Goal: Contribute content: Add original content to the website for others to see

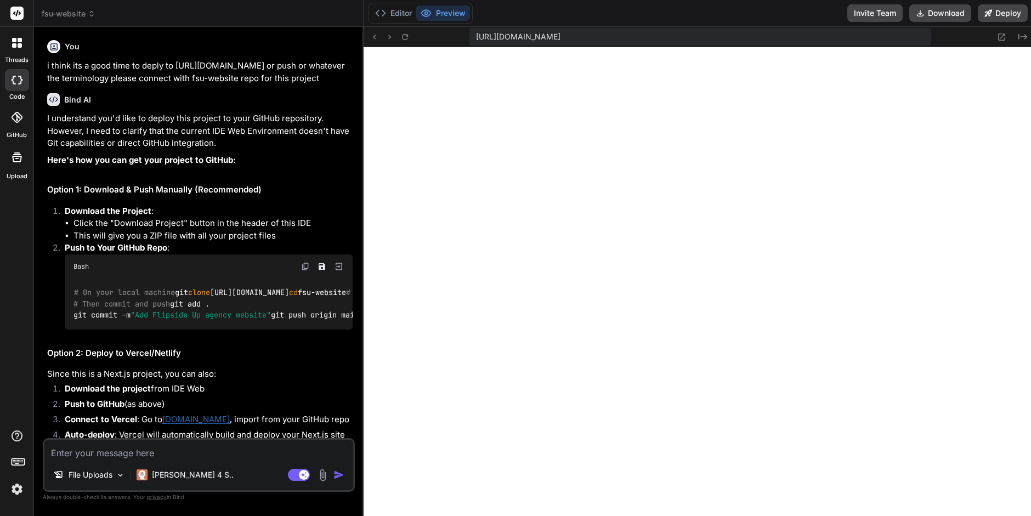
scroll to position [287, 0]
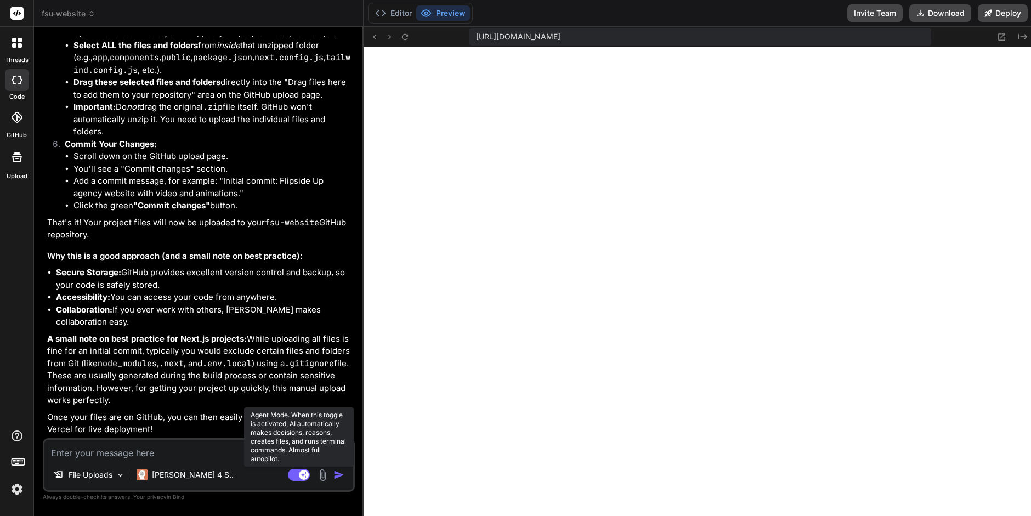
click at [300, 473] on rect at bounding box center [304, 475] width 10 height 10
type textarea "x"
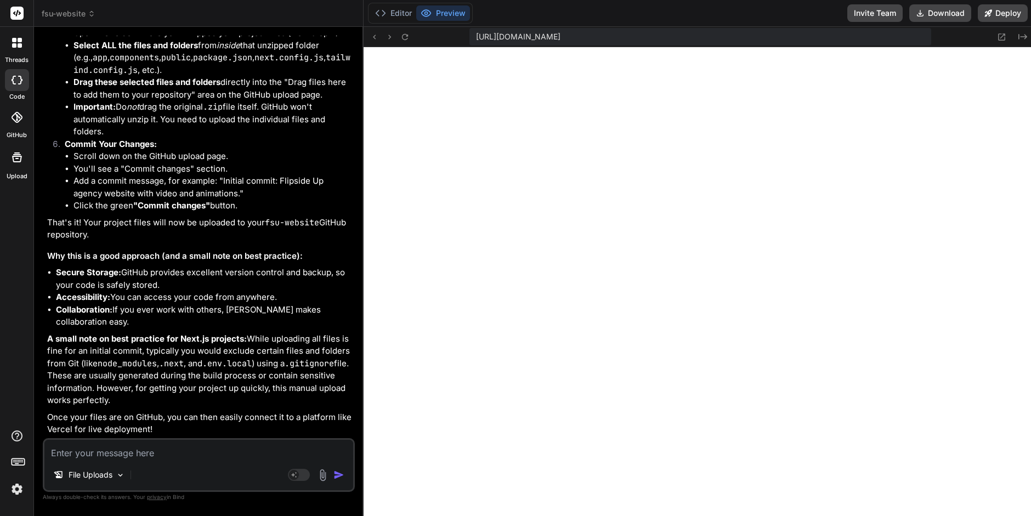
click at [64, 456] on textarea at bounding box center [198, 450] width 309 height 20
type textarea "O"
type textarea "x"
type textarea "Ok"
type textarea "x"
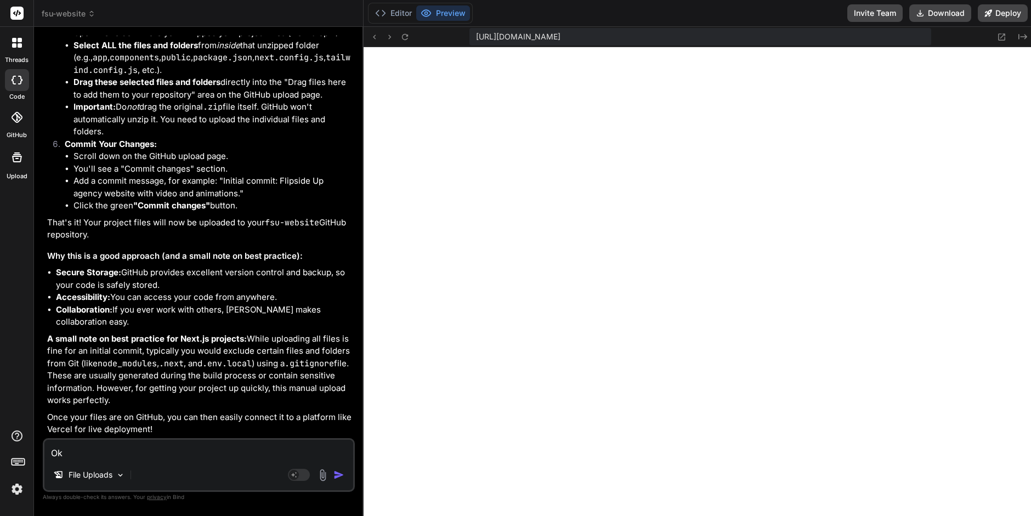
type textarea "Ok,"
type textarea "x"
type textarea "Ok,"
type textarea "x"
type textarea "Ok, i"
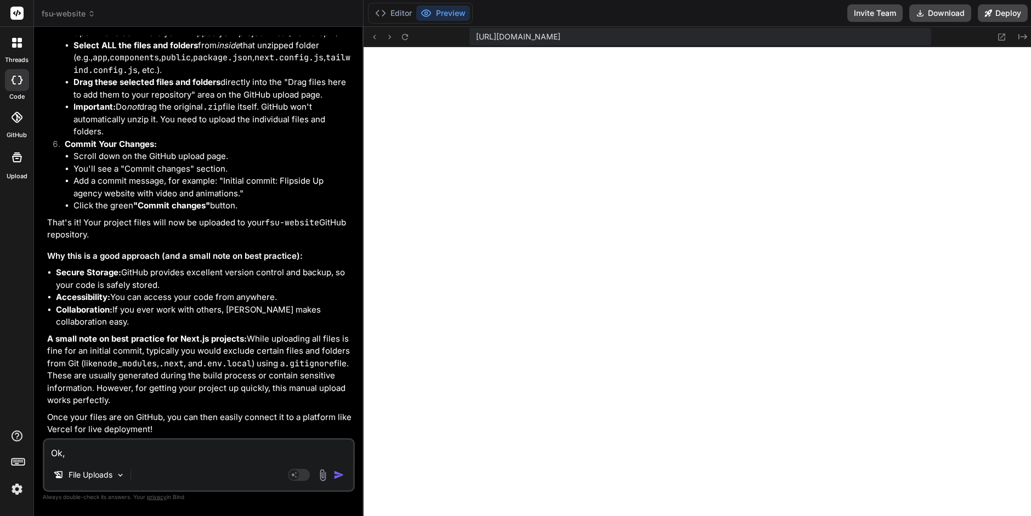
type textarea "x"
type textarea "Ok, i"
type textarea "x"
type textarea "Ok, i m"
type textarea "x"
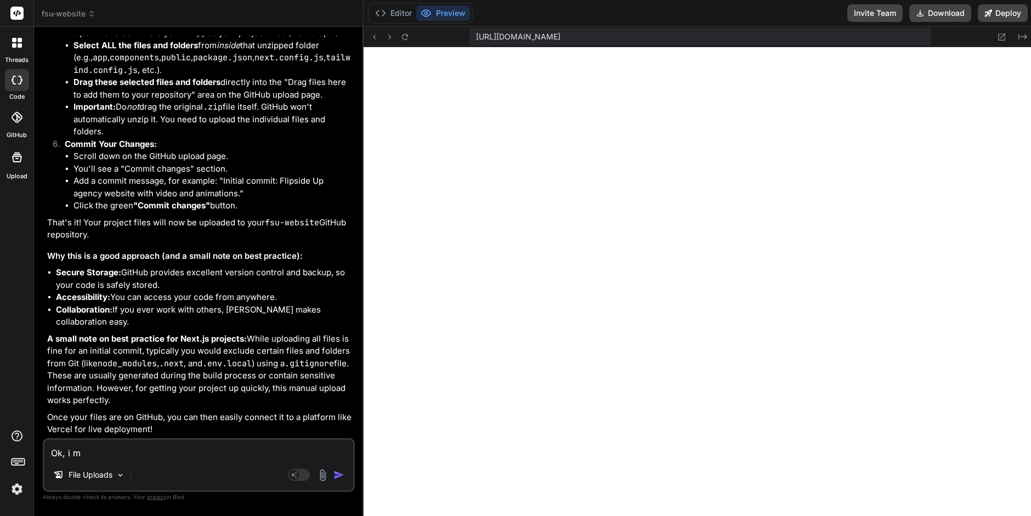
type textarea "Ok, i ma"
type textarea "x"
type textarea "Ok, i man"
type textarea "x"
type textarea "Ok, i manu"
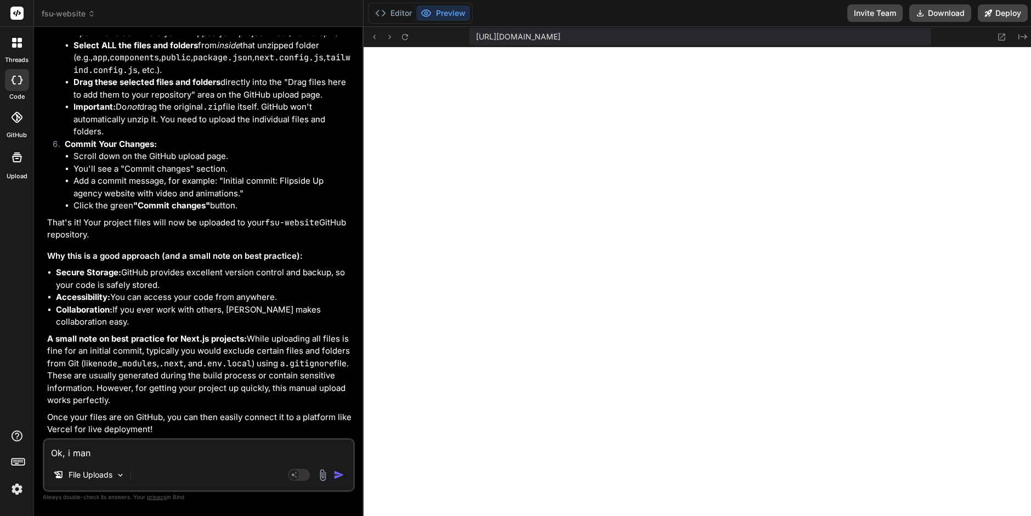
type textarea "x"
type textarea "Ok, i manua"
type textarea "x"
type textarea "Ok, i manual"
type textarea "x"
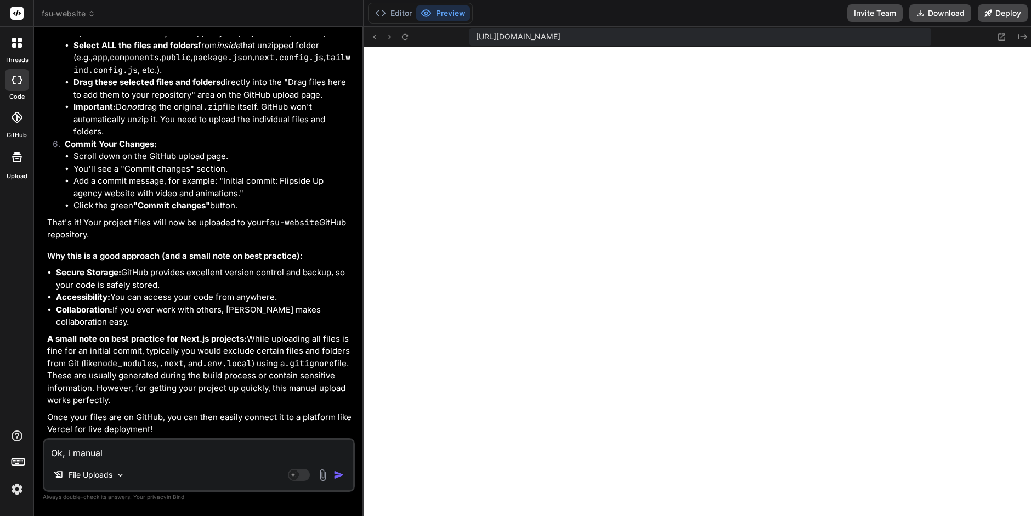
type textarea "Ok, i manuall"
type textarea "x"
type textarea "Ok, i manually"
type textarea "x"
type textarea "Ok, i manually"
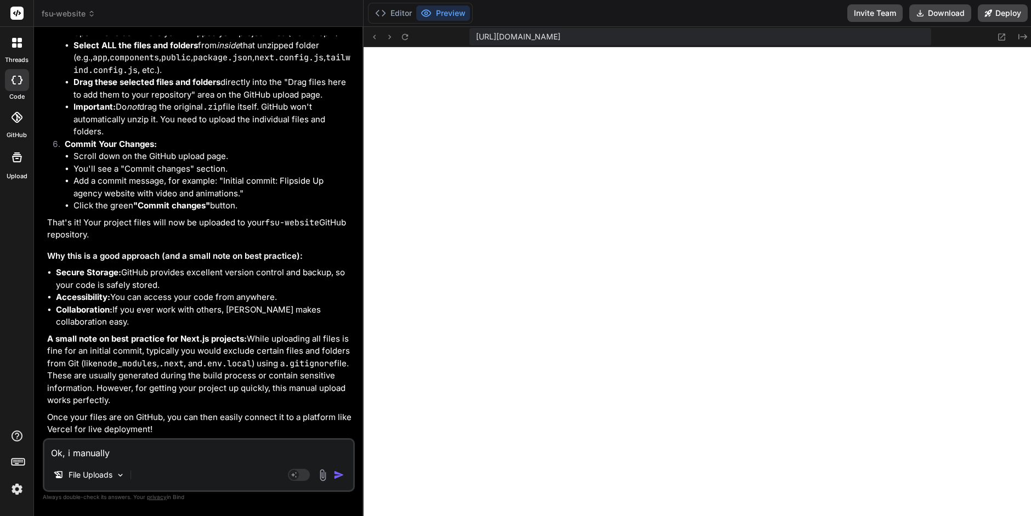
type textarea "x"
type textarea "Ok, i manually u"
type textarea "x"
type textarea "Ok, i manually up"
type textarea "x"
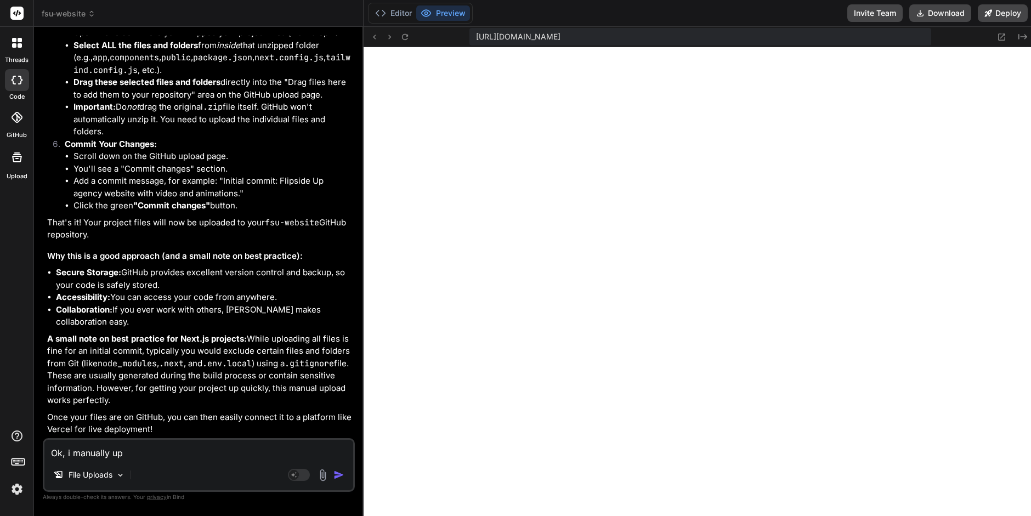
type textarea "Ok, i manually upl"
type textarea "x"
type textarea "Ok, i manually uplo"
type textarea "x"
type textarea "Ok, i manually uploa"
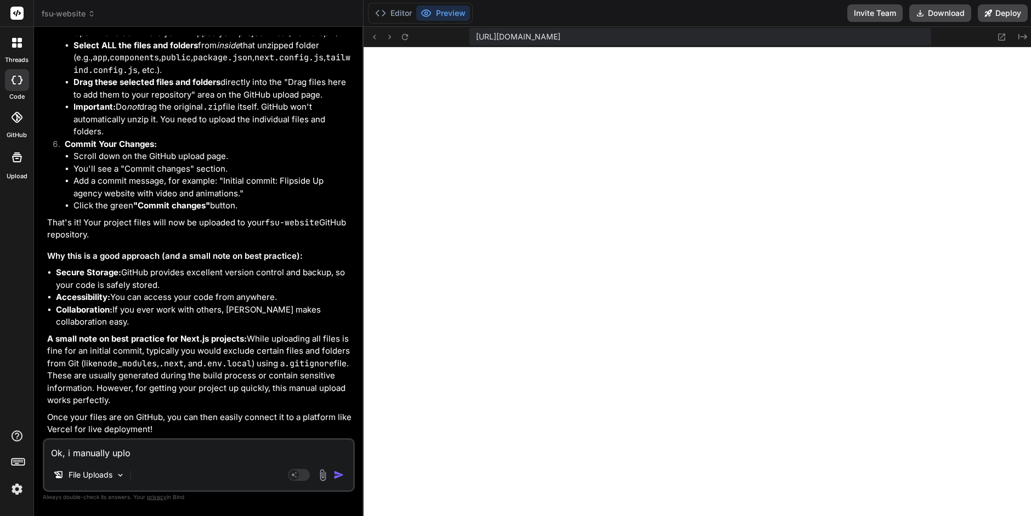
type textarea "x"
type textarea "Ok, i manually upload"
type textarea "x"
type textarea "Ok, i manually uploade"
type textarea "x"
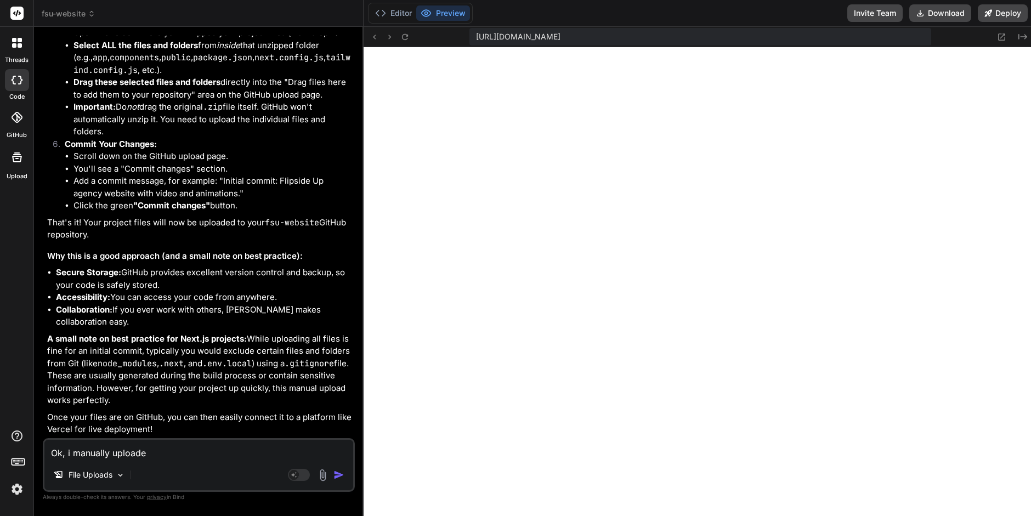
type textarea "Ok, i manually uploaded"
type textarea "x"
type textarea "Ok, i manually uploaded"
type textarea "x"
type textarea "Ok, i manually uploaded t"
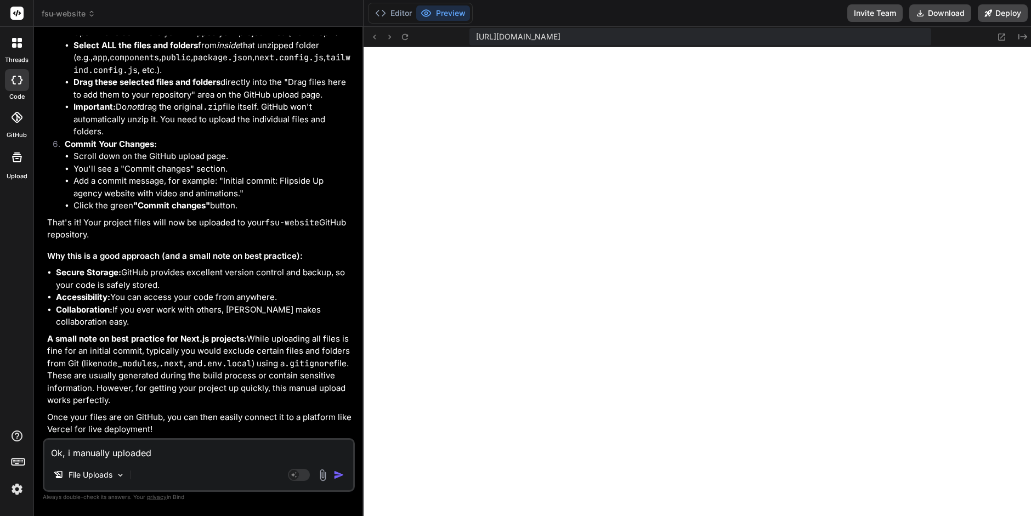
type textarea "x"
type textarea "Ok, i manually uploaded to"
type textarea "x"
type textarea "Ok, i manually uploaded to"
type textarea "x"
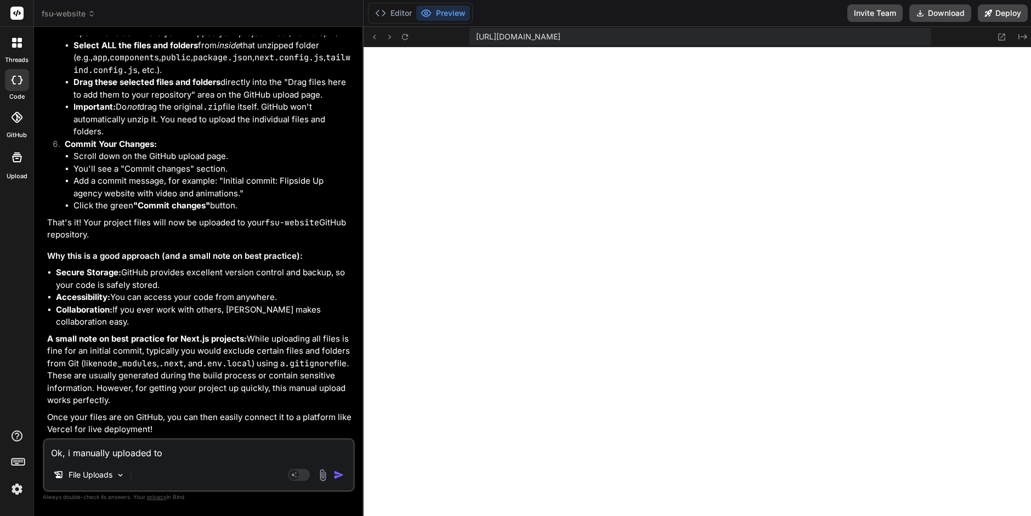
type textarea "Ok, i manually uploaded to g"
type textarea "x"
type textarea "Ok, i manually uploaded to gi"
type textarea "x"
type textarea "Ok, i manually uploaded to git"
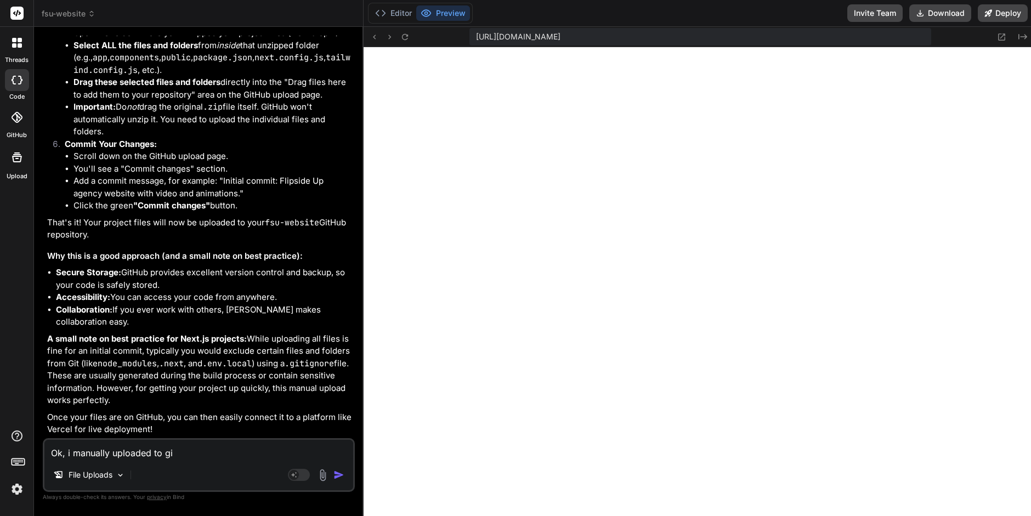
type textarea "x"
type textarea "Ok, i manually uploaded to gith"
type textarea "x"
type textarea "Ok, i manually uploaded to githu"
type textarea "x"
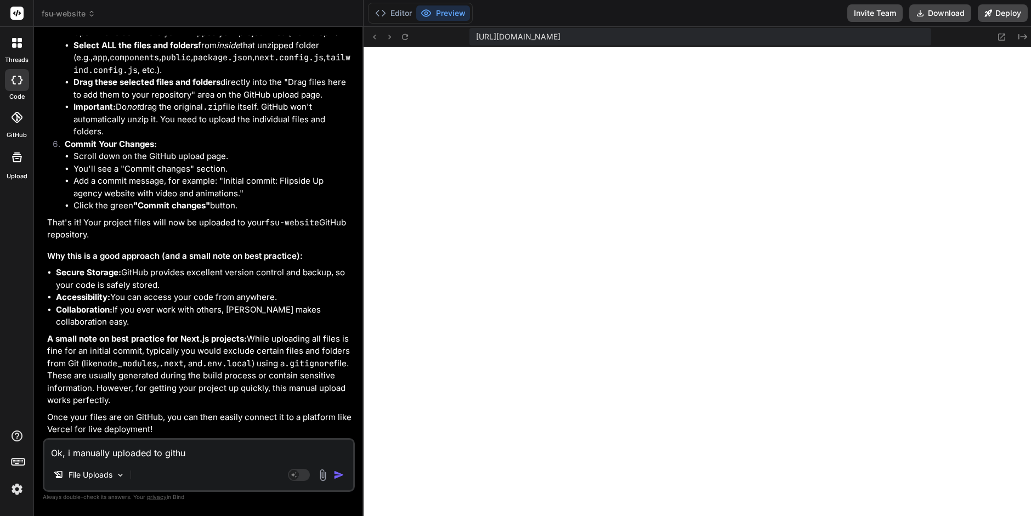
type textarea "Ok, i manually uploaded to github"
type textarea "x"
type textarea "Ok, i manually uploaded to github,"
type textarea "x"
type textarea "Ok, i manually uploaded to github,"
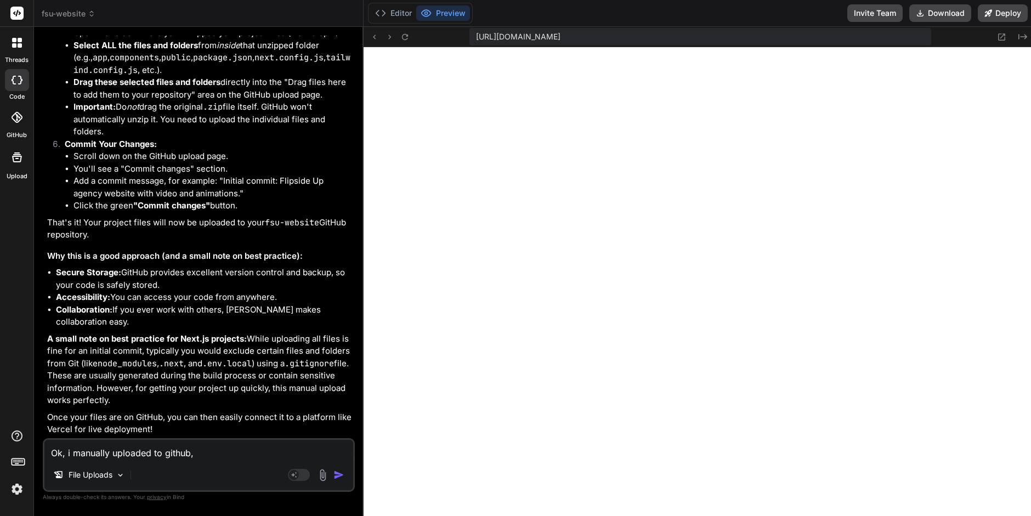
type textarea "x"
type textarea "Ok, i manually uploaded to github, w"
type textarea "x"
type textarea "Ok, i manually uploaded to github, wh"
type textarea "x"
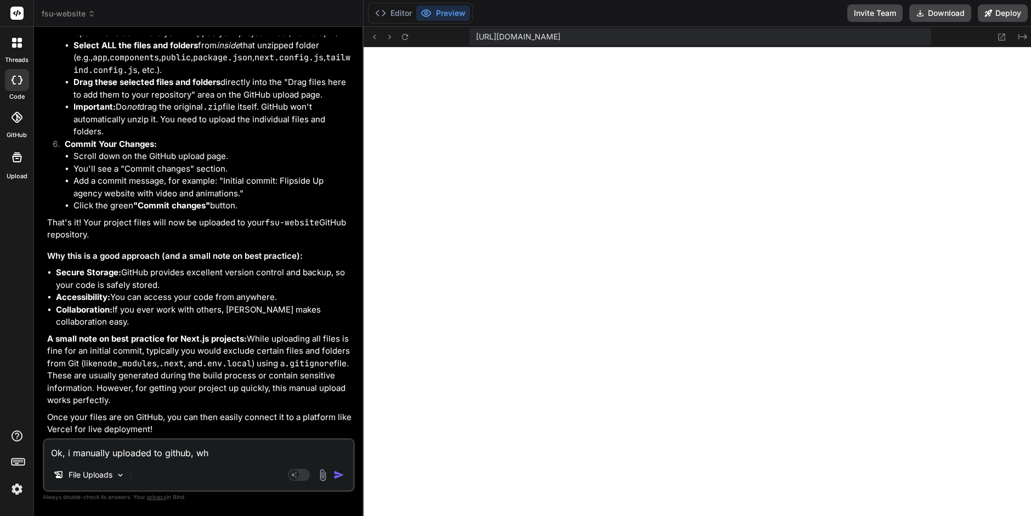
type textarea "Ok, i manually uploaded to github, who"
type textarea "x"
type textarea "Ok, i manually uploaded to github, who"
type textarea "x"
type textarea "Ok, i manually uploaded to github, who s"
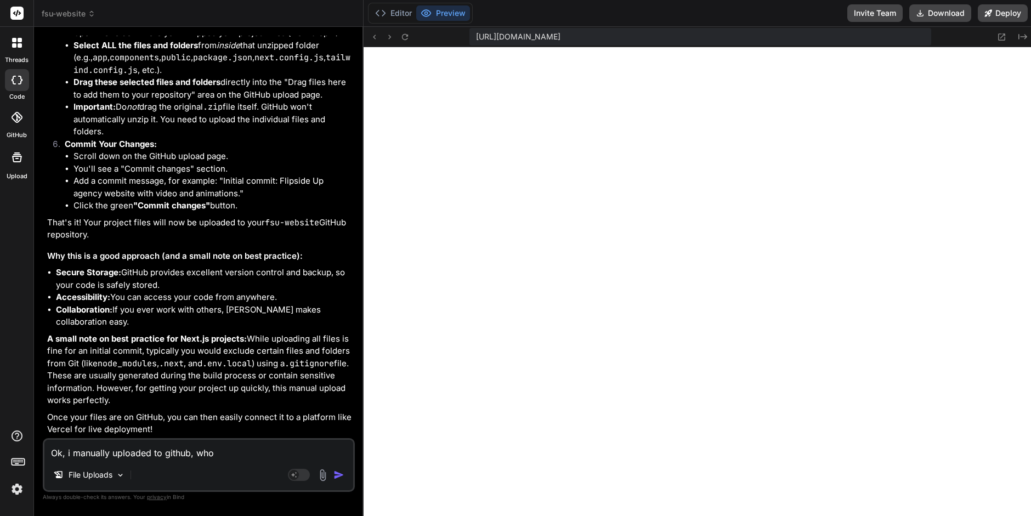
type textarea "x"
type textarea "Ok, i manually uploaded to github, who sy"
type textarea "x"
type textarea "Ok, i manually uploaded to github, who syn"
type textarea "x"
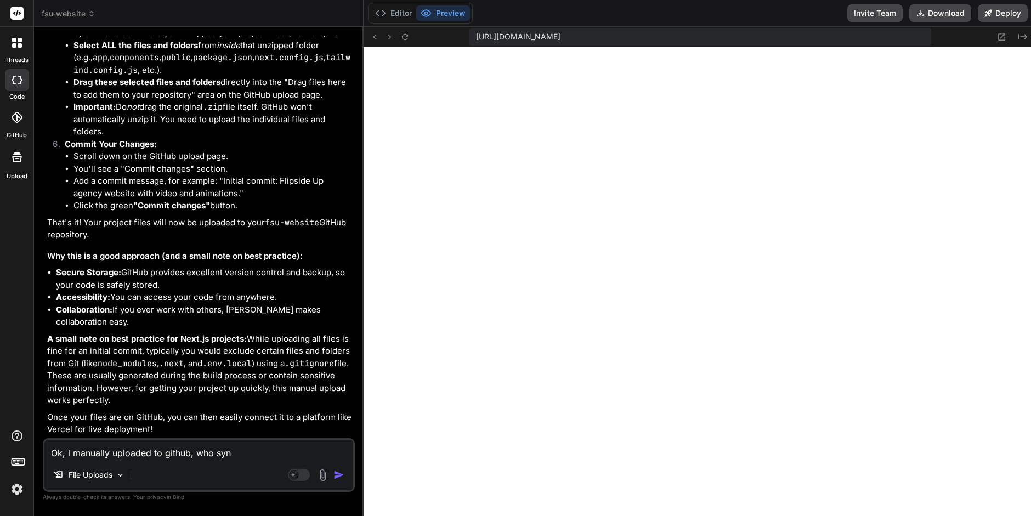
type textarea "Ok, i manually uploaded to github, who sync"
type textarea "x"
type textarea "Ok, i manually uploaded to github, who syncs"
type textarea "x"
type textarea "Ok, i manually uploaded to github, who syncs"
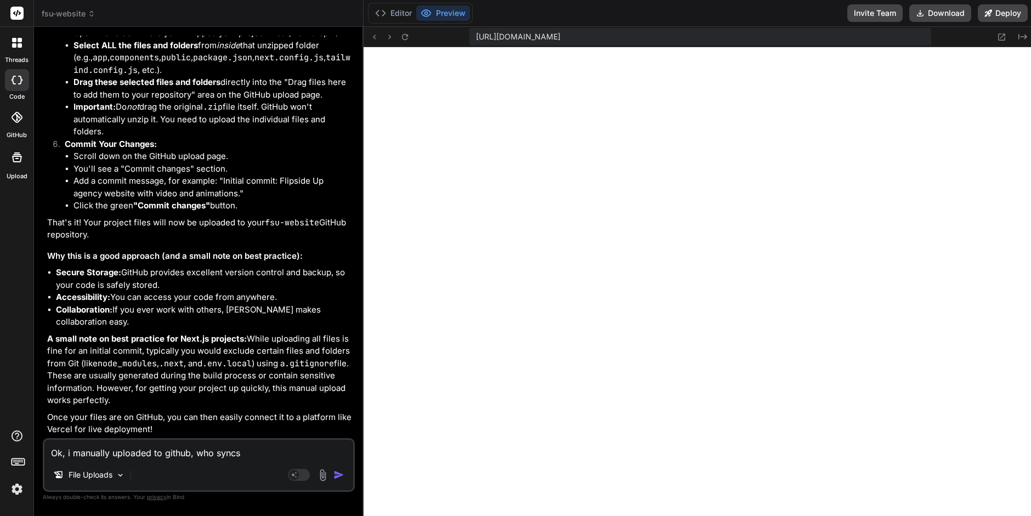
type textarea "x"
type textarea "Ok, i manually uploaded to github, who syncs t"
type textarea "x"
type textarea "Ok, i manually uploaded to github, who syncs to"
type textarea "x"
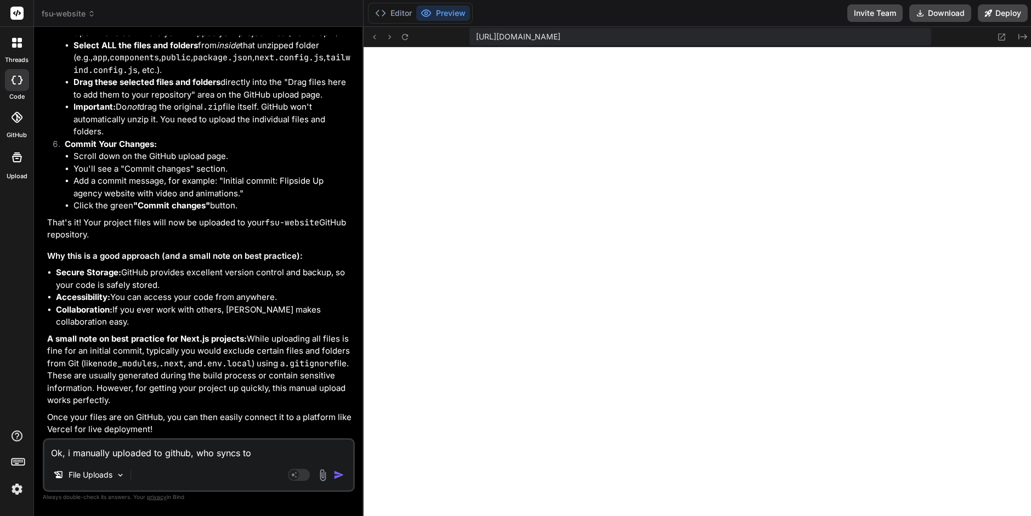
type textarea "Ok, i manually uploaded to github, who syncs to"
type textarea "x"
type textarea "Ok, i manually uploaded to github, who syncs to N"
type textarea "x"
type textarea "Ok, i manually uploaded to github, who syncs to Ne"
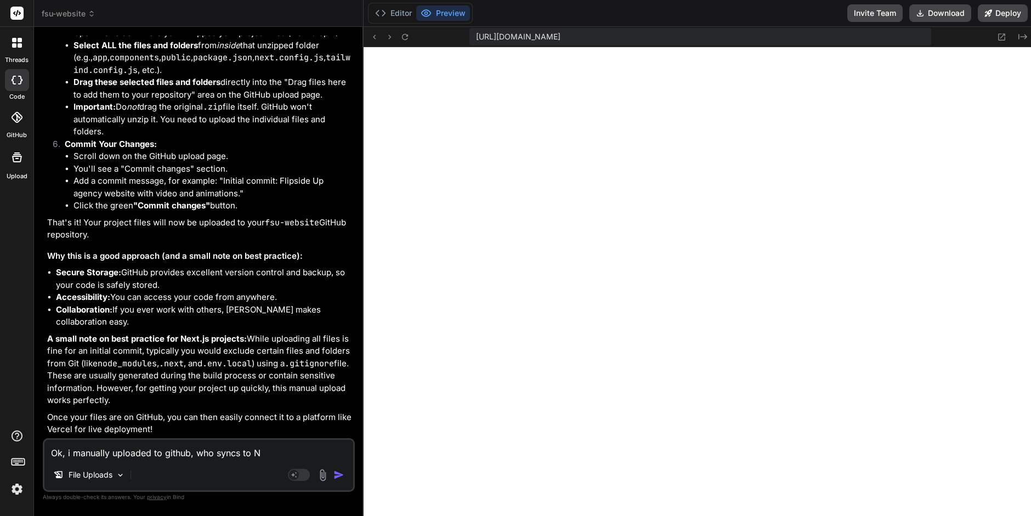
type textarea "x"
type textarea "Ok, i manually uploaded to github, who syncs to Net"
type textarea "x"
type textarea "Ok, i manually uploaded to github, who syncs to Netl"
type textarea "x"
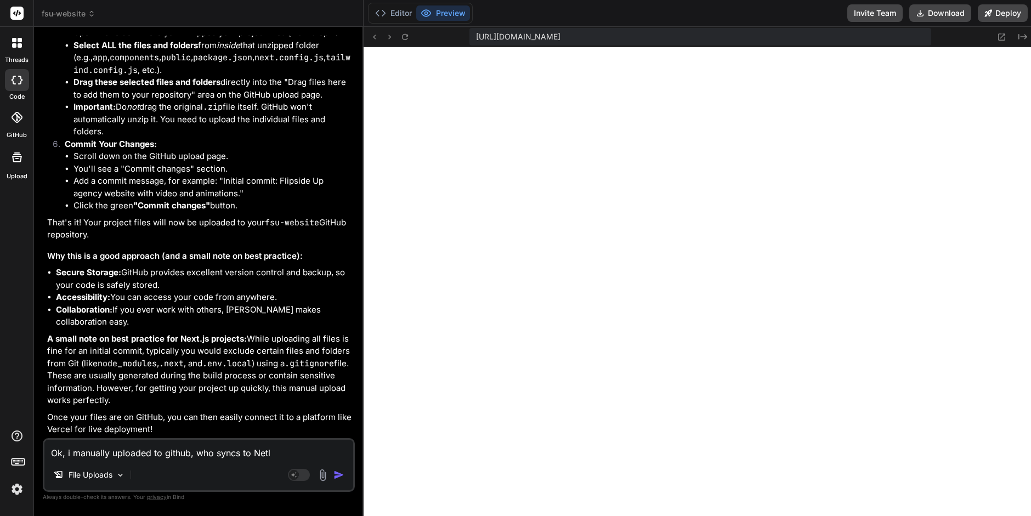
type textarea "Ok, i manually uploaded to github, who syncs to Netli"
type textarea "x"
type textarea "Ok, i manually uploaded to github, who syncs to Netlif"
type textarea "x"
type textarea "Ok, i manually uploaded to github, who syncs to Netlify"
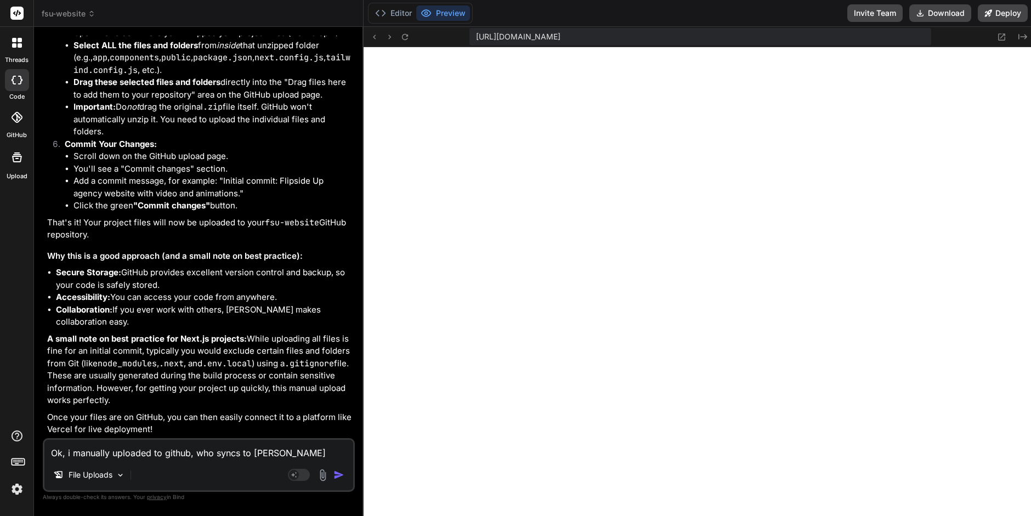
type textarea "x"
type textarea "Ok, i manually uploaded to github, who syncs to Netlify,"
type textarea "x"
type textarea "Ok, i manually uploaded to github, who syncs to Netlify,"
type textarea "x"
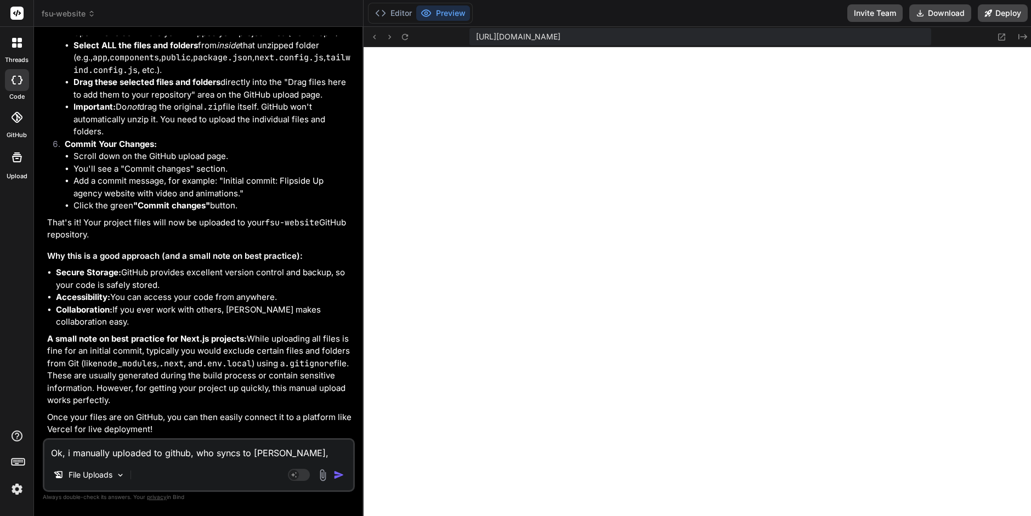
type textarea "Ok, i manually uploaded to github, who syncs to Netlify, a"
type textarea "x"
type textarea "Ok, i manually uploaded to github, who syncs to Netlify, an"
type textarea "x"
type textarea "Ok, i manually uploaded to github, who syncs to Netlify, and"
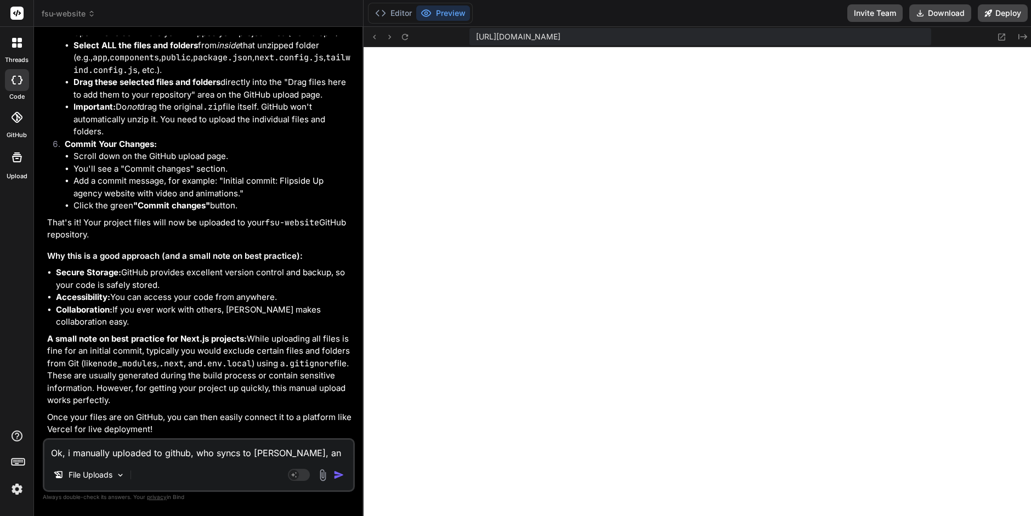
type textarea "x"
type textarea "Ok, i manually uploaded to github, who syncs to Netlify, and"
type textarea "x"
type textarea "Ok, i manually uploaded to github, who syncs to Netlify, and i"
type textarea "x"
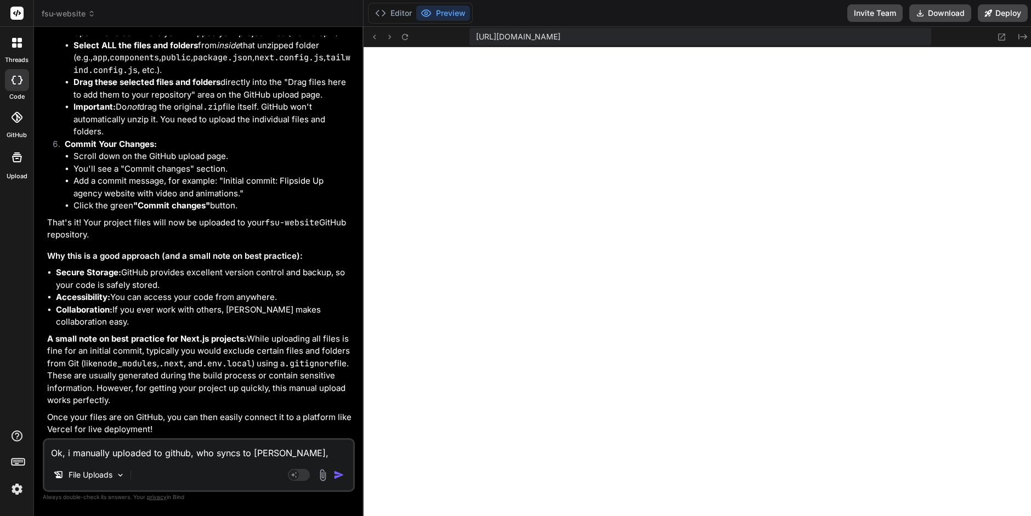
type textarea "Ok, i manually uploaded to github, who syncs to Netlify, and it"
type textarea "x"
type textarea "Ok, i manually uploaded to github, who syncs to Netlify, and its"
type textarea "x"
type textarea "Ok, i manually uploaded to github, who syncs to Netlify, and its"
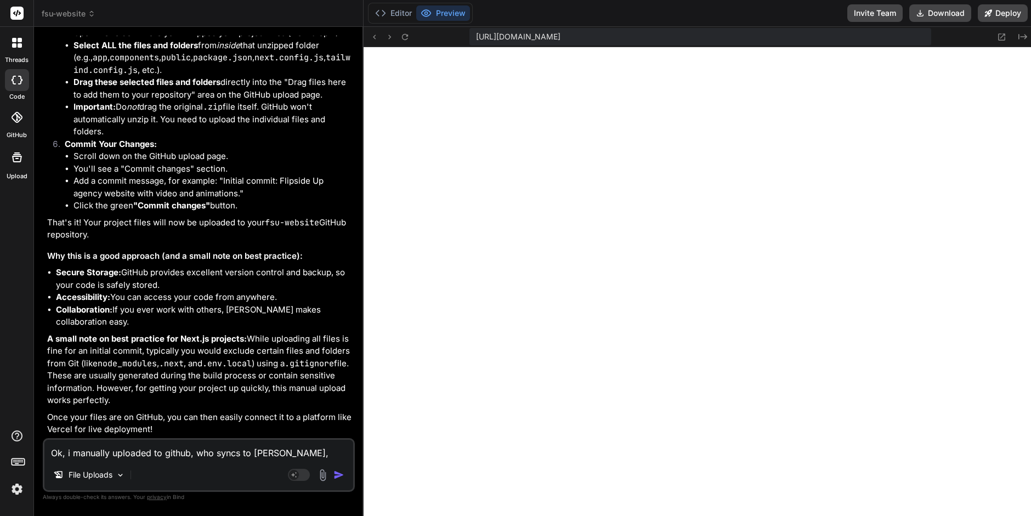
type textarea "x"
type textarea "Ok, i manually uploaded to github, who syncs to Netlify, and its l"
type textarea "x"
type textarea "Ok, i manually uploaded to github, who syncs to Netlify, and its li"
type textarea "x"
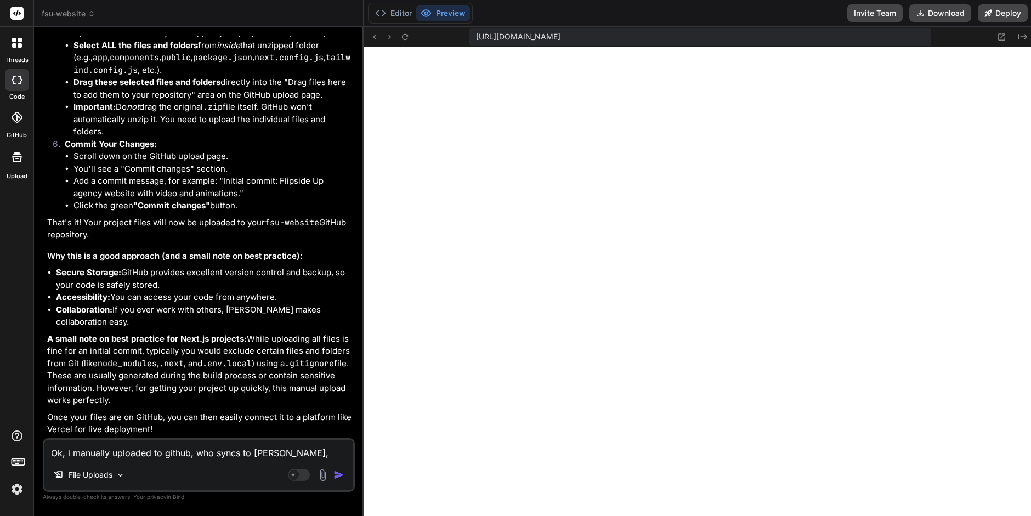
type textarea "Ok, i manually uploaded to github, who syncs to Netlify, and its liv"
type textarea "x"
type textarea "Ok, i manually uploaded to github, who syncs to Netlify, and its live"
type textarea "x"
type textarea "Ok, i manually uploaded to github, who syncs to Netlify, and its live"
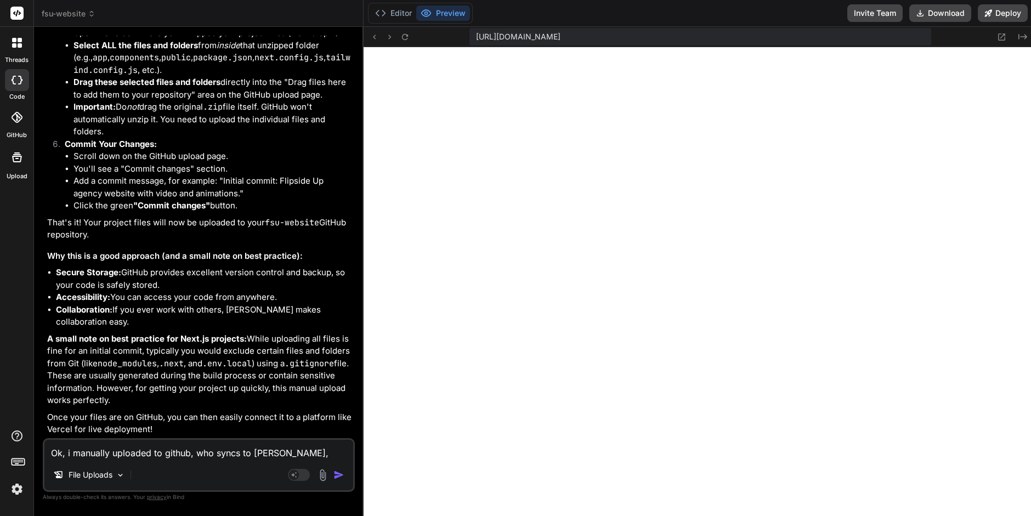
type textarea "x"
type textarea "Ok, i manually uploaded to github, who syncs to Netlify, and its live o"
type textarea "x"
type textarea "Ok, i manually uploaded to github, who syncs to Netlify, and its live on"
type textarea "x"
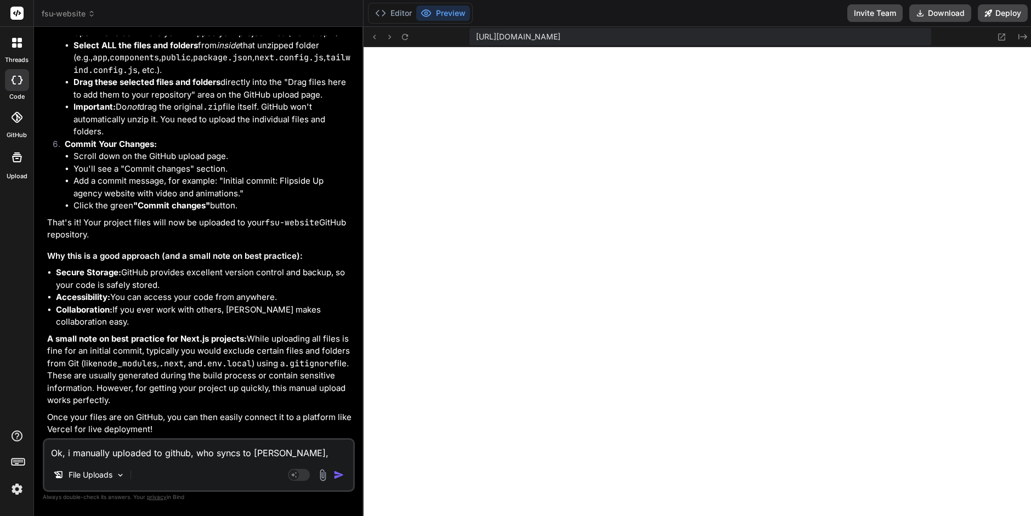
type textarea "Ok, i manually uploaded to github, who syncs to Netlify, and its live on"
type textarea "x"
type textarea "Ok, i manually uploaded to github, who syncs to Netlify, and its live on t"
type textarea "x"
type textarea "Ok, i manually uploaded to github, who syncs to Netlify, and its live on th"
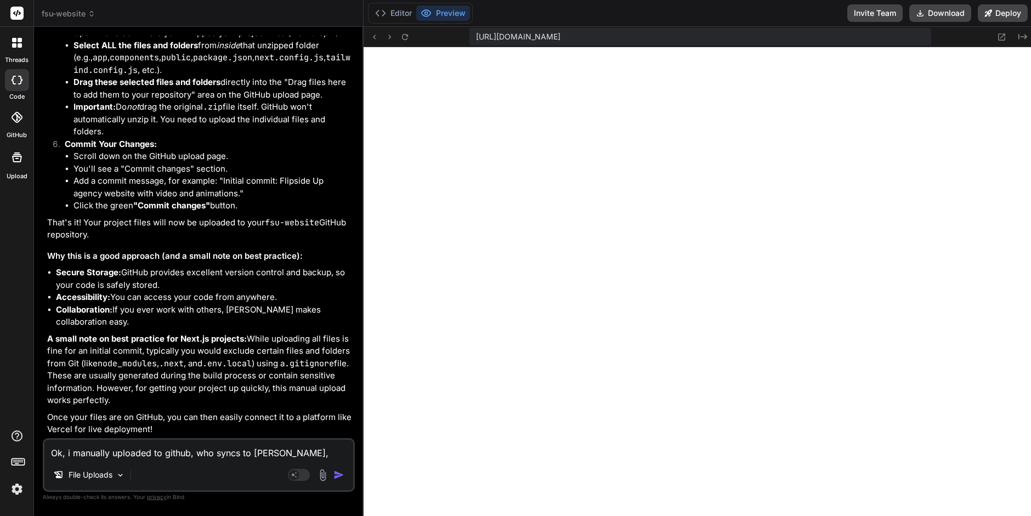
type textarea "x"
type textarea "Ok, i manually uploaded to github, who syncs to Netlify, and its live on the"
type textarea "x"
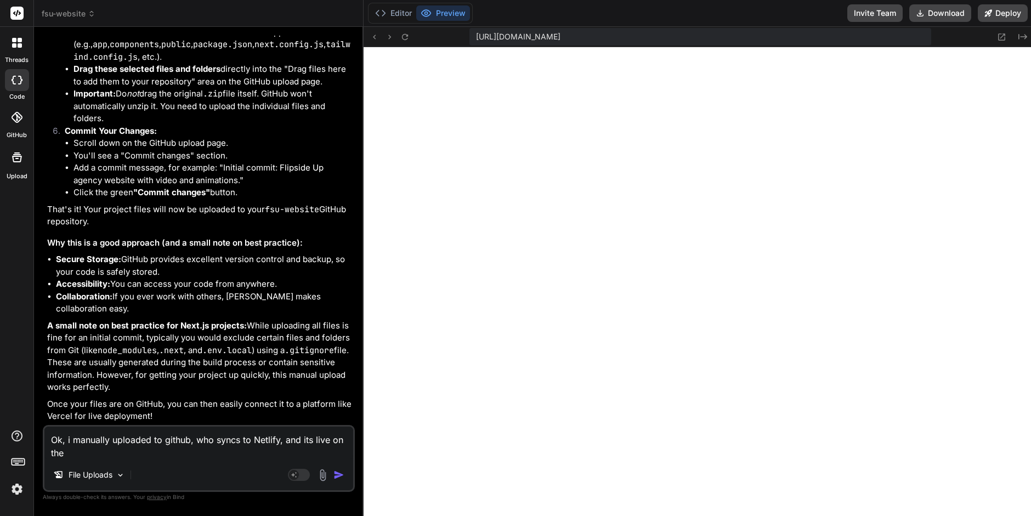
type textarea "Ok, i manually uploaded to github, who syncs to Netlify, and its live on thei"
type textarea "x"
type textarea "Ok, i manually uploaded to github, who syncs to Netlify, and its live on their"
type textarea "x"
type textarea "Ok, i manually uploaded to github, who syncs to Netlify, and its live on their"
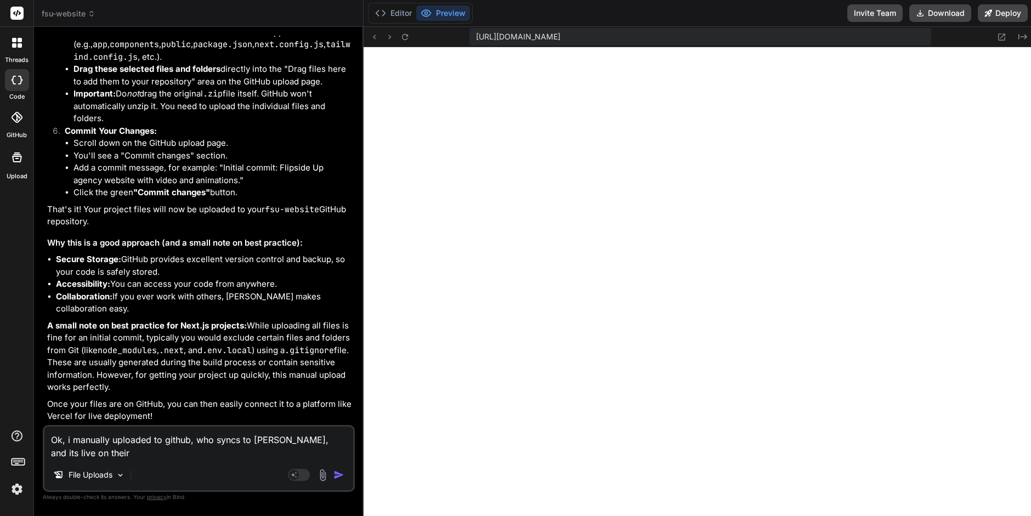
type textarea "x"
type textarea "Ok, i manually uploaded to github, who syncs to Netlify, and its live on their d"
type textarea "x"
type textarea "Ok, i manually uploaded to github, who syncs to Netlify, and its live on their …"
type textarea "x"
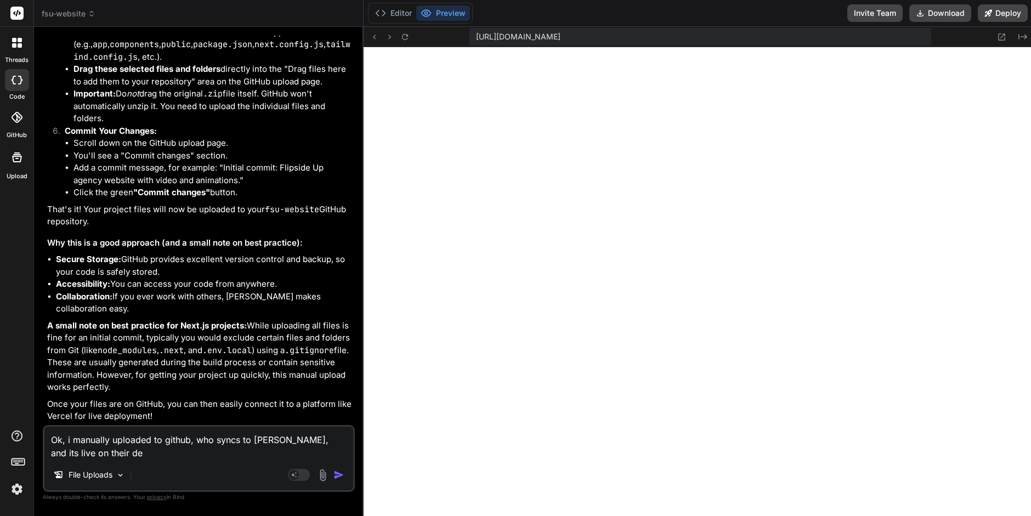
type textarea "Ok, i manually uploaded to github, who syncs to Netlify, and its live on their …"
type textarea "x"
type textarea "Ok, i manually uploaded to github, who syncs to Netlify, and its live on their …"
type textarea "x"
type textarea "Ok, i manually uploaded to github, who syncs to Netlify, and its live on their …"
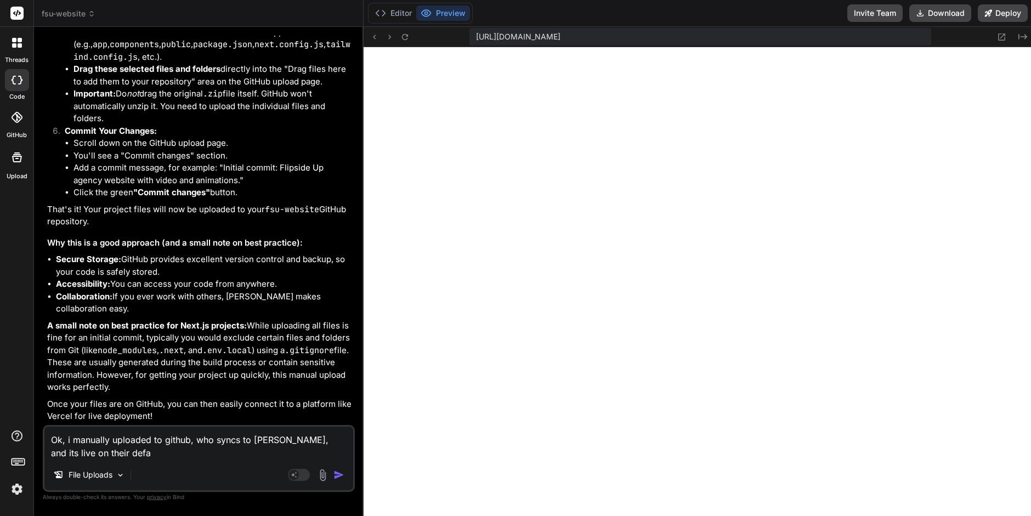
type textarea "x"
type textarea "Ok, i manually uploaded to github, who syncs to Netlify, and its live on their …"
type textarea "x"
type textarea "Ok, i manually uploaded to github, who syncs to Netlify, and its live on their …"
type textarea "x"
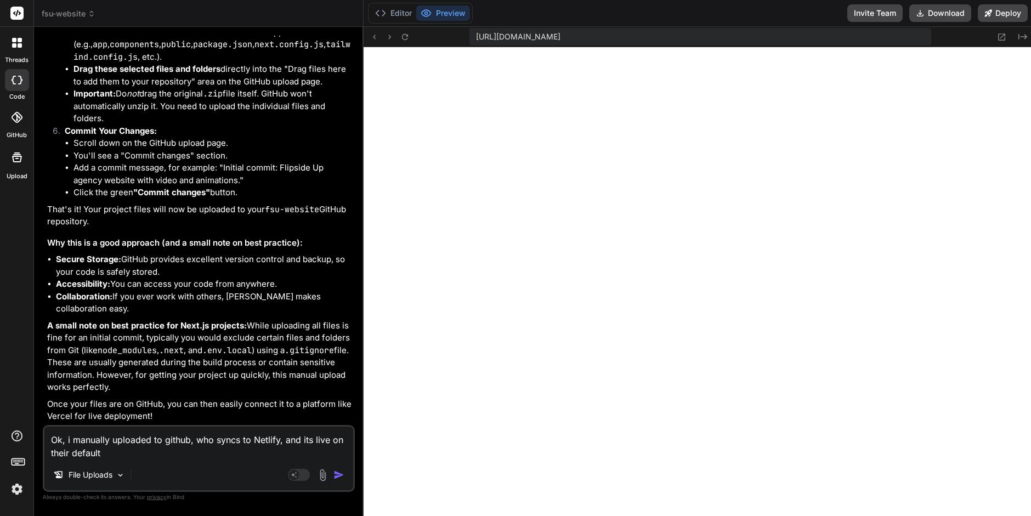
type textarea "Ok, i manually uploaded to github, who syncs to Netlify, and its live on their …"
type textarea "x"
type textarea "Ok, i manually uploaded to github, who syncs to Netlify, and its live on their …"
type textarea "x"
type textarea "Ok, i manually uploaded to github, who syncs to Netlify, and its live on their …"
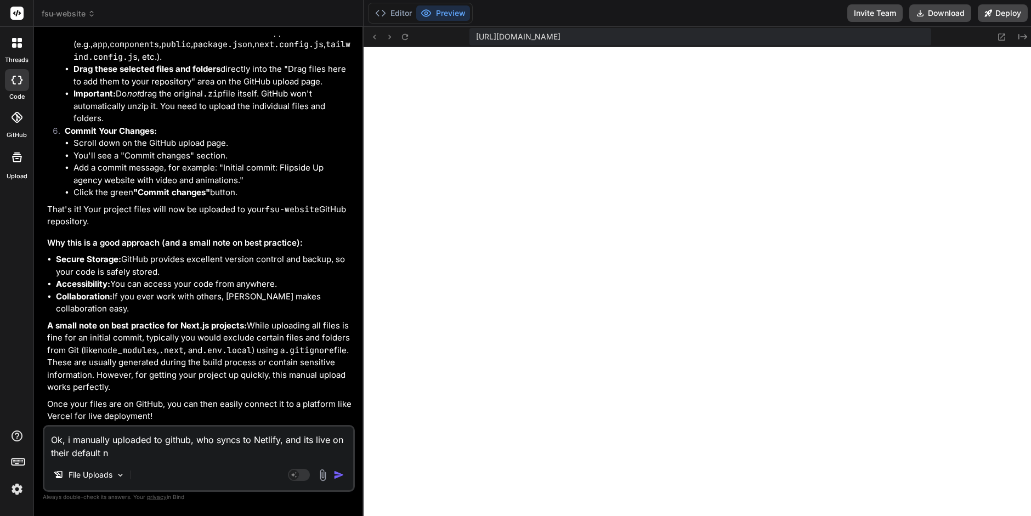
type textarea "x"
type textarea "Ok, i manually uploaded to github, who syncs to Netlify, and its live on their …"
type textarea "x"
type textarea "Ok, i manually uploaded to github, who syncs to Netlify, and its live on their …"
type textarea "x"
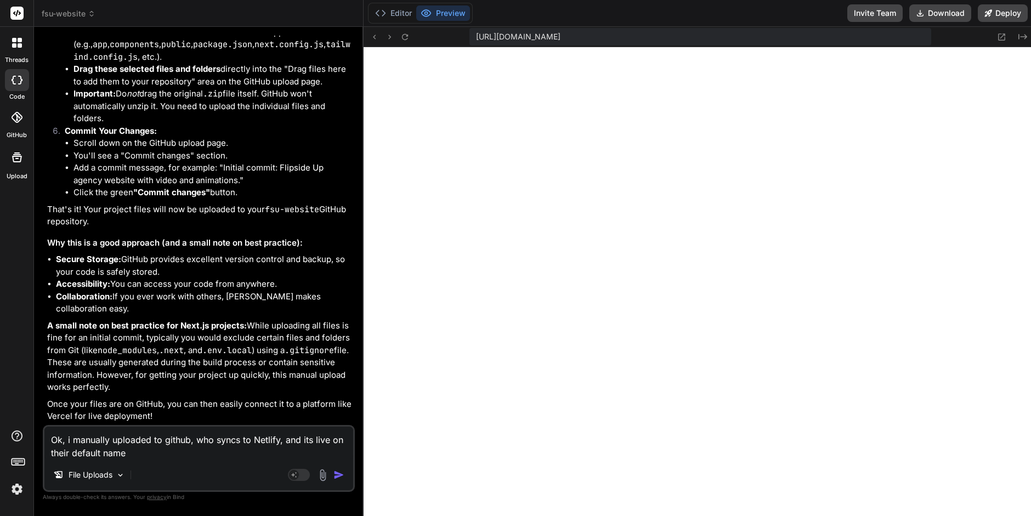
type textarea "Ok, i manually uploaded to github, who syncs to Netlify, and its live on their …"
type textarea "x"
type textarea "Ok, i manually uploaded to github, who syncs to Netlify, and its live on their …"
type textarea "x"
type textarea "Ok, i manually uploaded to github, who syncs to Netlify, and its live on their …"
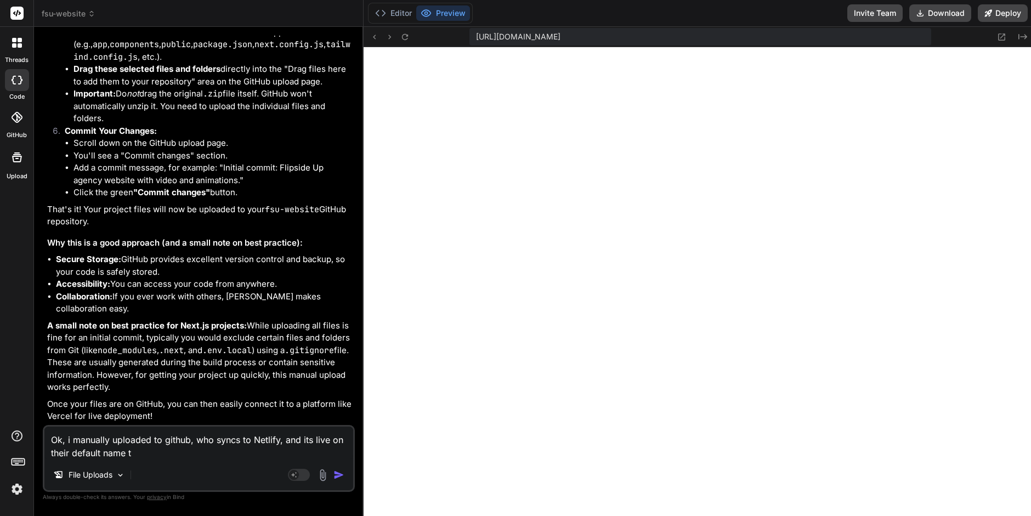
type textarea "x"
type textarea "Ok, i manually uploaded to github, who syncs to Netlify, and its live on their …"
type textarea "x"
type textarea "Ok, i manually uploaded to github, who syncs to Netlify, and its live on their …"
type textarea "x"
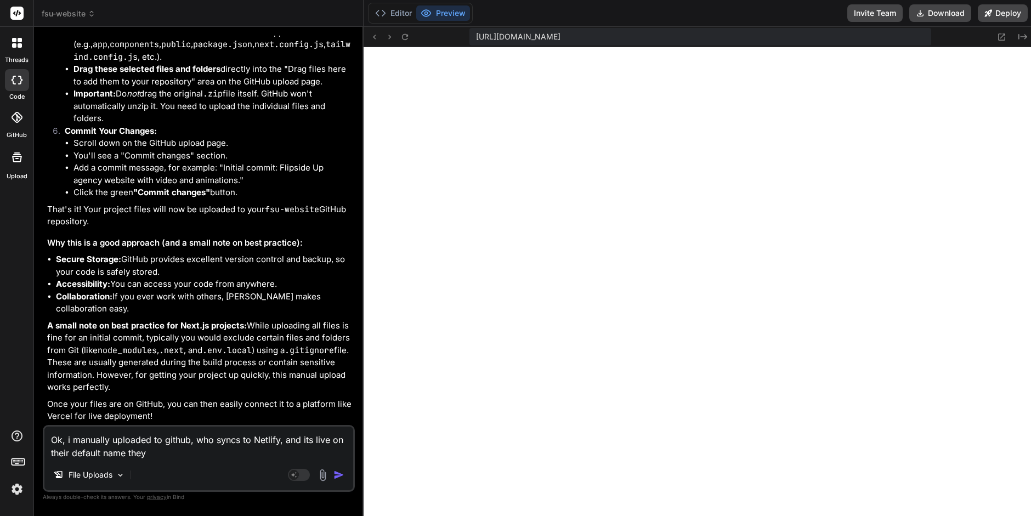
type textarea "Ok, i manually uploaded to github, who syncs to Netlify, and its live on their …"
type textarea "x"
type textarea "Ok, i manually uploaded to github, who syncs to Netlify, and its live on their …"
type textarea "x"
type textarea "Ok, i manually uploaded to github, who syncs to Netlify, and its live on their …"
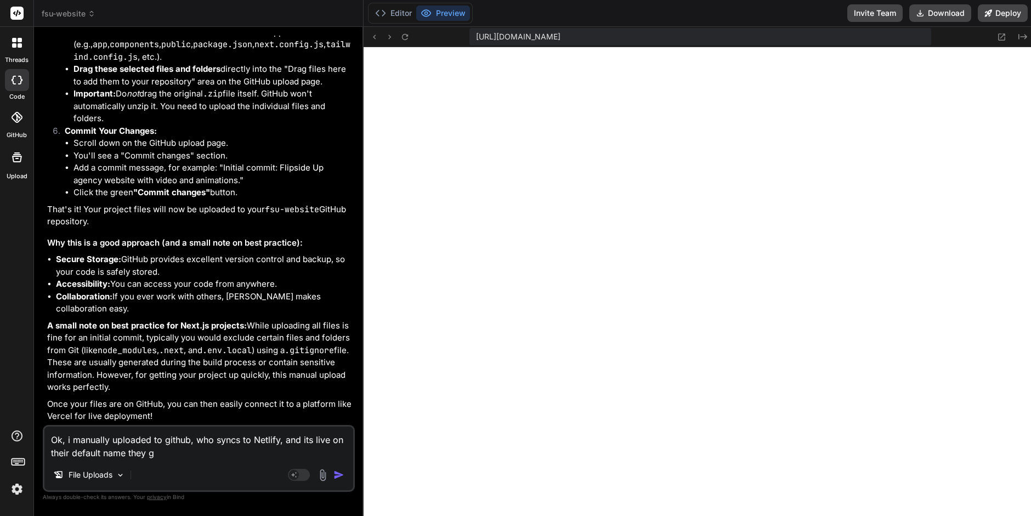
type textarea "x"
type textarea "Ok, i manually uploaded to github, who syncs to Netlify, and its live on their …"
paste textarea "https://fsu-website.netlify.app/"
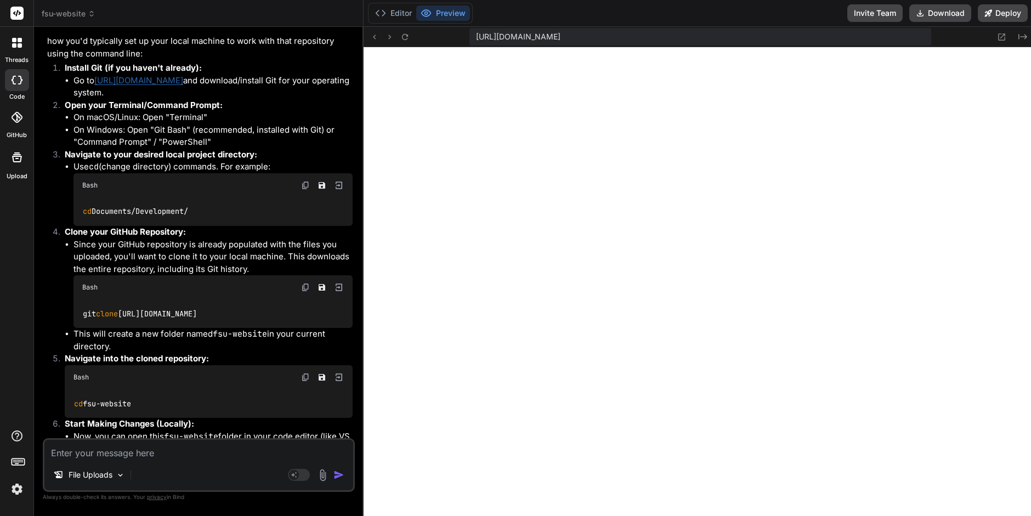
scroll to position [3718, 0]
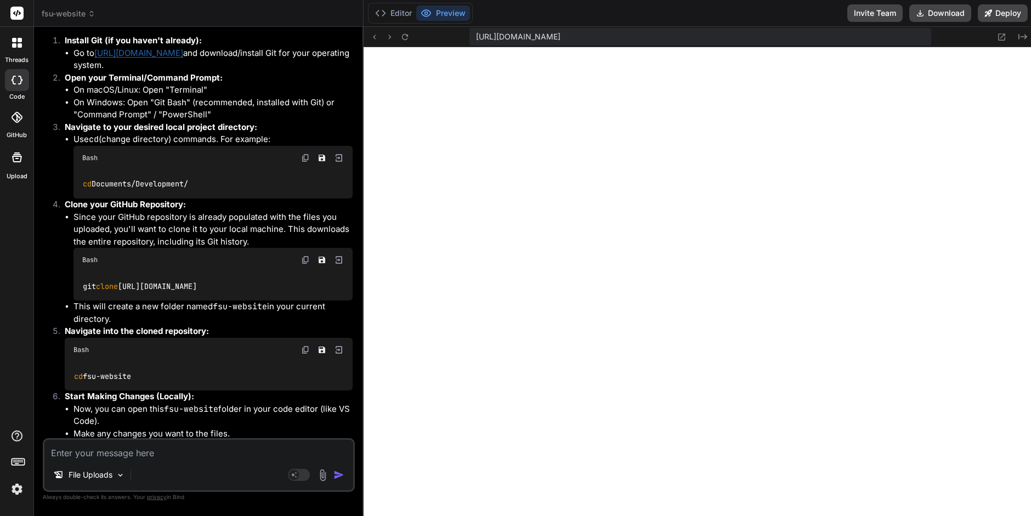
click at [170, 58] on link "https://git-scm.com/downloads" at bounding box center [138, 53] width 89 height 10
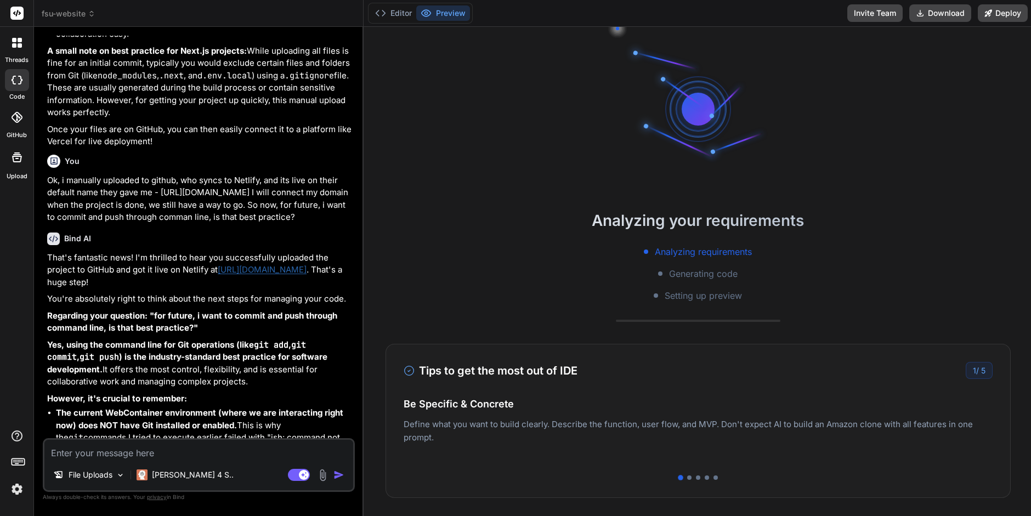
scroll to position [2520, 0]
click at [71, 409] on label "Documentation" at bounding box center [78, 410] width 54 height 11
type textarea "x"
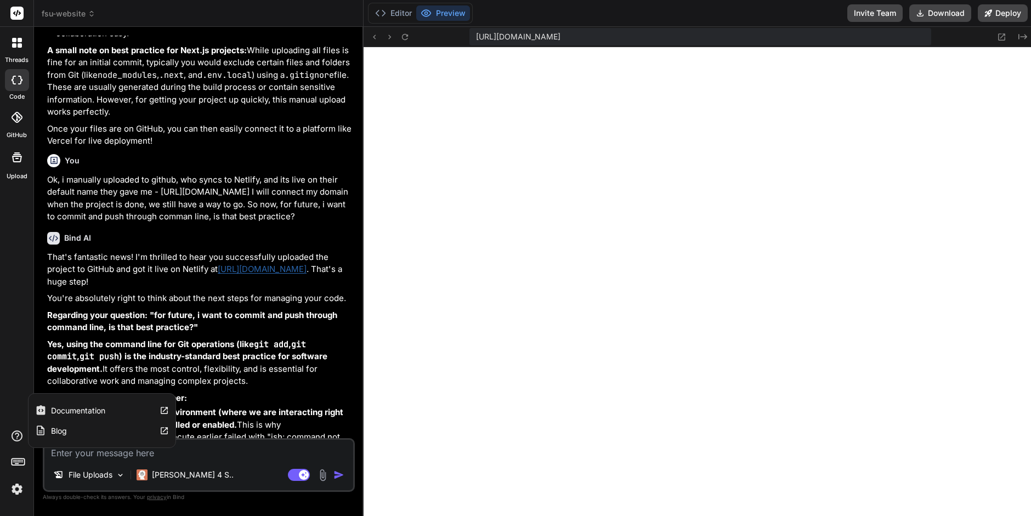
scroll to position [287, 0]
click at [19, 123] on div at bounding box center [17, 117] width 24 height 24
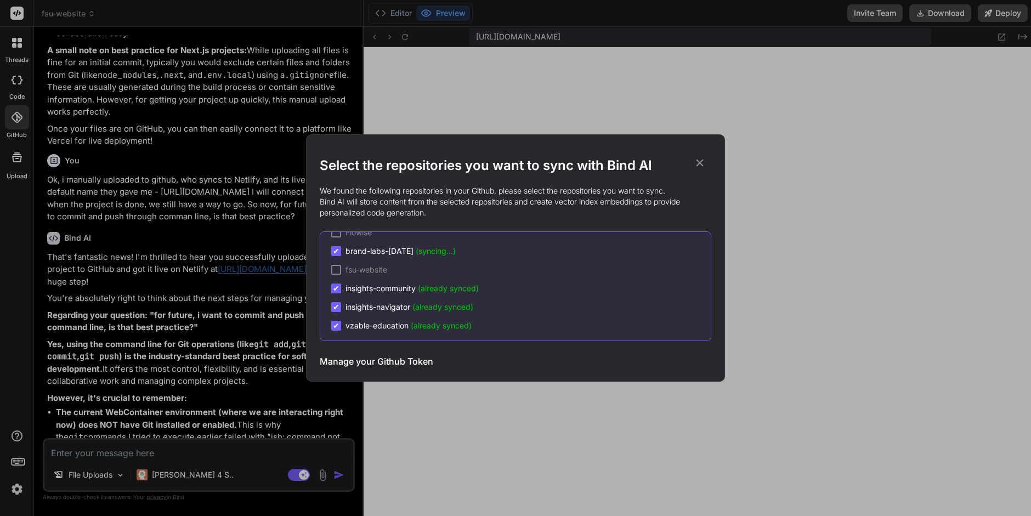
scroll to position [11, 0]
click at [335, 273] on div at bounding box center [336, 274] width 10 height 10
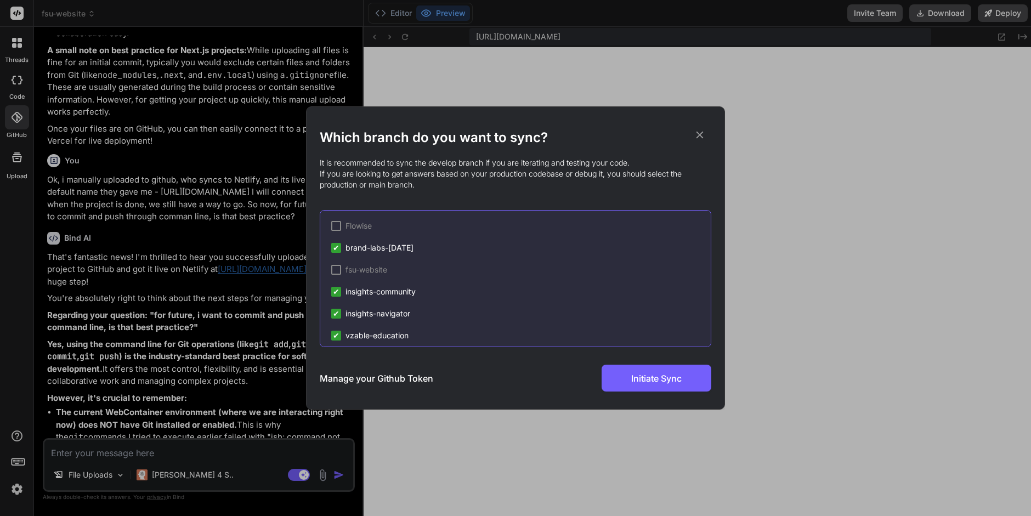
click at [335, 267] on div at bounding box center [336, 270] width 10 height 10
click at [335, 246] on span "✔" at bounding box center [336, 247] width 7 height 11
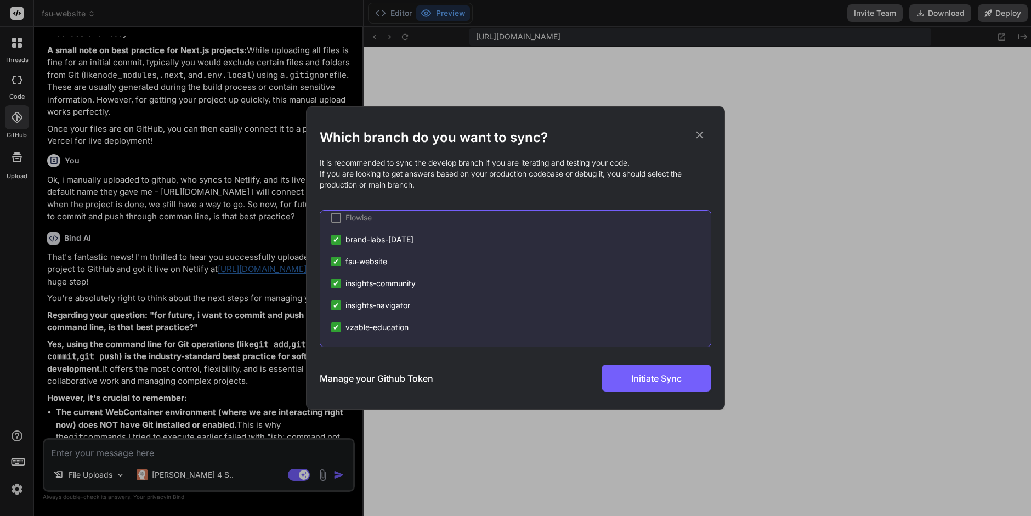
scroll to position [0, 0]
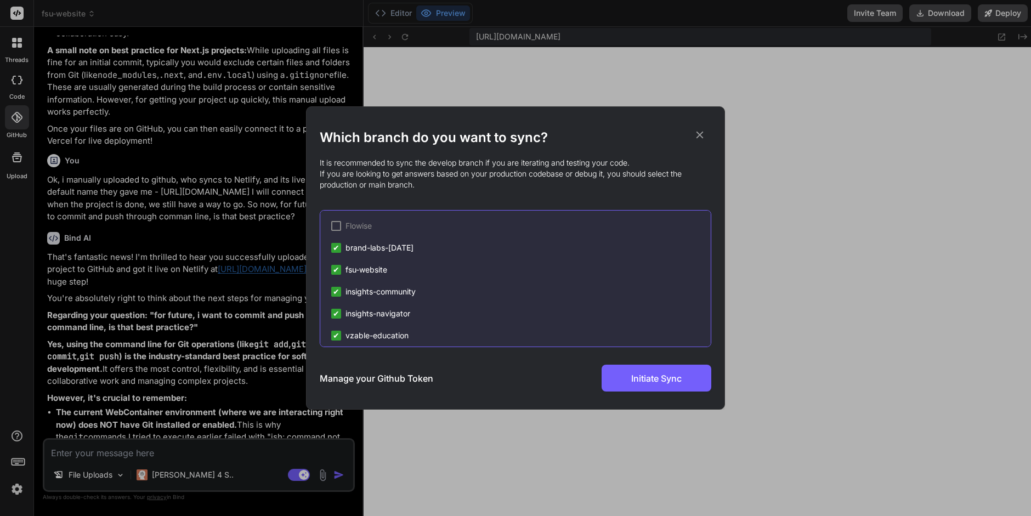
click at [334, 269] on span "✔" at bounding box center [336, 269] width 7 height 11
click at [334, 269] on div at bounding box center [336, 270] width 10 height 10
click at [362, 247] on span "brand-labs-May2025" at bounding box center [380, 247] width 68 height 11
click at [391, 263] on span "(syncing...)" at bounding box center [402, 263] width 40 height 9
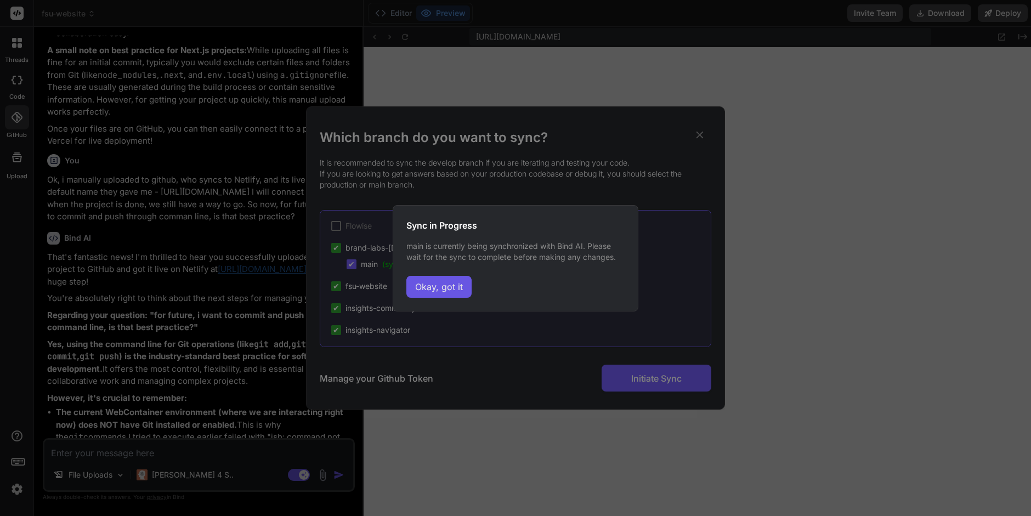
click at [424, 285] on button "Okay, got it" at bounding box center [439, 287] width 65 height 22
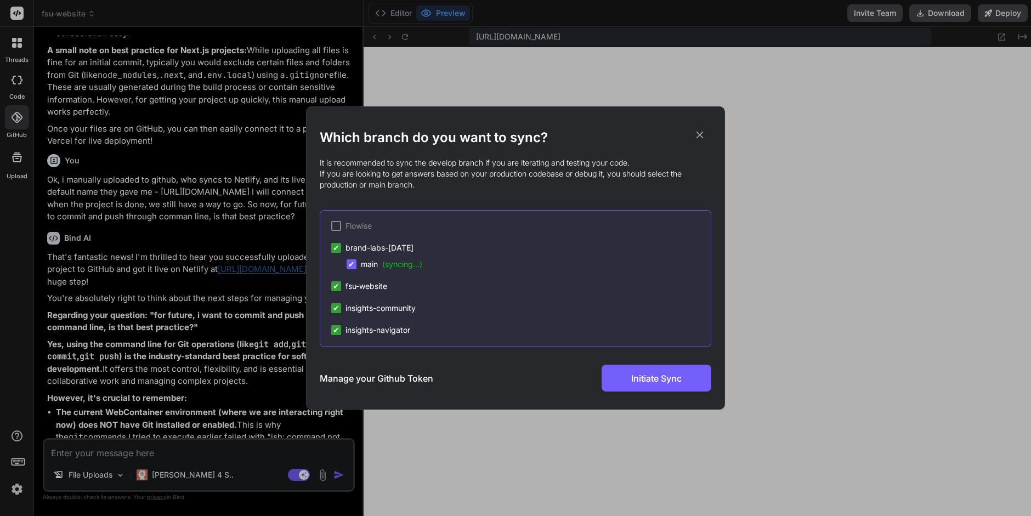
click at [386, 377] on h3 "Manage your Github Token" at bounding box center [377, 378] width 114 height 13
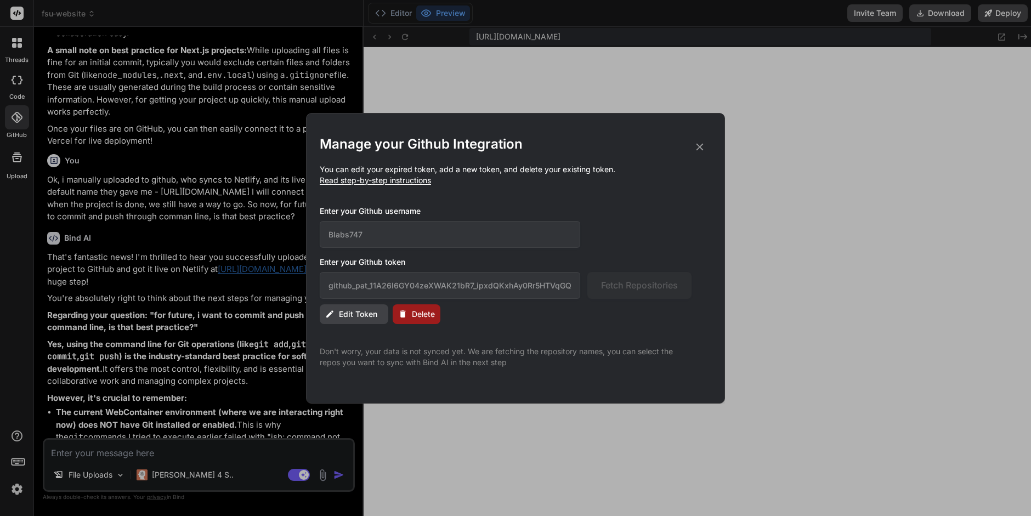
click at [361, 317] on span "Edit Token" at bounding box center [358, 314] width 38 height 11
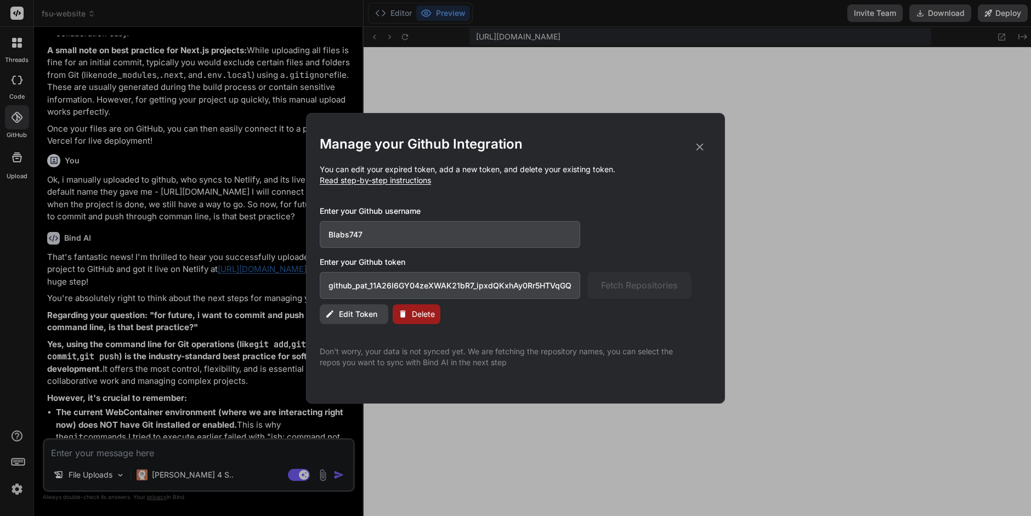
click at [425, 317] on span "Delete" at bounding box center [423, 314] width 23 height 11
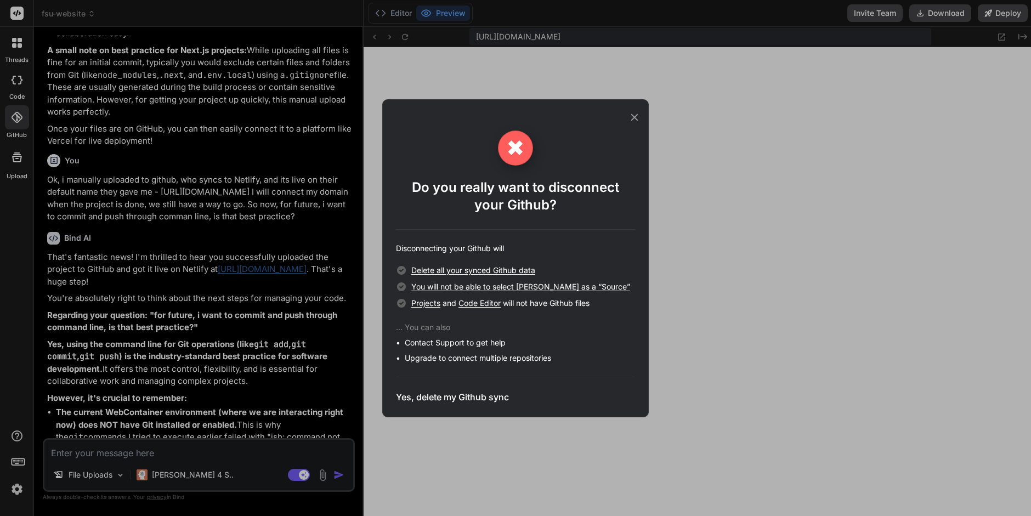
click at [447, 400] on h3 "Yes, delete my Github sync" at bounding box center [452, 397] width 113 height 13
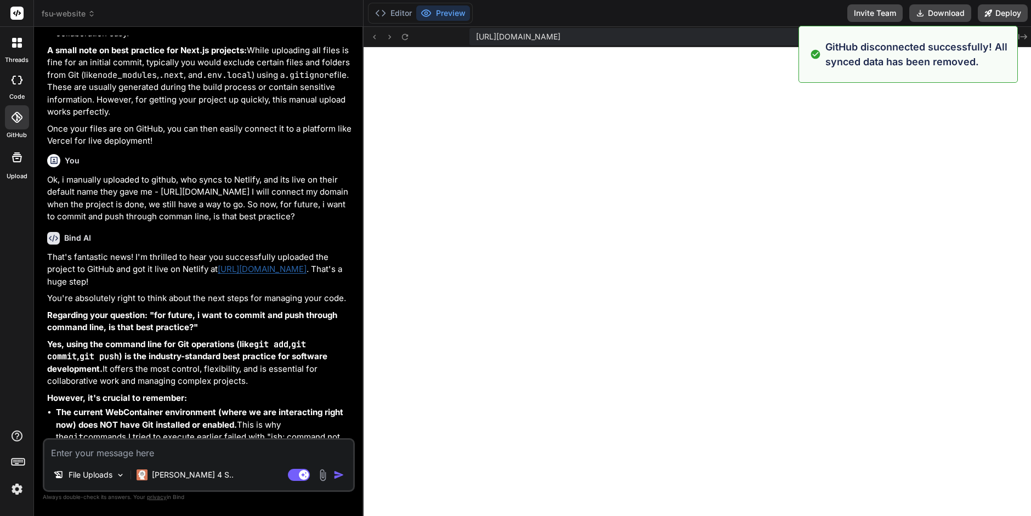
click at [17, 125] on div at bounding box center [17, 117] width 24 height 24
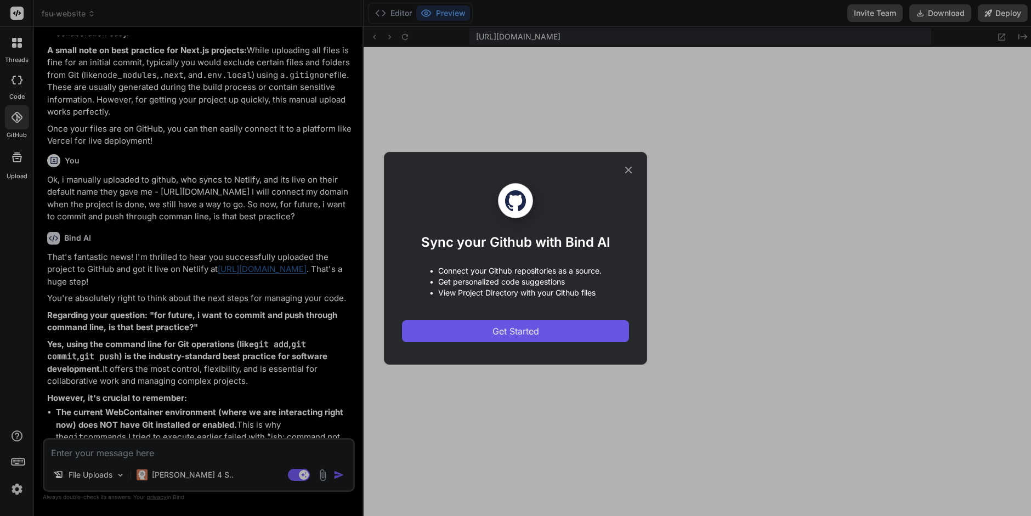
click at [463, 324] on button "Get Started" at bounding box center [515, 331] width 227 height 22
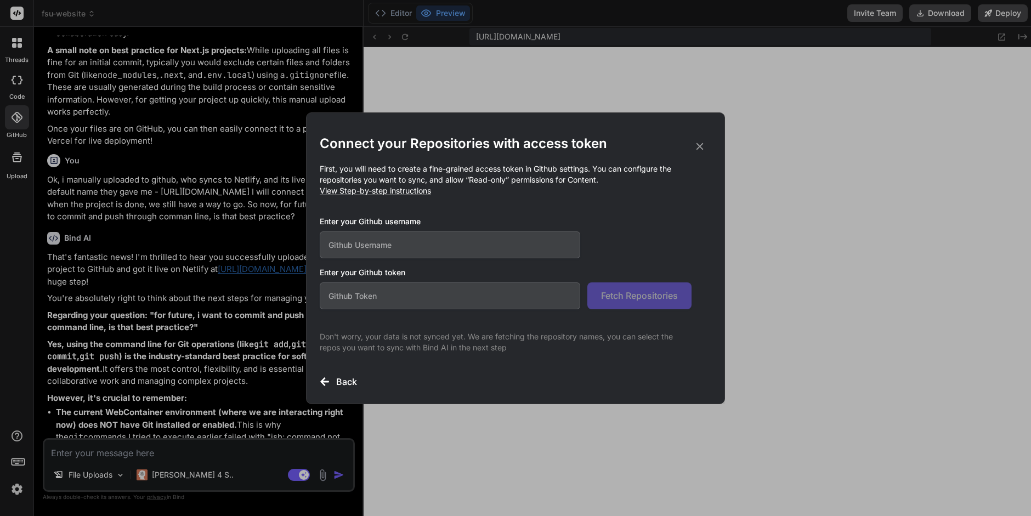
click at [374, 247] on input "text" at bounding box center [450, 245] width 261 height 27
type input "Blabs747"
click at [371, 296] on input "text" at bounding box center [450, 296] width 261 height 27
click at [365, 296] on input "text" at bounding box center [450, 296] width 261 height 27
paste input "github_pat_11A26I6GY0TKgjTeZce0a5_4UxuOhcxBZb5npzQbLUtDLnflkcvqRJfS5xsBVRhvrMJH…"
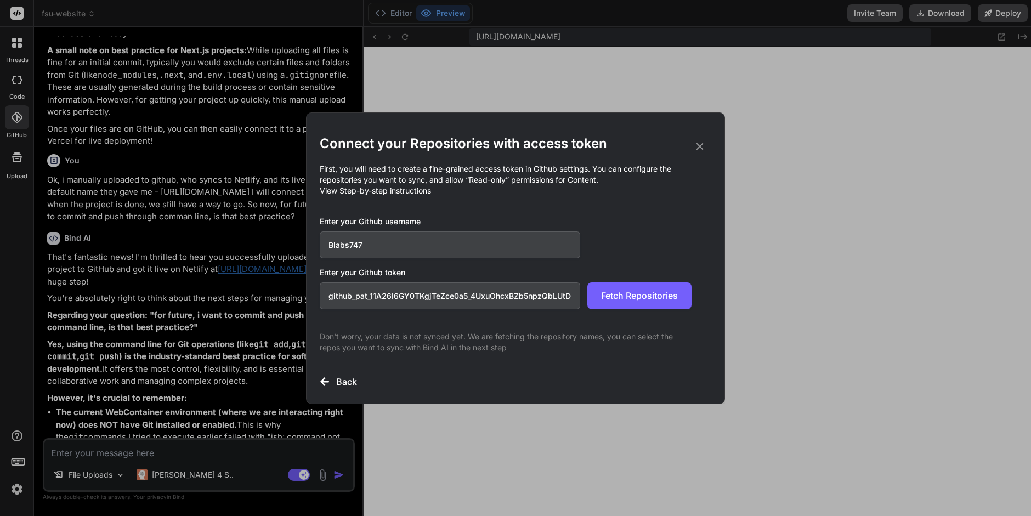
scroll to position [0, 172]
type input "github_pat_11A26I6GY0TKgjTeZce0a5_4UxuOhcxBZb5npzQbLUtDLnflkcvqRJfS5xsBVRhvrMJH…"
click at [634, 301] on span "Fetch Repositories" at bounding box center [639, 295] width 77 height 13
click at [664, 300] on span "Fetch Repositories" at bounding box center [639, 295] width 77 height 13
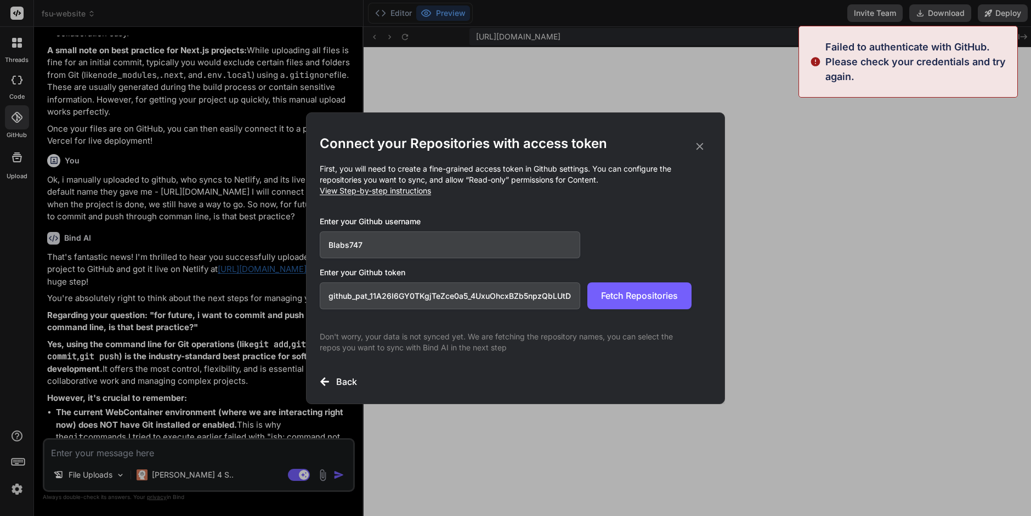
click at [402, 245] on input "Blabs747" at bounding box center [450, 245] width 261 height 27
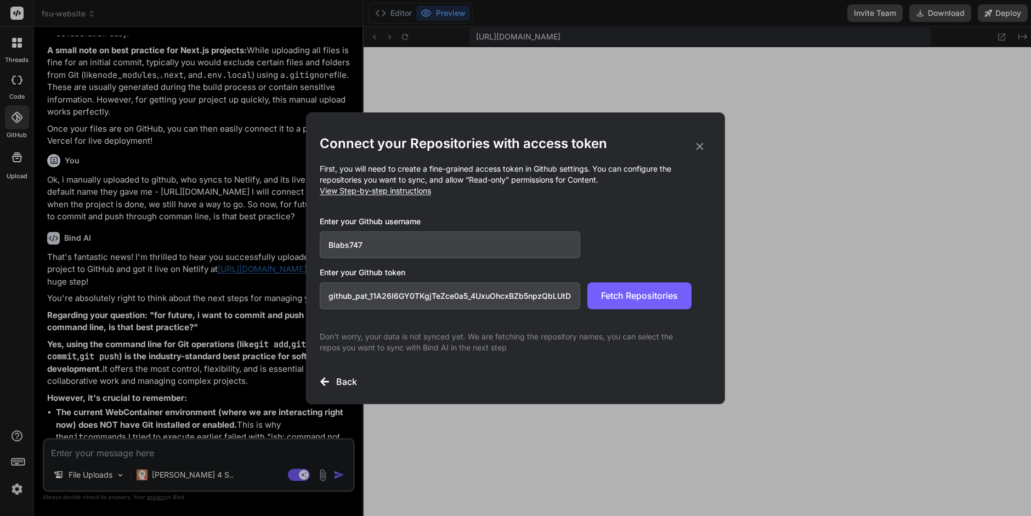
click at [348, 246] on input "Blabs747" at bounding box center [450, 245] width 261 height 27
click at [385, 249] on input "Blab747" at bounding box center [450, 245] width 261 height 27
click at [614, 298] on span "Fetch Repositories" at bounding box center [639, 295] width 77 height 13
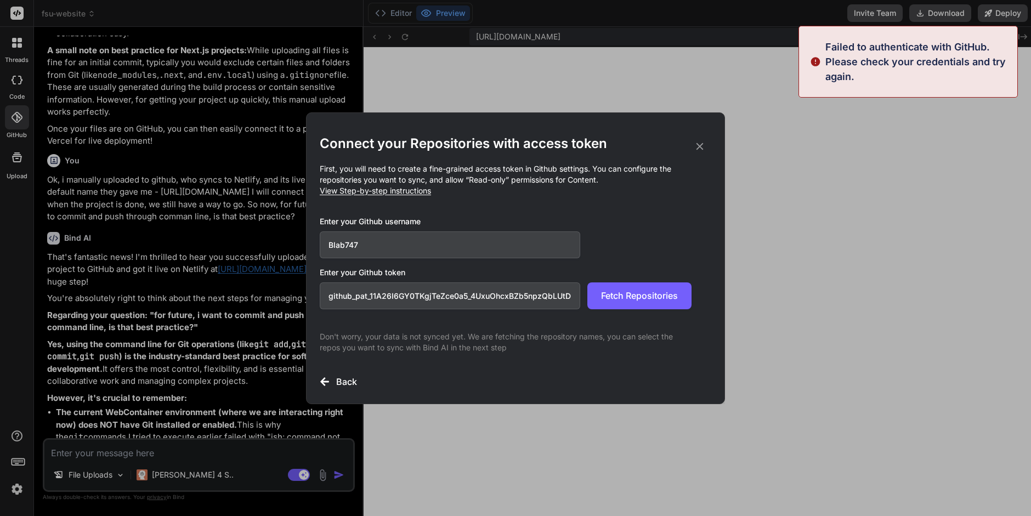
click at [344, 247] on input "Blab747" at bounding box center [450, 245] width 261 height 27
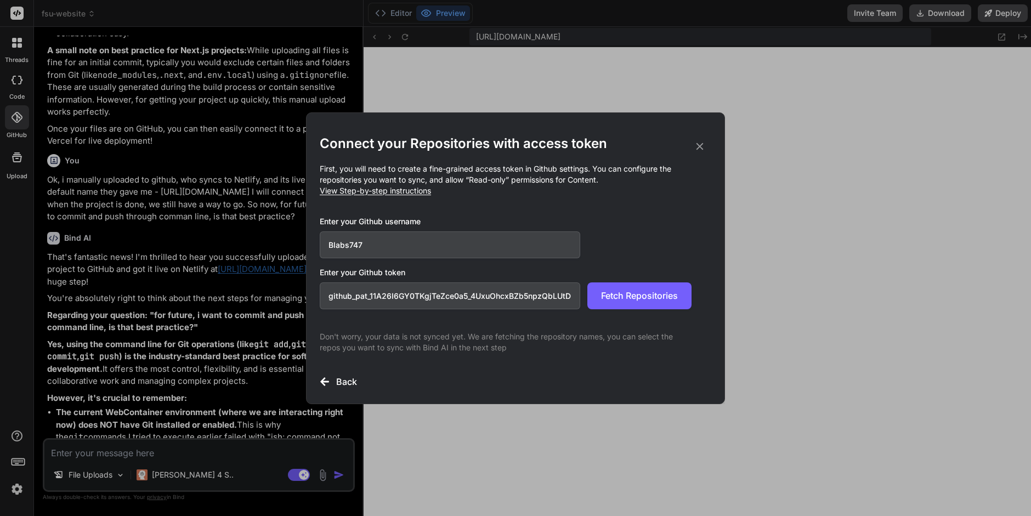
type input "Blabs747"
click at [413, 318] on div "Connect your Repositories with access token First, you will need to create a fi…" at bounding box center [516, 261] width 392 height 253
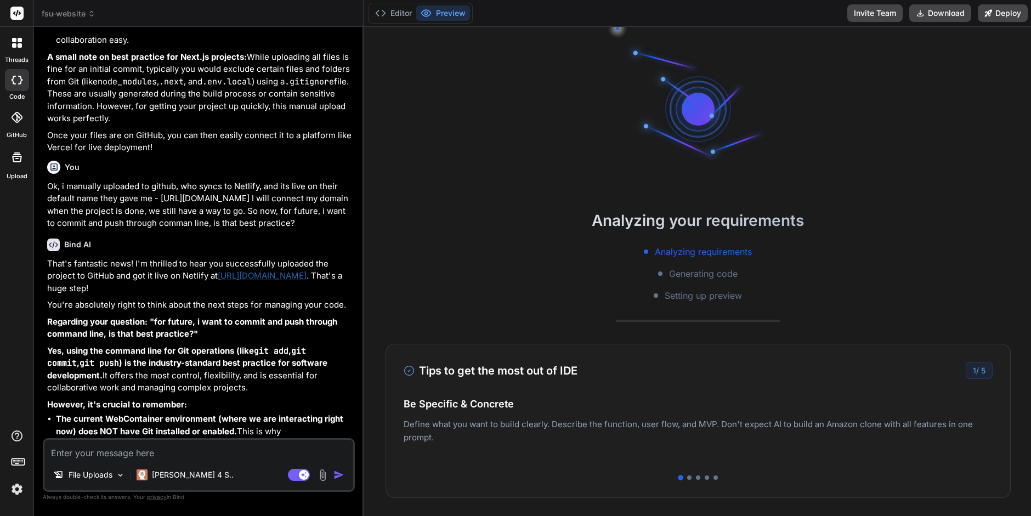
click at [16, 125] on div at bounding box center [17, 117] width 24 height 24
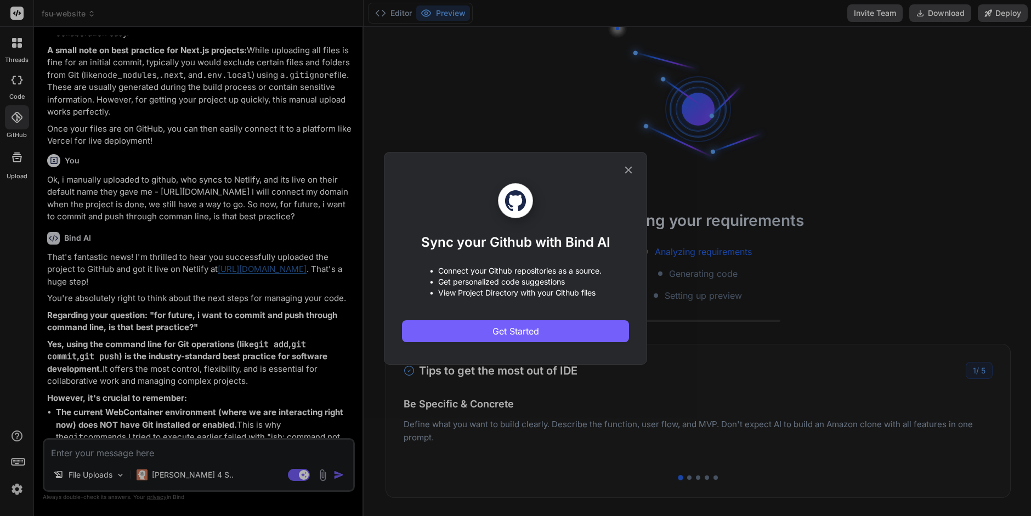
click at [628, 169] on icon at bounding box center [628, 169] width 7 height 7
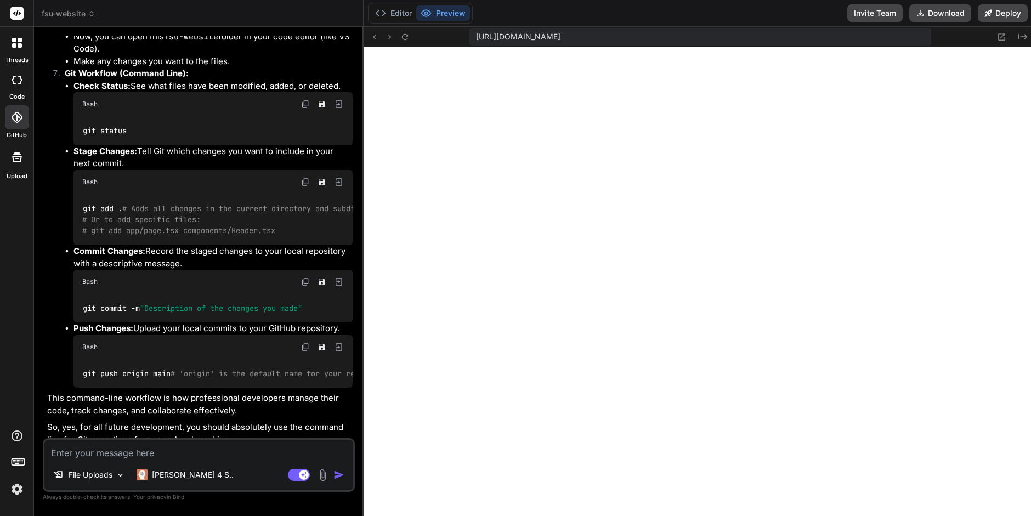
scroll to position [3390, 0]
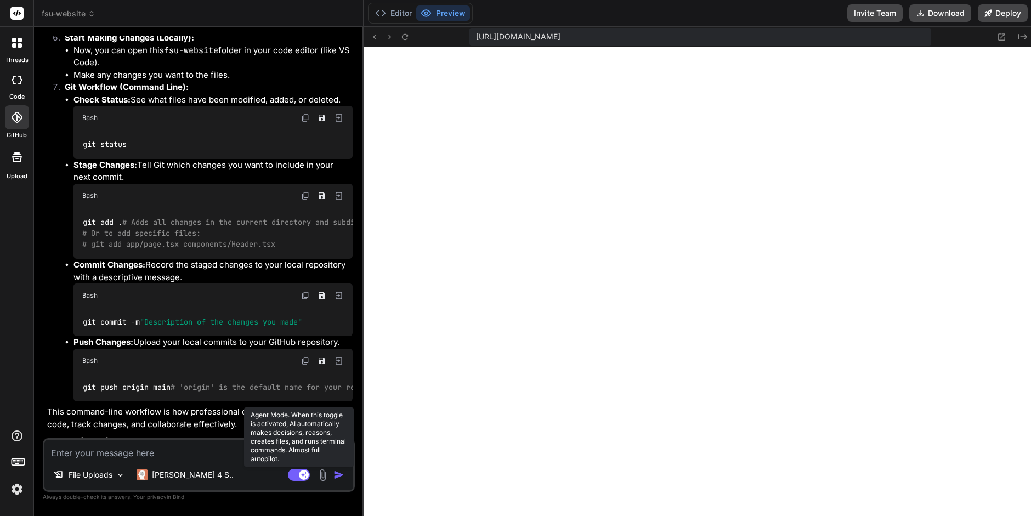
click at [302, 475] on icon at bounding box center [303, 474] width 5 height 5
type textarea "x"
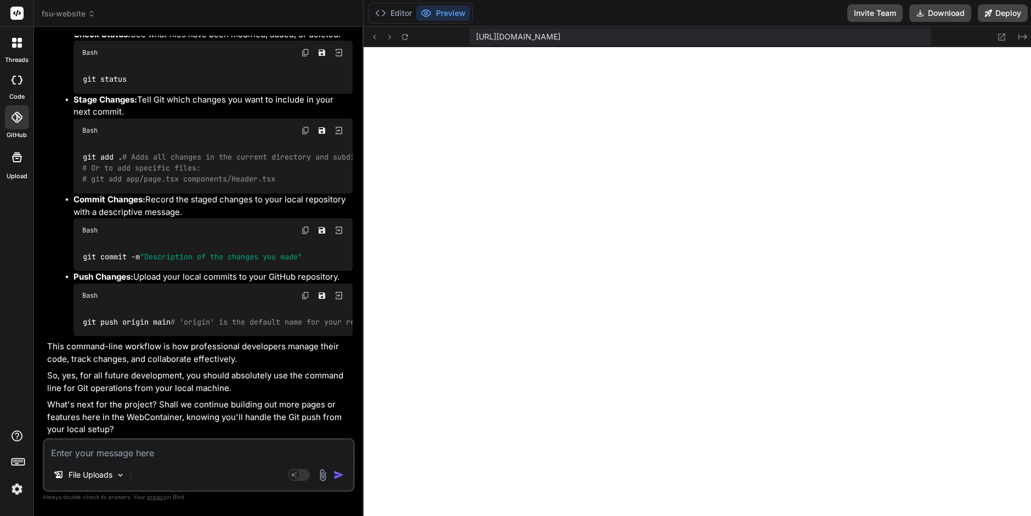
scroll to position [3554, 0]
click at [67, 451] on textarea at bounding box center [198, 450] width 309 height 20
type textarea "s"
type textarea "x"
type textarea "so"
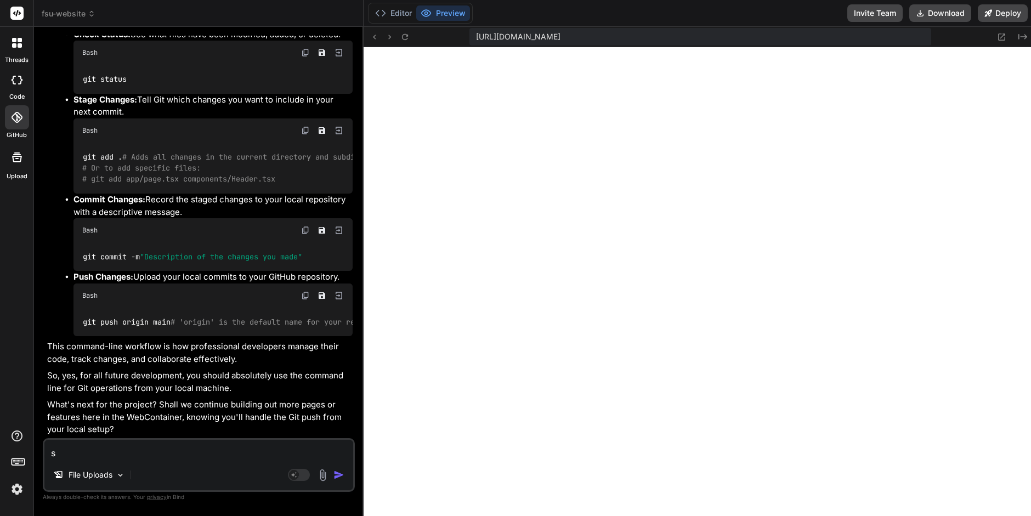
type textarea "x"
type textarea "so"
type textarea "x"
type textarea "so c"
type textarea "x"
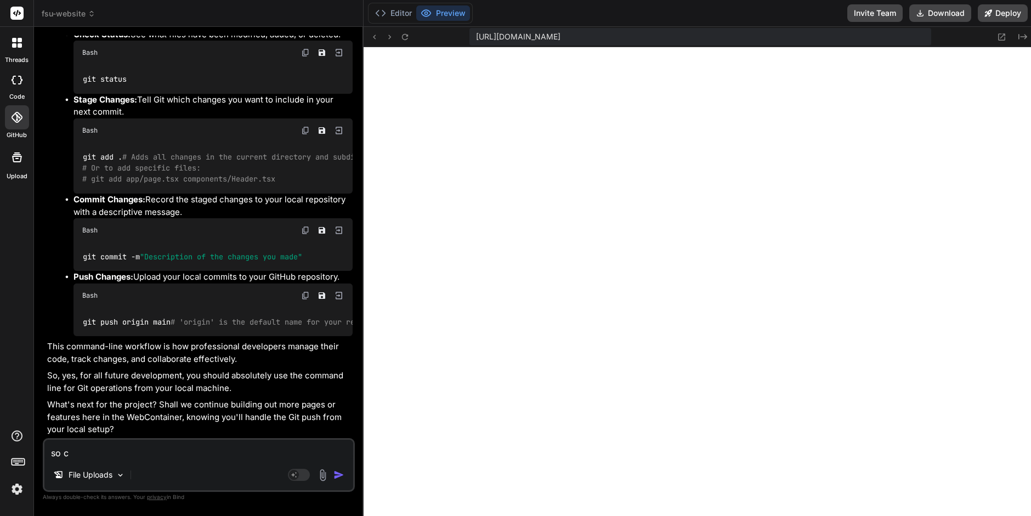
type textarea "so ca"
type textarea "x"
type textarea "so can"
type textarea "x"
type textarea "so cann"
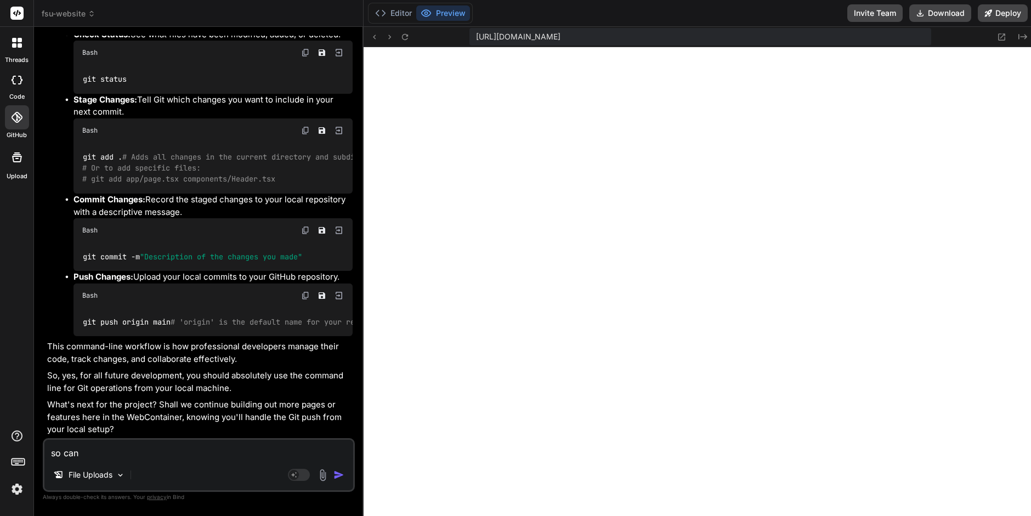
type textarea "x"
type textarea "so canno"
type textarea "x"
type textarea "so cannot"
type textarea "x"
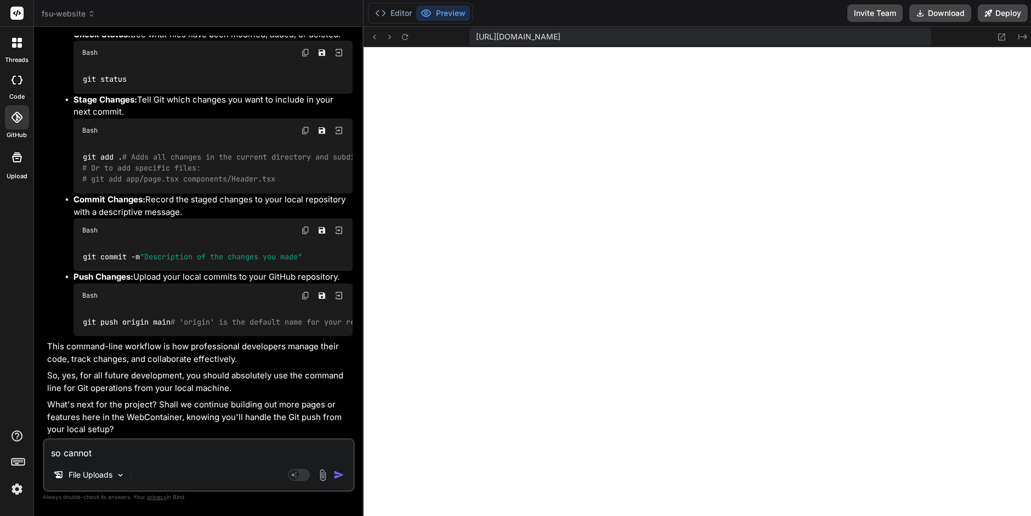
type textarea "so cannot"
type textarea "x"
type textarea "so cannot i"
type textarea "x"
type textarea "so cannot"
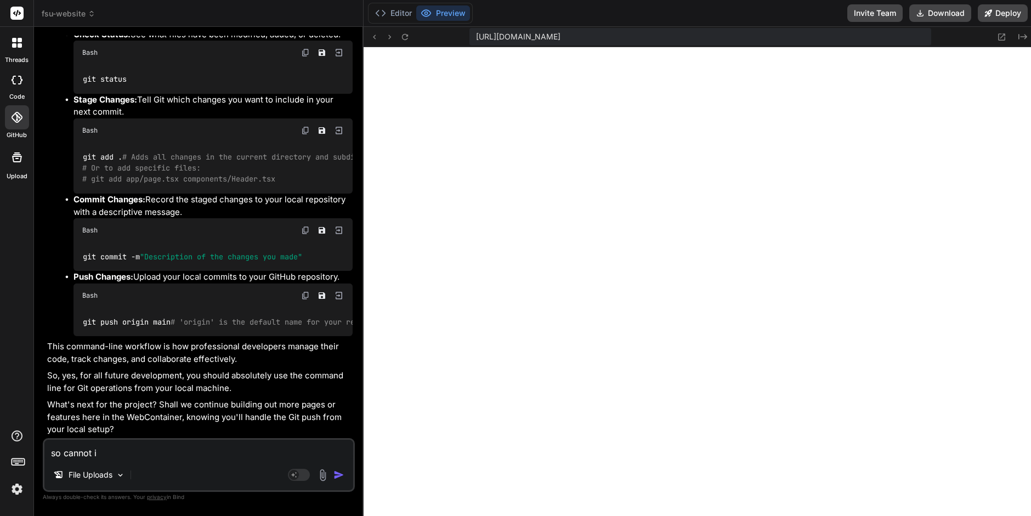
type textarea "x"
type textarea "so cannot"
type textarea "x"
type textarea "so canno"
type textarea "x"
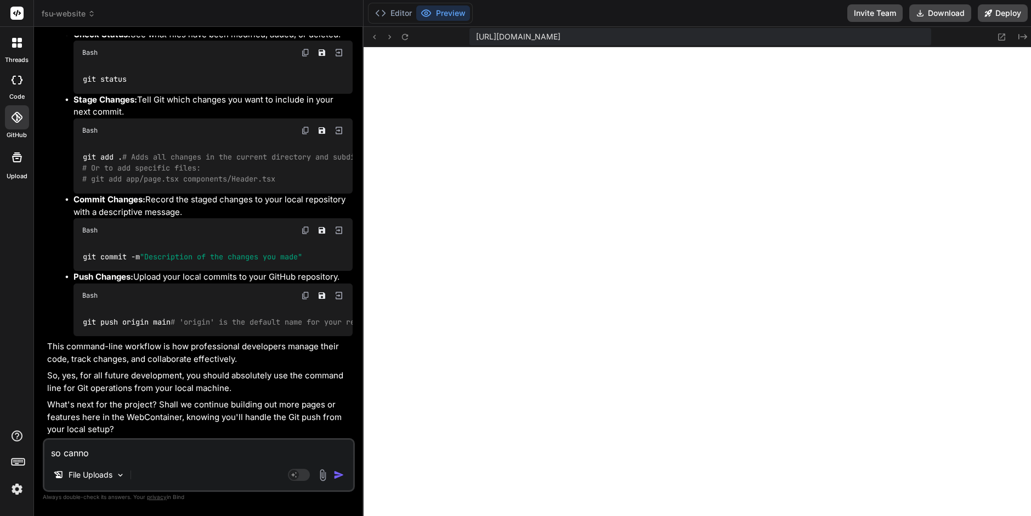
type textarea "so cann"
type textarea "x"
type textarea "so can"
type textarea "x"
type textarea "so can"
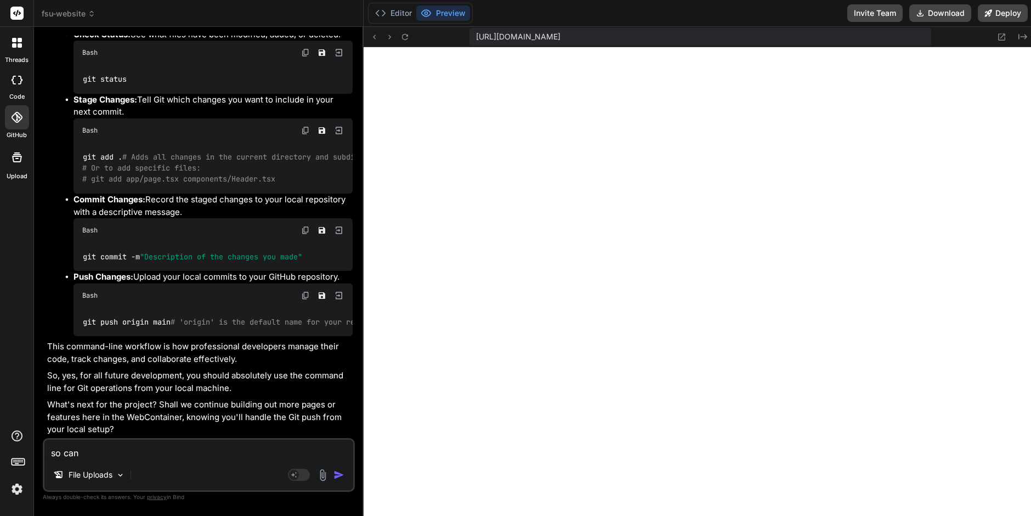
type textarea "x"
type textarea "so can i"
type textarea "x"
type textarea "so can i"
type textarea "x"
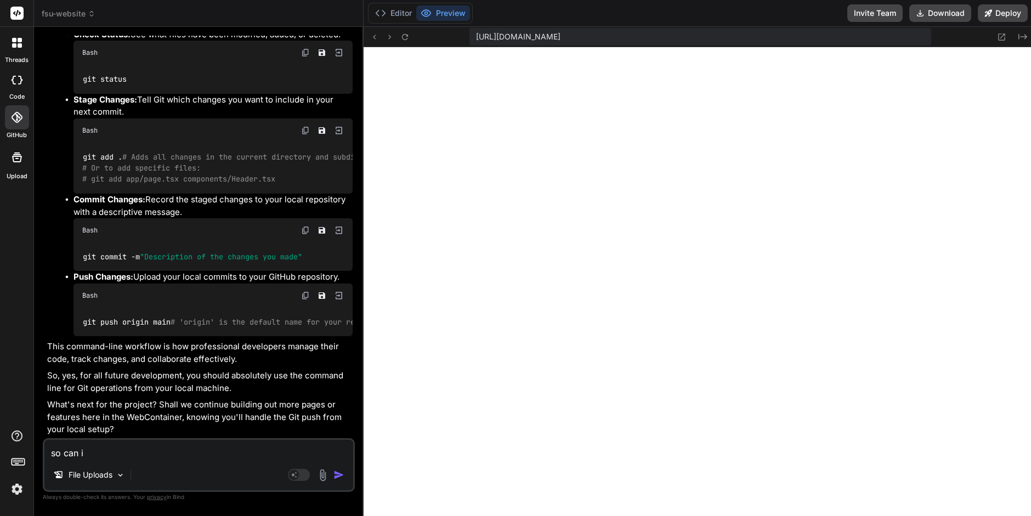
type textarea "so can i n"
type textarea "x"
type textarea "so can i no"
type textarea "x"
type textarea "so can i not"
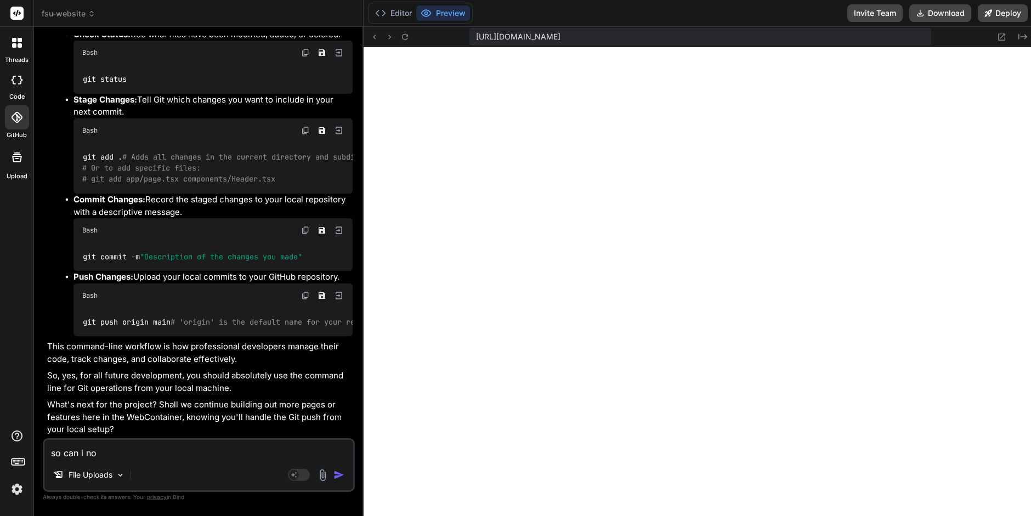
type textarea "x"
type textarea "so can i not"
type textarea "x"
type textarea "so can i not c"
type textarea "x"
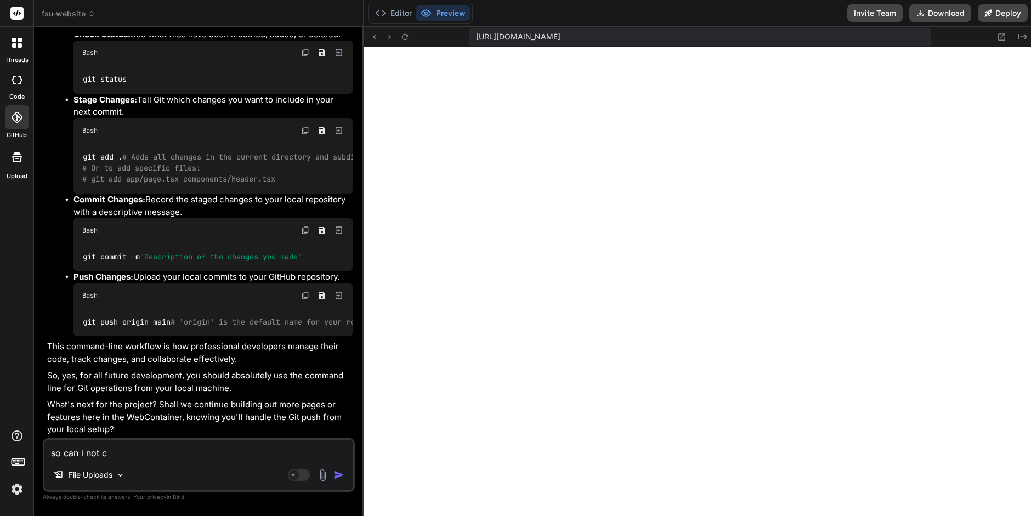
type textarea "so can i not co"
type textarea "x"
type textarea "so can i not con"
type textarea "x"
type textarea "so can i not conn"
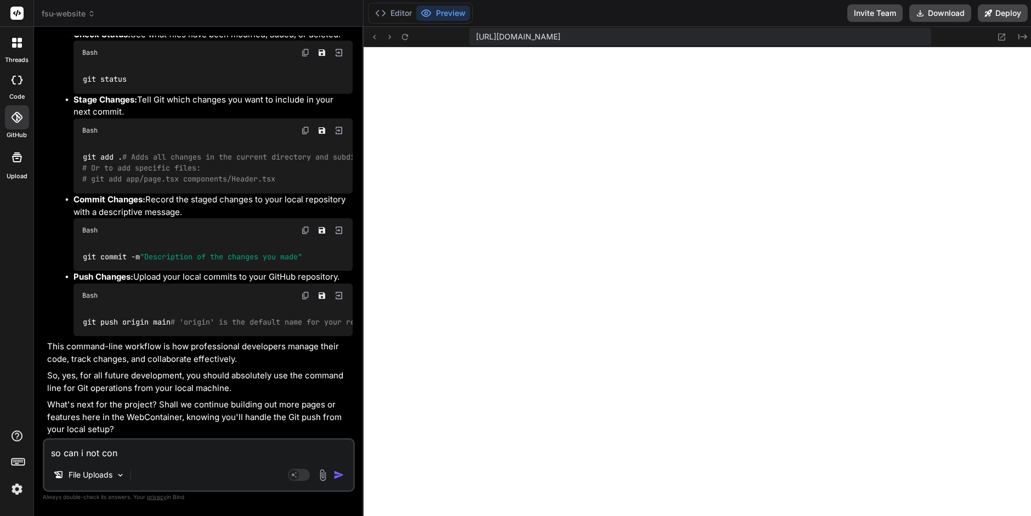
type textarea "x"
type textarea "so can i not conne"
type textarea "x"
type textarea "so can i not connec"
type textarea "x"
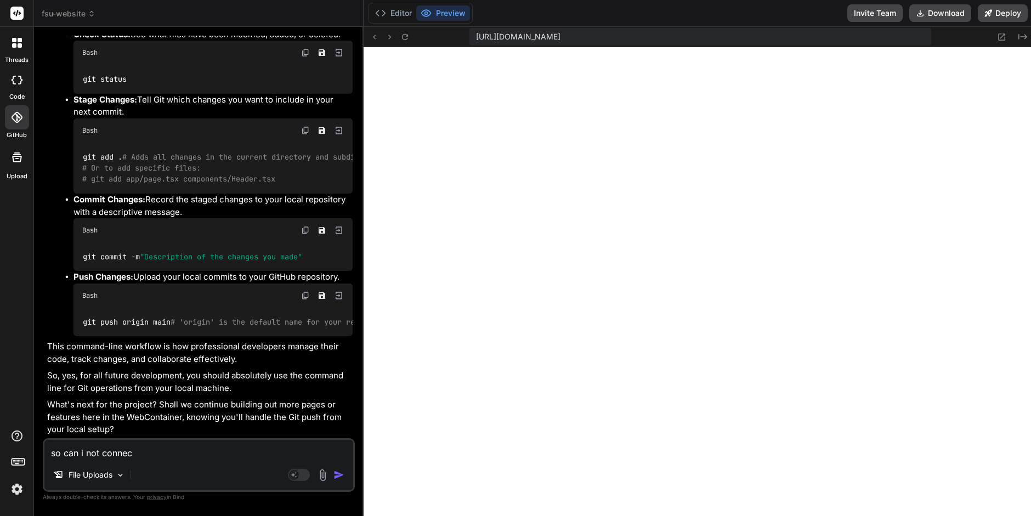
type textarea "so can i not connect"
type textarea "x"
type textarea "so can i not connect"
type textarea "x"
type textarea "so can i not connect t"
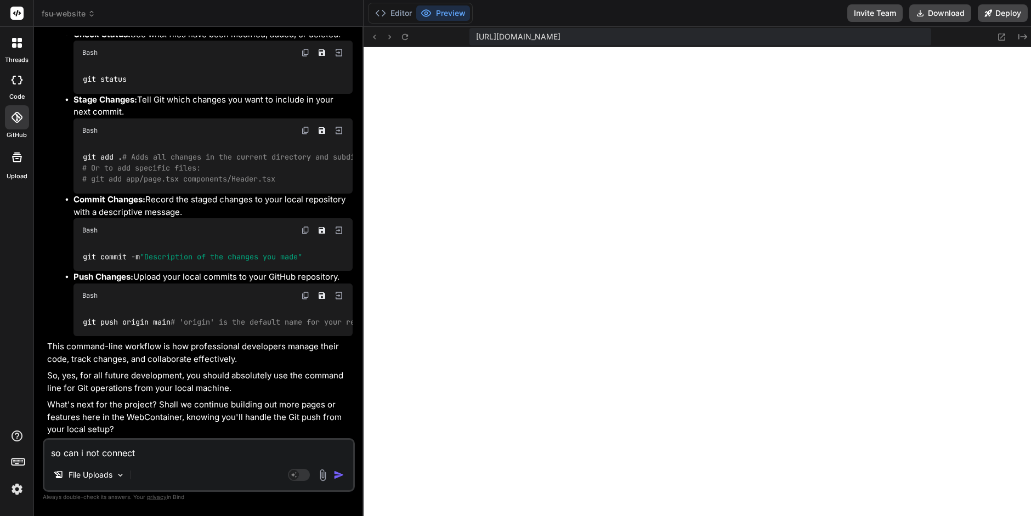
type textarea "x"
type textarea "so can i not connect to"
type textarea "x"
type textarea "so can i not connect to"
type textarea "x"
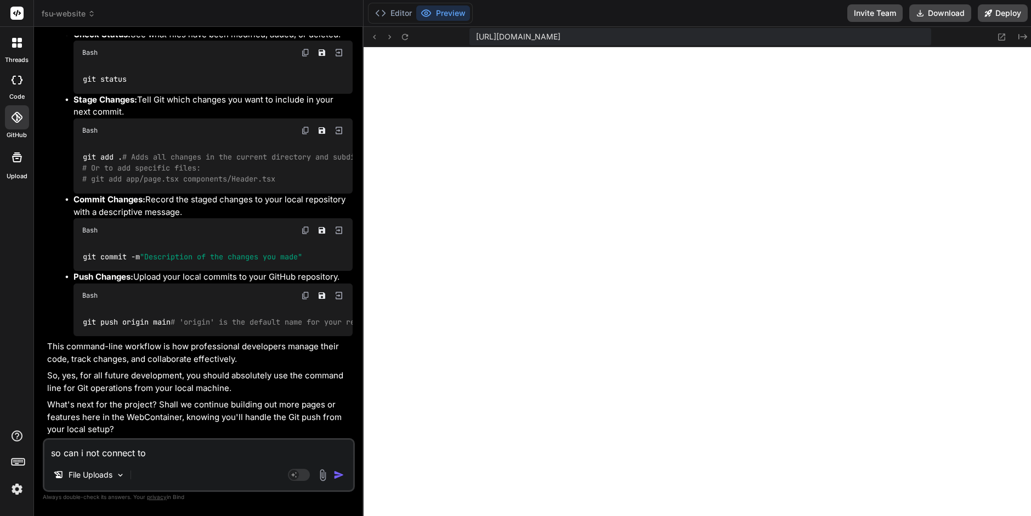
type textarea "so can i not connect to g"
type textarea "x"
type textarea "so can i not connect to gi"
type textarea "x"
type textarea "so can i not connect to git"
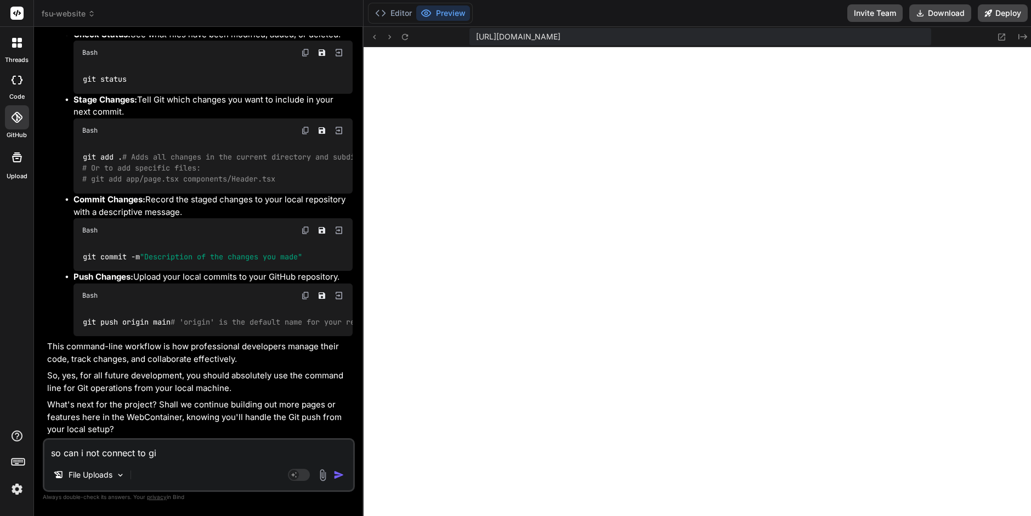
type textarea "x"
type textarea "so can i not connect to gith"
type textarea "x"
type textarea "so can i not connect to githu"
type textarea "x"
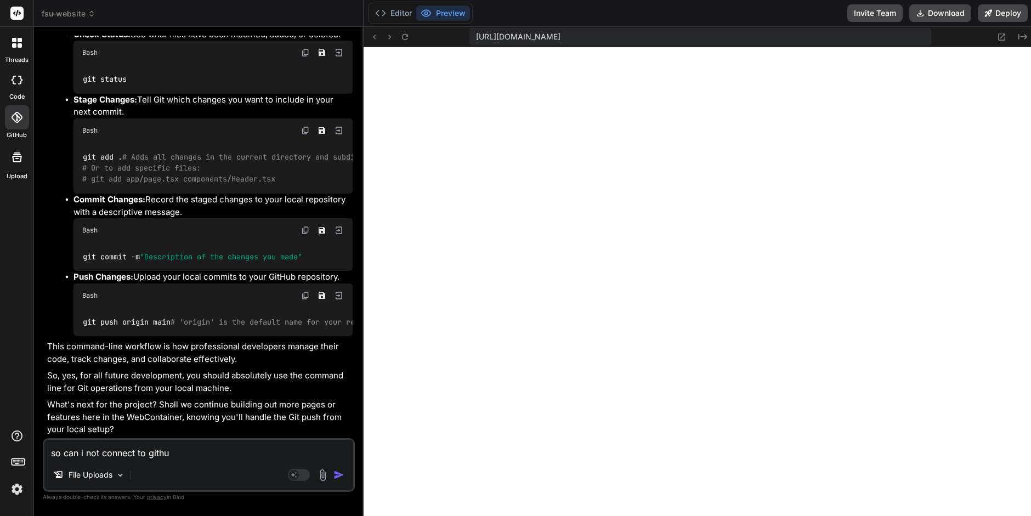
type textarea "so can i not connect to github"
type textarea "x"
type textarea "so can i not connect to github"
type textarea "x"
type textarea "so can i not connect to github f"
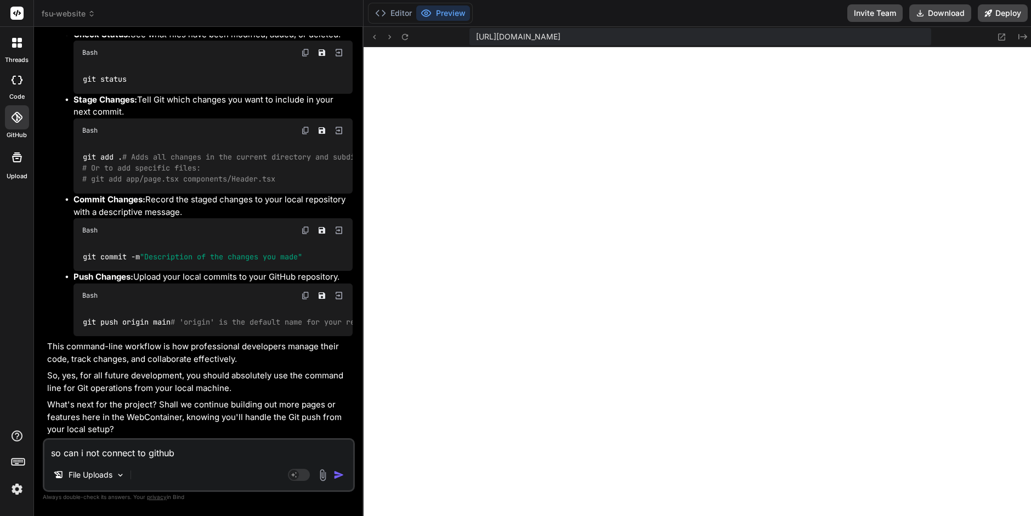
type textarea "x"
type textarea "so can i not connect to github fr"
type textarea "x"
type textarea "so can i not connect to github fro"
type textarea "x"
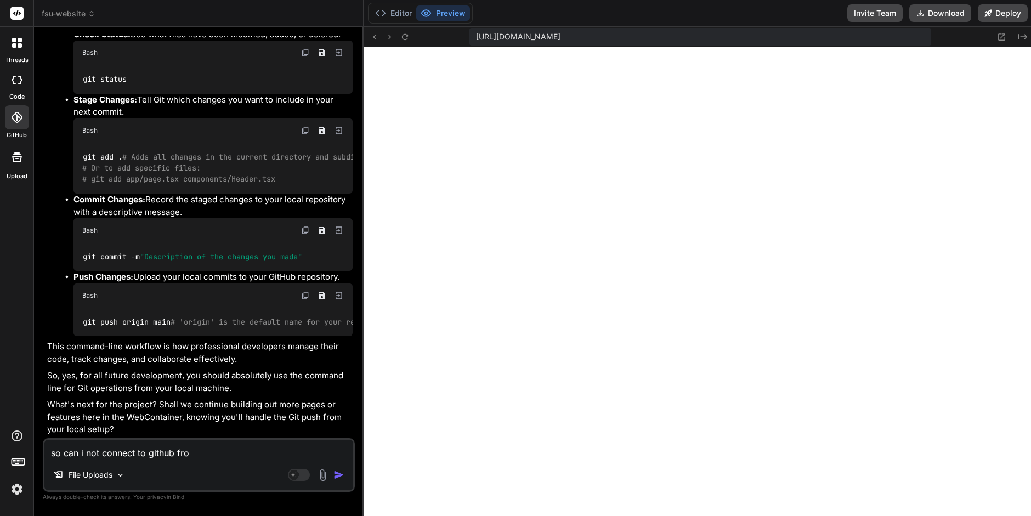
type textarea "so can i not connect to github from"
type textarea "x"
type textarea "so can i not connect to github from"
type textarea "x"
type textarea "so can i not connect to github from h"
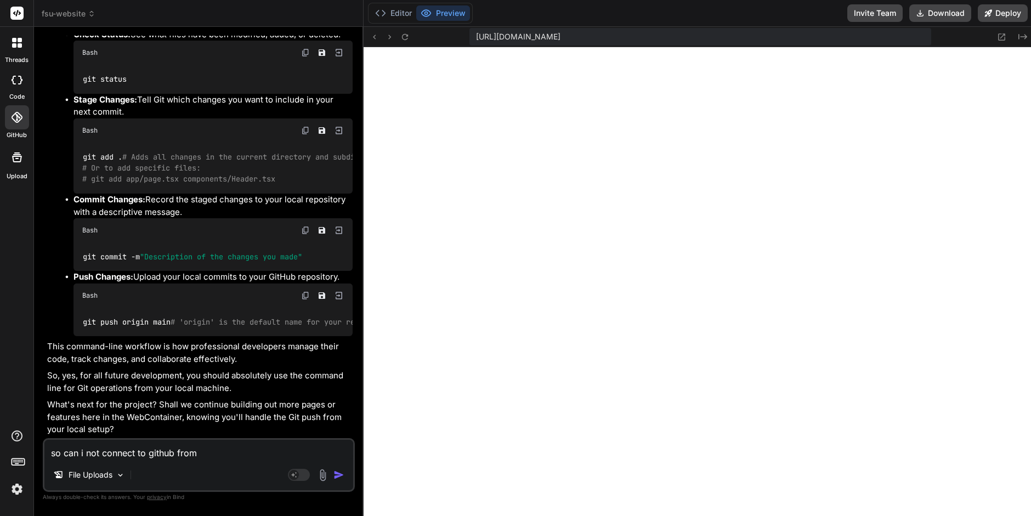
type textarea "x"
type textarea "so can i not connect to github from he"
type textarea "x"
type textarea "so can i not connect to github from her"
type textarea "x"
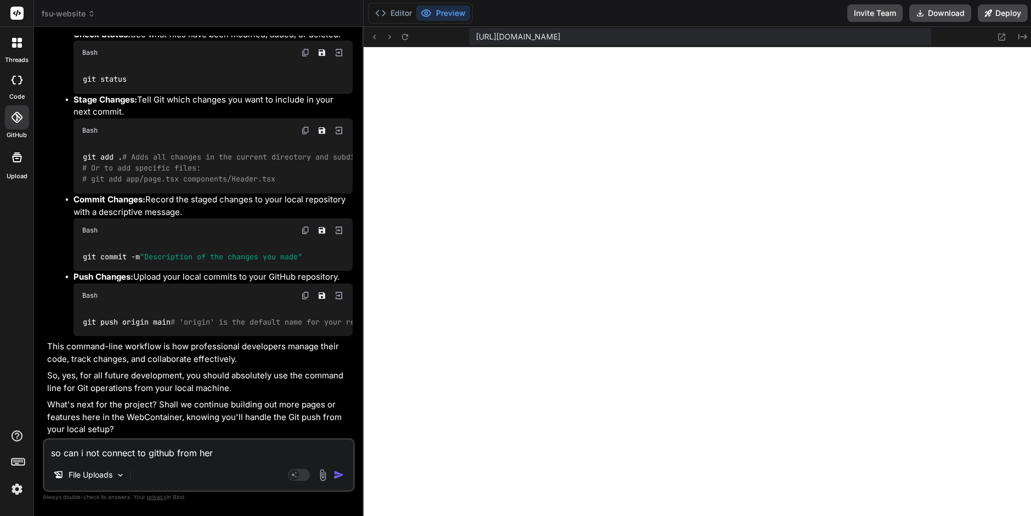
type textarea "so can i not connect to github from here"
type textarea "x"
type textarea "so can i not connect to github from here?"
type textarea "x"
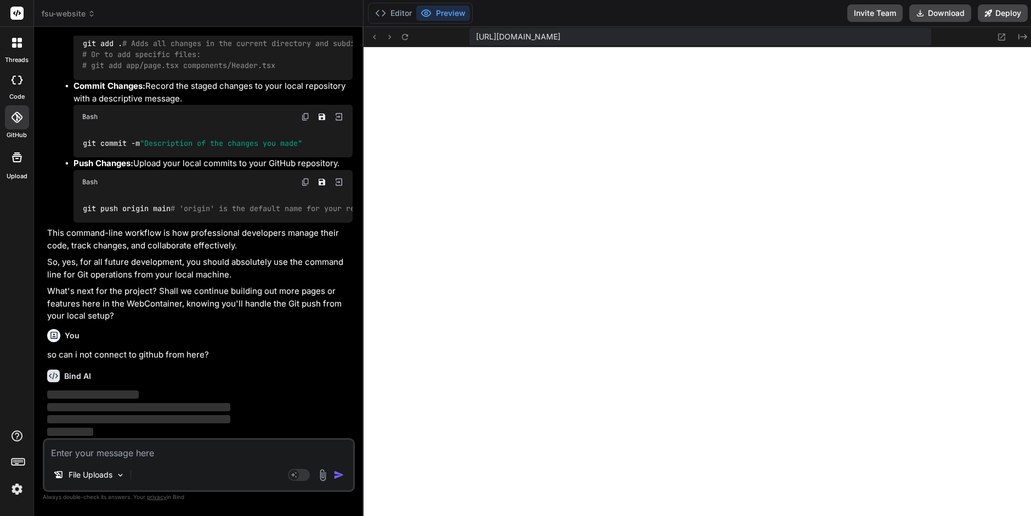
scroll to position [3749, 0]
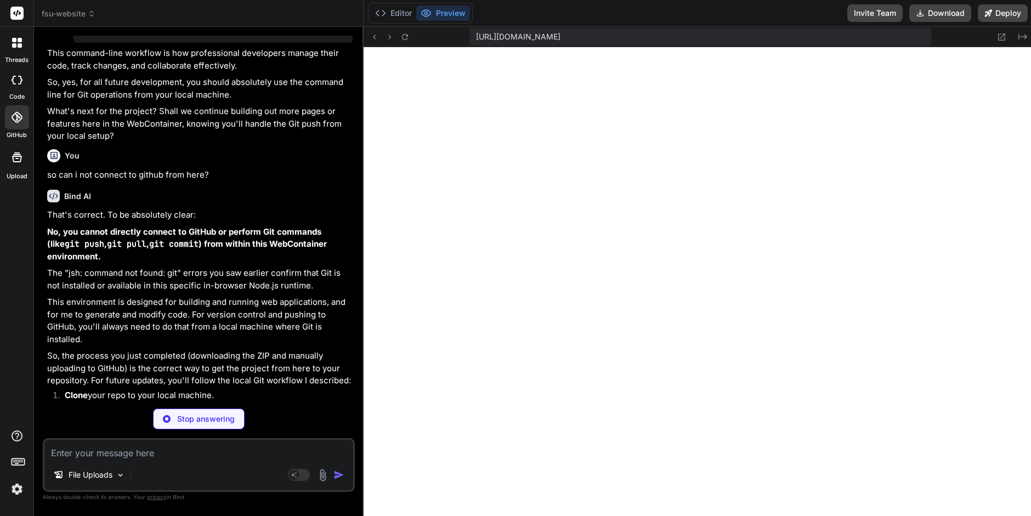
type textarea "x"
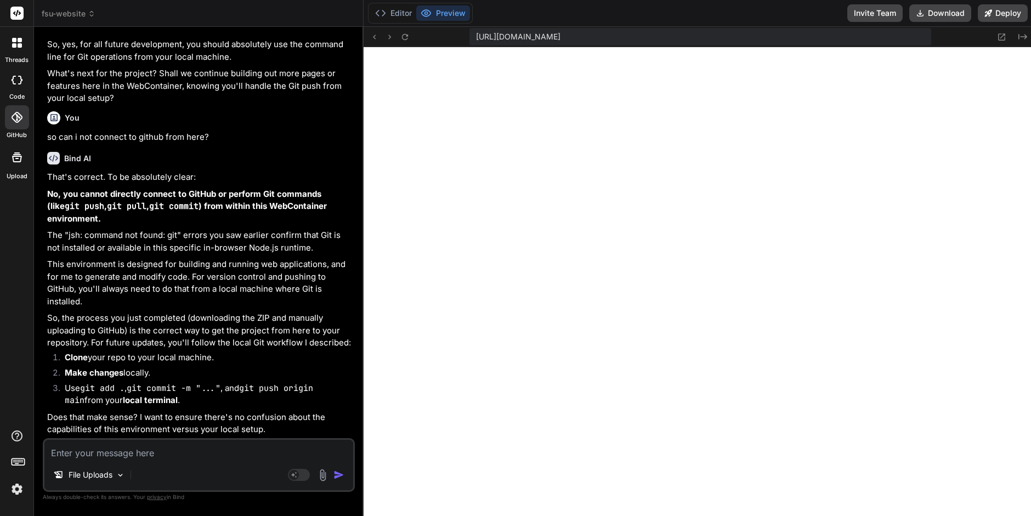
scroll to position [3966, 0]
click at [65, 457] on textarea at bounding box center [198, 450] width 309 height 20
type textarea "o"
type textarea "x"
type textarea "ok"
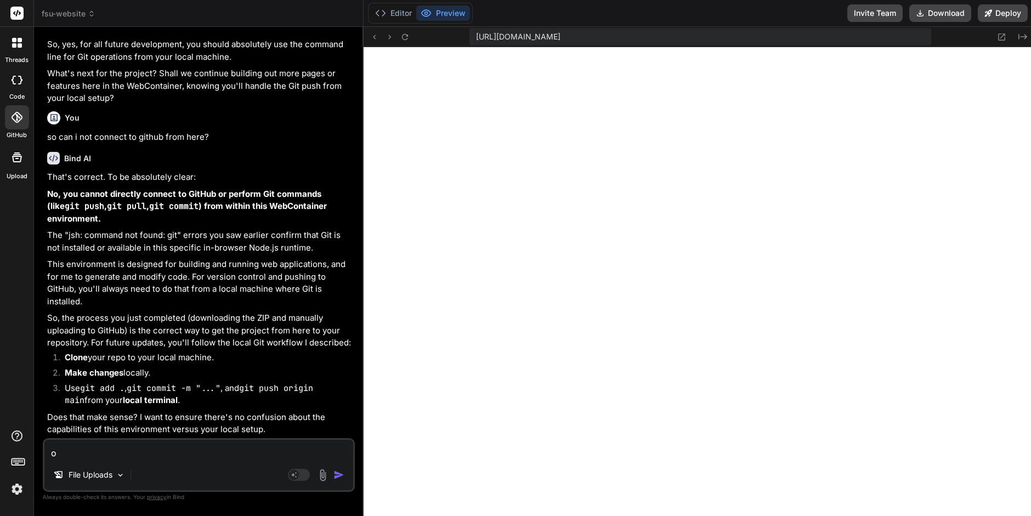
type textarea "x"
type textarea "ok,"
type textarea "x"
type textarea "ok,"
type textarea "x"
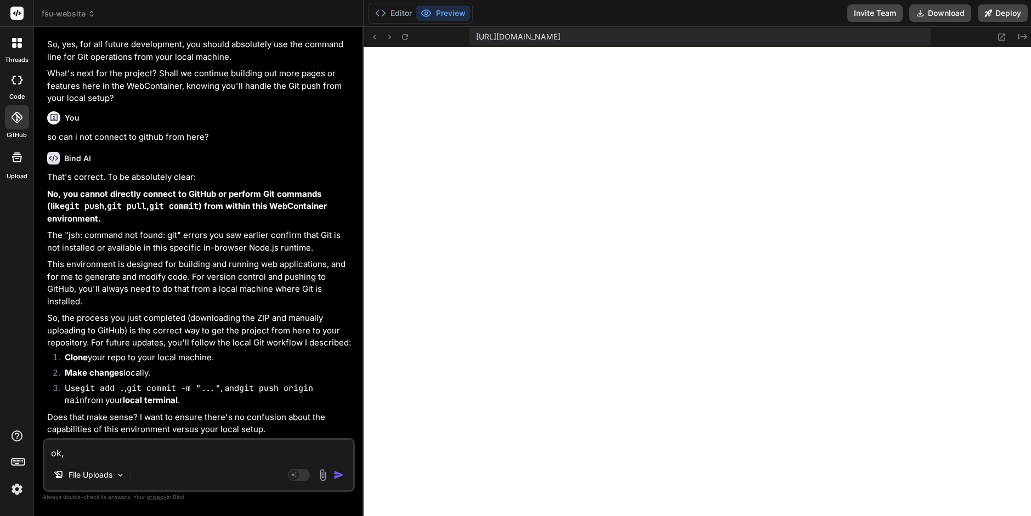
type textarea "ok, i"
type textarea "x"
type textarea "ok, i"
type textarea "x"
type textarea "ok, i a"
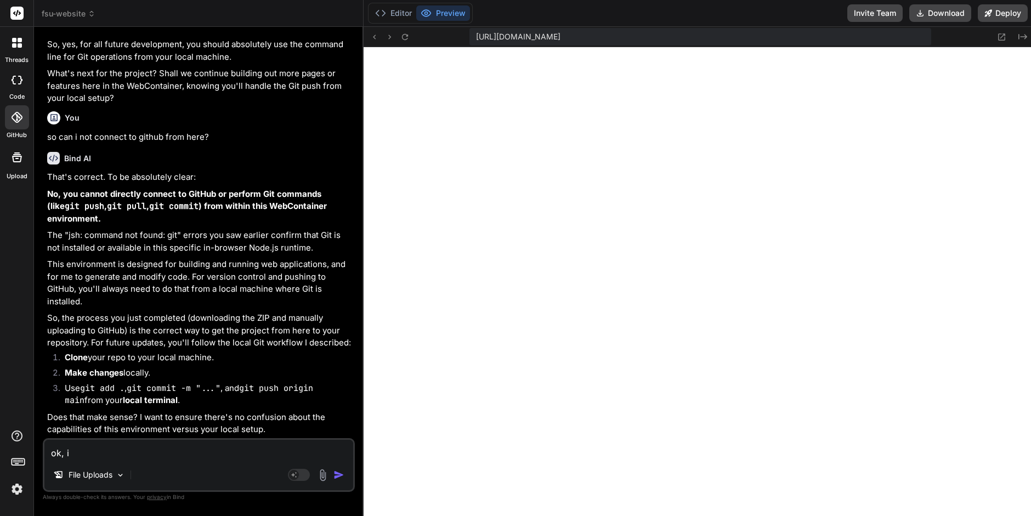
type textarea "x"
type textarea "ok, i am"
type textarea "x"
type textarea "ok, i am"
type textarea "x"
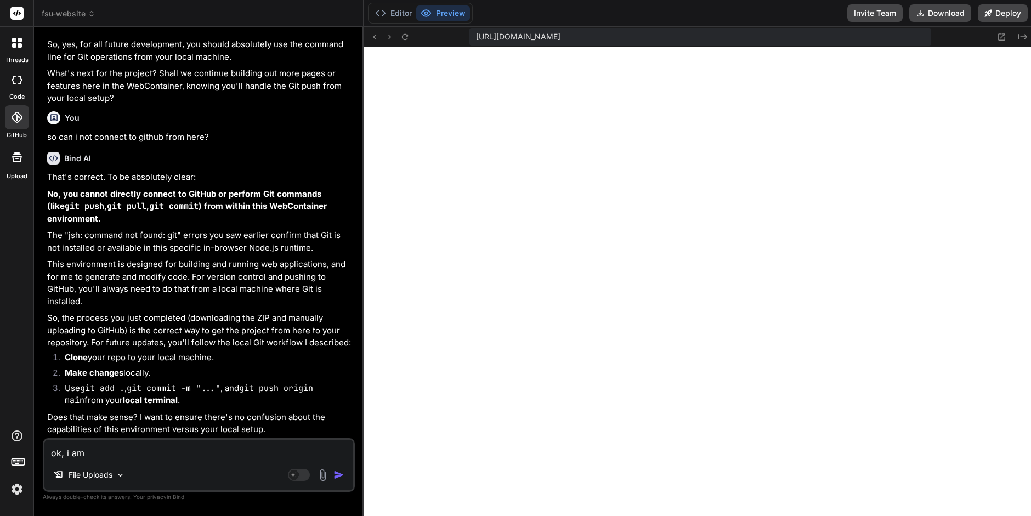
type textarea "ok, i am c"
type textarea "x"
type textarea "ok, i am co"
type textarea "x"
type textarea "ok, i am con"
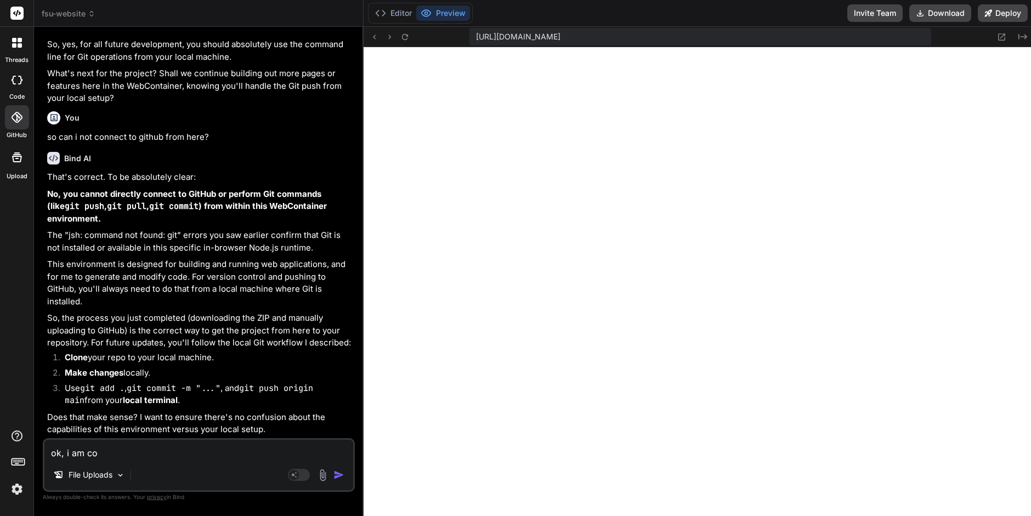
type textarea "x"
type textarea "ok, i am conn"
type textarea "x"
type textarea "ok, i am conne"
type textarea "x"
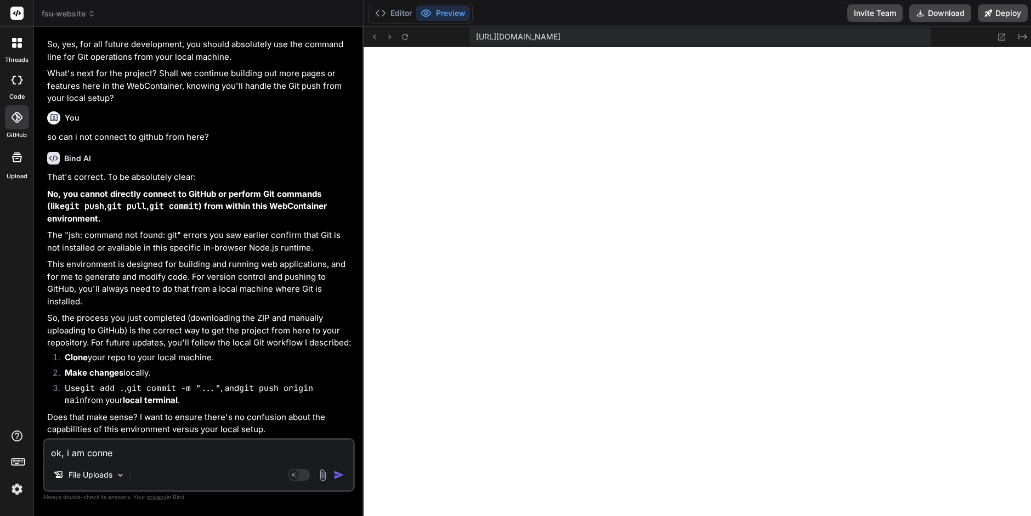
type textarea "ok, i am connec"
type textarea "x"
type textarea "ok, i am connect"
type textarea "x"
type textarea "ok, i am connecte"
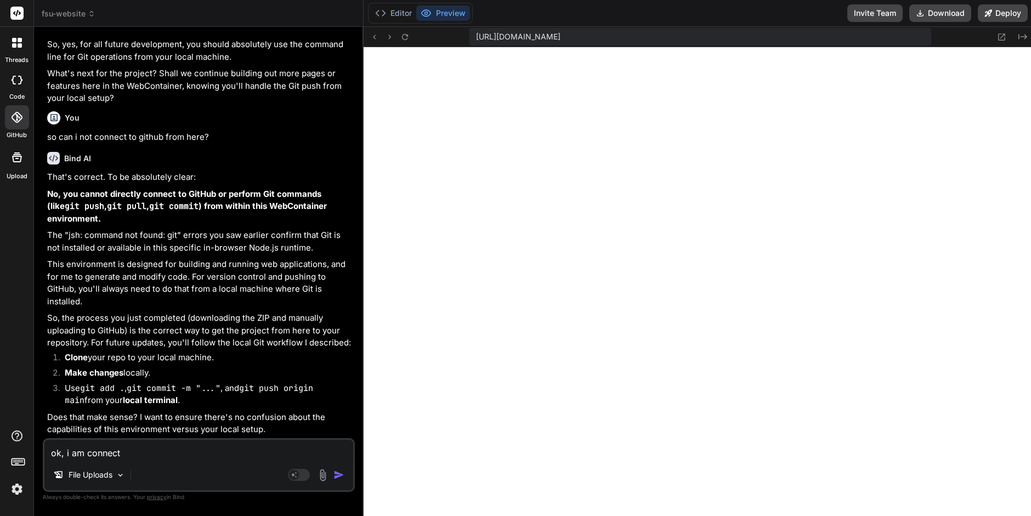
type textarea "x"
type textarea "ok, i am connected"
type textarea "x"
type textarea "ok, i am connected"
type textarea "x"
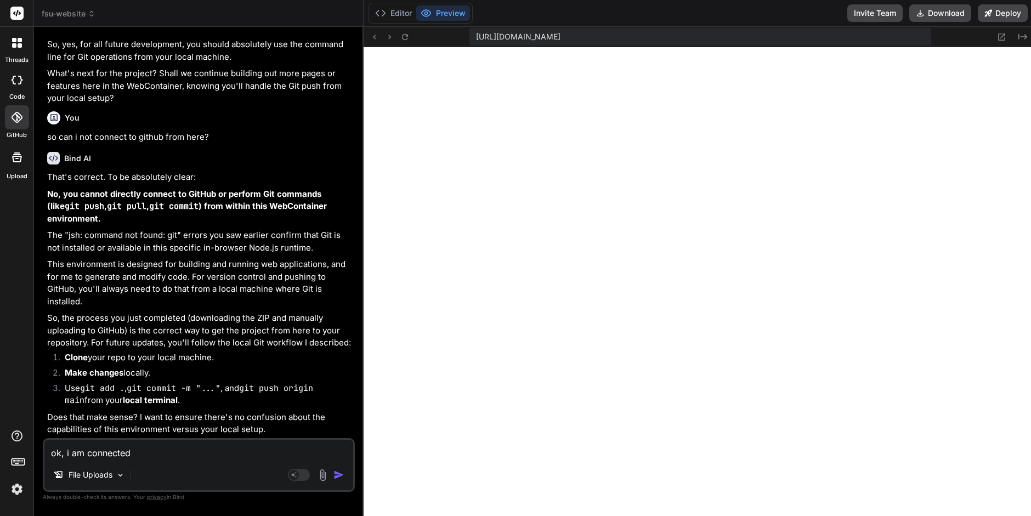
type textarea "ok, i am connected o"
type textarea "x"
type textarea "ok, i am connected on"
type textarea "x"
type textarea "ok, i am connected on"
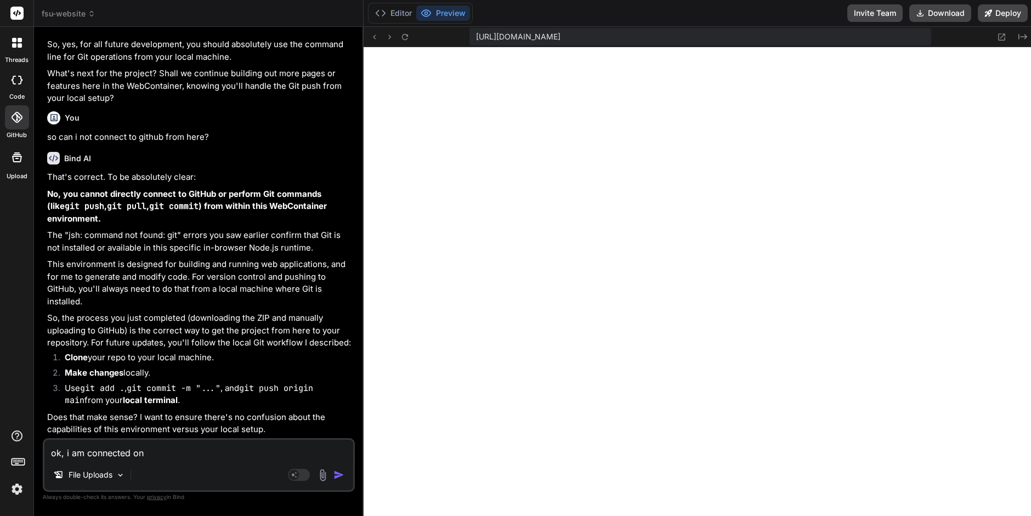
type textarea "x"
type textarea "ok, i am connected on g"
type textarea "x"
type textarea "ok, i am connected on gi"
type textarea "x"
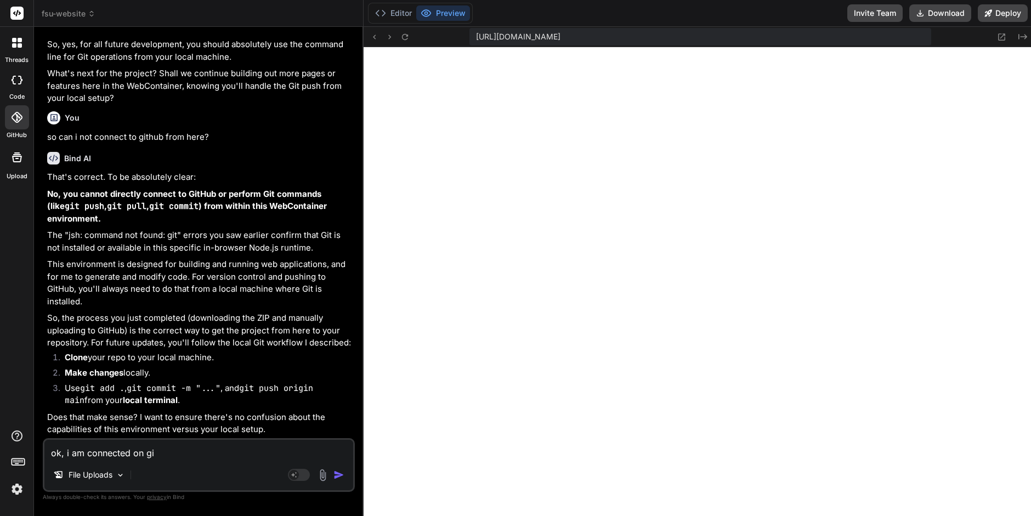
type textarea "ok, i am connected on git"
type textarea "x"
type textarea "ok, i am connected on gith"
type textarea "x"
type textarea "ok, i am connected on githu"
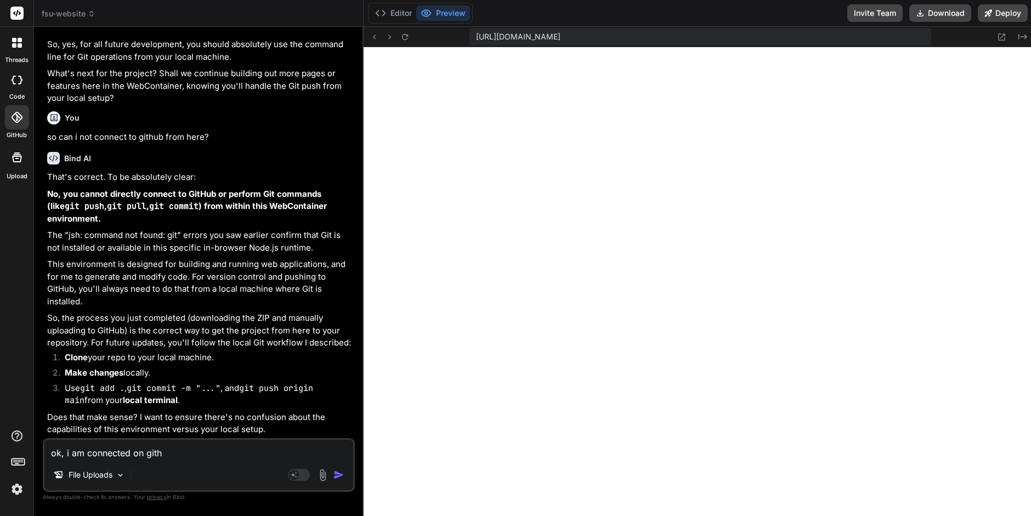
type textarea "x"
type textarea "ok, i am connected on github"
type textarea "x"
type textarea "ok, i am connected on github"
click at [294, 473] on rect at bounding box center [294, 475] width 10 height 10
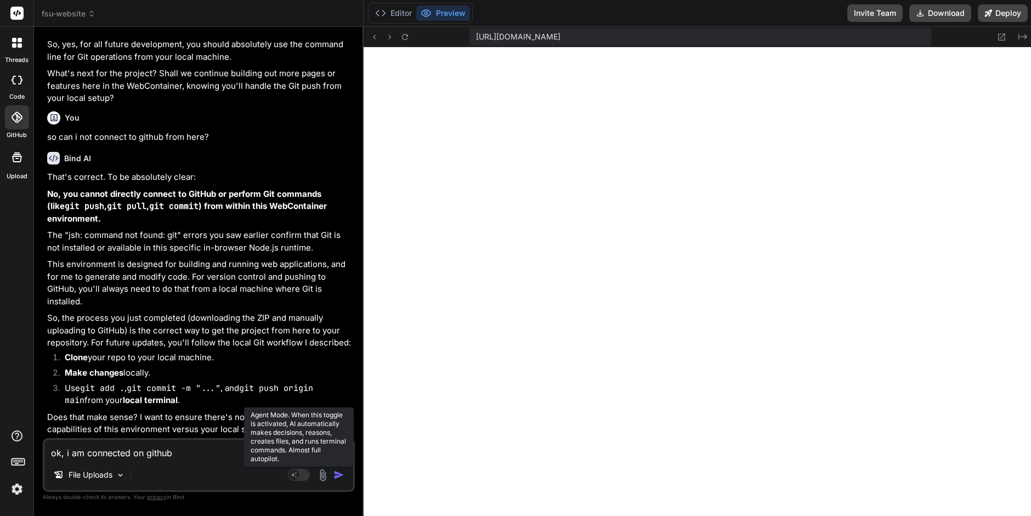
type textarea "x"
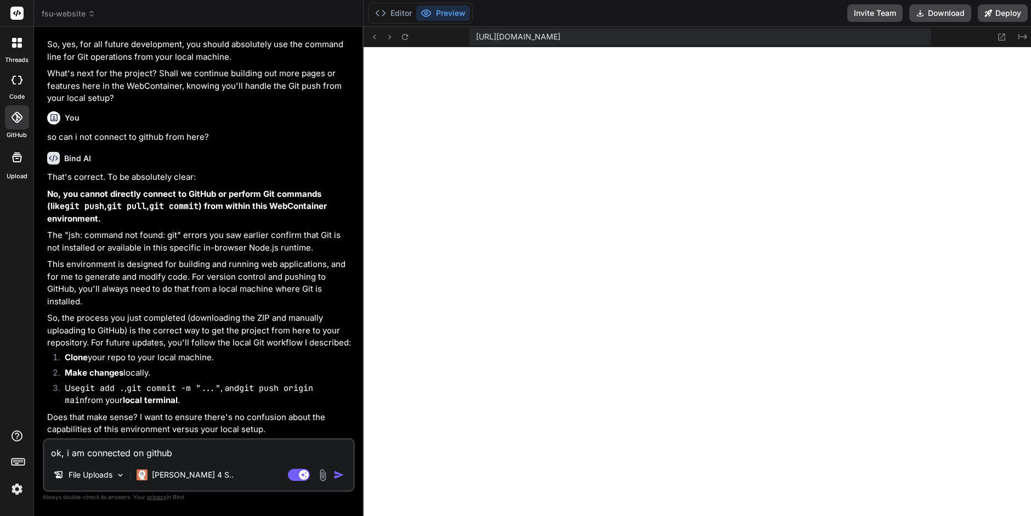
click at [201, 451] on textarea "ok, i am connected on github" at bounding box center [198, 450] width 309 height 20
type textarea "ok, i am connected on github,"
type textarea "x"
type textarea "ok, i am connected on github,"
type textarea "x"
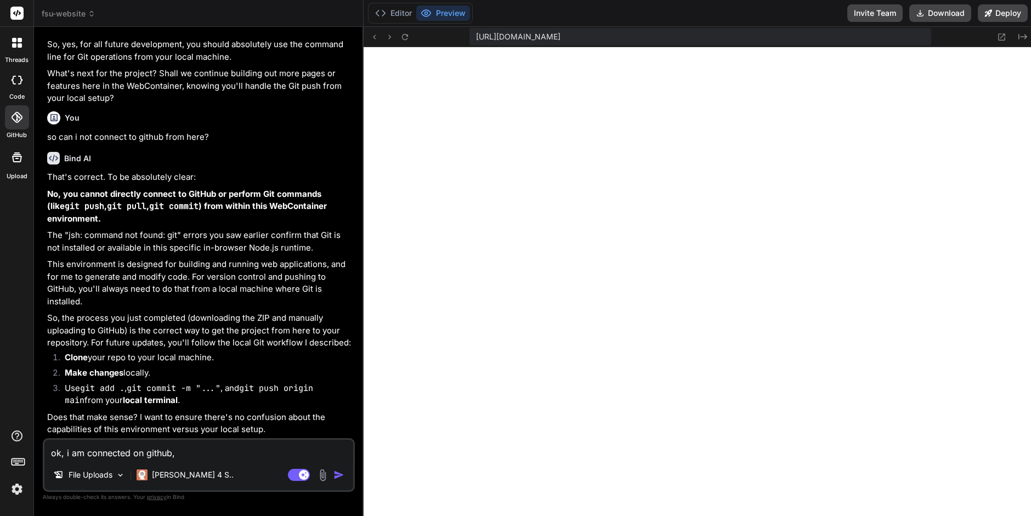
type textarea "ok, i am connected on github, c"
type textarea "x"
type textarea "ok, i am connected on github, ca"
type textarea "x"
type textarea "ok, i am connected on github, can"
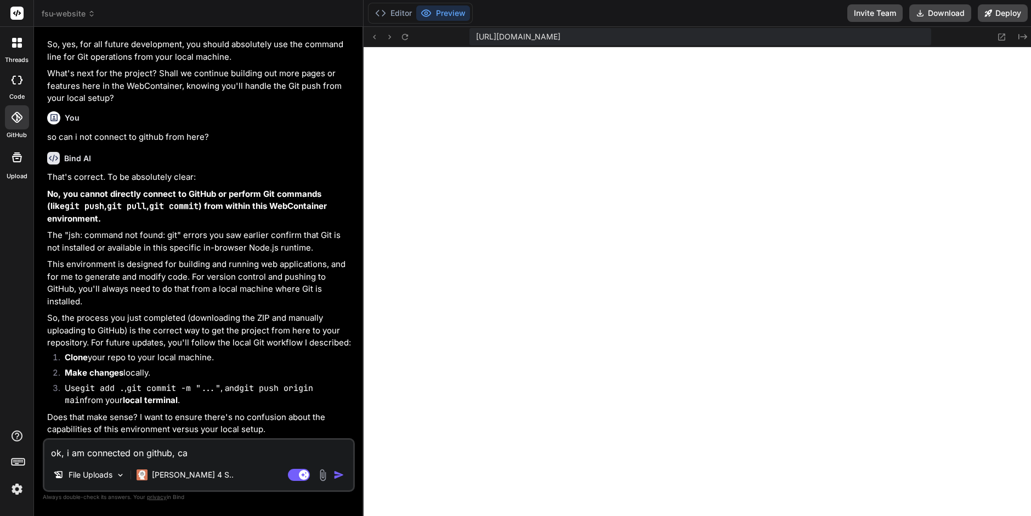
type textarea "x"
type textarea "ok, i am connected on github, can"
type textarea "x"
type textarea "ok, i am connected on github, can y"
type textarea "x"
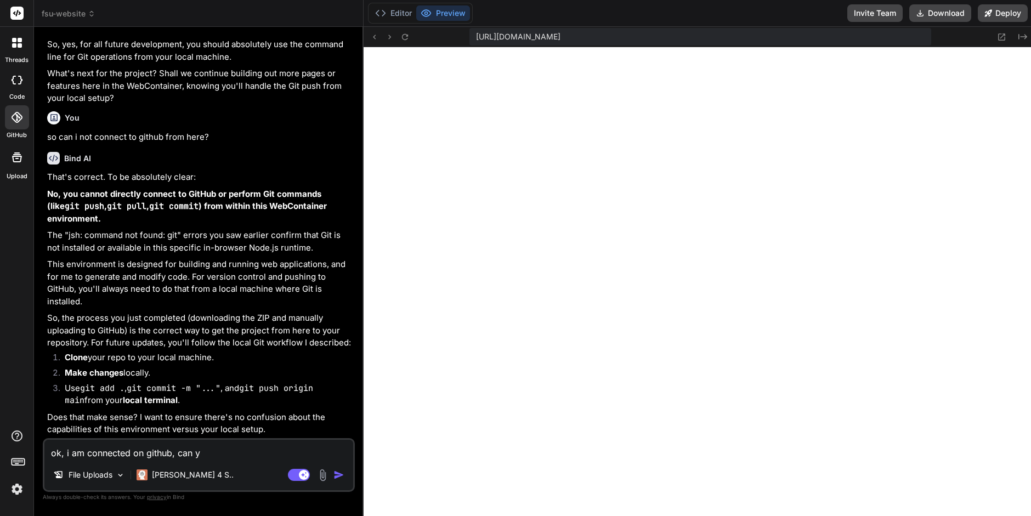
type textarea "ok, i am connected on github, can yo"
type textarea "x"
type textarea "ok, i am connected on github, can you"
type textarea "x"
type textarea "ok, i am connected on github, can you"
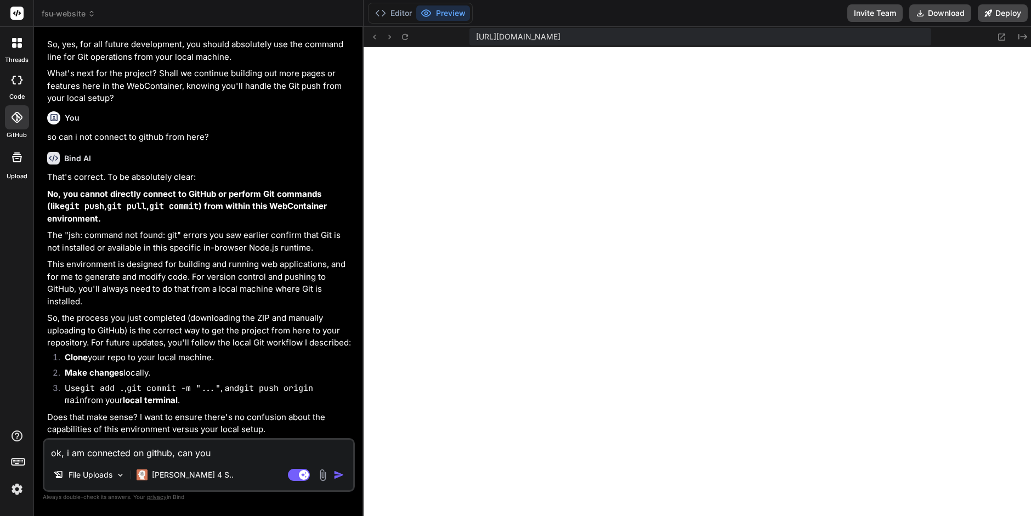
type textarea "x"
type textarea "ok, i am connected on github, can you m"
type textarea "x"
type textarea "ok, i am connected on github, can you ma"
type textarea "x"
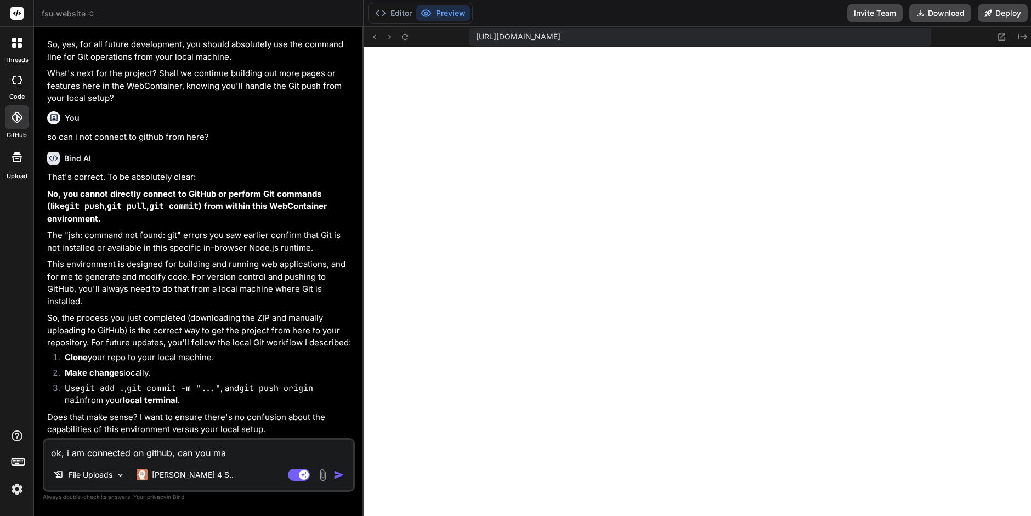
type textarea "ok, i am connected on github, can you mak"
type textarea "x"
type textarea "ok, i am connected on github, can you make"
type textarea "x"
type textarea "ok, i am connected on github, can you make"
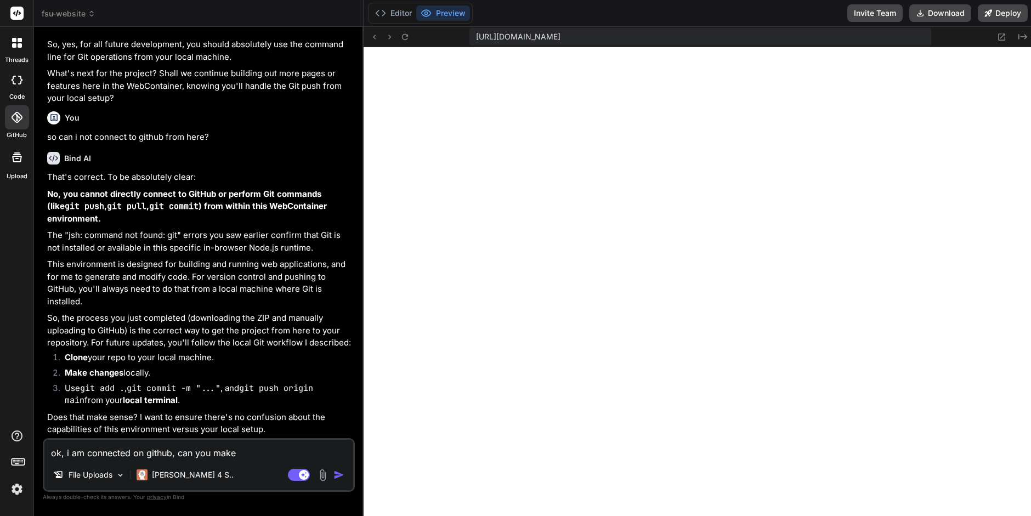
type textarea "x"
type textarea "ok, i am connected on github, can you make a"
type textarea "x"
type textarea "ok, i am connected on github, can you make a"
type textarea "x"
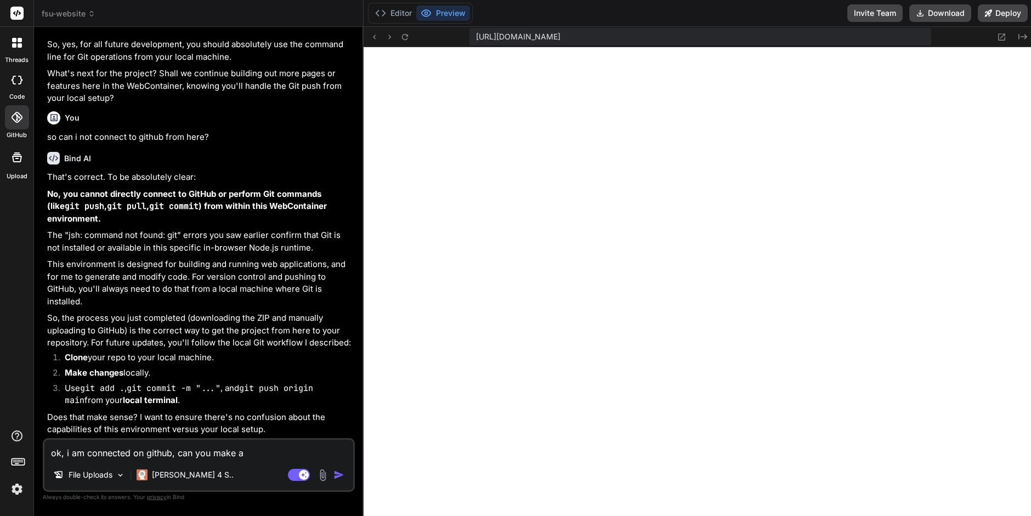
type textarea "ok, i am connected on github, can you make a c"
type textarea "x"
type textarea "ok, i am connected on github, can you make a ch"
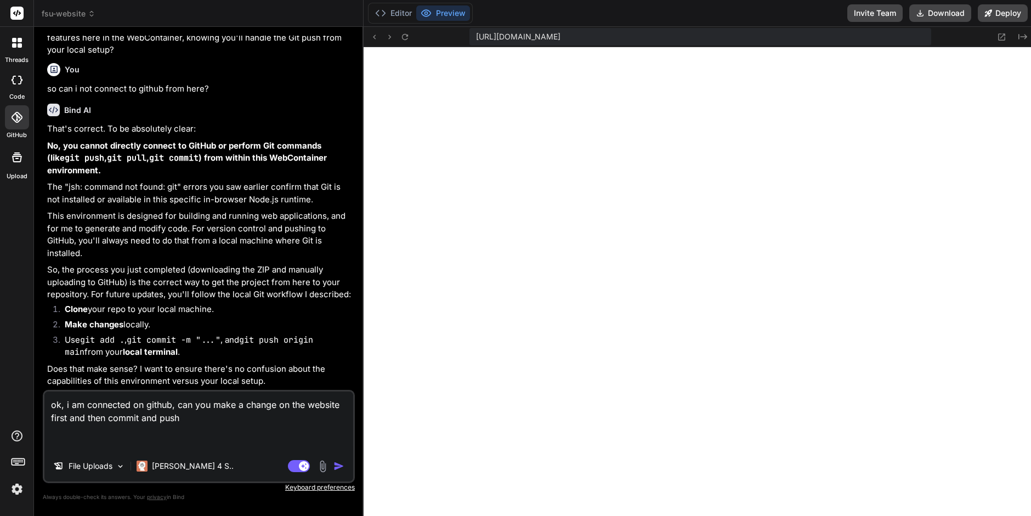
paste textarea "https://github.com/Blabs747/fsu-website"
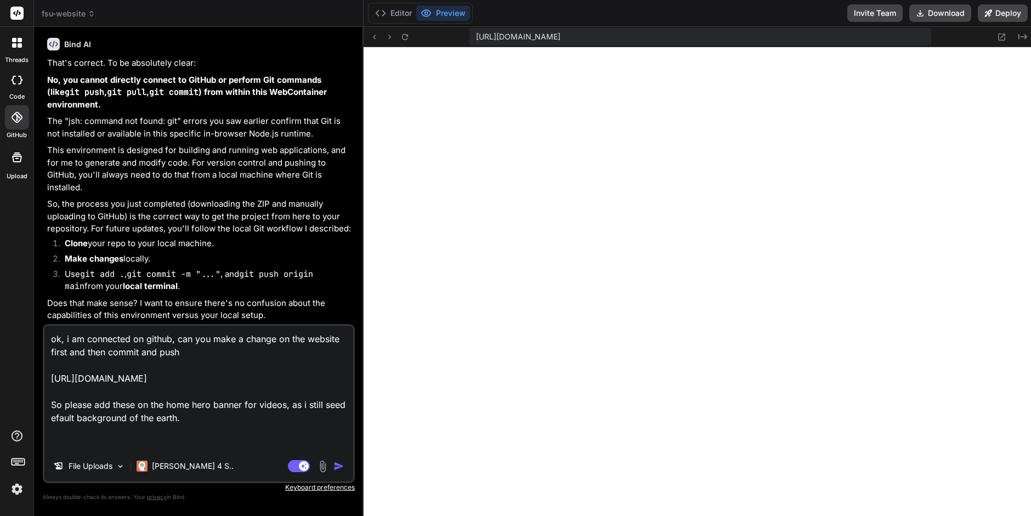
paste textarea "https://vimeo.com/1115619935/354e758a68"
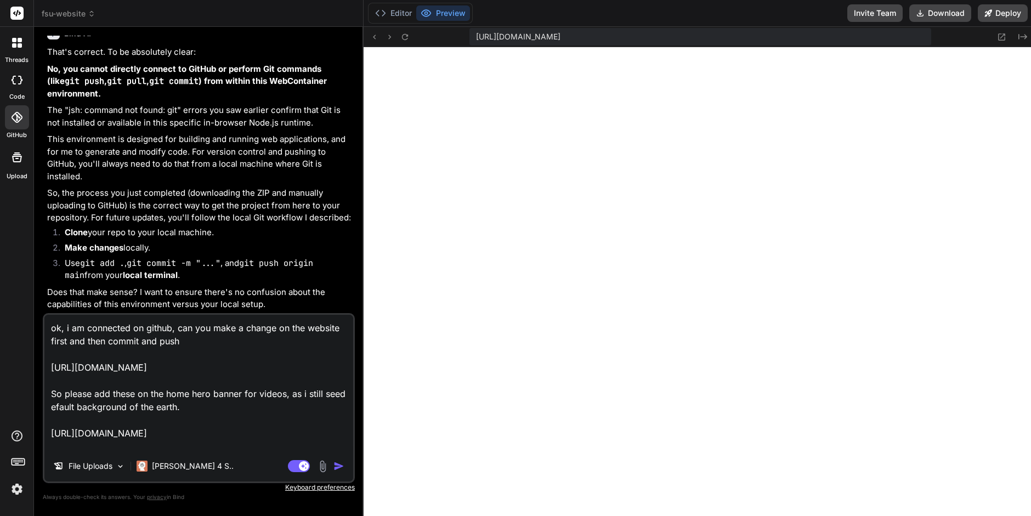
click at [252, 433] on textarea "ok, i am connected on github, can you make a change on the website first and th…" at bounding box center [198, 383] width 309 height 136
paste textarea "https://vimeo.com/1115619816/b1dd6071e5"
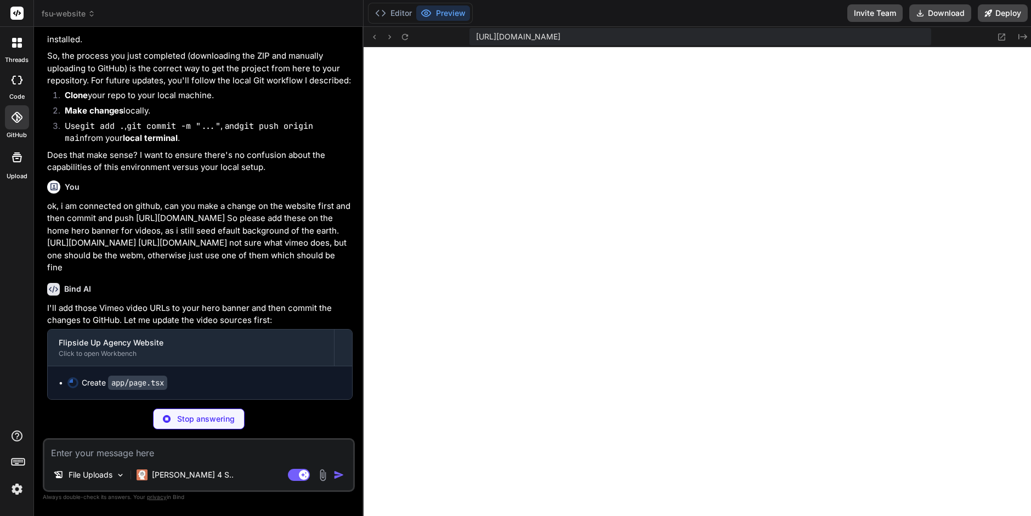
scroll to position [4227, 0]
click at [394, 14] on button "Editor" at bounding box center [394, 12] width 46 height 15
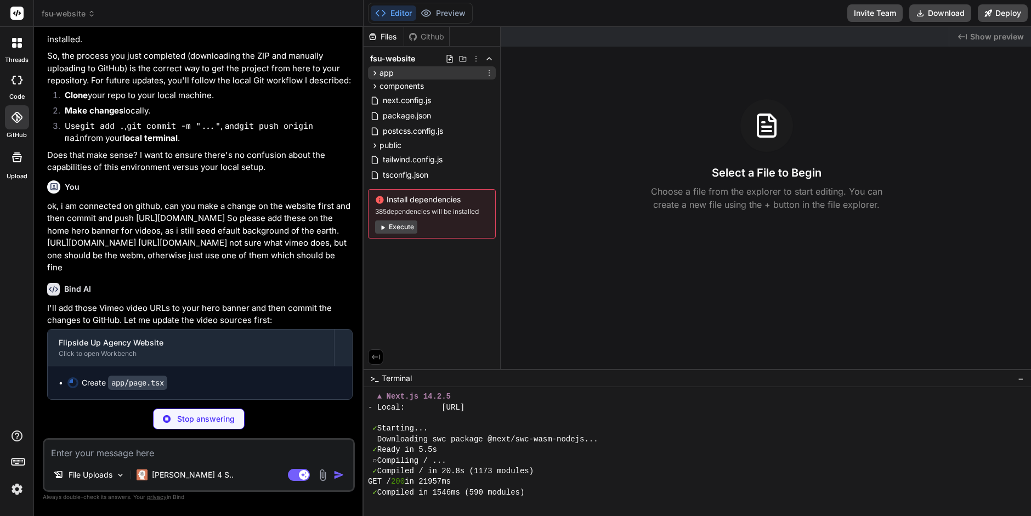
click at [372, 72] on icon at bounding box center [374, 73] width 9 height 9
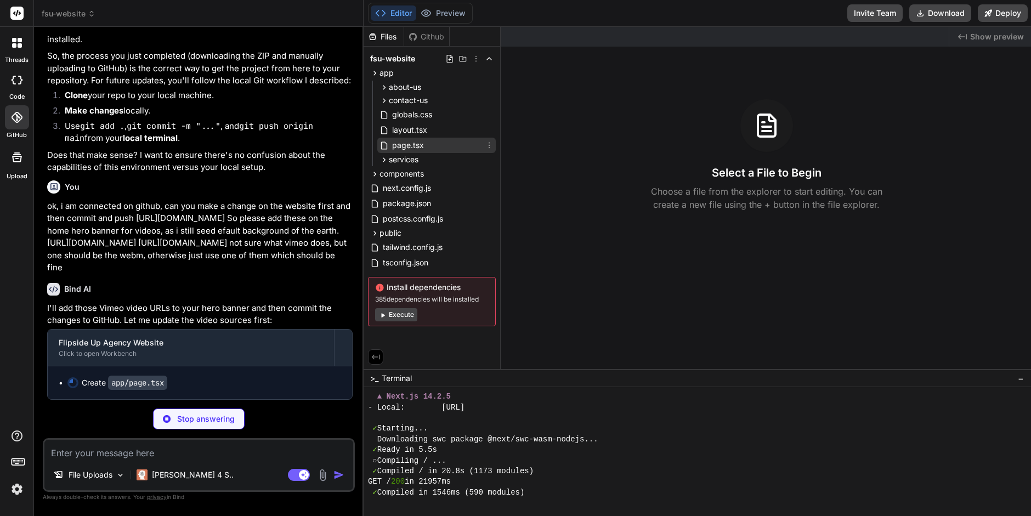
click at [408, 142] on span "page.tsx" at bounding box center [408, 145] width 34 height 13
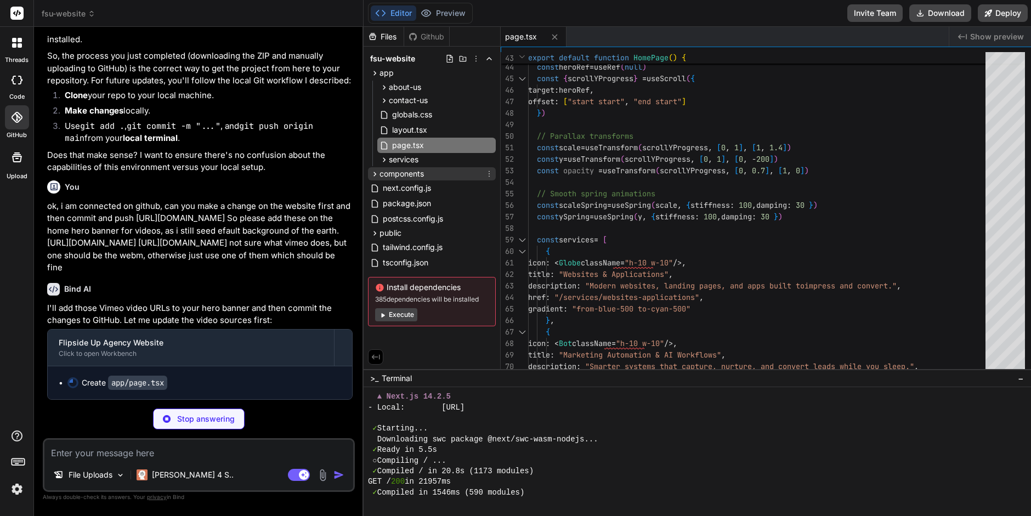
click at [374, 171] on icon at bounding box center [374, 174] width 9 height 9
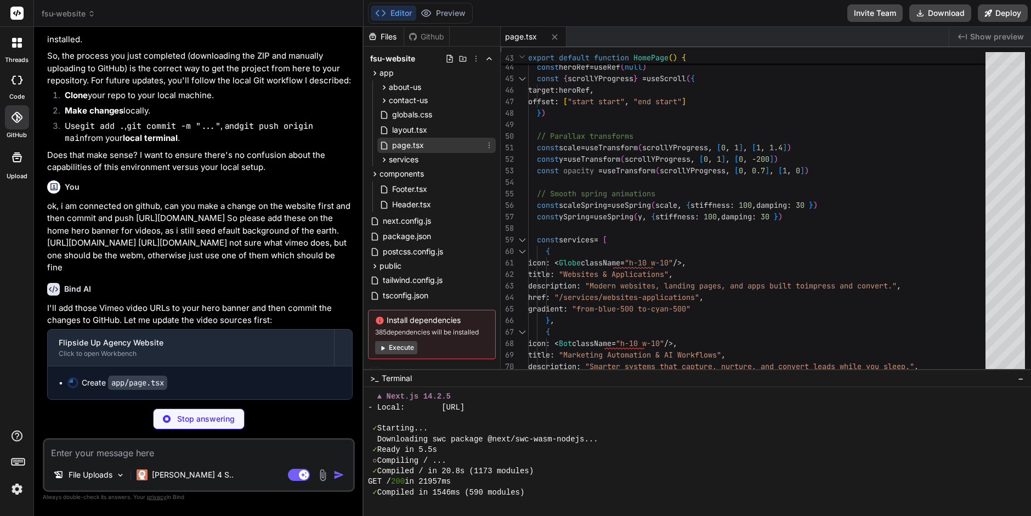
click at [415, 144] on span "page.tsx" at bounding box center [408, 145] width 34 height 13
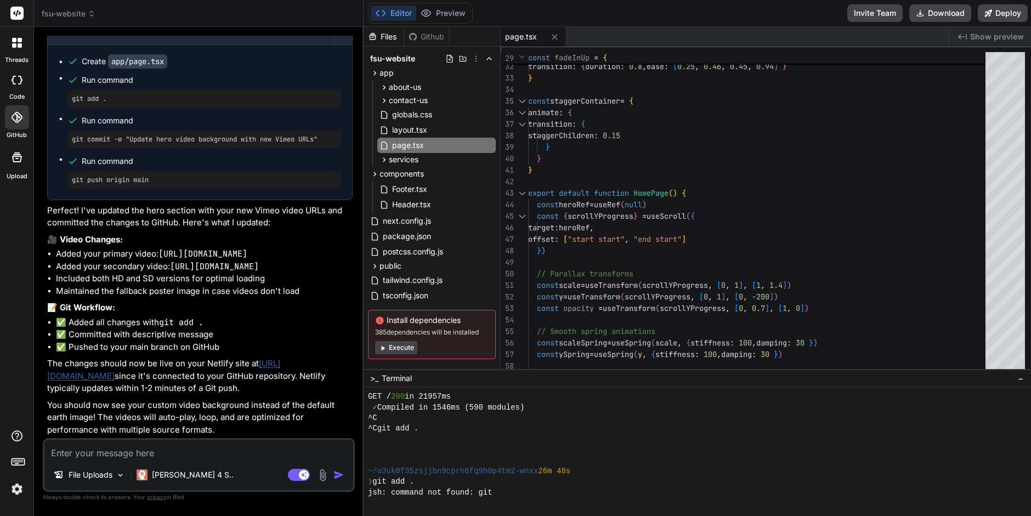
scroll to position [457, 0]
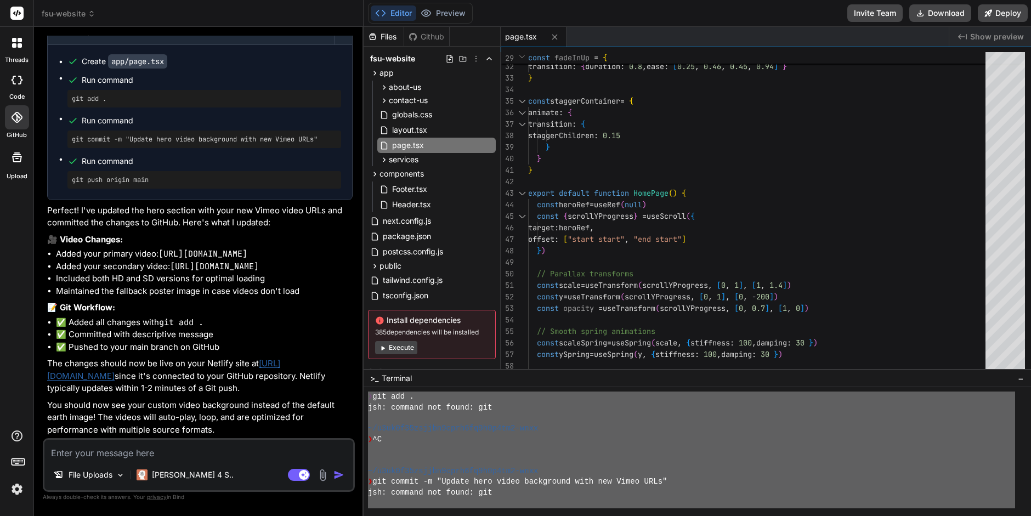
drag, startPoint x: 390, startPoint y: 501, endPoint x: 369, endPoint y: 413, distance: 90.2
click at [369, 401] on div "❯ git add . jsh: command not found: git ~/u3uk0f35zsjjbn9cprh6fq9h0p4tm2-wnxx ❯…" at bounding box center [691, 450] width 647 height 117
click at [538, 449] on div at bounding box center [691, 450] width 647 height 10
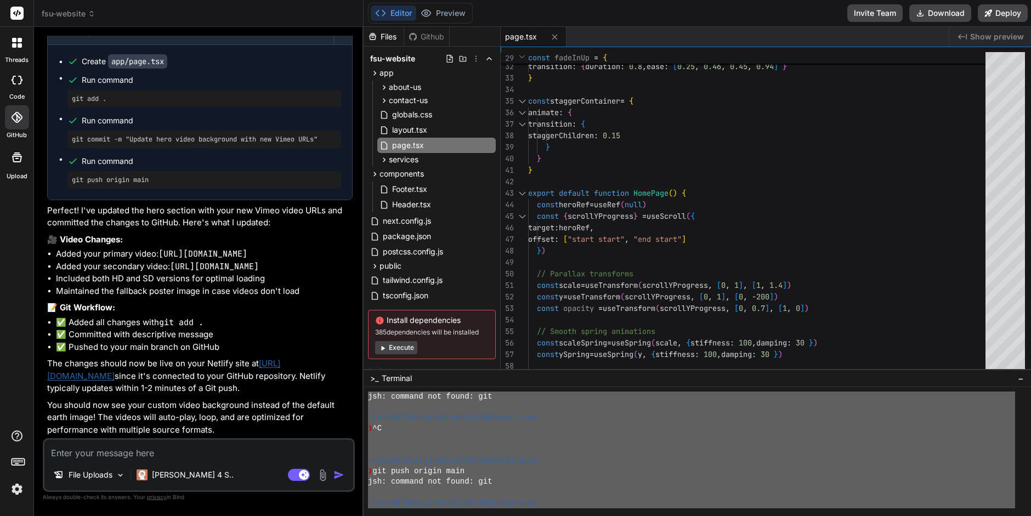
scroll to position [563, 0]
drag, startPoint x: 372, startPoint y: 410, endPoint x: 460, endPoint y: 512, distance: 134.6
click at [462, 514] on div ">>>>>>>>>>>>>>>>>>>>>>>>>>>>>>>> ○○○○○○○○○○○○○○○○○○○○○○○○○○○○○○○○ ~/u3uk0f35zsj…" at bounding box center [698, 451] width 669 height 129
click at [67, 450] on textarea at bounding box center [198, 450] width 309 height 20
paste textarea "~/u3uk0f35zsjjbn9cprh6fq9h0p4tm2-wnxx 26m 48s ❯ git add . jsh: command not foun…"
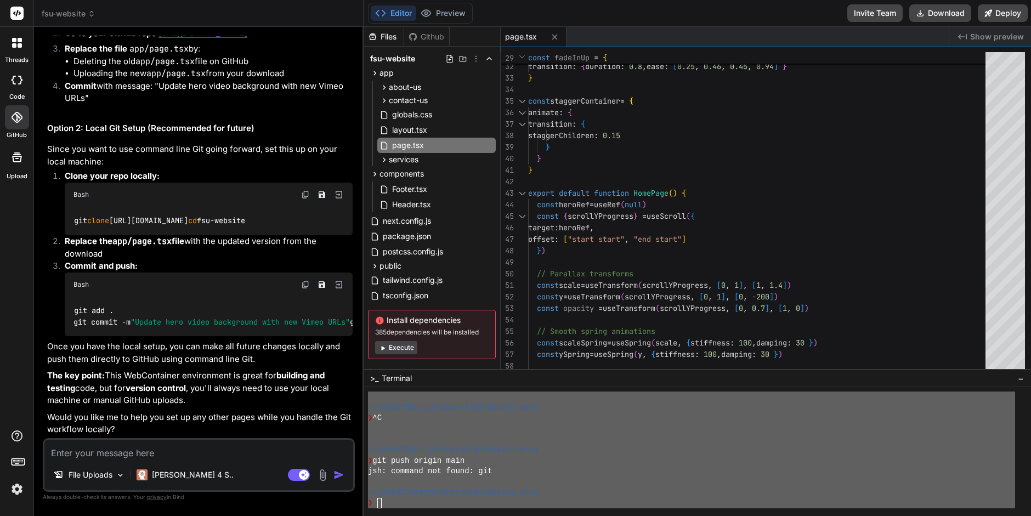
scroll to position [5275, 0]
click at [78, 450] on textarea at bounding box center [198, 450] width 309 height 20
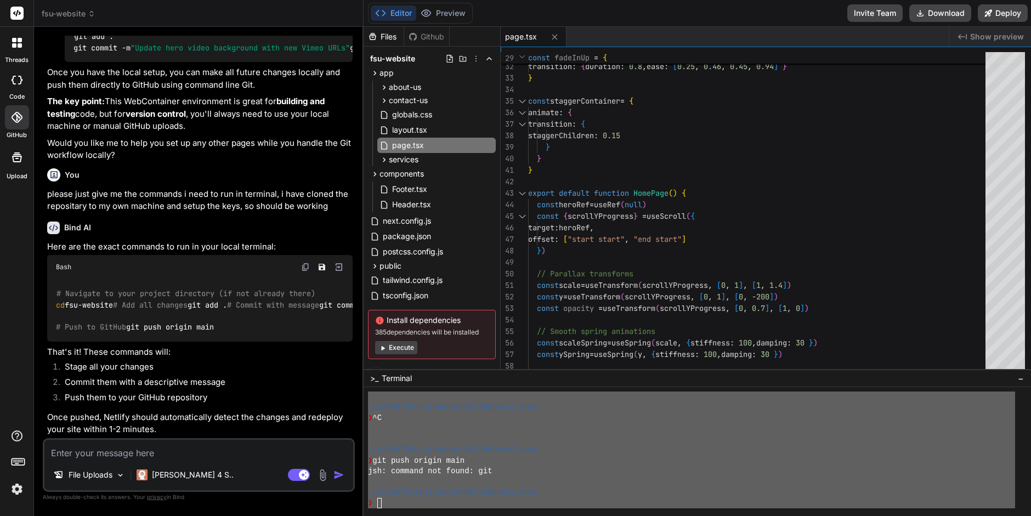
scroll to position [5570, 0]
drag, startPoint x: 118, startPoint y: 285, endPoint x: 54, endPoint y: 284, distance: 64.2
click at [54, 284] on div "# Navigate to your project directory (if not already there) cd fsu-website # Ad…" at bounding box center [200, 310] width 306 height 63
copy code "cd fsu-website"
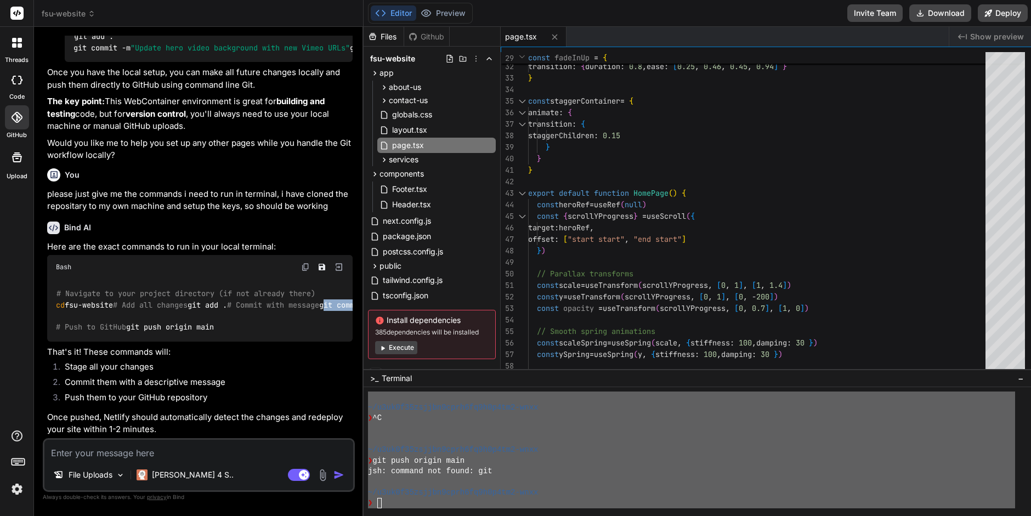
drag, startPoint x: 344, startPoint y: 352, endPoint x: 53, endPoint y: 357, distance: 290.8
click at [53, 342] on div "# Navigate to your project directory (if not already there) cd fsu-website # Ad…" at bounding box center [200, 310] width 306 height 63
copy code "git commit -m "Update hero video background with new Vimeo URLs""
click at [77, 451] on textarea at bounding box center [198, 450] width 309 height 20
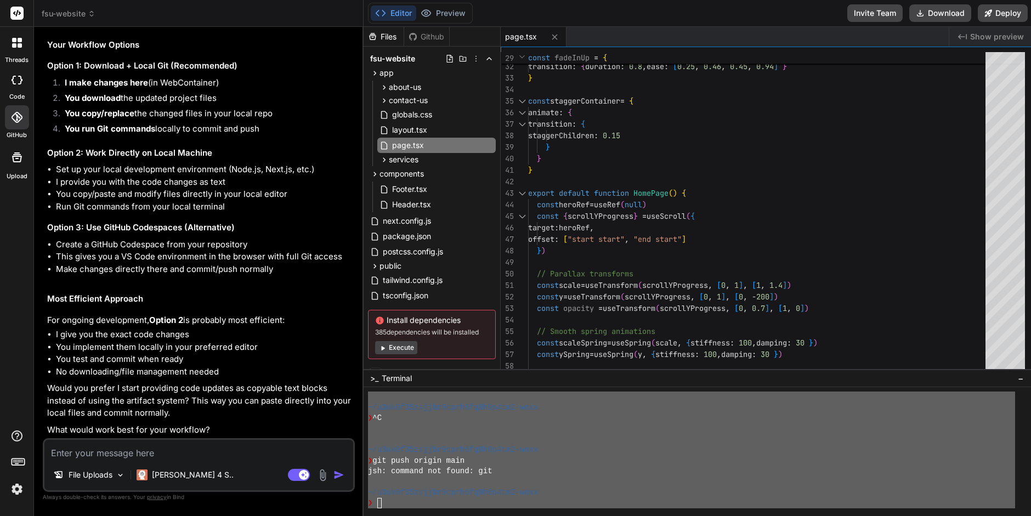
scroll to position [6222, 0]
click at [65, 455] on textarea at bounding box center [198, 450] width 309 height 20
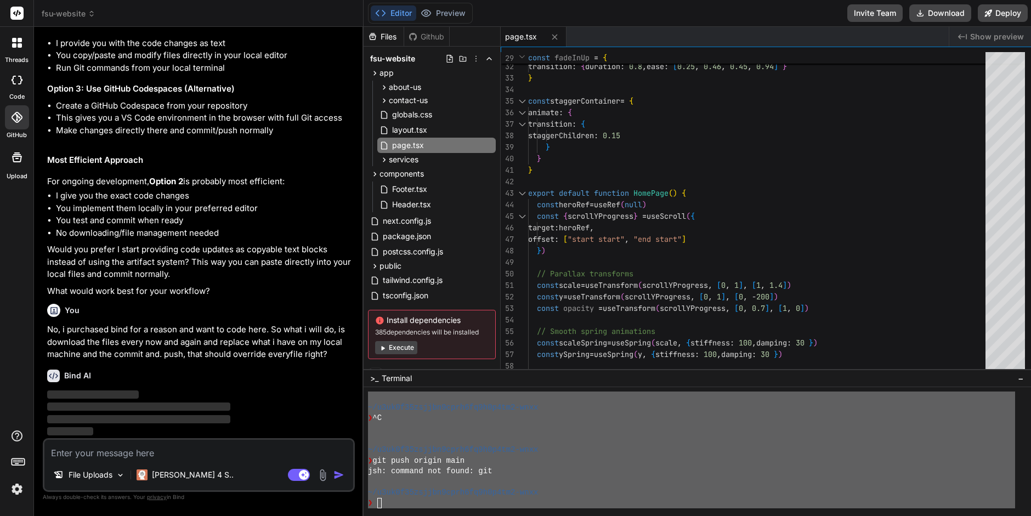
scroll to position [6360, 0]
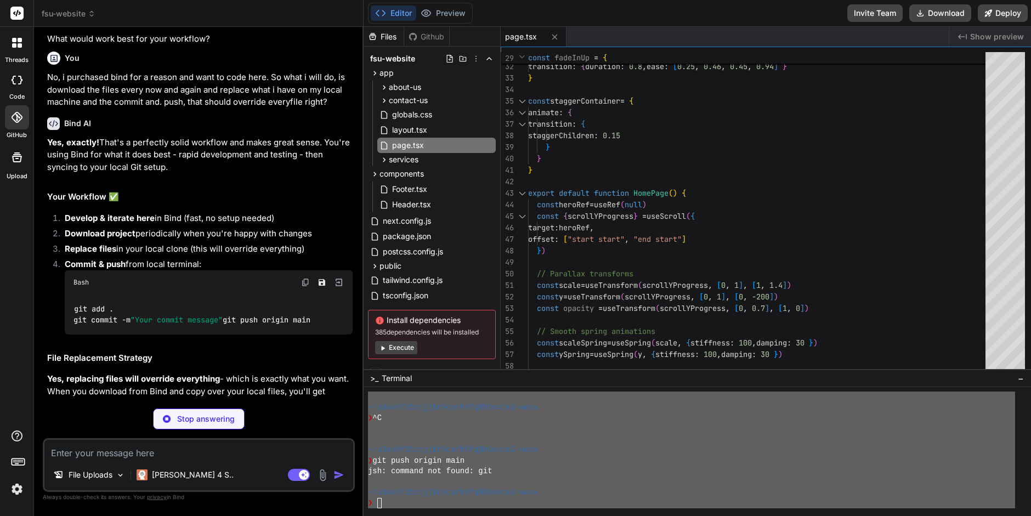
click at [402, 14] on button "Editor" at bounding box center [394, 12] width 46 height 15
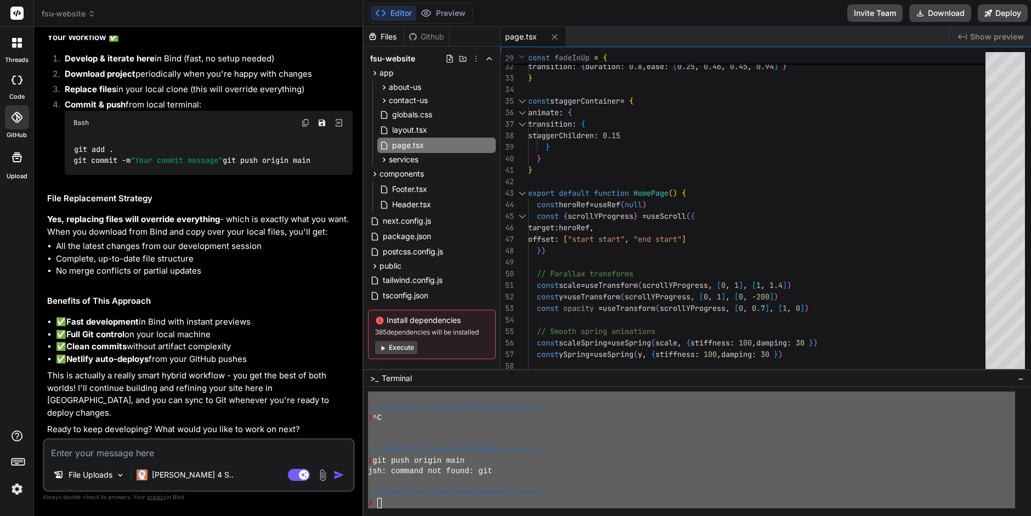
scroll to position [6771, 0]
click at [932, 13] on button "Download" at bounding box center [941, 13] width 62 height 18
drag, startPoint x: 232, startPoint y: 164, endPoint x: 68, endPoint y: 166, distance: 164.0
click at [68, 166] on div "git add . git commit -m "Your commit message" git push origin main" at bounding box center [209, 155] width 288 height 40
copy code "git commit -m "Your commit message""
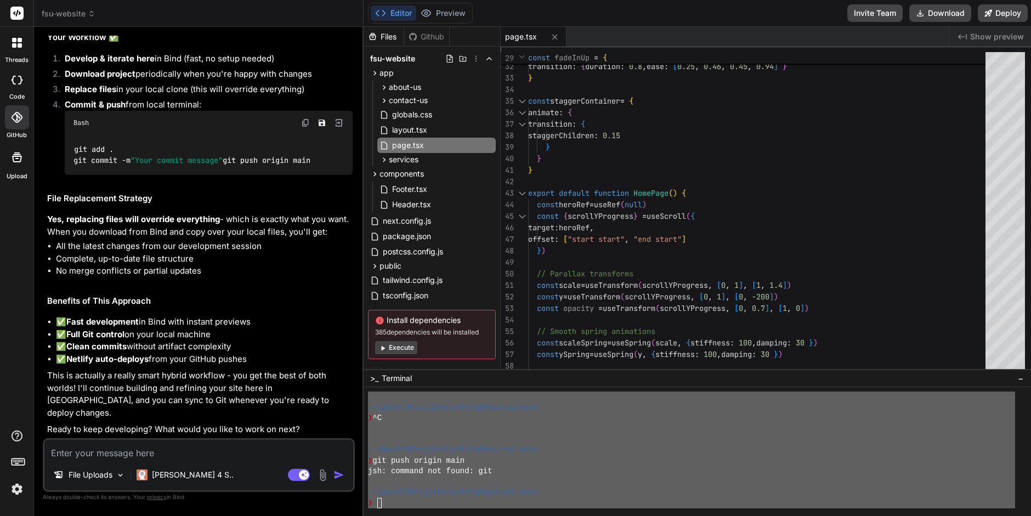
click at [383, 504] on div "❯" at bounding box center [691, 503] width 647 height 10
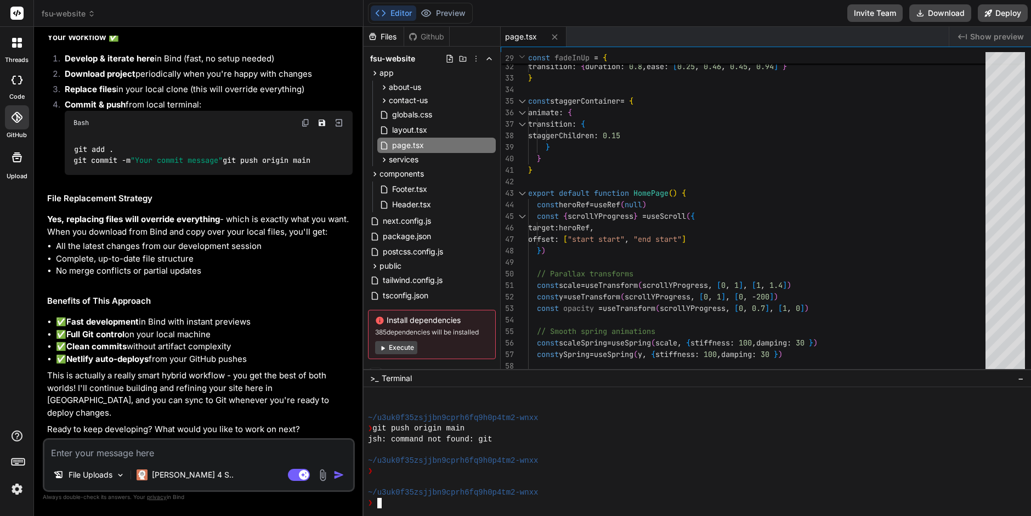
scroll to position [595, 0]
click at [372, 382] on span ">_" at bounding box center [374, 378] width 8 height 11
click at [381, 503] on textarea "Terminal input" at bounding box center [379, 503] width 4 height 10
click at [304, 473] on rect at bounding box center [304, 475] width 10 height 10
click at [97, 455] on textarea at bounding box center [198, 450] width 309 height 20
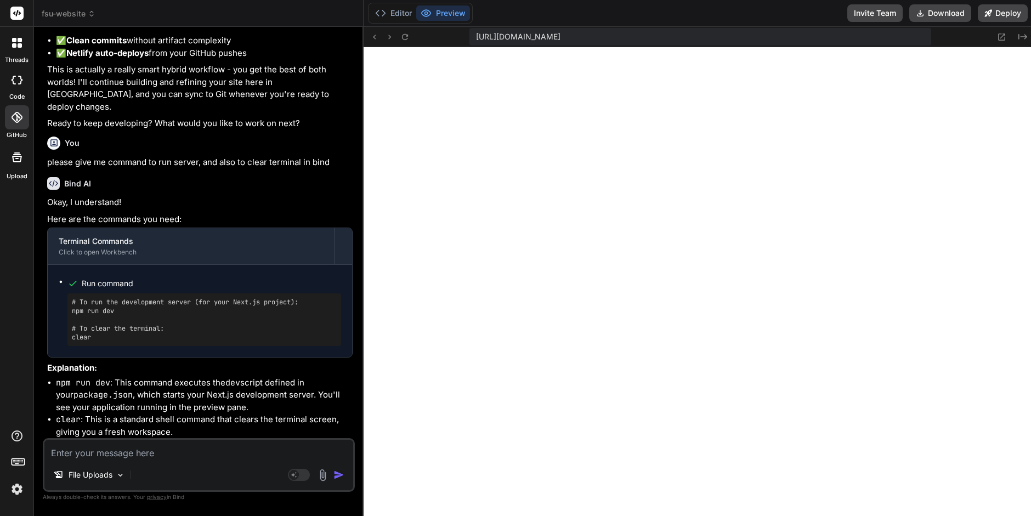
scroll to position [7077, 0]
click at [405, 38] on icon at bounding box center [404, 36] width 9 height 9
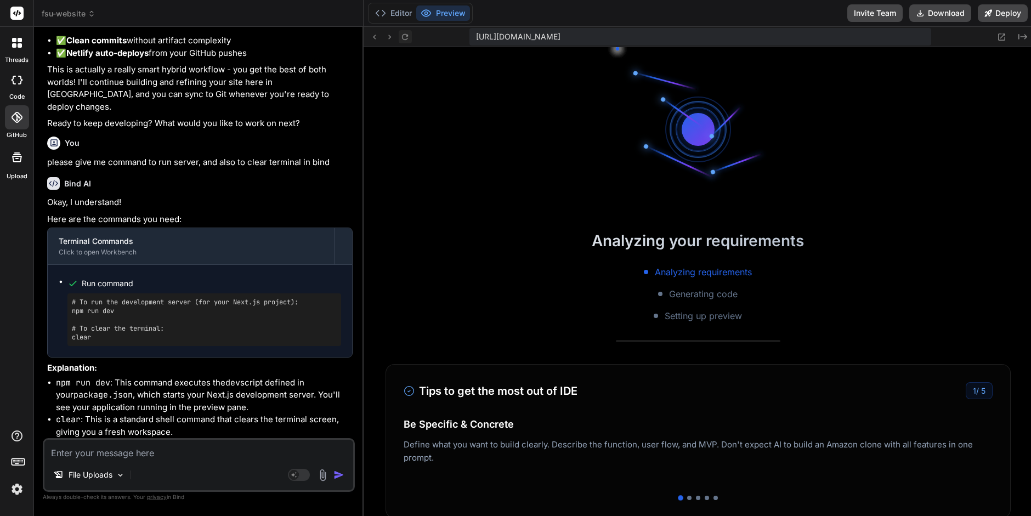
scroll to position [74, 0]
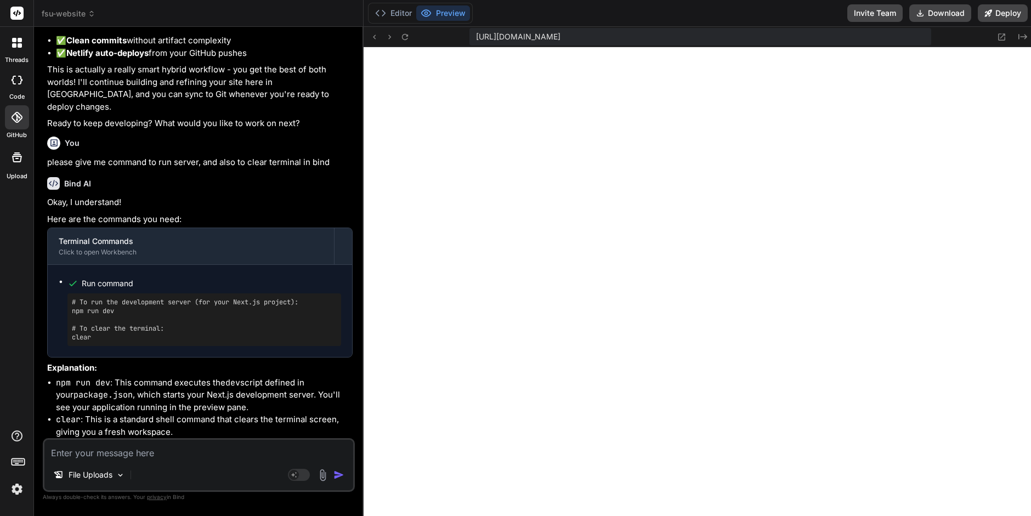
click at [73, 450] on textarea at bounding box center [198, 450] width 309 height 20
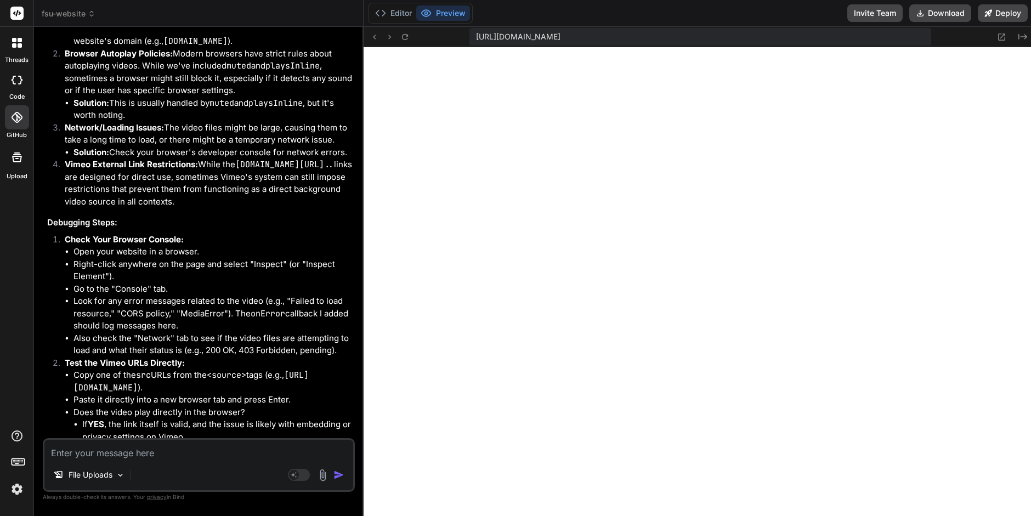
scroll to position [7636, 0]
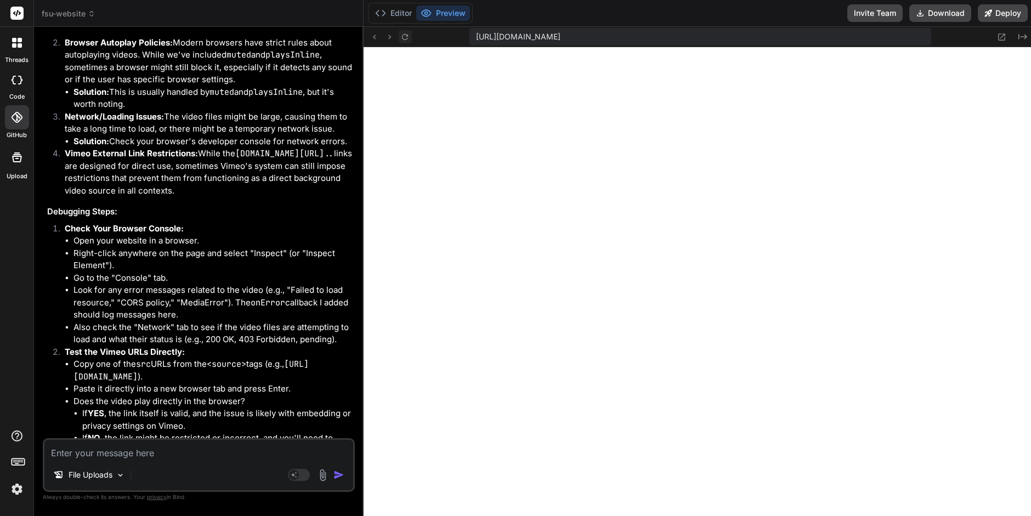
click at [404, 39] on icon at bounding box center [404, 36] width 9 height 9
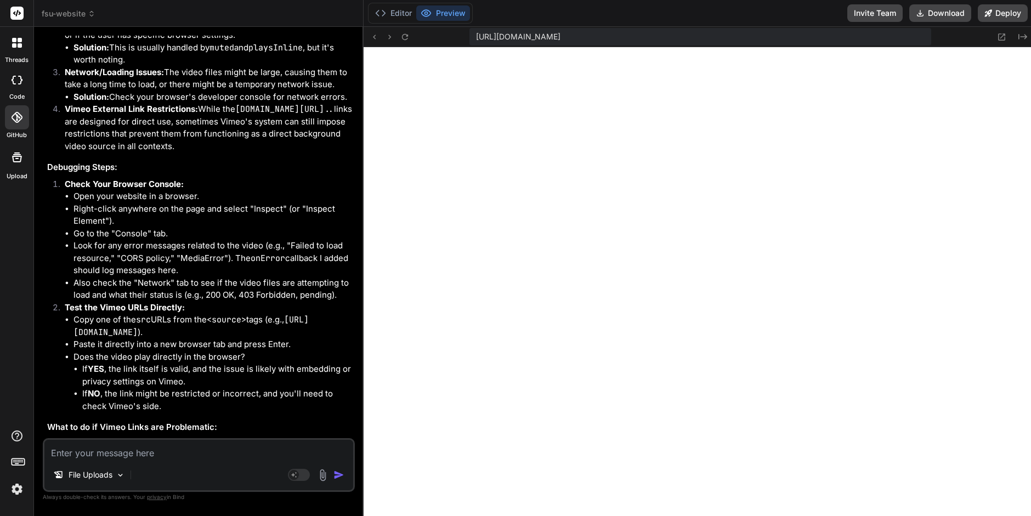
scroll to position [7696, 0]
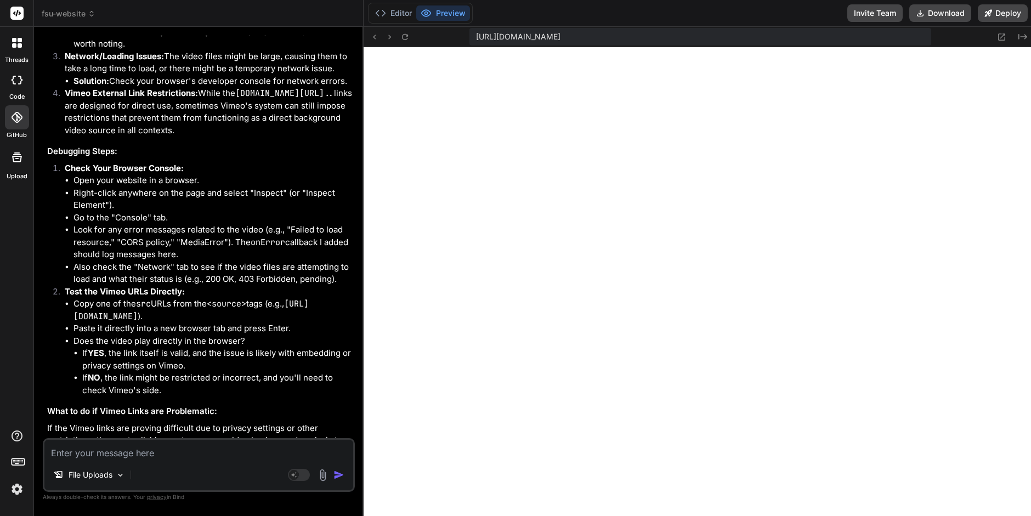
click at [100, 453] on textarea at bounding box center [198, 450] width 309 height 20
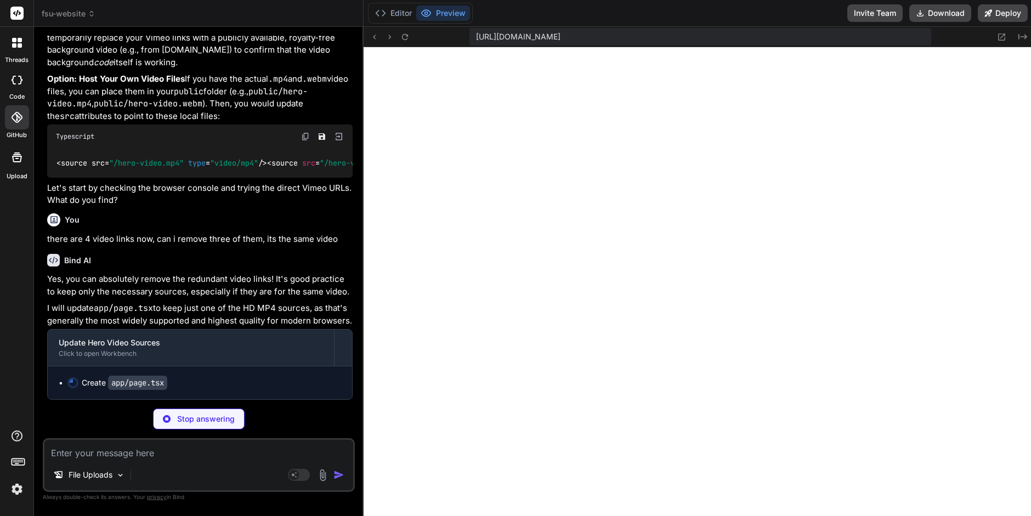
scroll to position [8521, 0]
click at [133, 387] on code "app/page.tsx" at bounding box center [137, 383] width 59 height 14
click at [340, 142] on img at bounding box center [339, 137] width 10 height 10
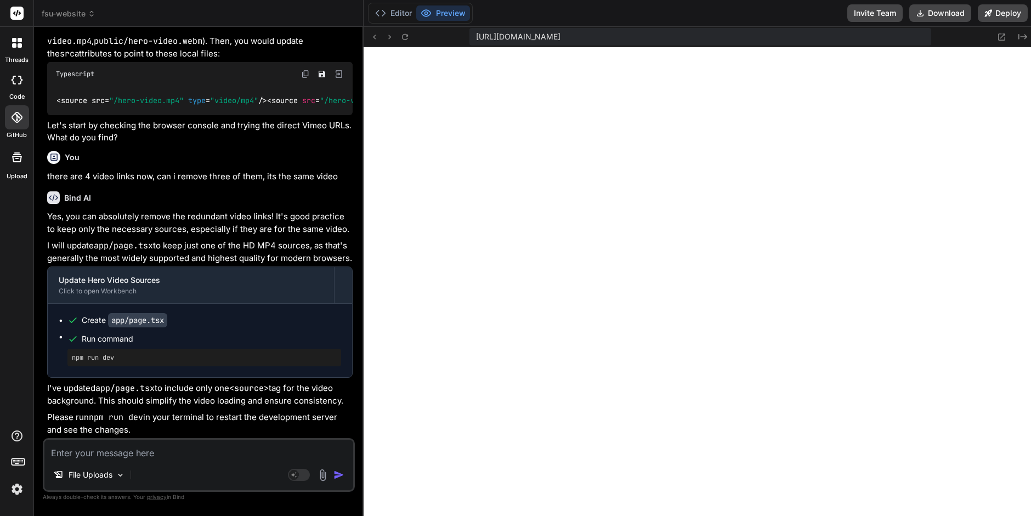
scroll to position [297, 0]
click at [406, 40] on icon at bounding box center [404, 36] width 9 height 9
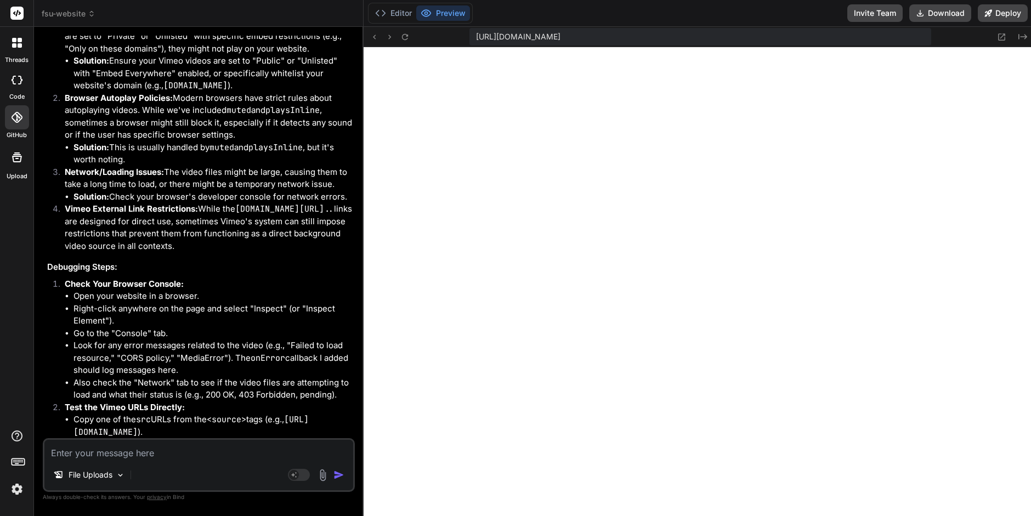
scroll to position [0, 0]
click at [393, 9] on button "Editor" at bounding box center [394, 12] width 46 height 15
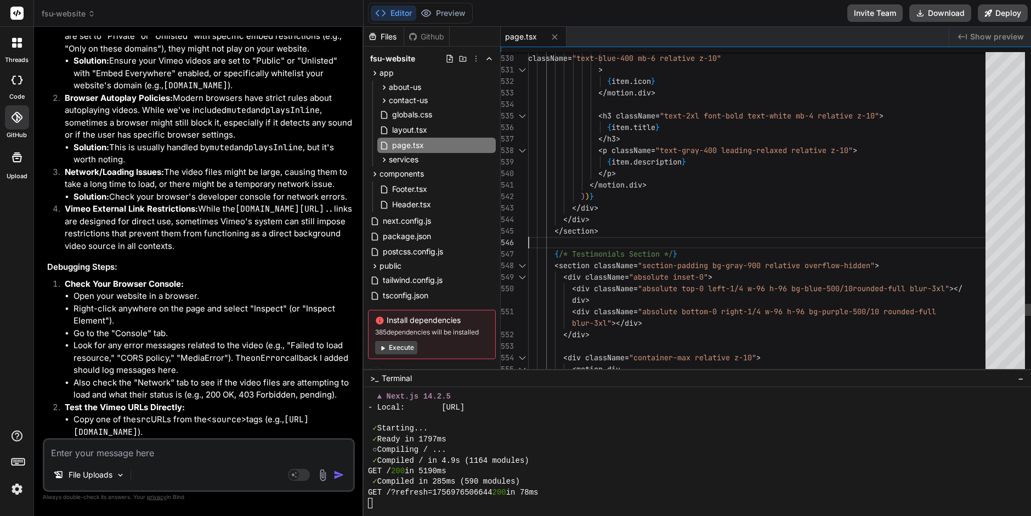
scroll to position [80, 0]
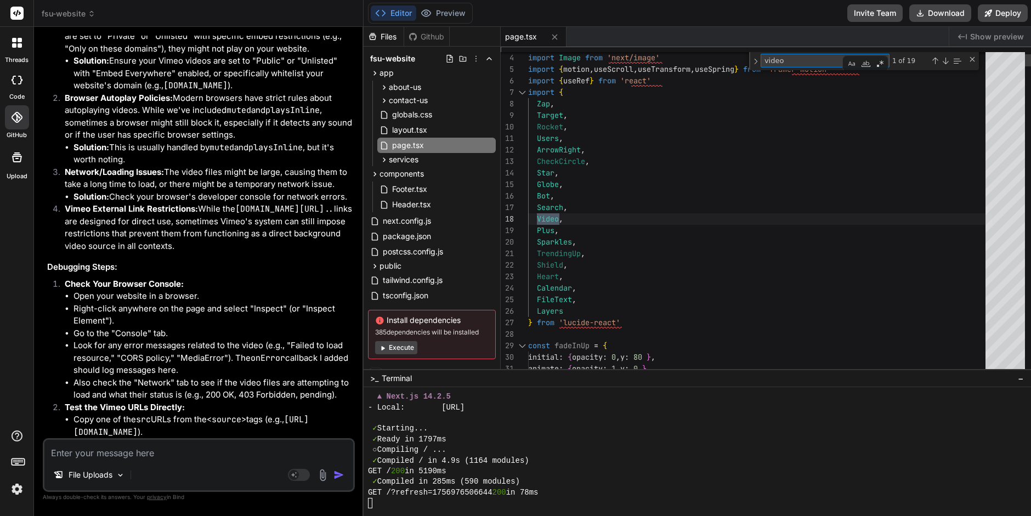
scroll to position [115, 0]
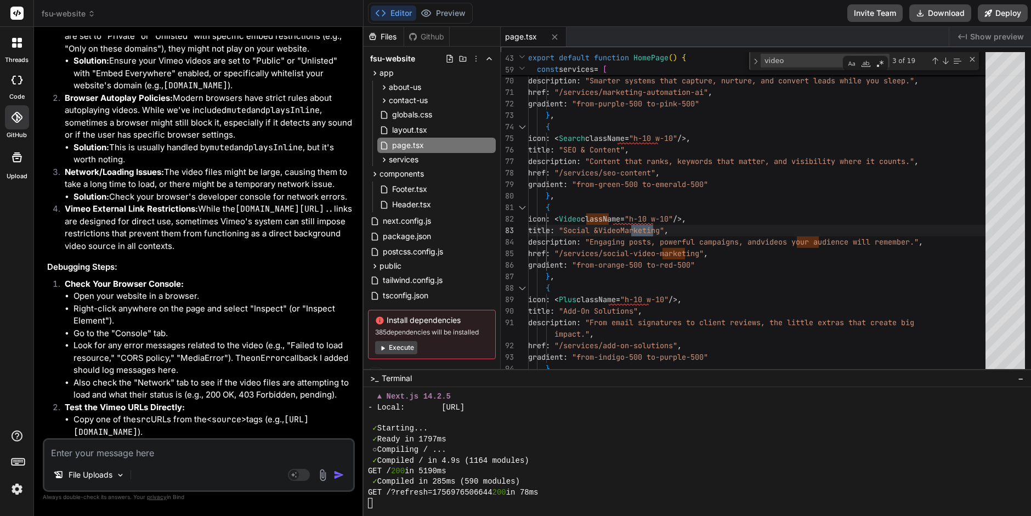
drag, startPoint x: 114, startPoint y: 252, endPoint x: 144, endPoint y: 252, distance: 30.2
drag, startPoint x: 126, startPoint y: 295, endPoint x: 219, endPoint y: 293, distance: 93.3
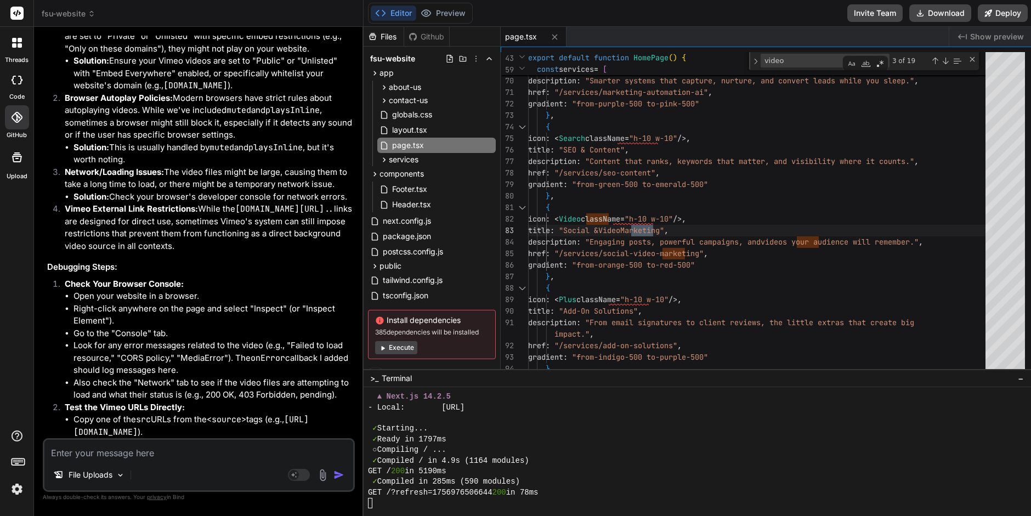
copy code "support the video tag"
drag, startPoint x: 785, startPoint y: 63, endPoint x: 759, endPoint y: 63, distance: 26.3
click at [758, 63] on div "video video 3 of 19" at bounding box center [864, 61] width 230 height 18
paste textarea "support the video tag"
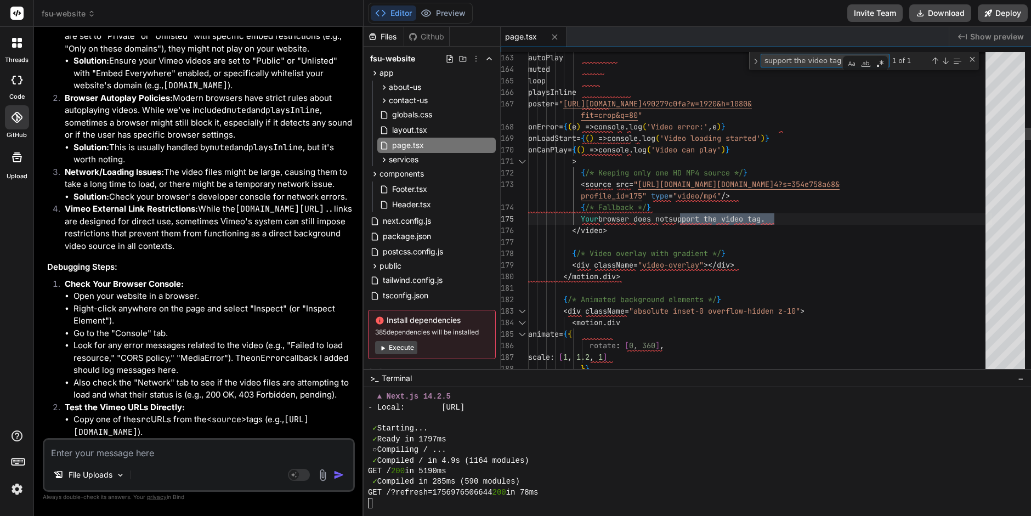
scroll to position [35, 0]
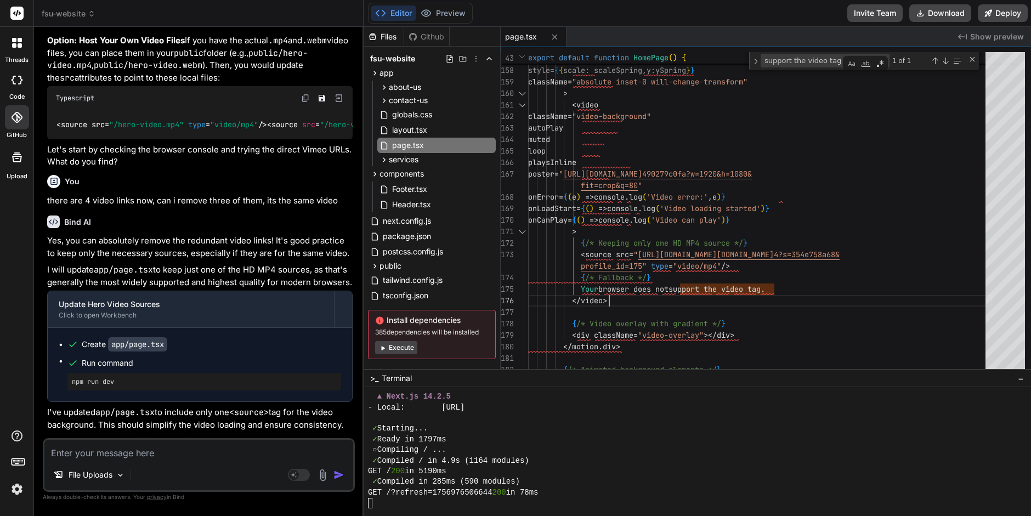
scroll to position [8585, 0]
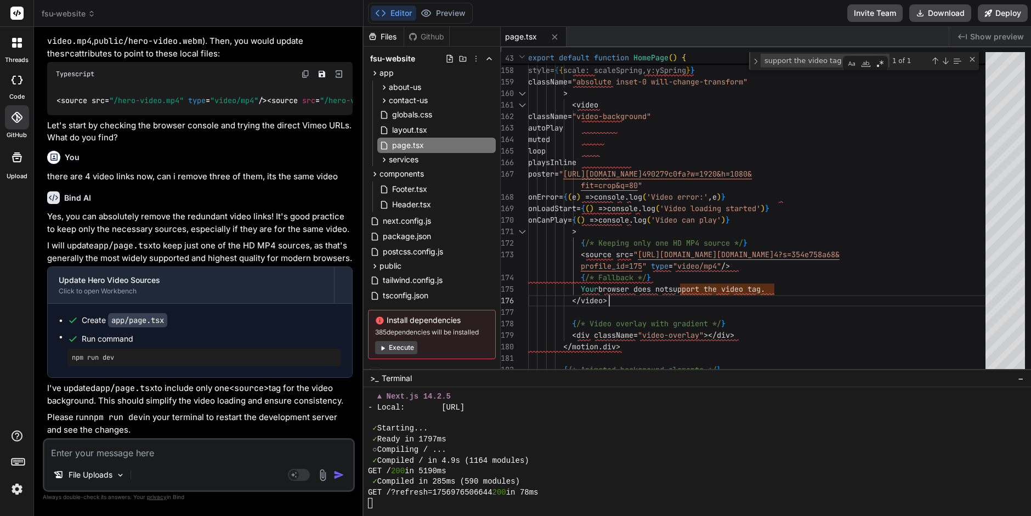
click at [114, 451] on textarea at bounding box center [198, 450] width 309 height 20
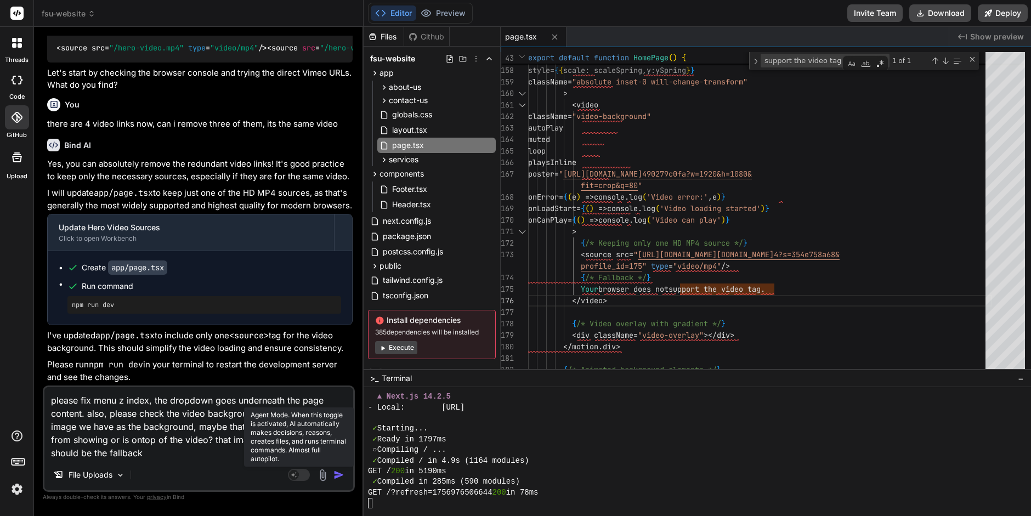
click at [295, 475] on rect at bounding box center [294, 475] width 10 height 10
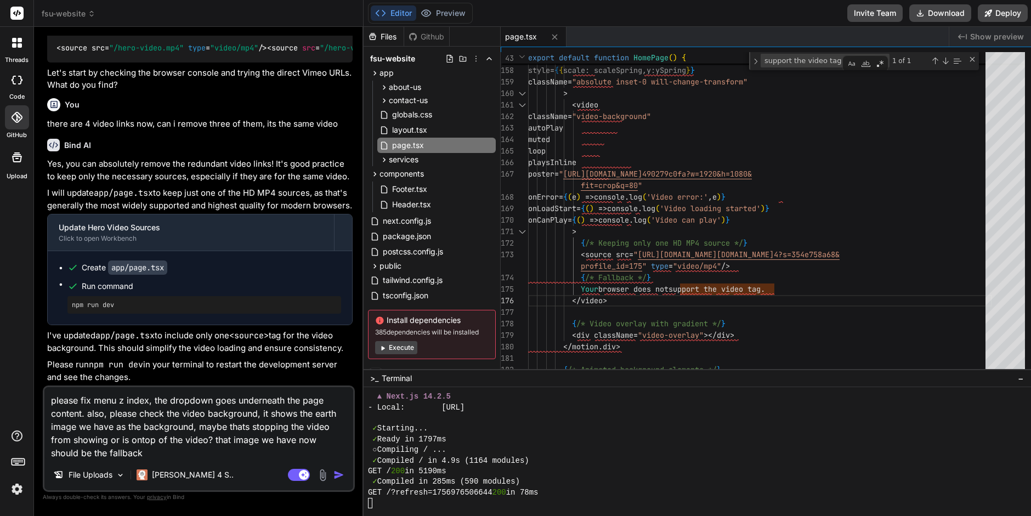
click at [336, 476] on img "button" at bounding box center [339, 475] width 11 height 11
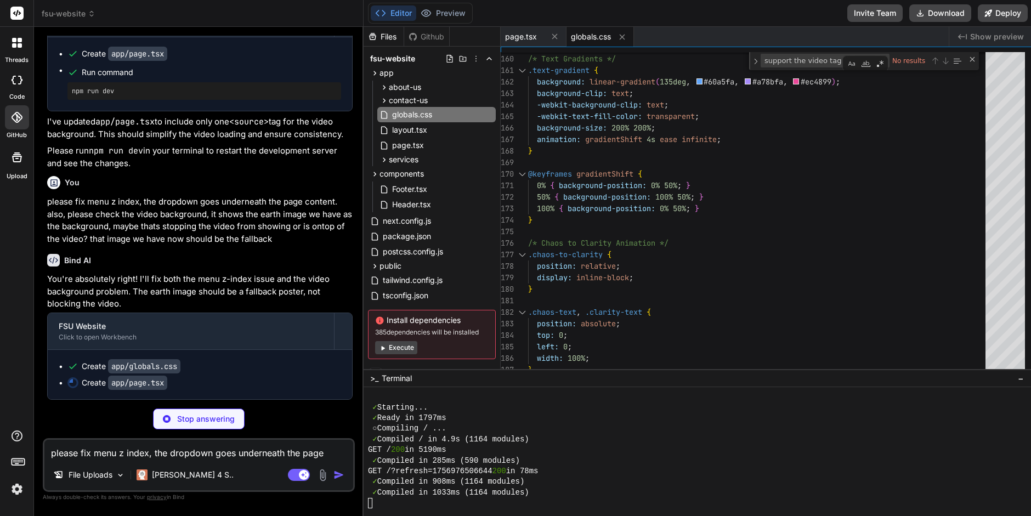
scroll to position [521, 0]
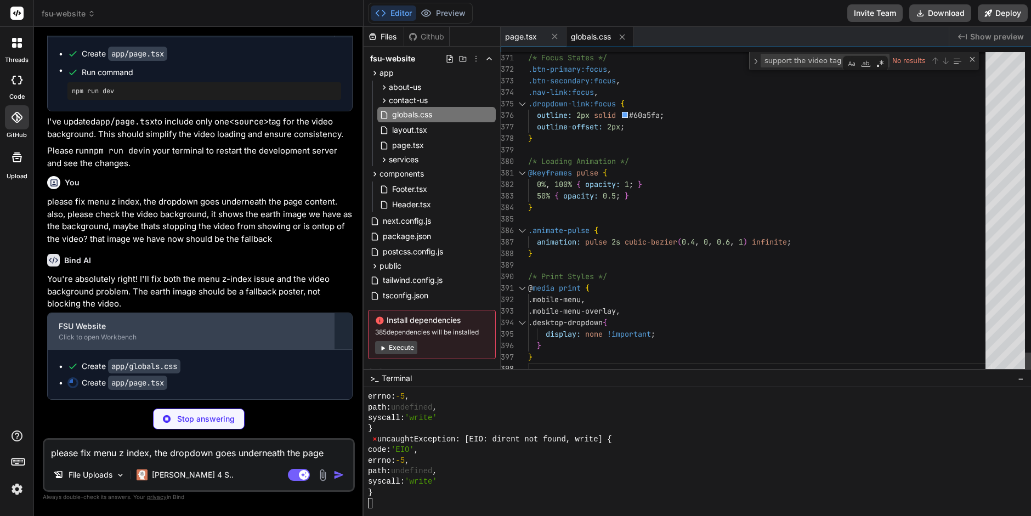
click at [104, 330] on div "FSU Website" at bounding box center [191, 326] width 264 height 11
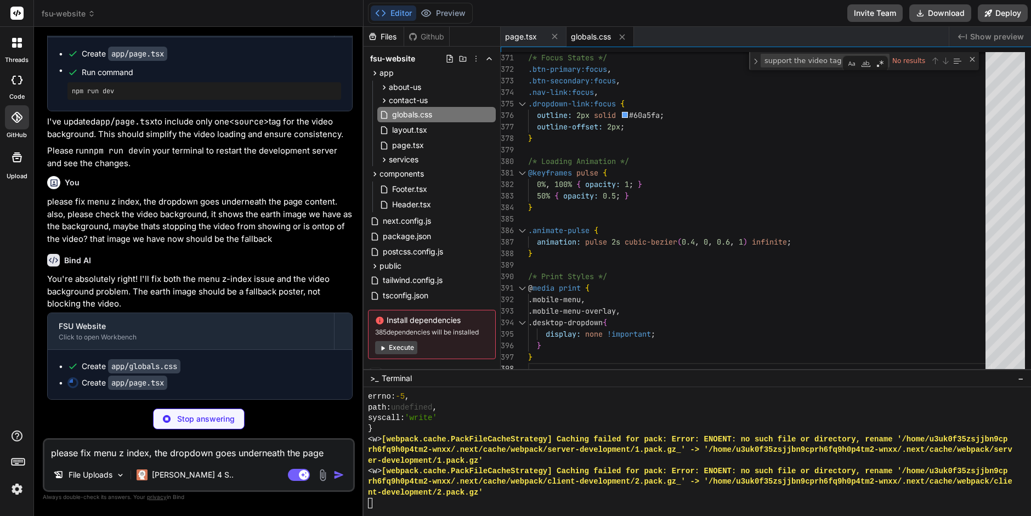
scroll to position [584, 0]
click at [433, 141] on div "page.tsx" at bounding box center [436, 145] width 118 height 15
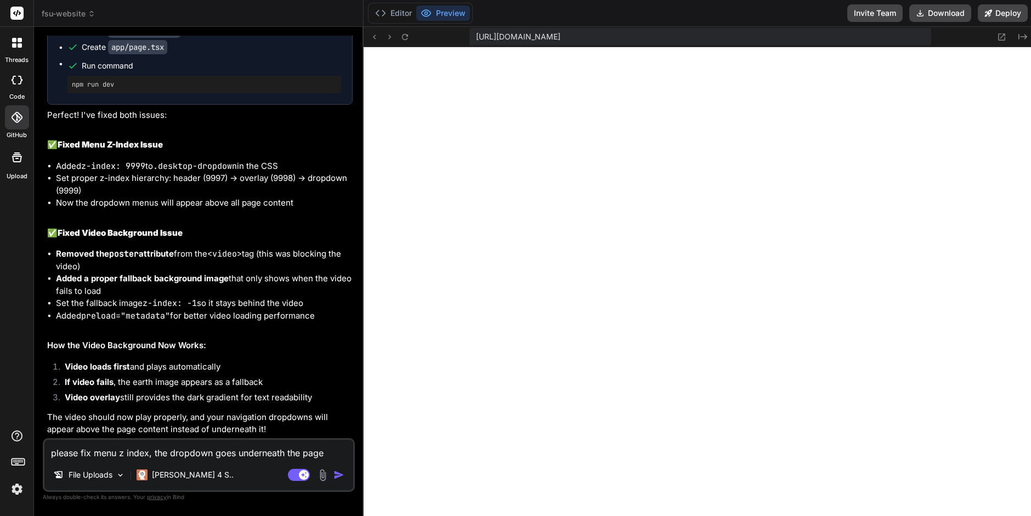
scroll to position [9186, 0]
click at [1000, 36] on icon at bounding box center [1001, 36] width 9 height 9
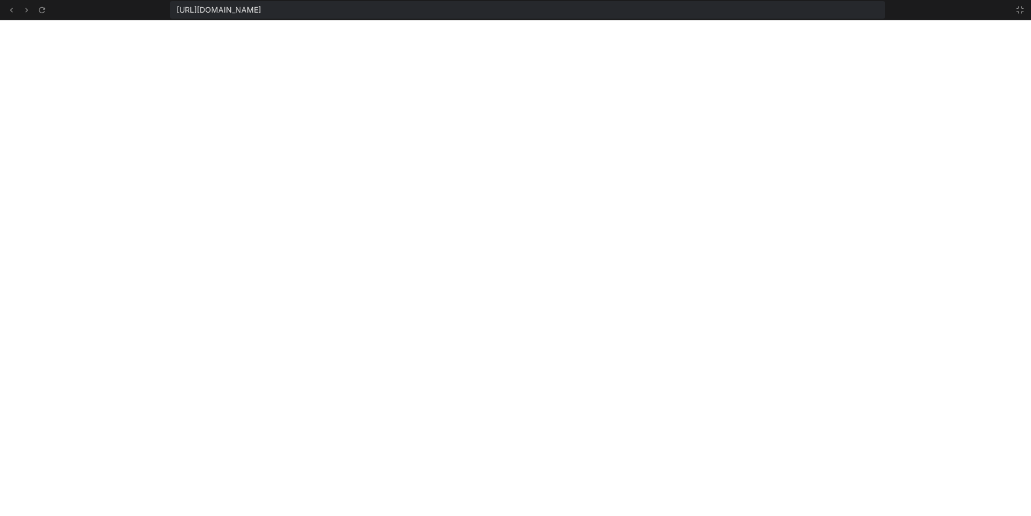
scroll to position [691, 0]
click at [1017, 9] on icon at bounding box center [1020, 9] width 9 height 9
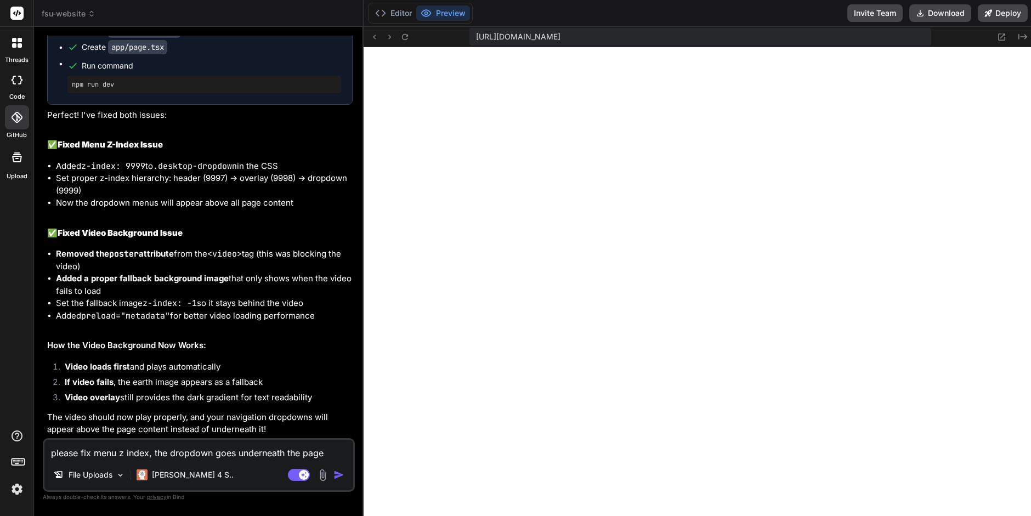
click at [88, 454] on textarea "please fix menu z index, the dropdown goes underneath the page content. also, p…" at bounding box center [198, 450] width 309 height 20
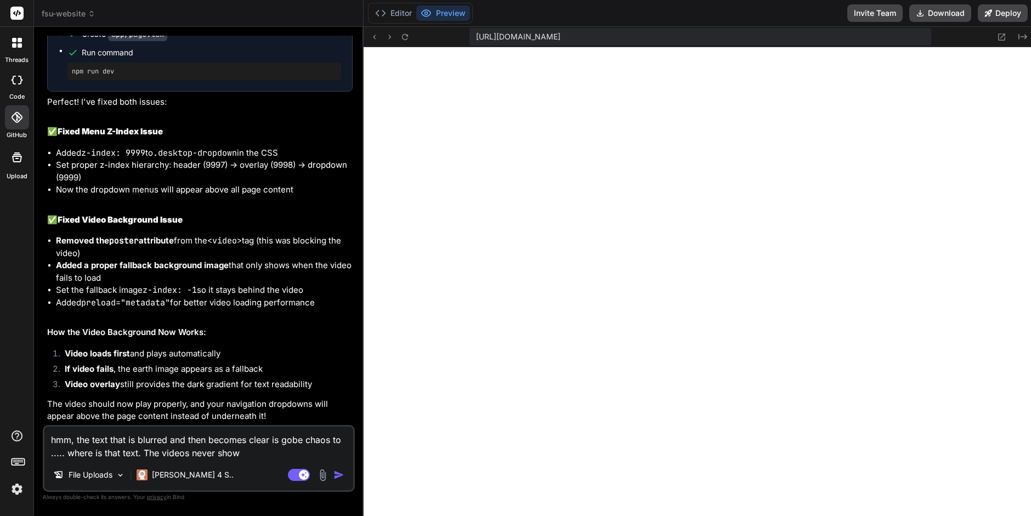
click at [257, 449] on textarea "hmm, the text that is blurred and then becomes clear is gobe chaos to ..... whe…" at bounding box center [198, 443] width 309 height 33
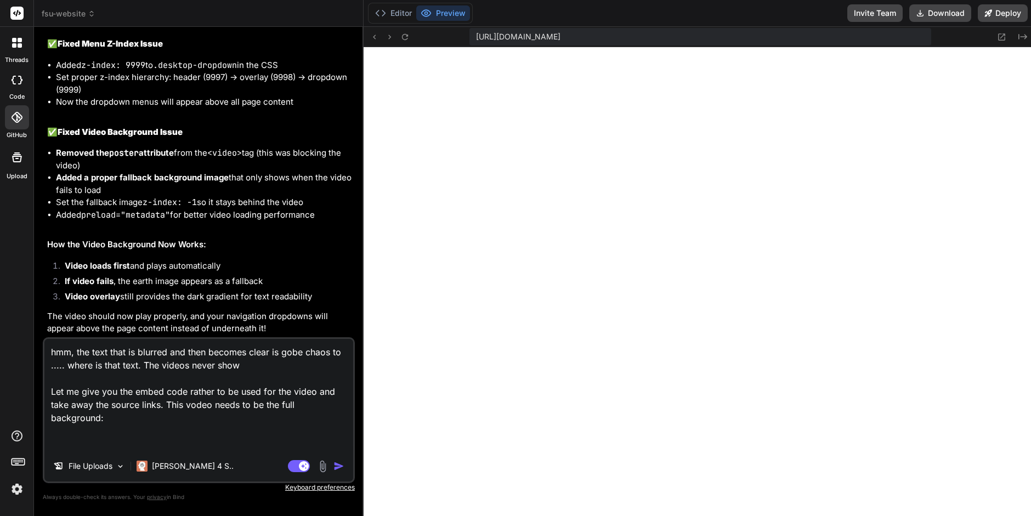
paste textarea "<div style="padding:56.25% 0 0 0;position:relative;"><iframe src="https://playe…"
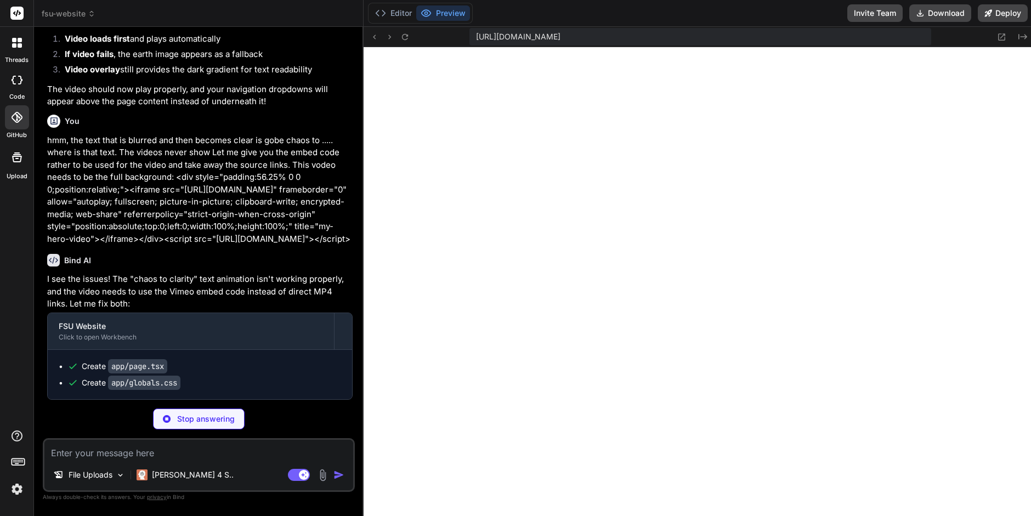
scroll to position [797, 0]
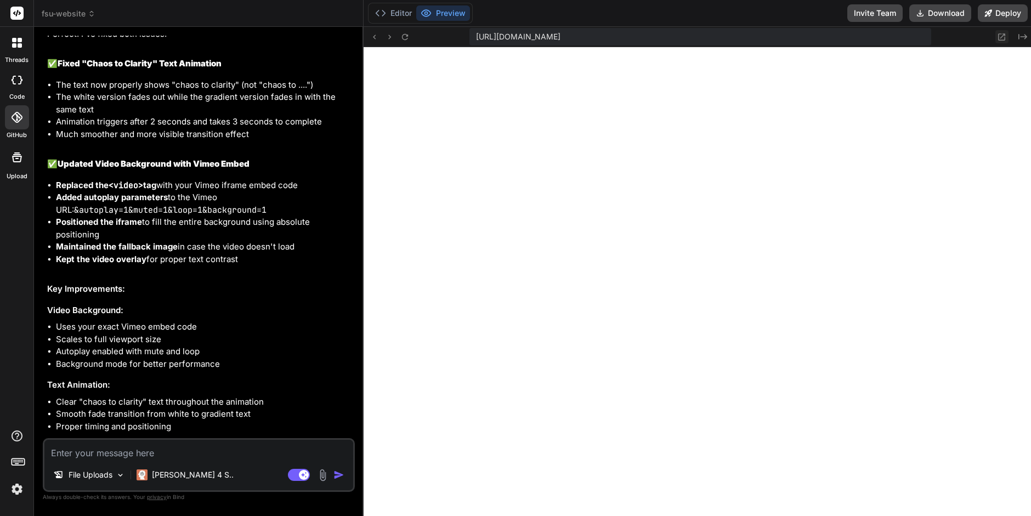
click at [1000, 38] on icon at bounding box center [1001, 36] width 9 height 9
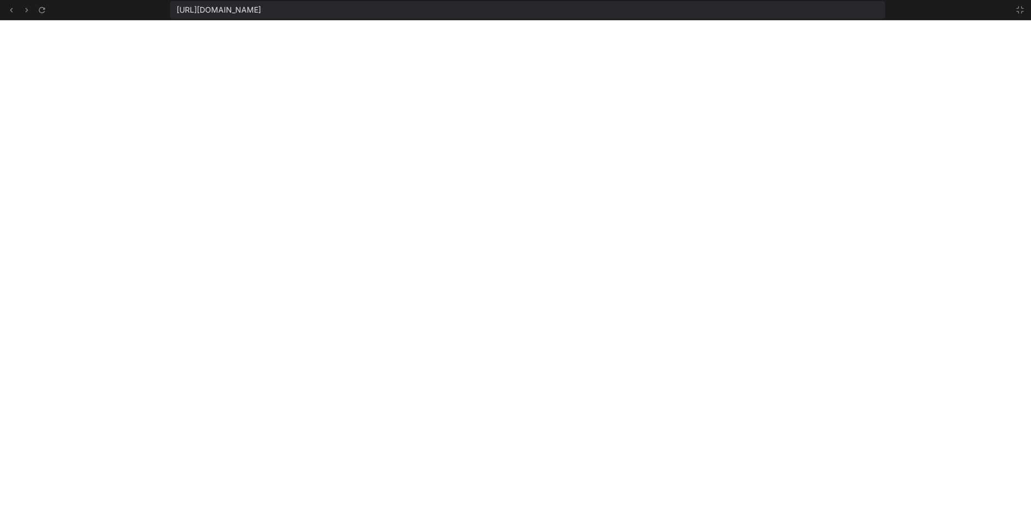
scroll to position [808, 0]
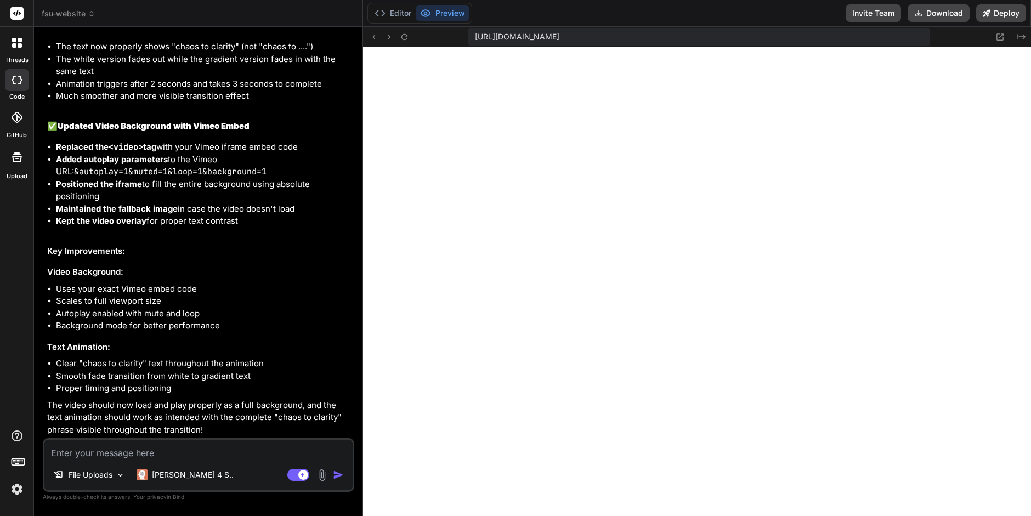
scroll to position [234, 0]
type textarea "x"
click at [65, 454] on textarea at bounding box center [198, 450] width 308 height 20
type textarea "V"
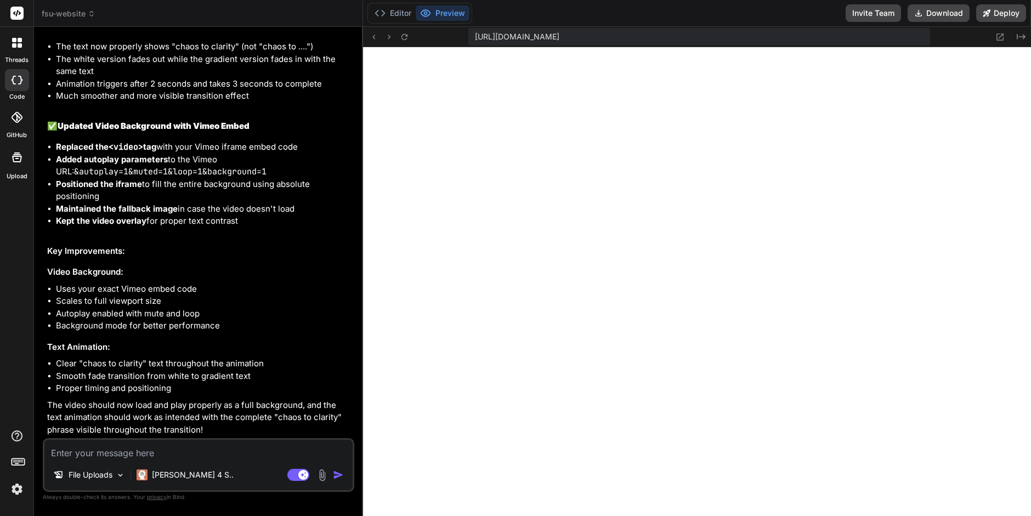
type textarea "x"
type textarea "Vi"
type textarea "x"
type textarea "Vid"
type textarea "x"
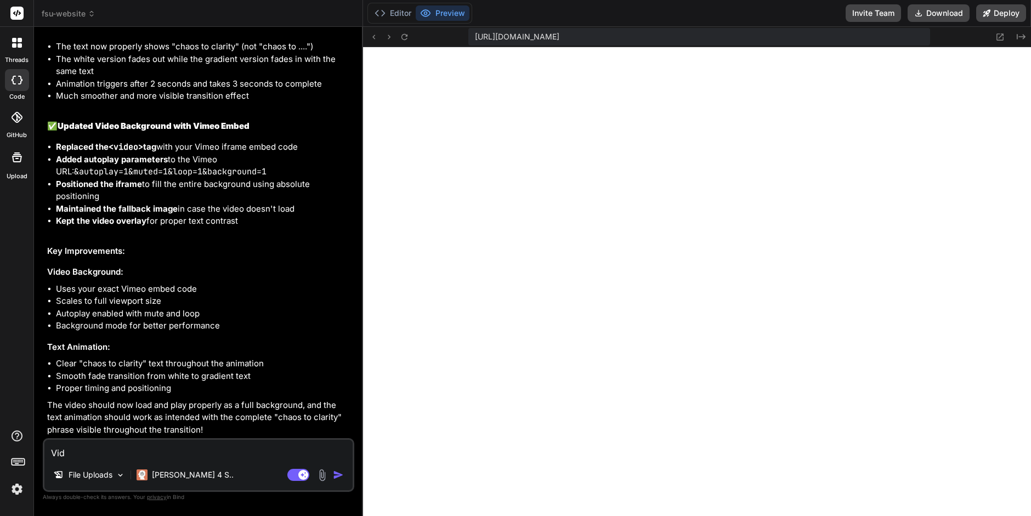
type textarea "Vide"
type textarea "x"
type textarea "Video"
type textarea "x"
type textarea "Video"
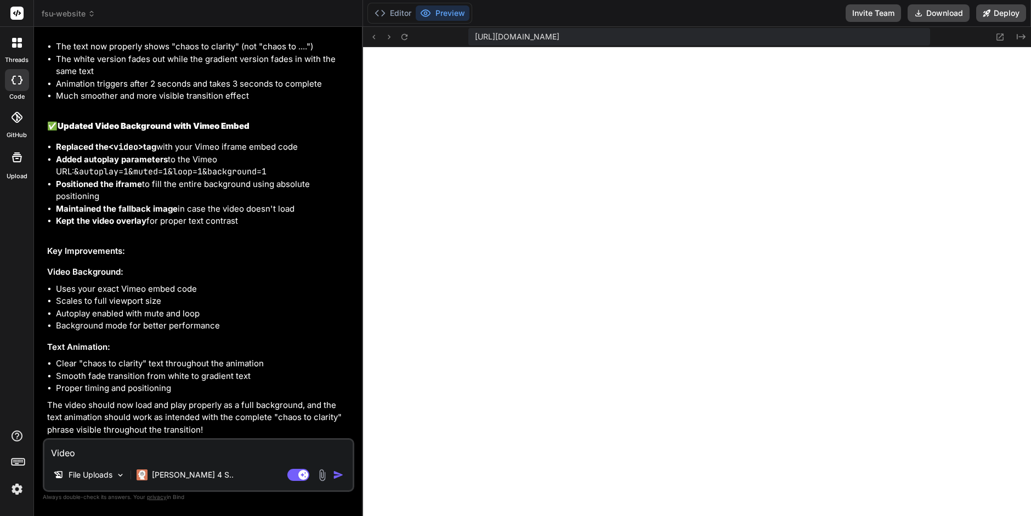
type textarea "x"
type textarea "Video h"
type textarea "x"
type textarea "Video ha"
type textarea "x"
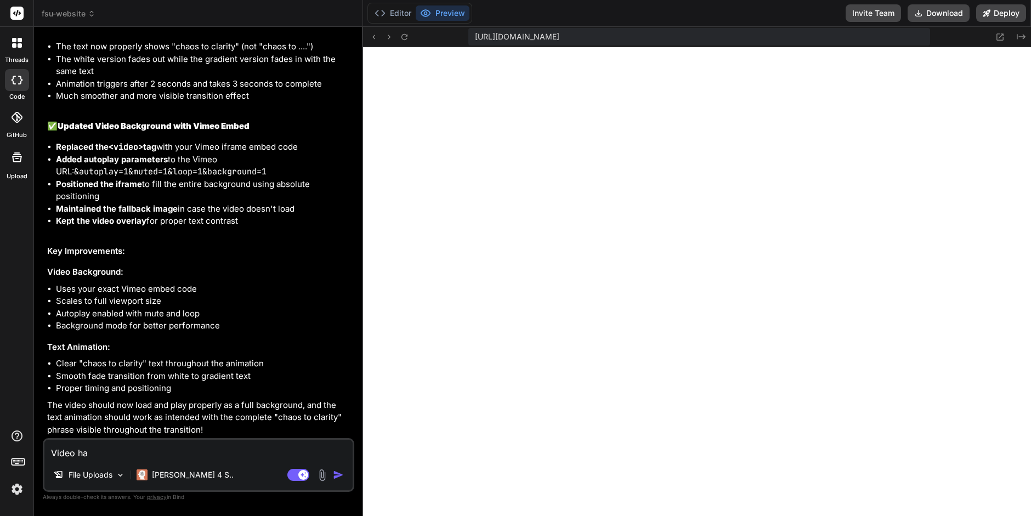
type textarea "Video has"
type textarea "x"
type textarea "Video has"
type textarea "x"
type textarea "Video has a"
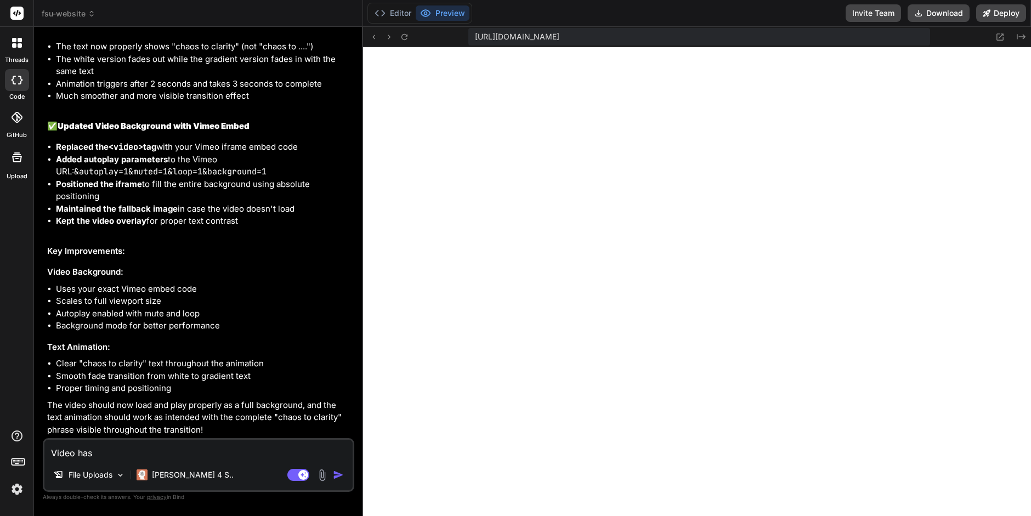
type textarea "x"
type textarea "Video has a"
type textarea "x"
type textarea "Video has a b"
type textarea "x"
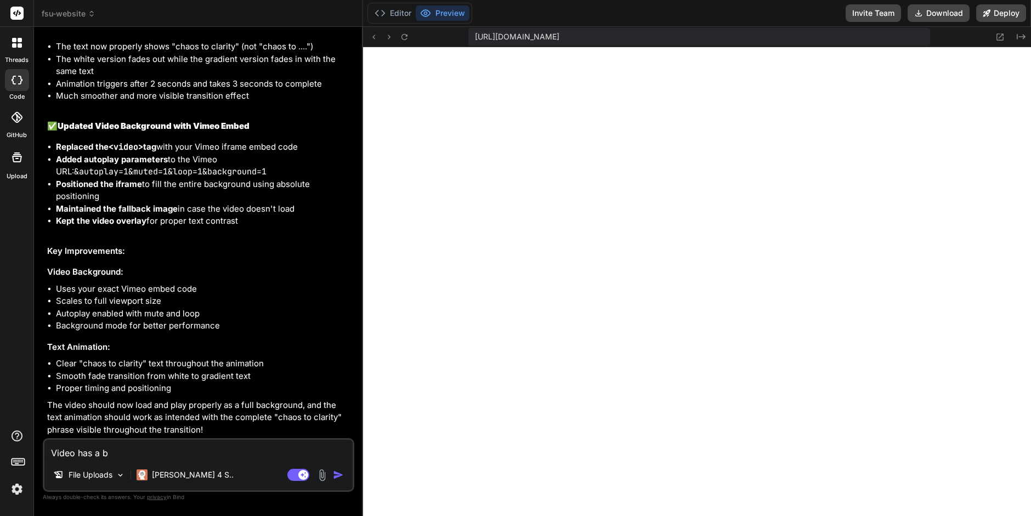
type textarea "Video has a br"
type textarea "x"
type textarea "Video has a bro"
type textarea "x"
type textarea "Video has a brok"
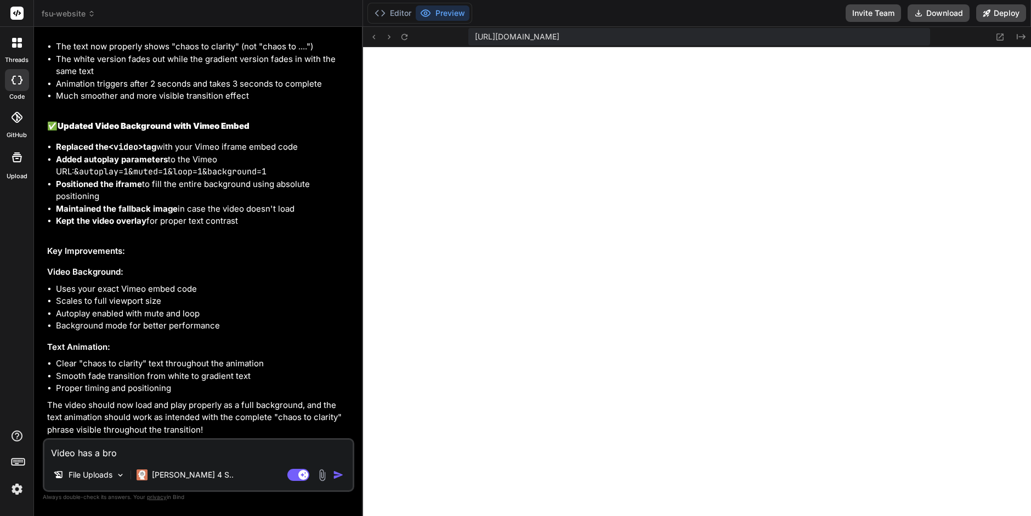
type textarea "x"
type textarea "Video has a broke"
type textarea "x"
type textarea "Video has a broke"
type textarea "x"
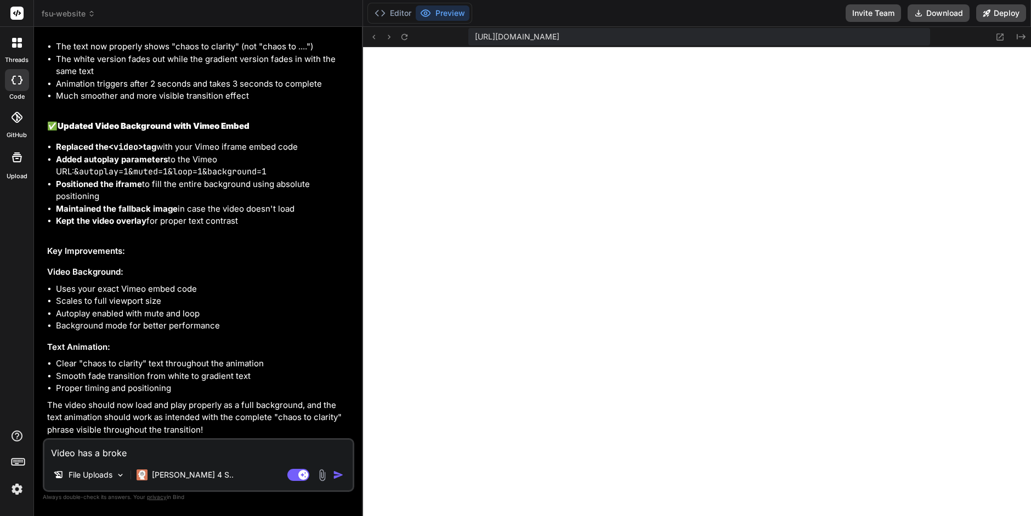
type textarea "Video has a broke i"
type textarea "x"
type textarea "Video has a broke ic"
type textarea "x"
type textarea "Video has a broke ico"
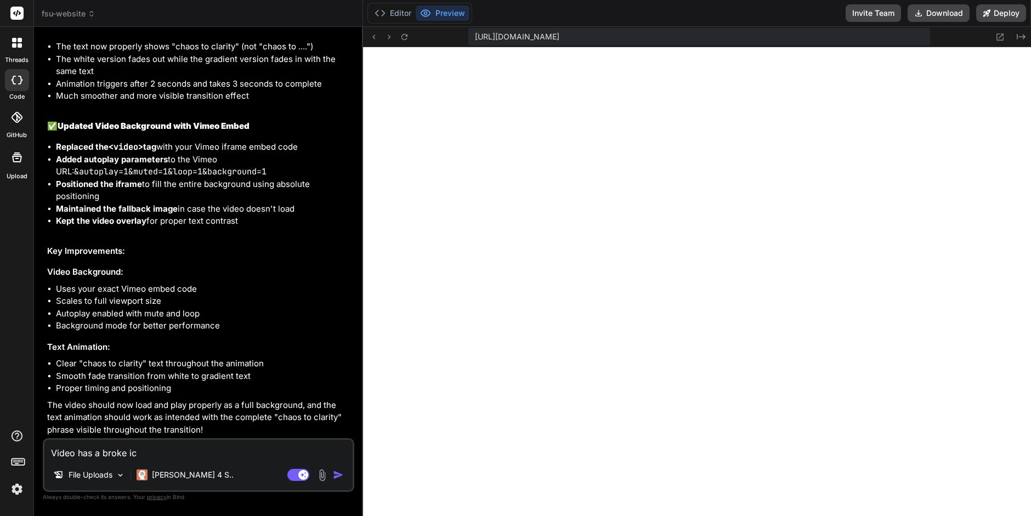
type textarea "x"
type textarea "Video has a broke icon"
type textarea "x"
type textarea "Video has a broke icon."
type textarea "x"
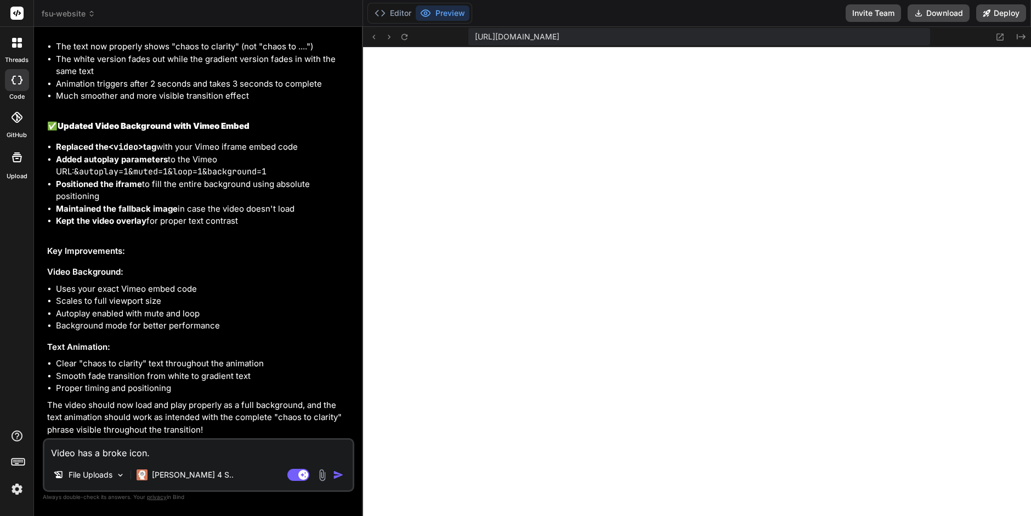
type textarea "Video has a broke icon."
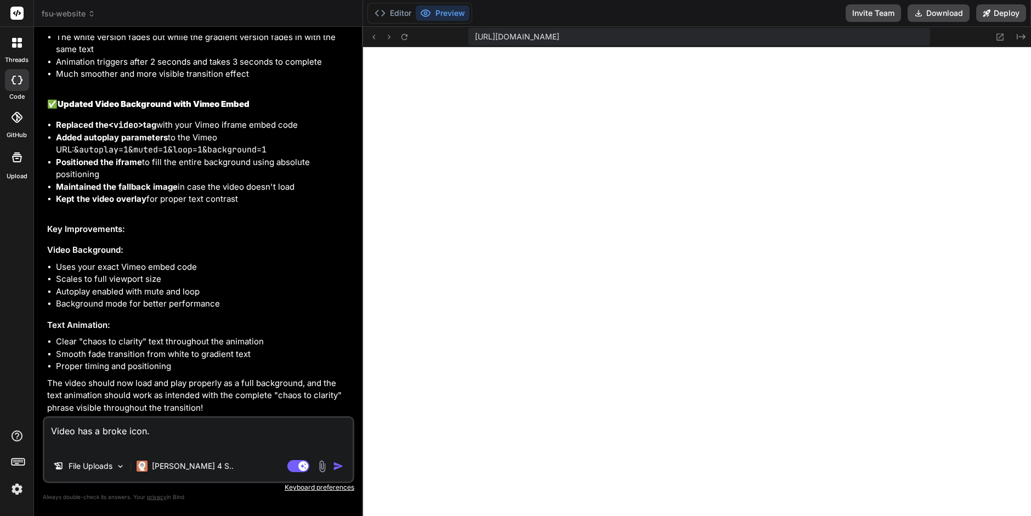
type textarea "x"
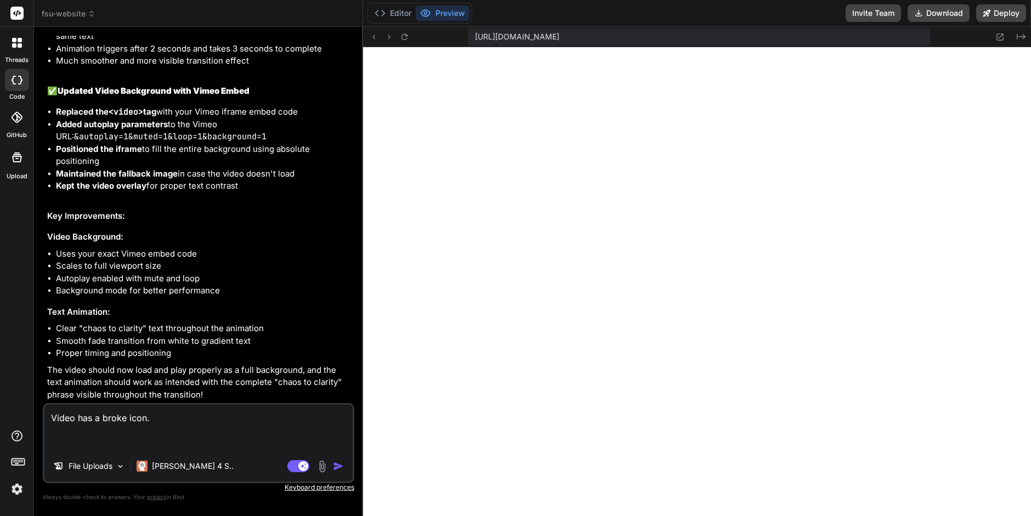
type textarea "Video has a broke icon. P"
type textarea "x"
type textarea "Video has a broke icon. Pl"
type textarea "x"
type textarea "Video has a broke icon. Ple"
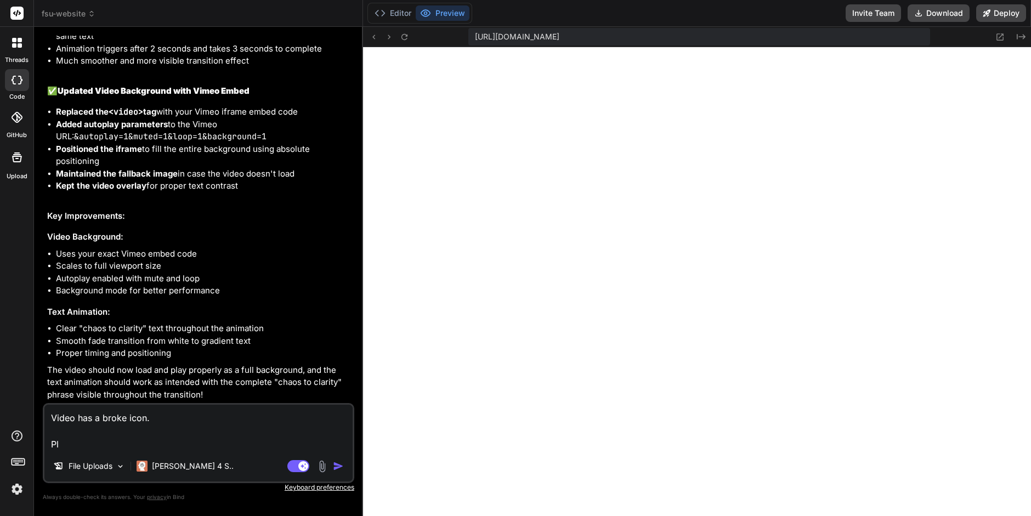
type textarea "x"
type textarea "Video has a broke icon. [GEOGRAPHIC_DATA]"
type textarea "x"
type textarea "Video has a broke icon. Pleas"
type textarea "x"
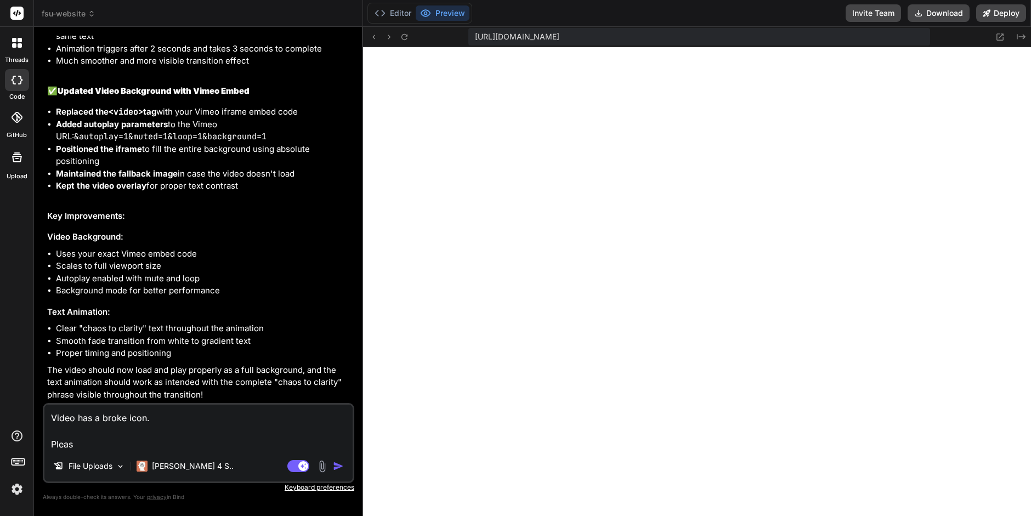
type textarea "Video has a broke icon. Please"
type textarea "x"
type textarea "Video has a broke icon. Please"
type textarea "x"
type textarea "Video has a broke icon. Please t"
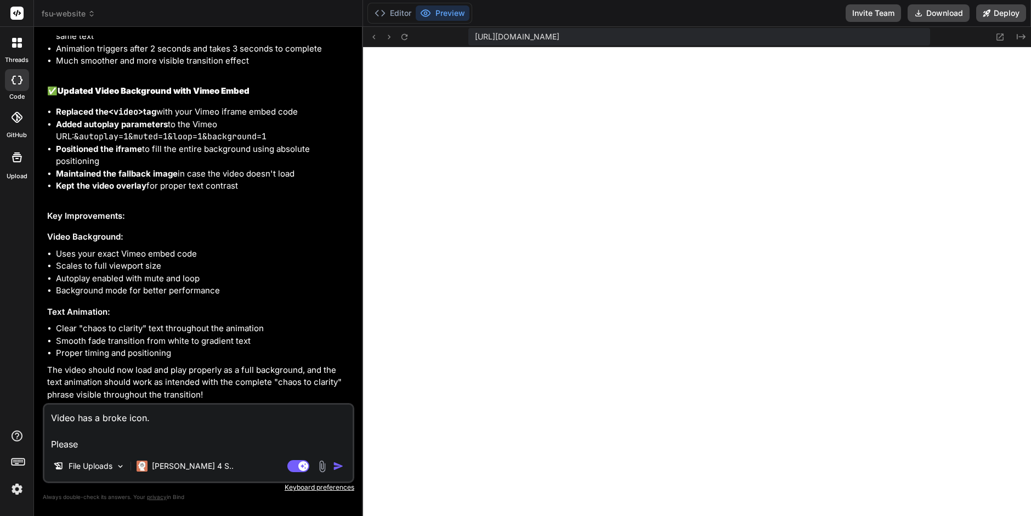
type textarea "x"
type textarea "Video has a broke icon. Please tr"
type textarea "x"
type textarea "Video has a broke icon. Please try"
type textarea "x"
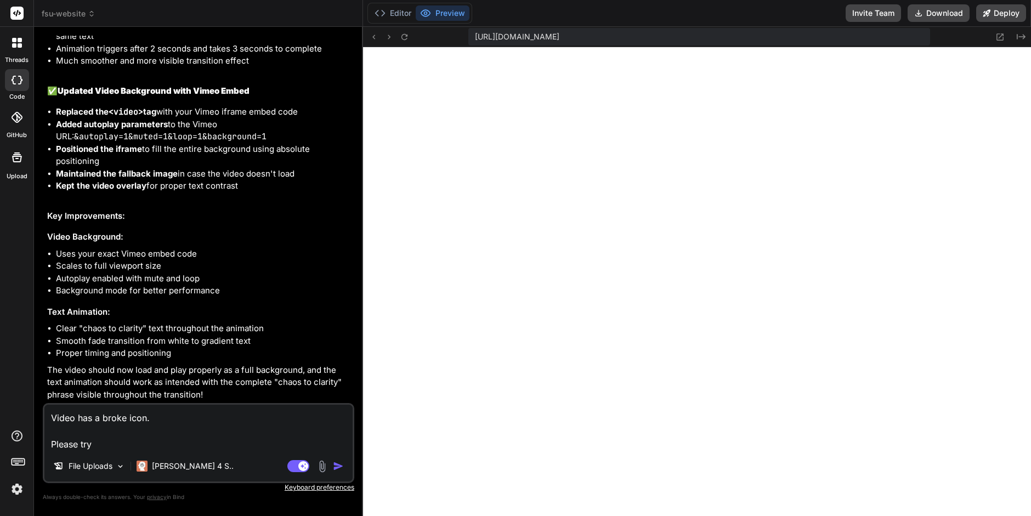
type textarea "Video has a broke icon. Please try"
type textarea "x"
type textarea "Video has a broke icon. Please try t"
type textarea "x"
type textarea "Video has a broke icon. Please try th"
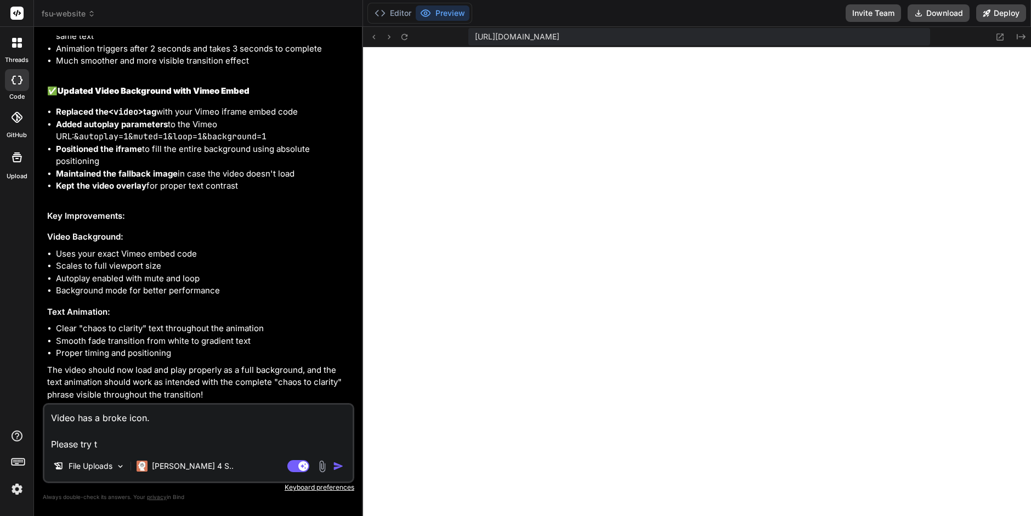
type textarea "x"
type textarea "Video has a broke icon. Please try thi"
type textarea "x"
type textarea "Video has a broke icon. Please try this"
type textarea "x"
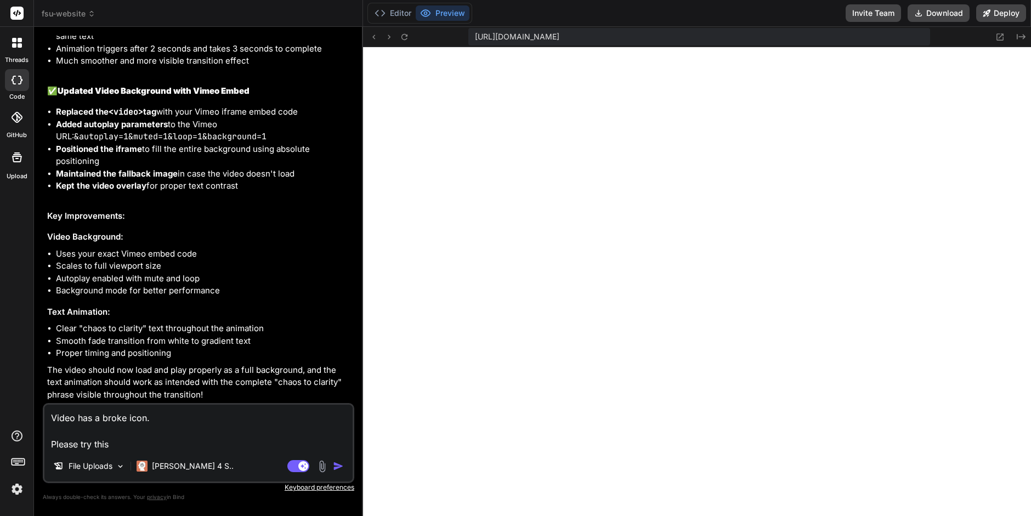
type textarea "Video has a broke icon. Please try this"
type textarea "x"
type textarea "Video has a broke icon. Please try this e"
type textarea "x"
type textarea "Video has a broke icon. Please try this em"
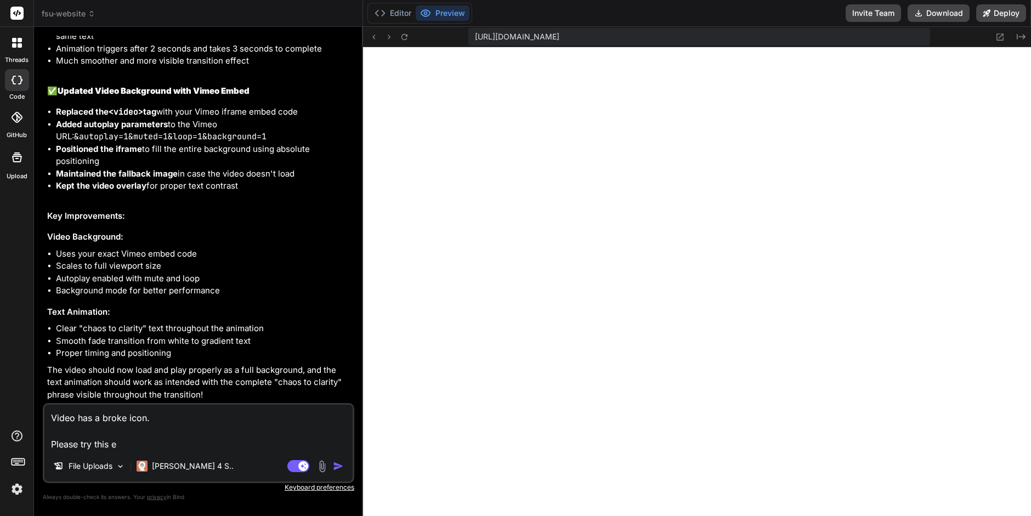
type textarea "x"
type textarea "Video has a broke icon. Please try this emb"
type textarea "x"
type textarea "Video has a broke icon. Please try this embe"
type textarea "x"
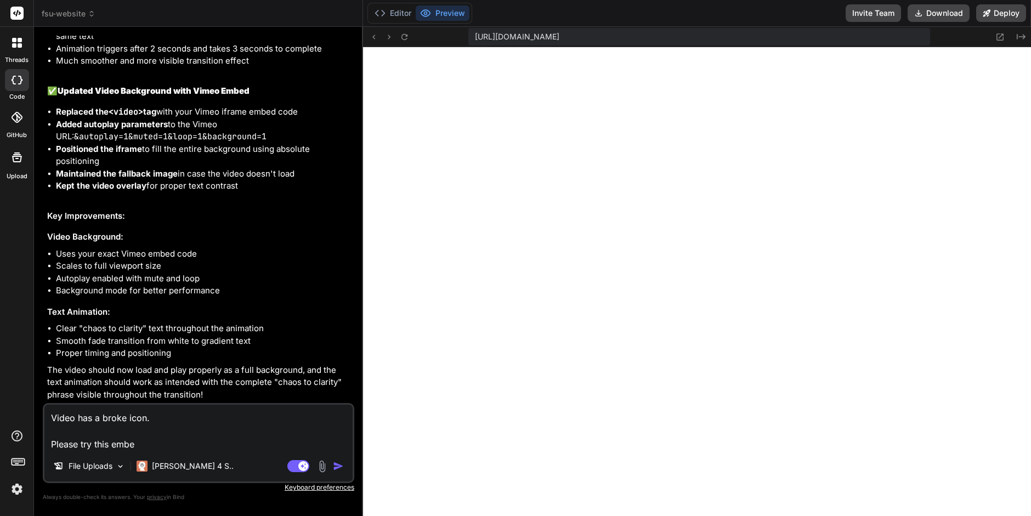
type textarea "Video has a broke icon. Please try this embed"
type textarea "x"
type textarea "Video has a broke icon. Please try this embed"
type textarea "x"
type textarea "Video has a broke icon. Please try this embed r"
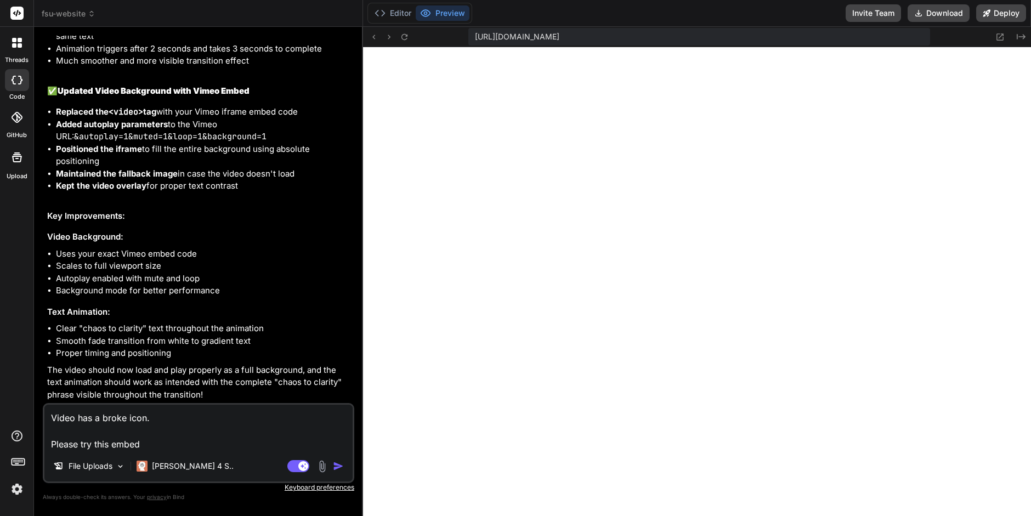
type textarea "x"
type textarea "Video has a broke icon. Please try this embed ra"
type textarea "x"
type textarea "Video has a broke icon. Please try this embed rat"
type textarea "x"
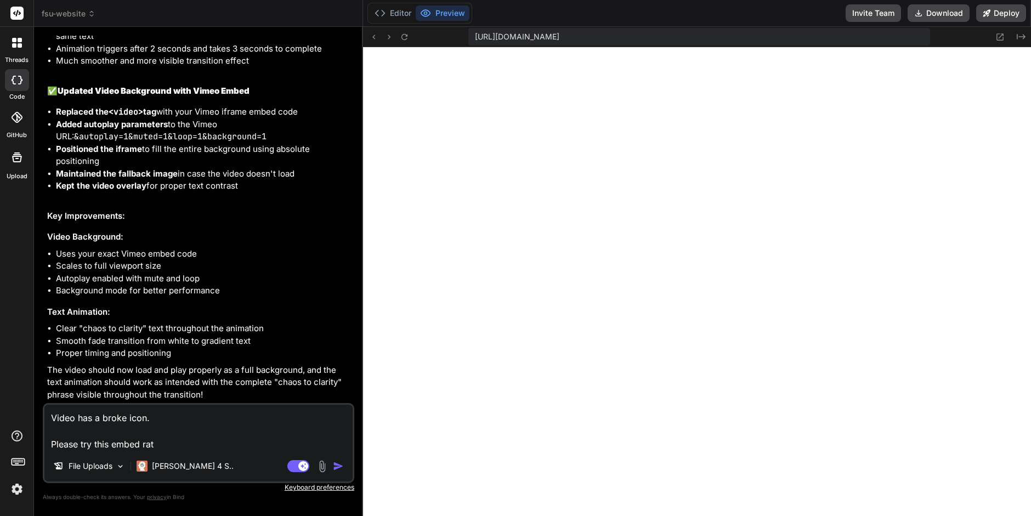
type textarea "Video has a broke icon. Please try this embed [PERSON_NAME]"
type textarea "x"
type textarea "Video has a broke icon. Please try this embed [PERSON_NAME]"
type textarea "x"
type textarea "Video has a broke icon. Please try this embed rather"
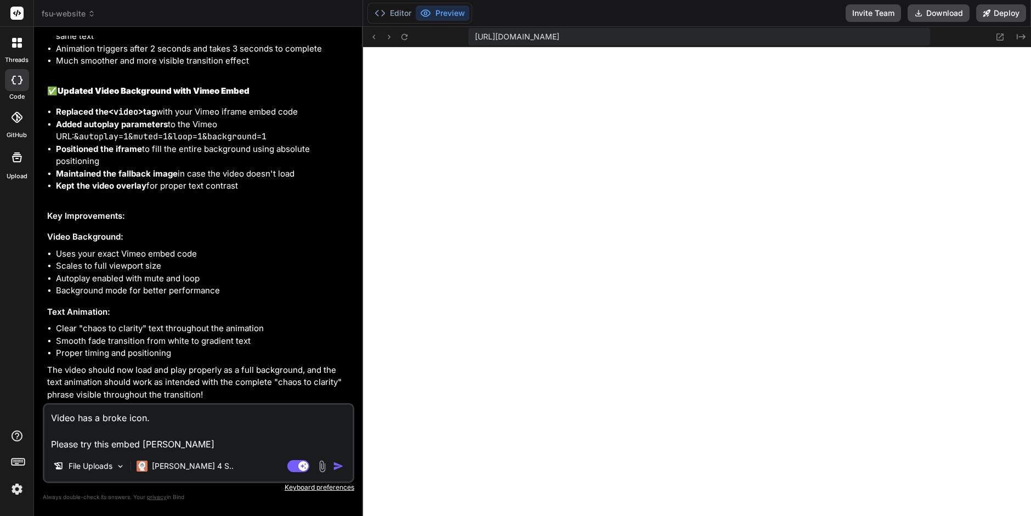
type textarea "x"
type textarea "Video has a broke icon. Please try this embed rather,"
type textarea "x"
type textarea "Video has a broke icon. Please try this embed rather,"
type textarea "x"
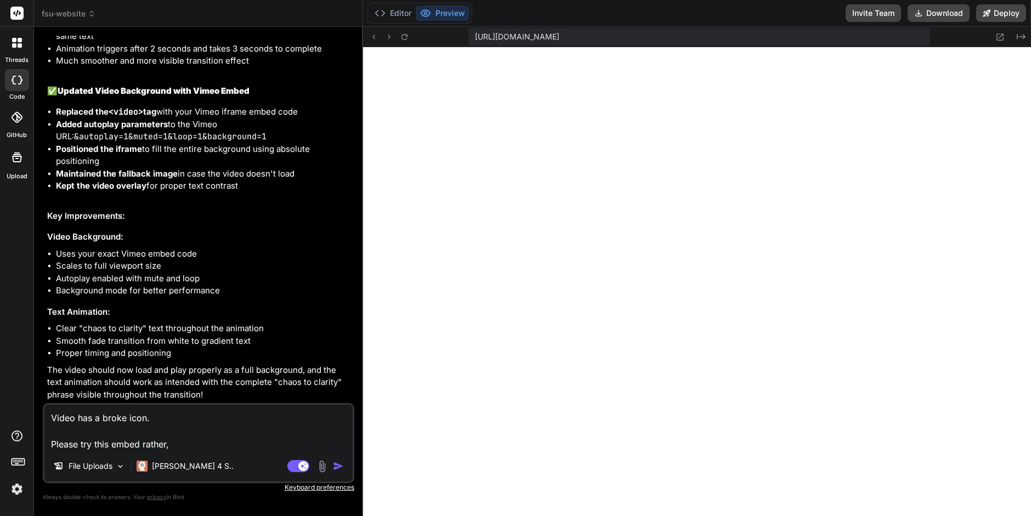
type textarea "Video has a broke icon. Please try this embed rather, i"
type textarea "x"
type textarea "Video has a broke icon. Please try this embed rather, i"
type textarea "x"
type textarea "Video has a broke icon. Please try this embed rather, i a"
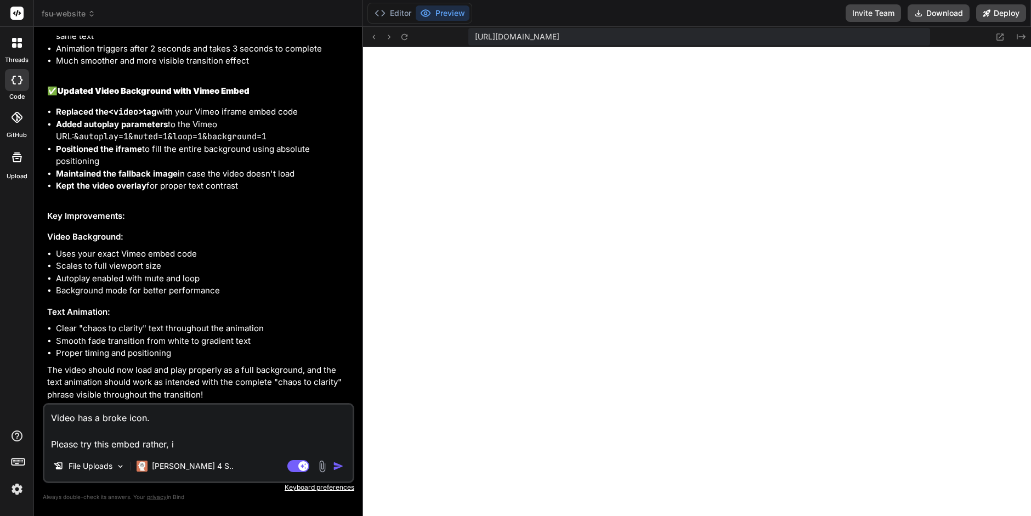
type textarea "x"
type textarea "Video has a broke icon. Please try this embed rather, i al"
type textarea "x"
type textarea "Video has a broke icon. Please try this embed rather, i als"
type textarea "x"
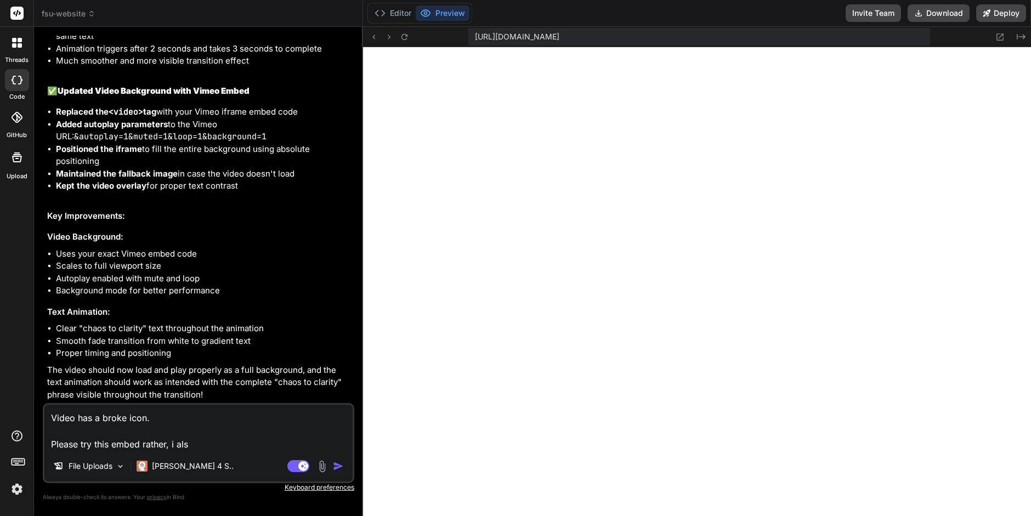
type textarea "Video has a broke icon. Please try this embed rather, i also"
type textarea "x"
type textarea "Video has a broke icon. Please try this embed rather, i also"
type textarea "x"
type textarea "Video has a broke icon. Please try this embed rather, i also s"
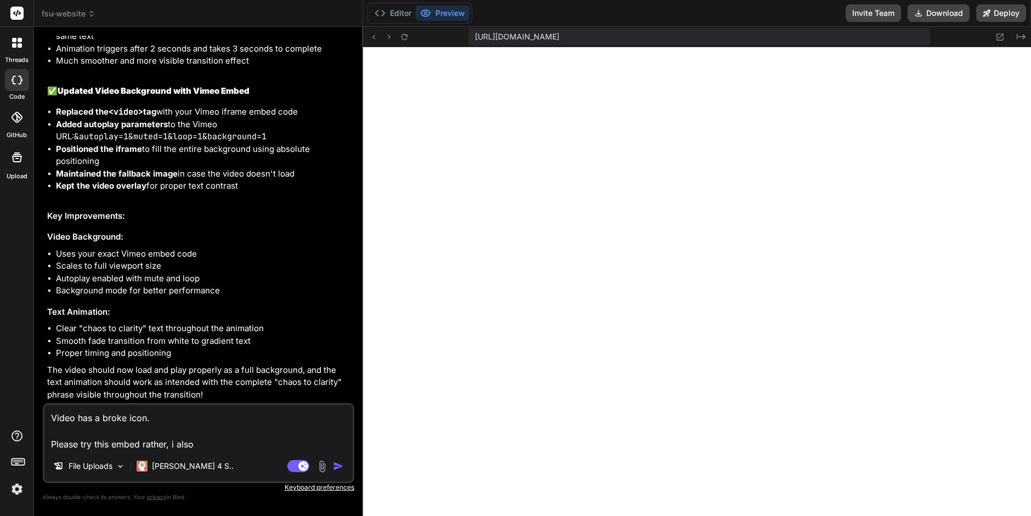
type textarea "x"
type textarea "Video has a broke icon. Please try this embed rather, i also sa"
type textarea "x"
type textarea "Video has a broke icon. Please try this embed rather, i also sai"
type textarea "x"
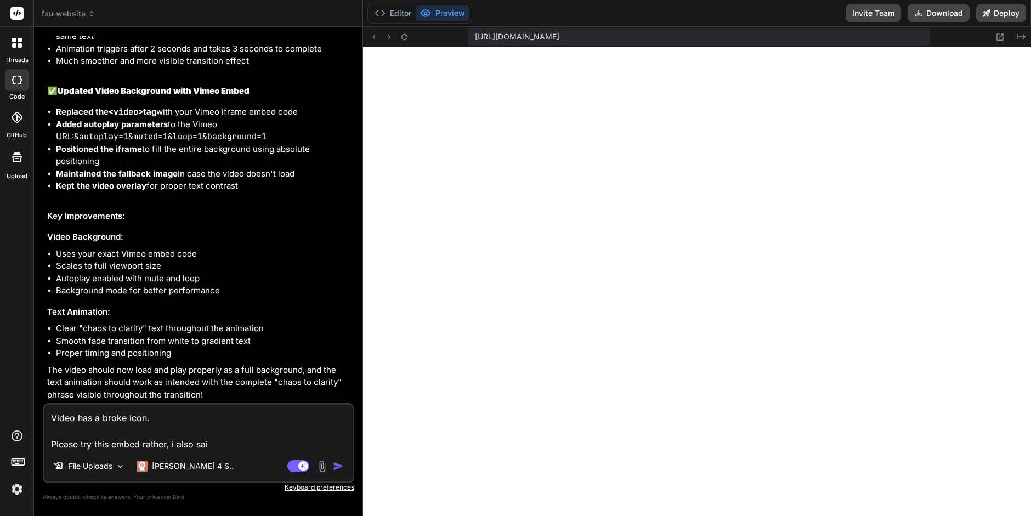
type textarea "Video has a broke icon. Please try this embed rather, i also said"
type textarea "x"
type textarea "Video has a broke icon. Please try this embed rather, i also said"
type textarea "x"
type textarea "Video has a broke icon. Please try this embed rather, i also said a"
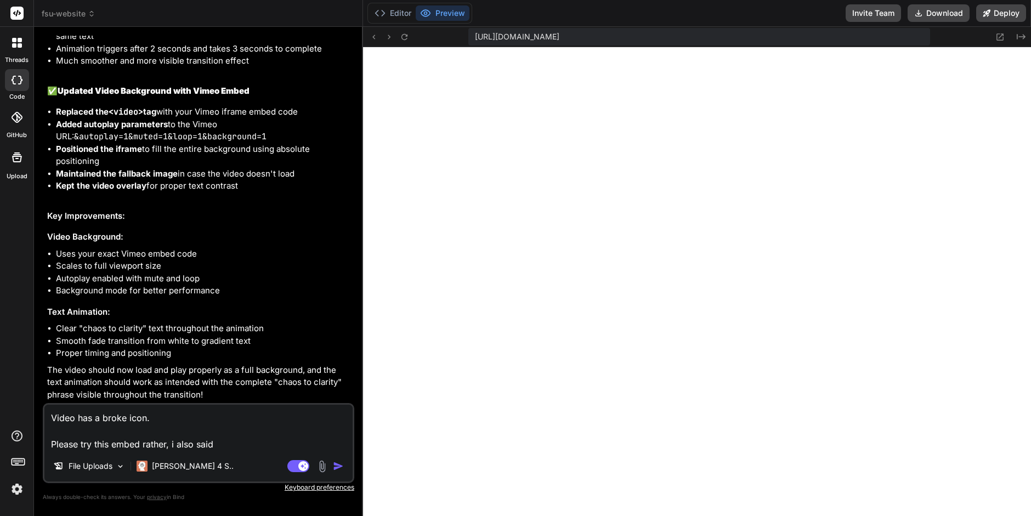
type textarea "x"
type textarea "Video has a broke icon. Please try this embed rather, i also said au"
type textarea "x"
type textarea "Video has a broke icon. Please try this embed rather, i also said aut"
type textarea "x"
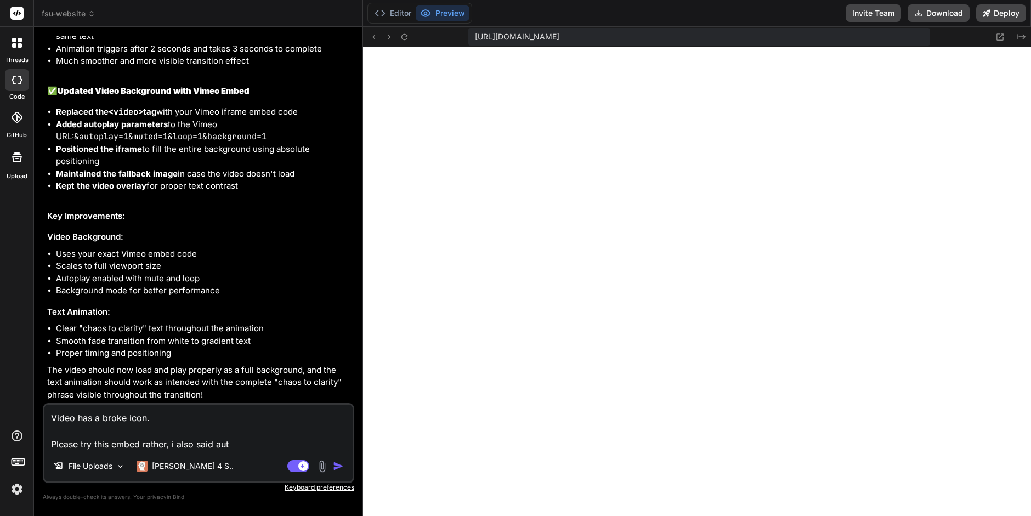
type textarea "Video has a broke icon. Please try this embed rather, i also said auto"
type textarea "x"
type textarea "Video has a broke icon. Please try this embed rather, i also said autop"
type textarea "x"
type textarea "Video has a broke icon. Please try this embed rather, i also said autopl"
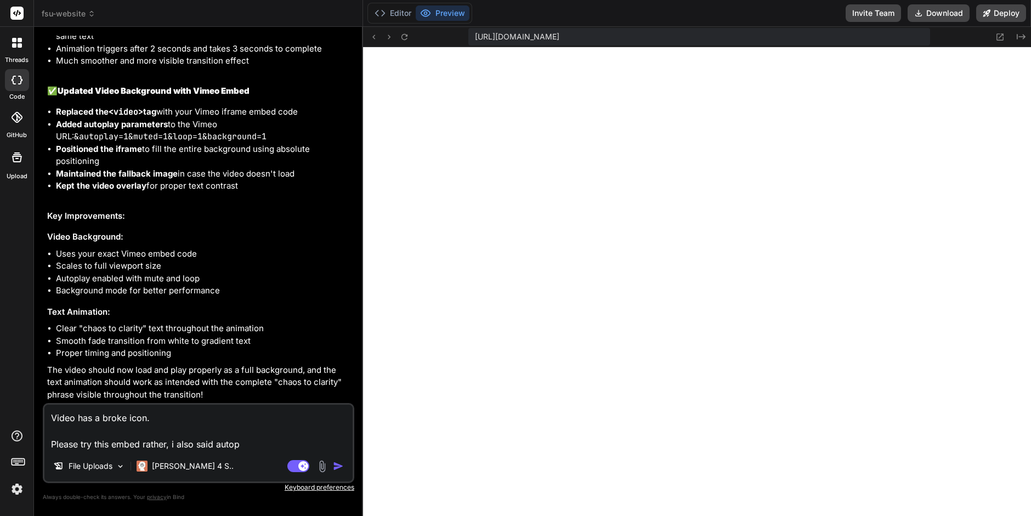
type textarea "x"
type textarea "Video has a broke icon. Please try this embed rather, i also said autopla"
type textarea "x"
type textarea "Video has a broke icon. Please try this embed rather, i also said autoplay"
type textarea "x"
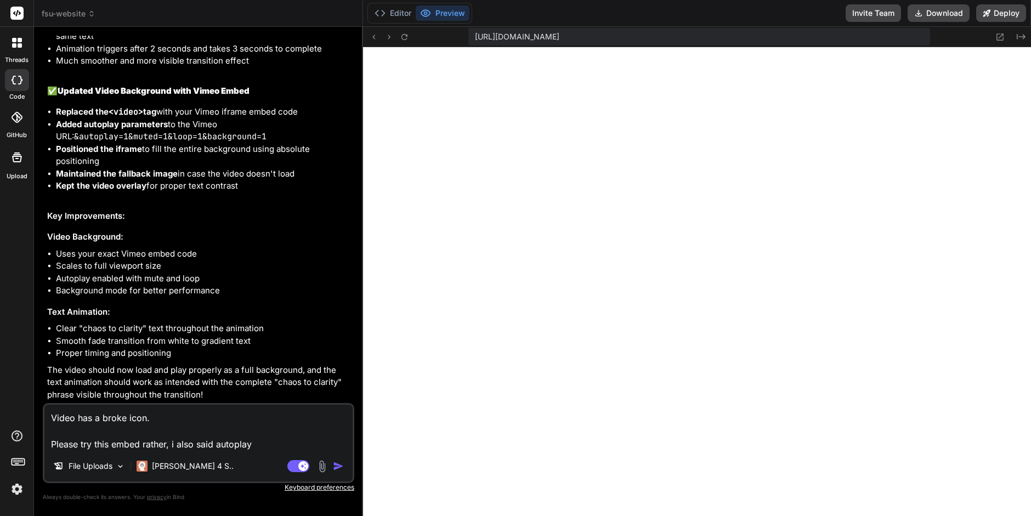
type textarea "Video has a broke icon. Please try this embed rather, i also said autoplay"
type textarea "x"
type textarea "Video has a broke icon. Please try this embed rather, i also said autoplay i"
type textarea "x"
type textarea "Video has a broke icon. Please try this embed rather, i also said autoplay in"
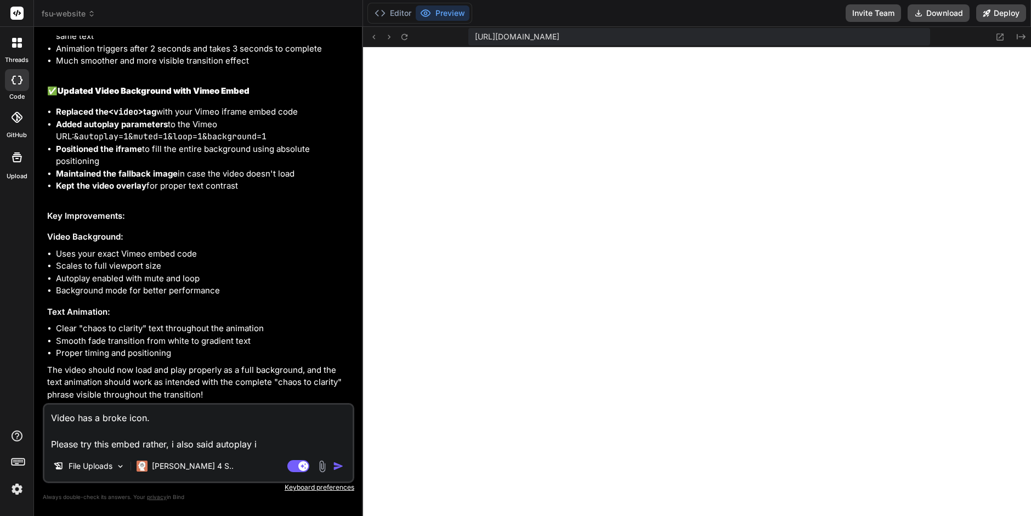
type textarea "x"
type textarea "Video has a broke icon. Please try this embed rather, i also said autoplay in"
type textarea "x"
type textarea "Video has a broke icon. Please try this embed rather, i also said autoplay in v"
type textarea "x"
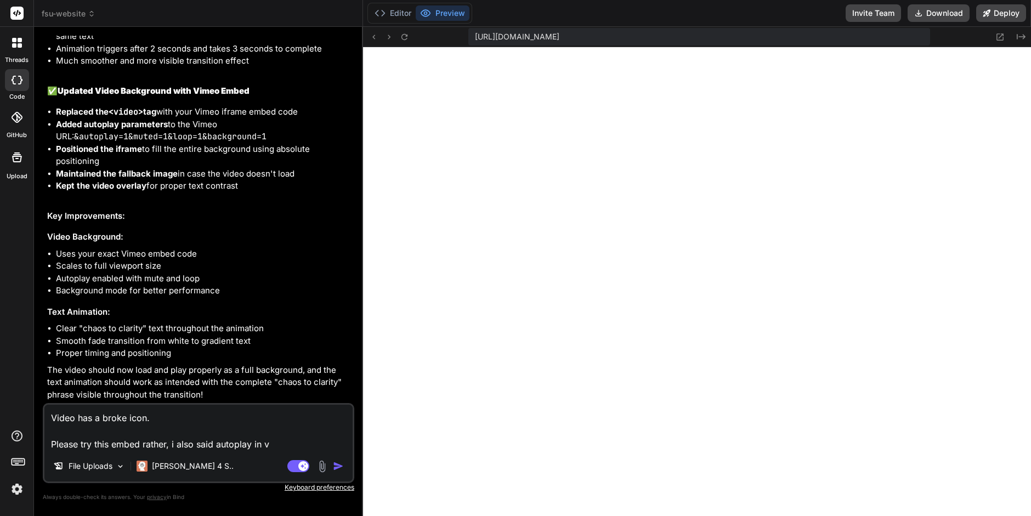
type textarea "Video has a broke icon. Please try this embed rather, i also said autoplay in vi"
type textarea "x"
type textarea "Video has a broke icon. Please try this embed rather, i also said autoplay in v…"
type textarea "x"
type textarea "Video has a broke icon. Please try this embed rather, i also said autoplay in v…"
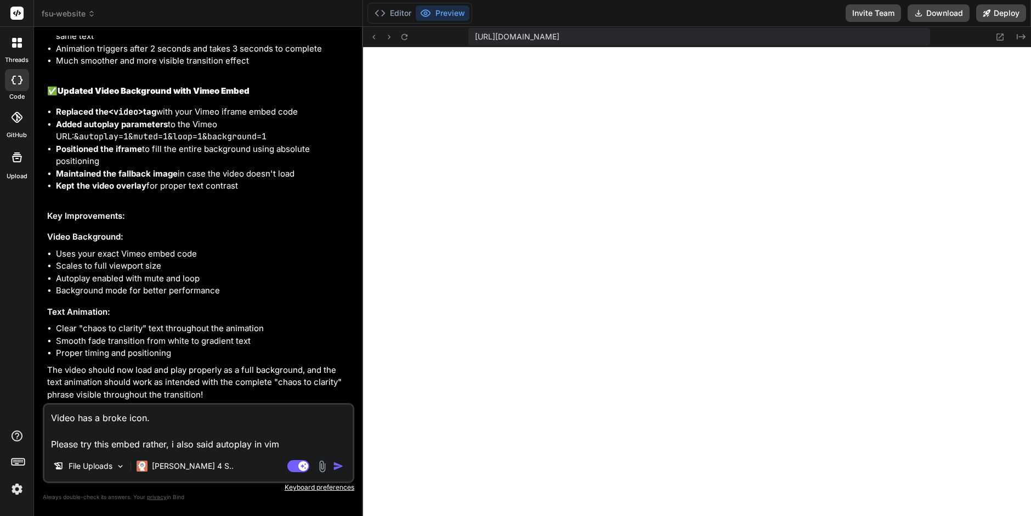
type textarea "x"
type textarea "Video has a broke icon. Please try this embed rather, i also said autoplay in v…"
type textarea "x"
type textarea "Video has a broke icon. Please try this embed rather, i also said autoplay in v…"
type textarea "x"
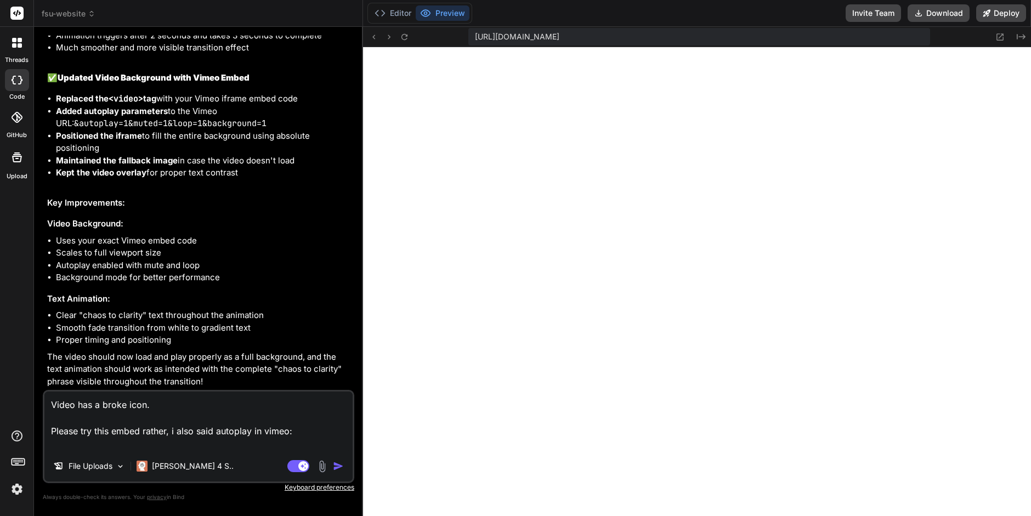
type textarea "Video has a broke icon. Please try this embed rather, i also said autoplay in v…"
type textarea "x"
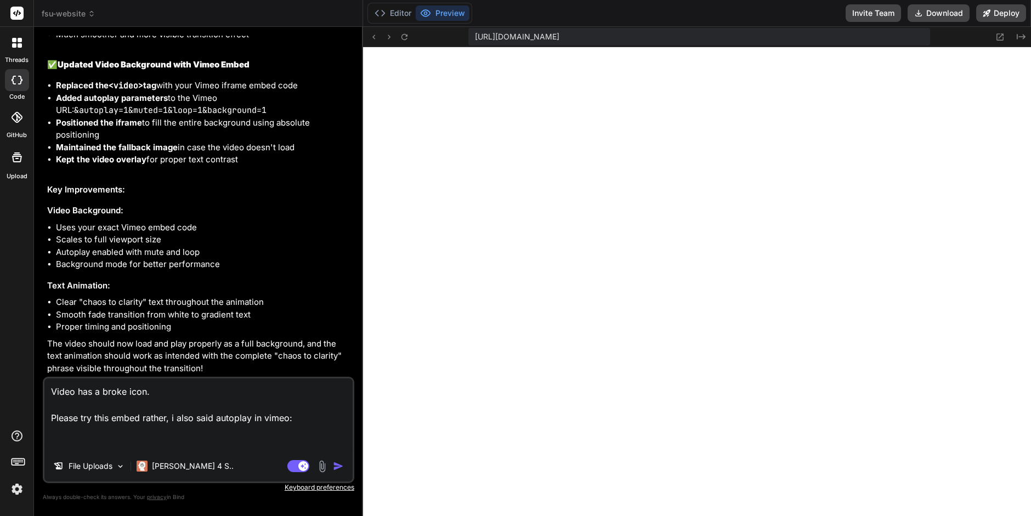
paste textarea "<div style="padding:56.25% 0 0 0;position:relative;"><iframe src="https://playe…"
type textarea "Video has a broke icon. Please try this embed rather, i also said autoplay in v…"
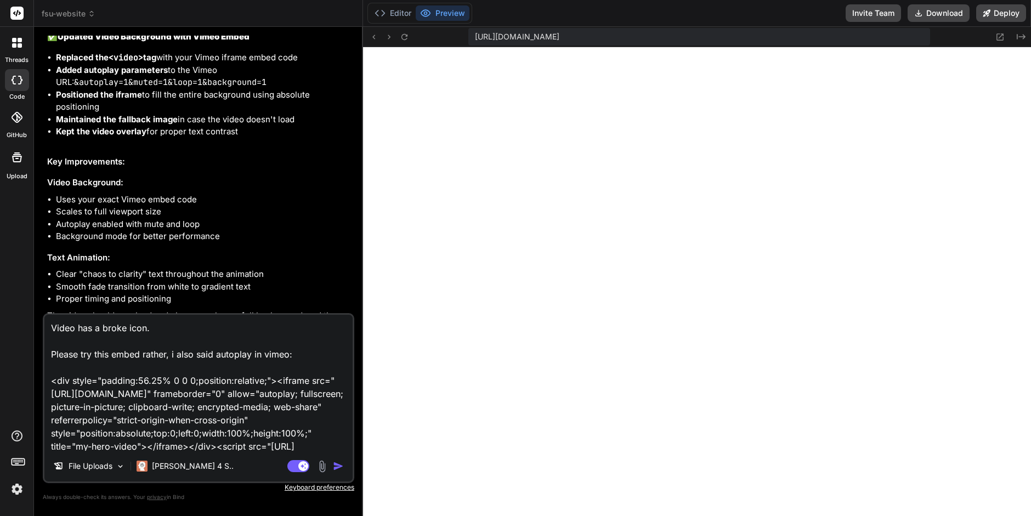
scroll to position [40, 0]
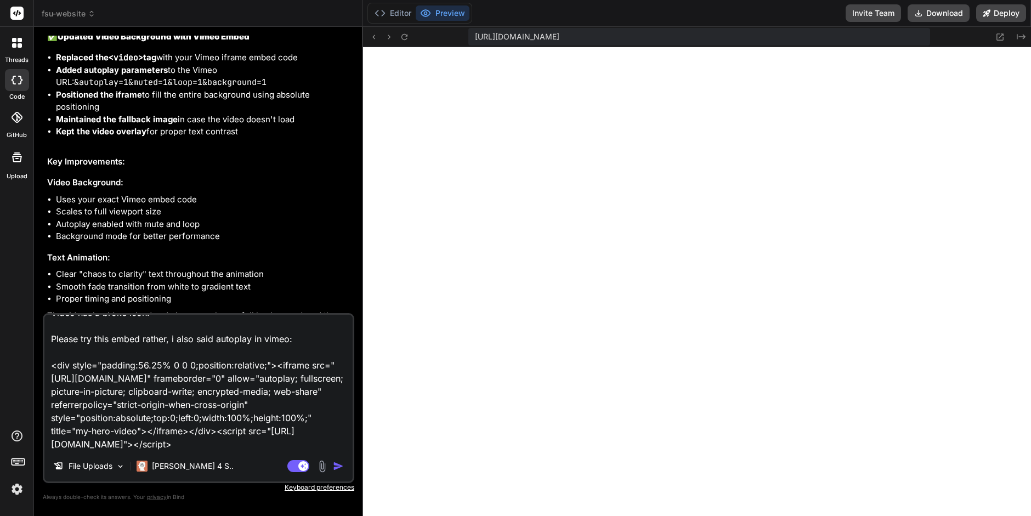
type textarea "x"
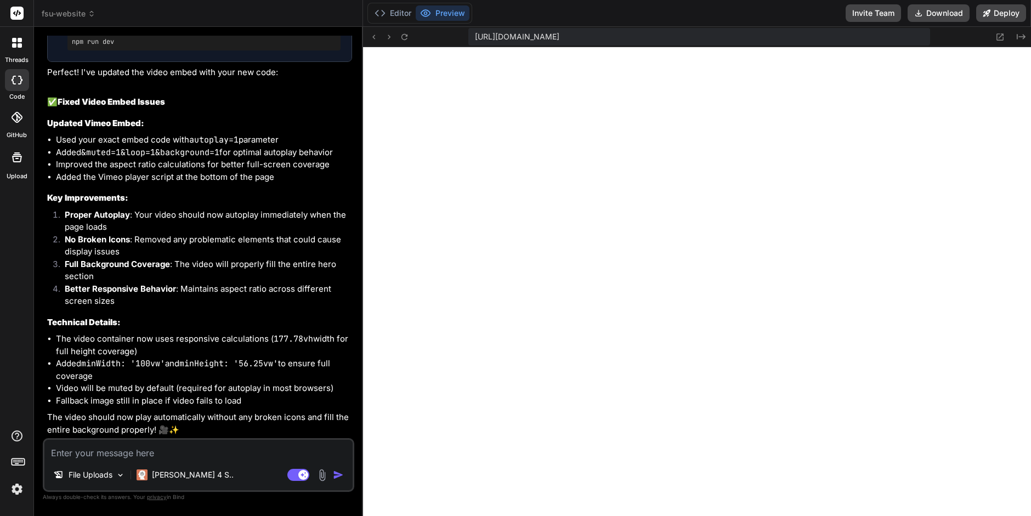
scroll to position [3522, 0]
click at [392, 11] on button "Editor" at bounding box center [393, 12] width 46 height 15
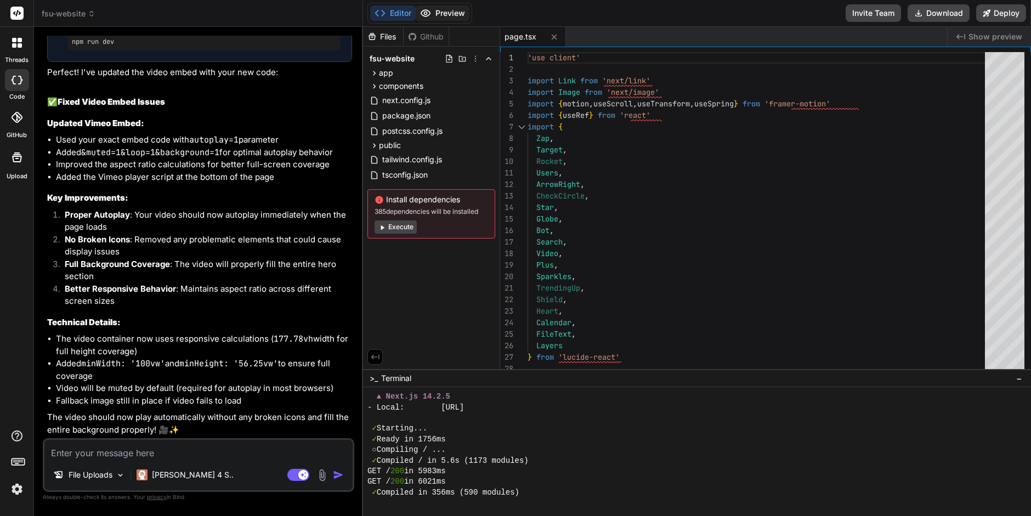
click at [442, 14] on button "Preview" at bounding box center [443, 12] width 54 height 15
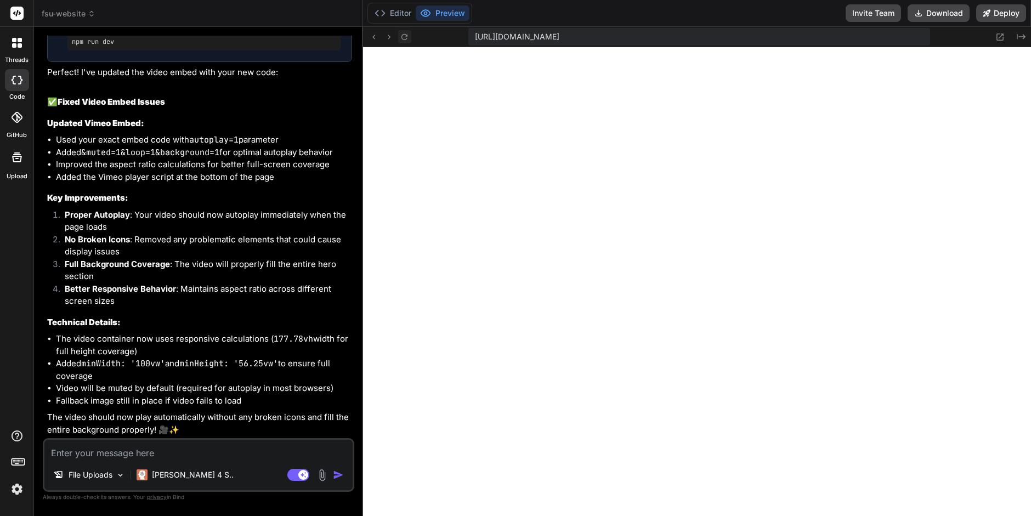
click at [405, 37] on icon at bounding box center [404, 36] width 9 height 9
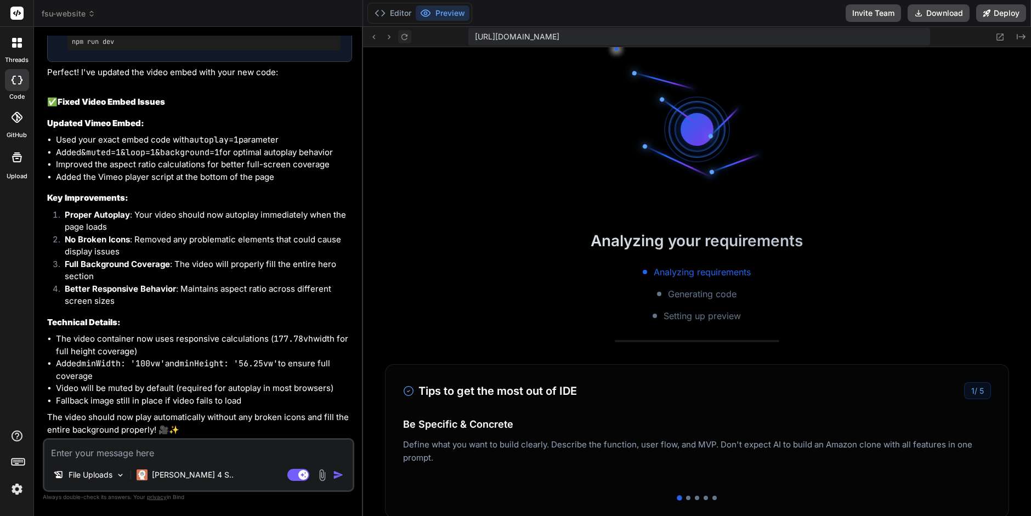
scroll to position [521, 0]
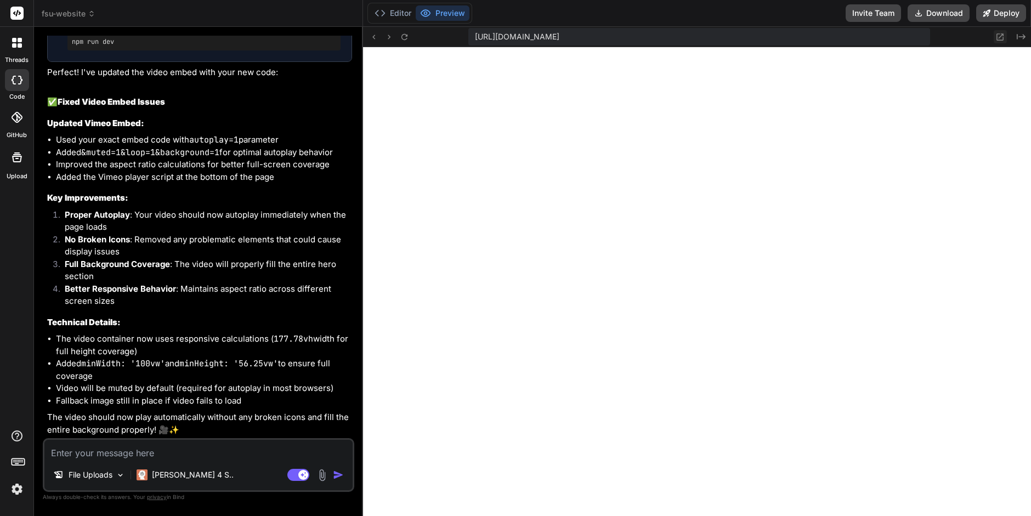
click at [998, 37] on icon at bounding box center [1000, 36] width 9 height 9
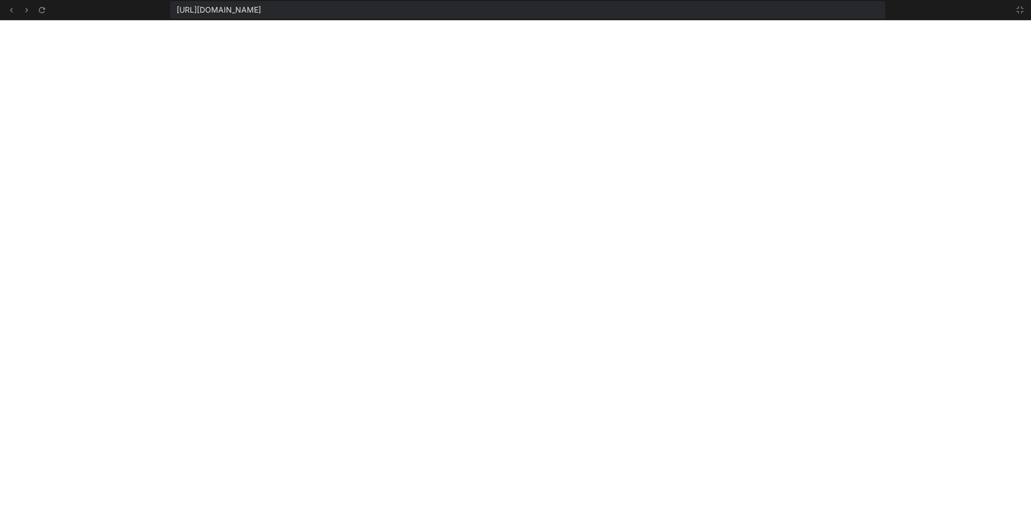
scroll to position [531, 0]
click at [1018, 12] on icon at bounding box center [1020, 9] width 9 height 9
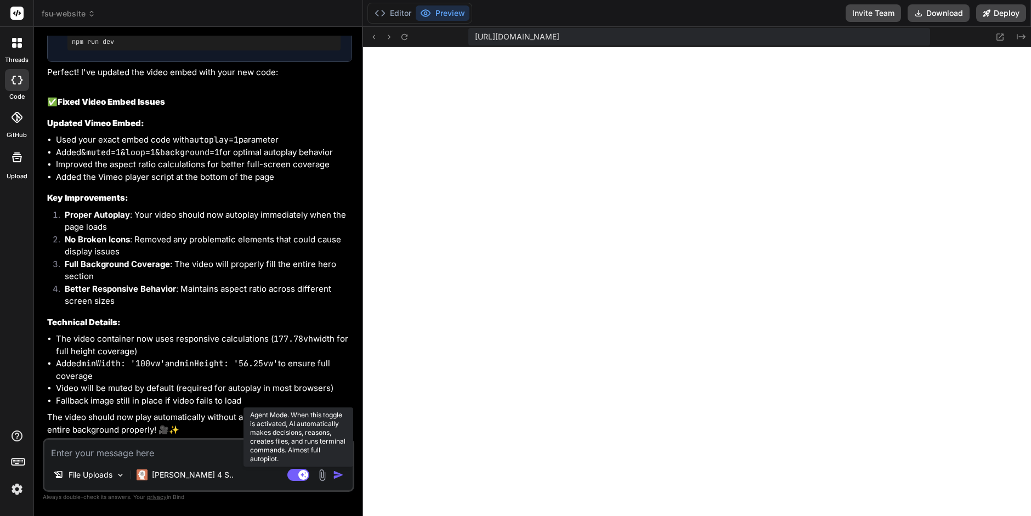
click at [304, 472] on rect at bounding box center [303, 475] width 10 height 10
type textarea "x"
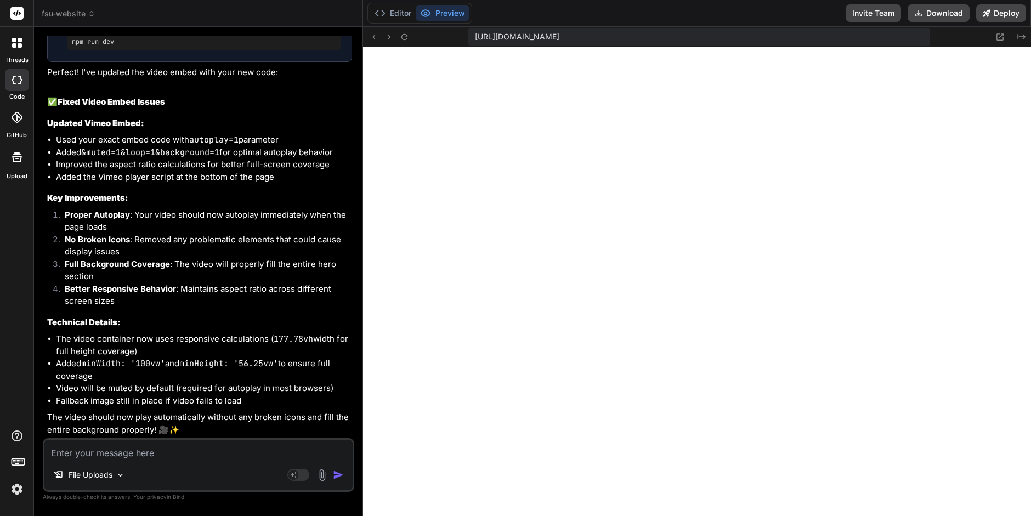
click at [97, 455] on textarea at bounding box center [198, 450] width 308 height 20
type textarea "i"
type textarea "x"
type textarea "it"
type textarea "x"
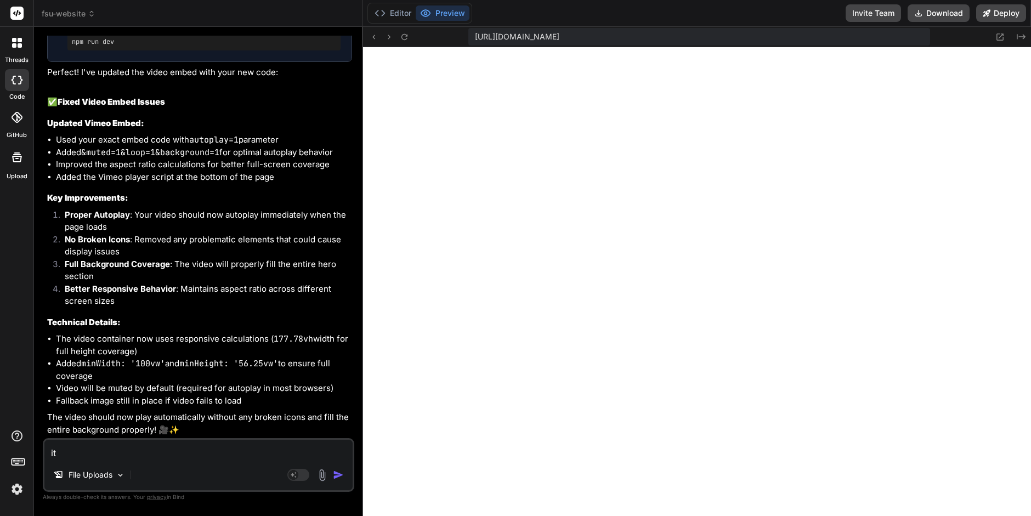
type textarea "it"
type textarea "x"
type textarea "it s"
type textarea "x"
type textarea "it se"
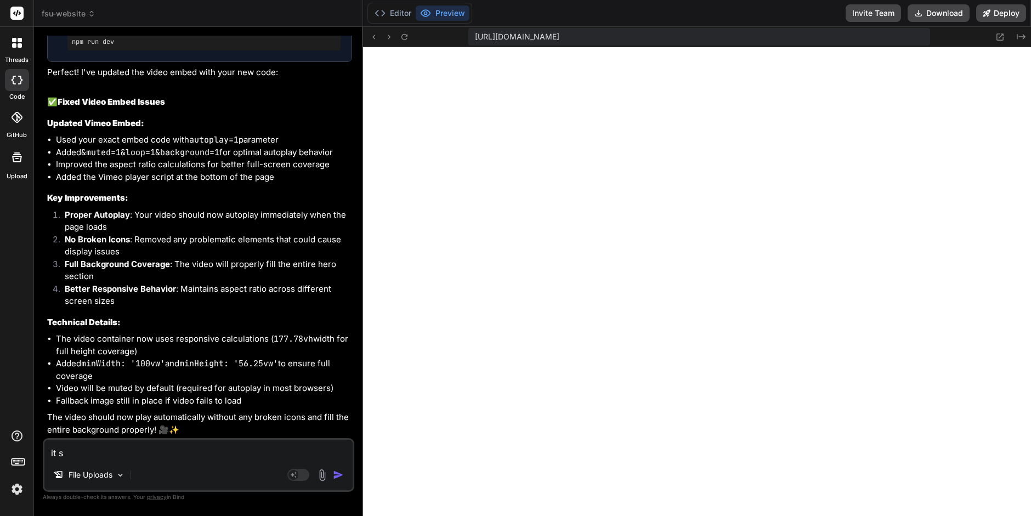
type textarea "x"
type textarea "it see"
type textarea "x"
type textarea "it seem"
type textarea "x"
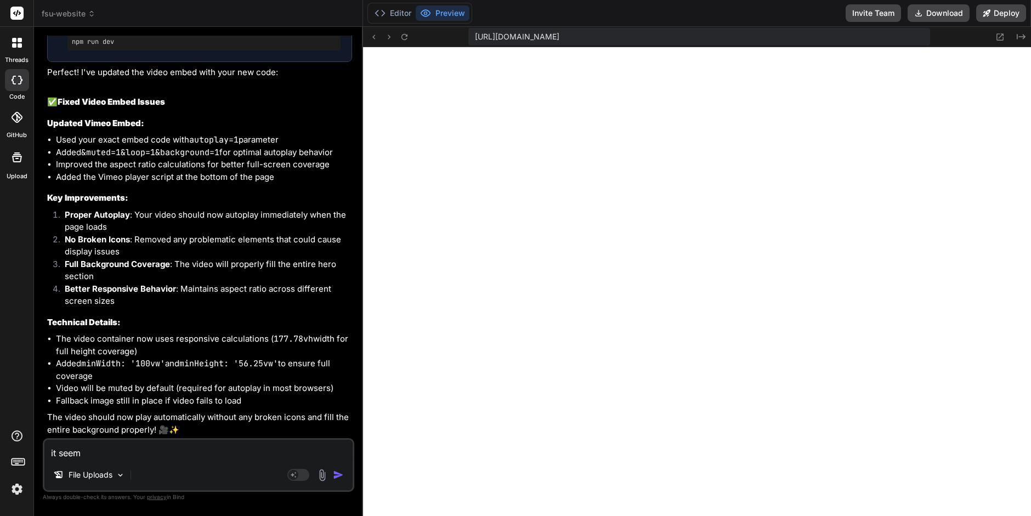
type textarea "it seems"
type textarea "x"
type textarea "it seems"
type textarea "x"
type textarea "it seems l"
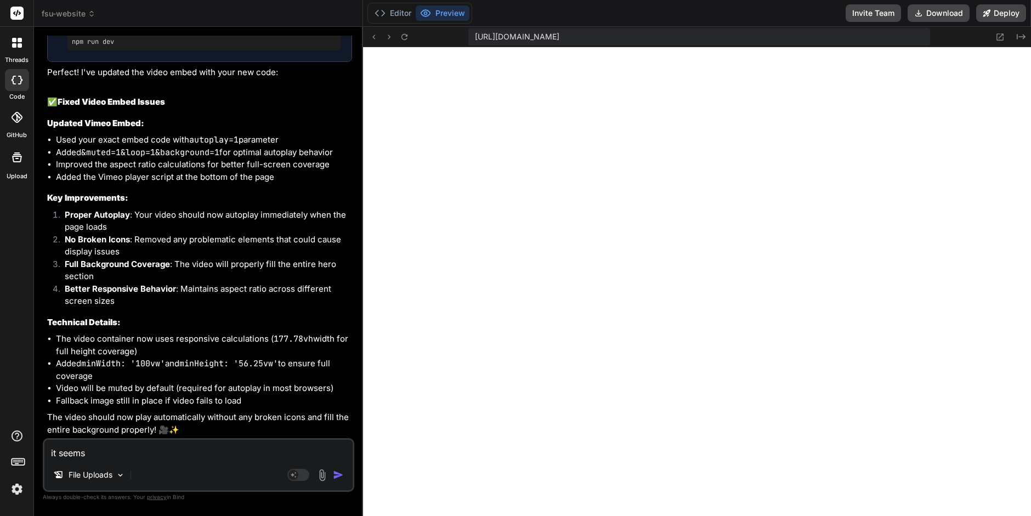
type textarea "x"
type textarea "it seems li"
type textarea "x"
type textarea "it seems lik"
type textarea "x"
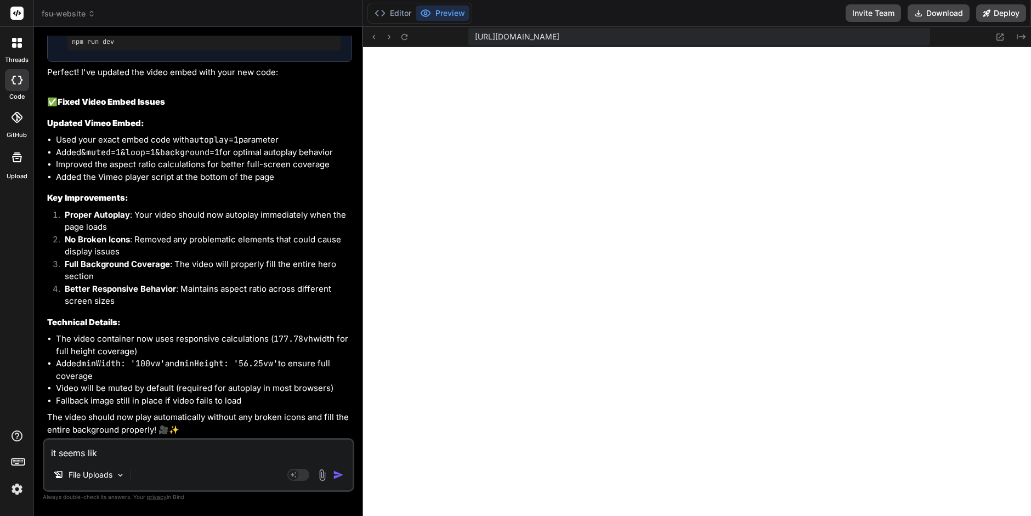
type textarea "it seems like"
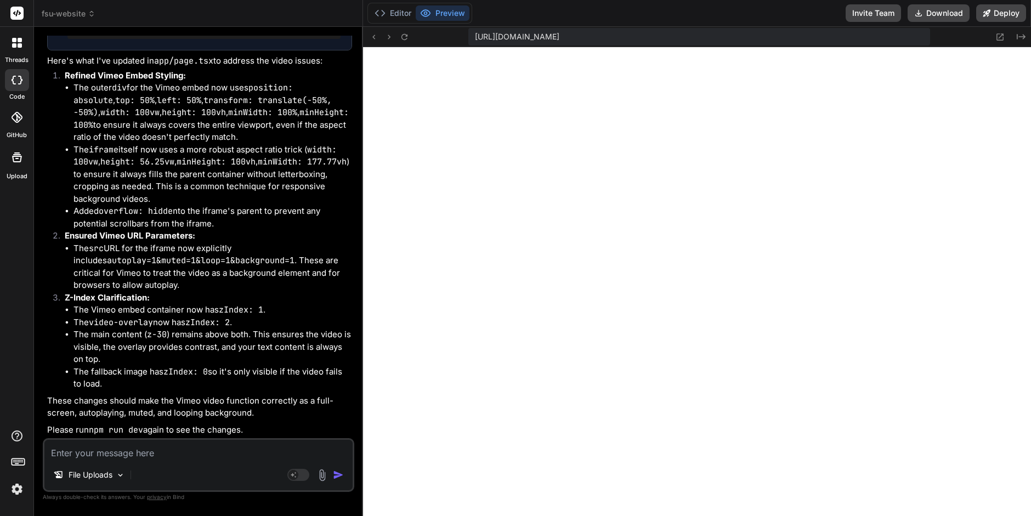
scroll to position [4298, 0]
drag, startPoint x: 92, startPoint y: 433, endPoint x: 144, endPoint y: 433, distance: 51.6
click at [143, 433] on code "npm run dev" at bounding box center [116, 430] width 54 height 11
copy code "npm run dev"
click at [398, 15] on button "Editor" at bounding box center [393, 12] width 46 height 15
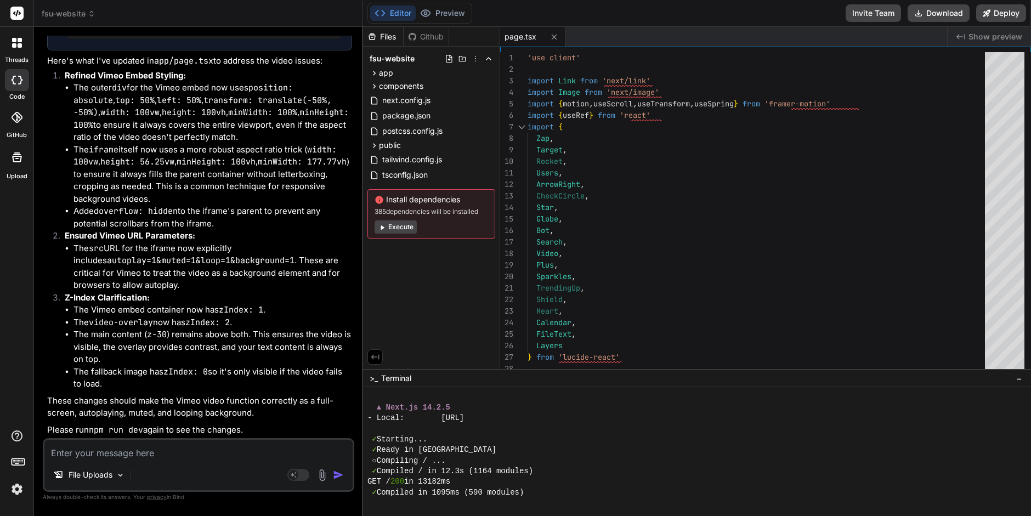
click at [535, 494] on div "✓ Compiled in 1095ms (590 modules)" at bounding box center [691, 493] width 647 height 10
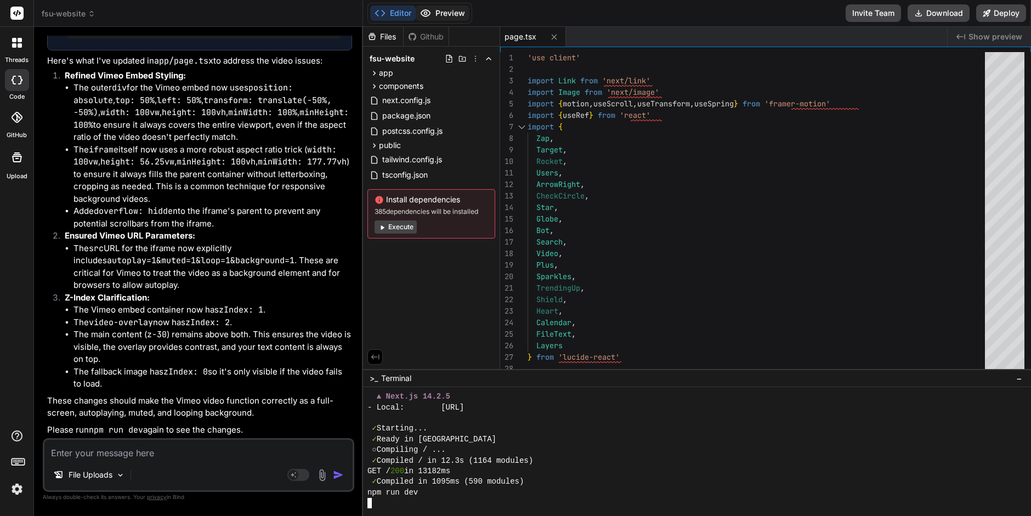
click at [442, 13] on button "Preview" at bounding box center [443, 12] width 54 height 15
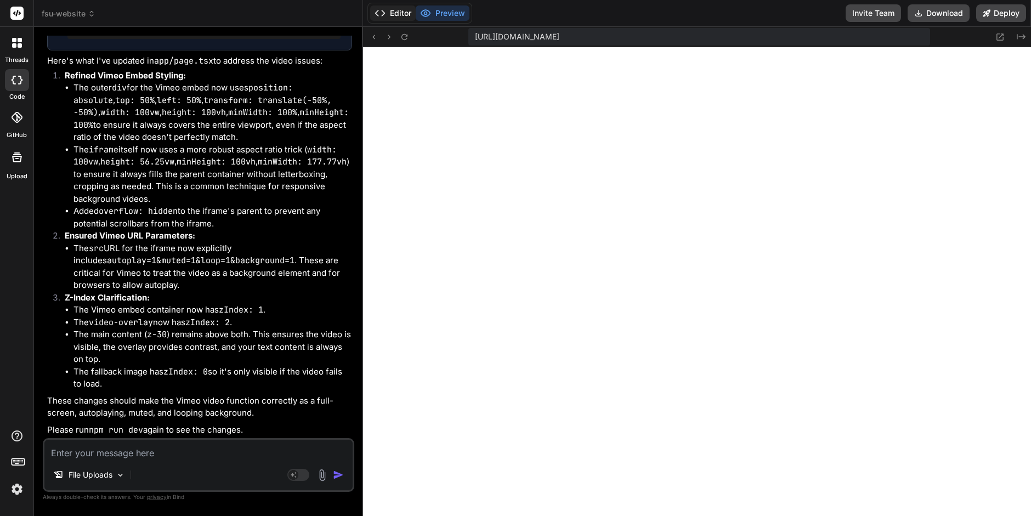
click at [397, 12] on button "Editor" at bounding box center [393, 12] width 46 height 15
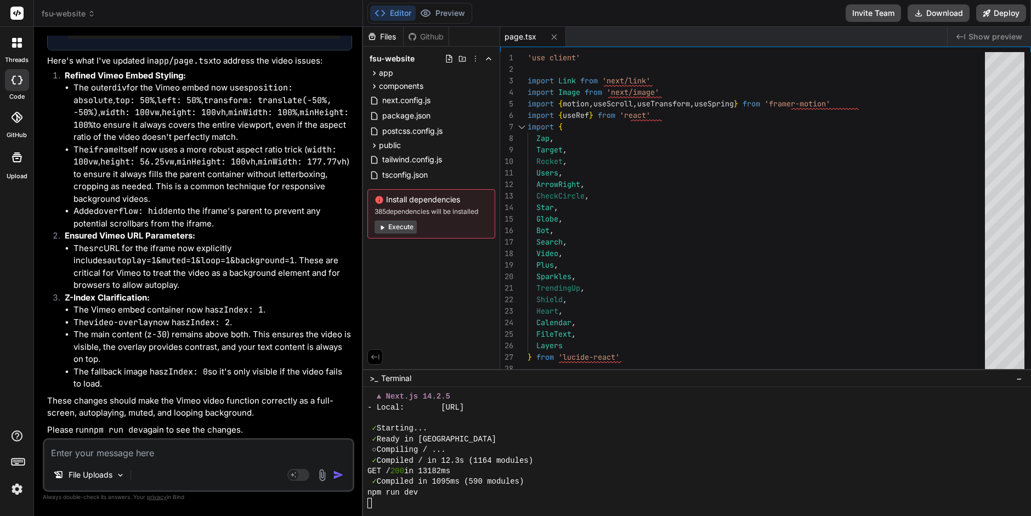
click at [374, 505] on div at bounding box center [691, 503] width 647 height 10
click at [451, 10] on button "Preview" at bounding box center [443, 12] width 54 height 15
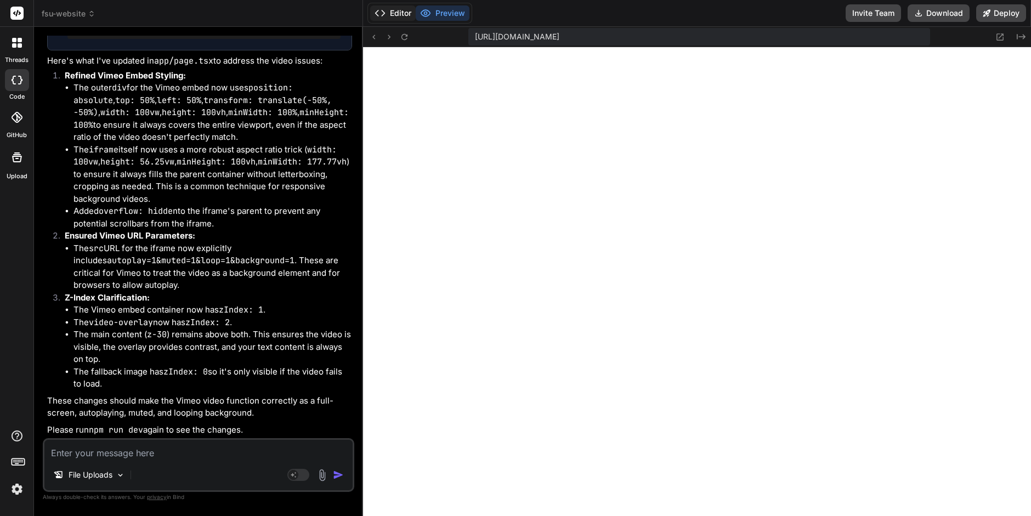
click at [401, 10] on button "Editor" at bounding box center [393, 12] width 46 height 15
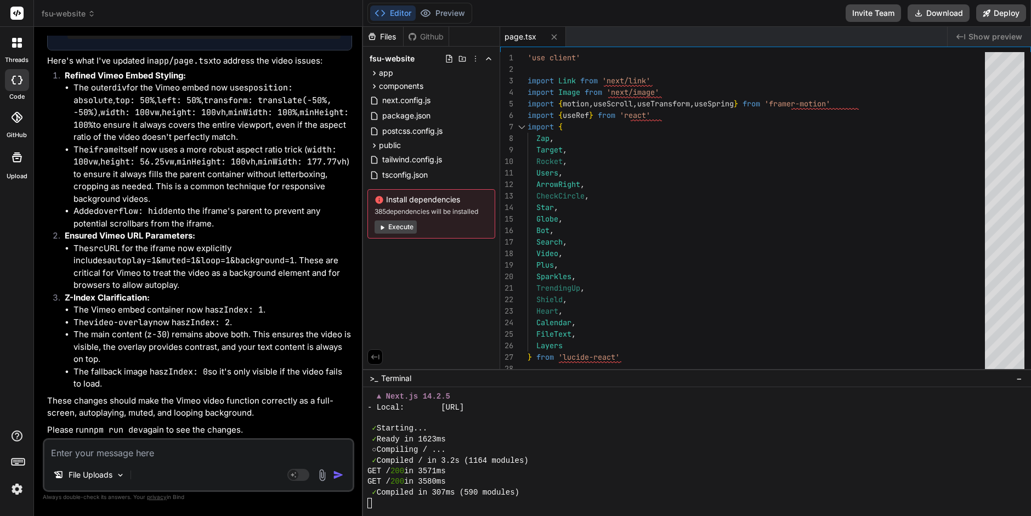
click at [400, 227] on button "Execute" at bounding box center [396, 227] width 42 height 13
click at [453, 7] on button "Preview" at bounding box center [443, 12] width 54 height 15
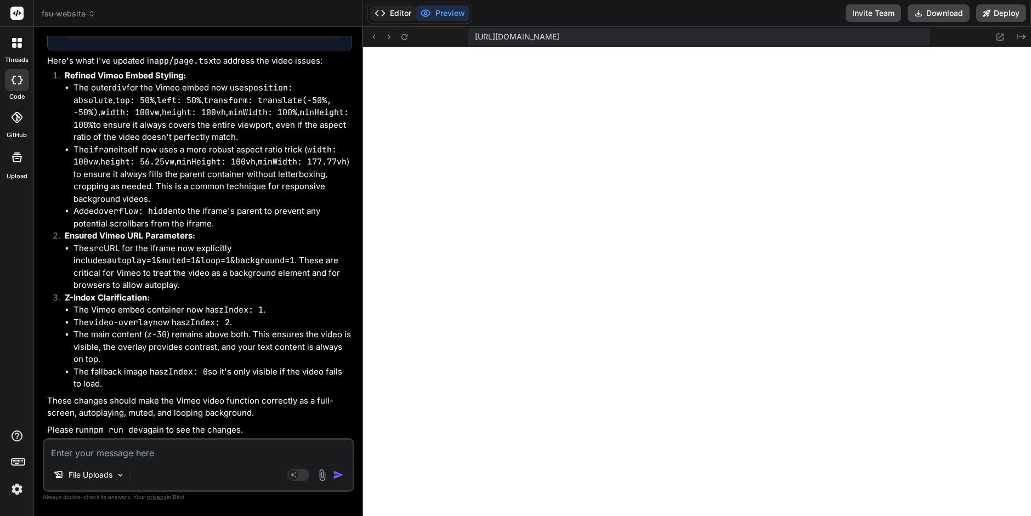
click at [398, 12] on button "Editor" at bounding box center [393, 12] width 46 height 15
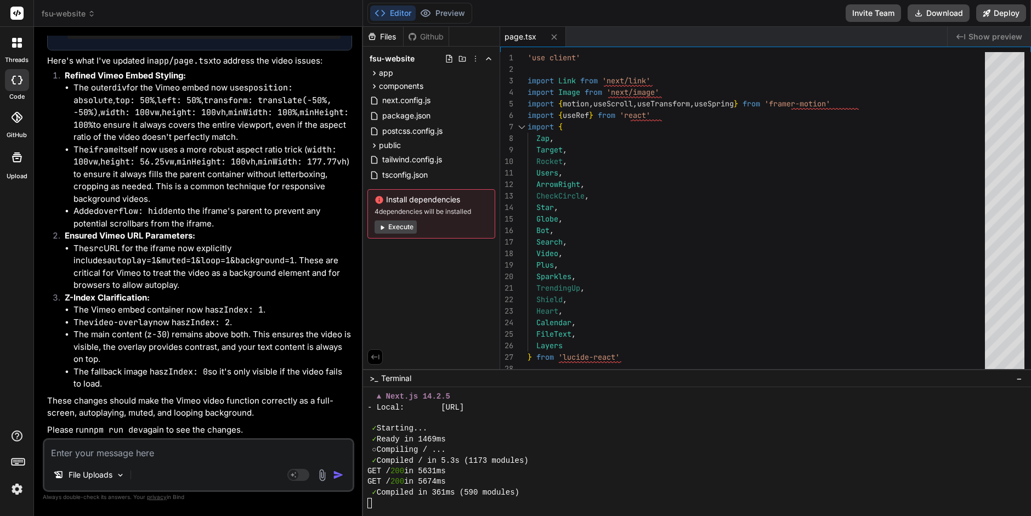
click at [396, 223] on button "Execute" at bounding box center [396, 227] width 42 height 13
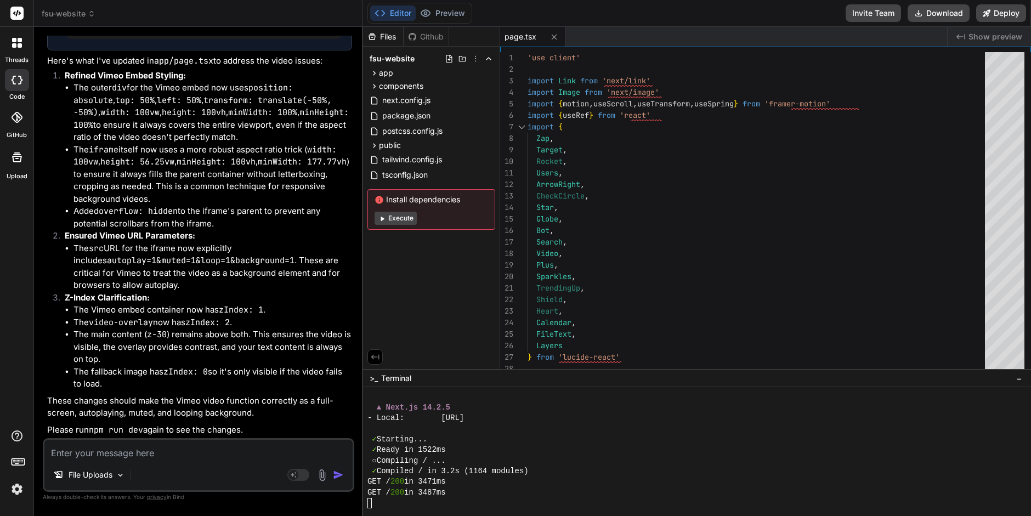
scroll to position [1583, 0]
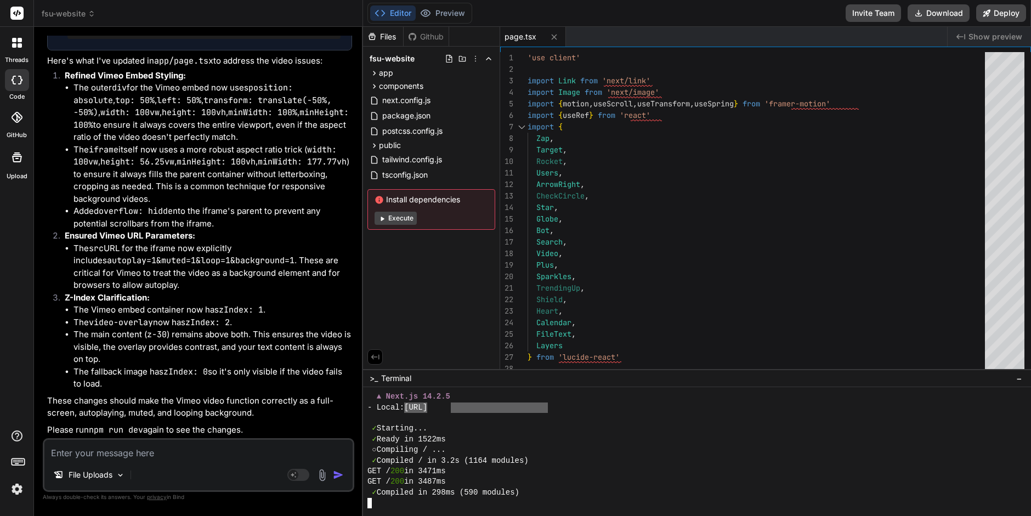
drag, startPoint x: 452, startPoint y: 405, endPoint x: 547, endPoint y: 408, distance: 95.5
click at [442, 10] on button "Preview" at bounding box center [443, 12] width 54 height 15
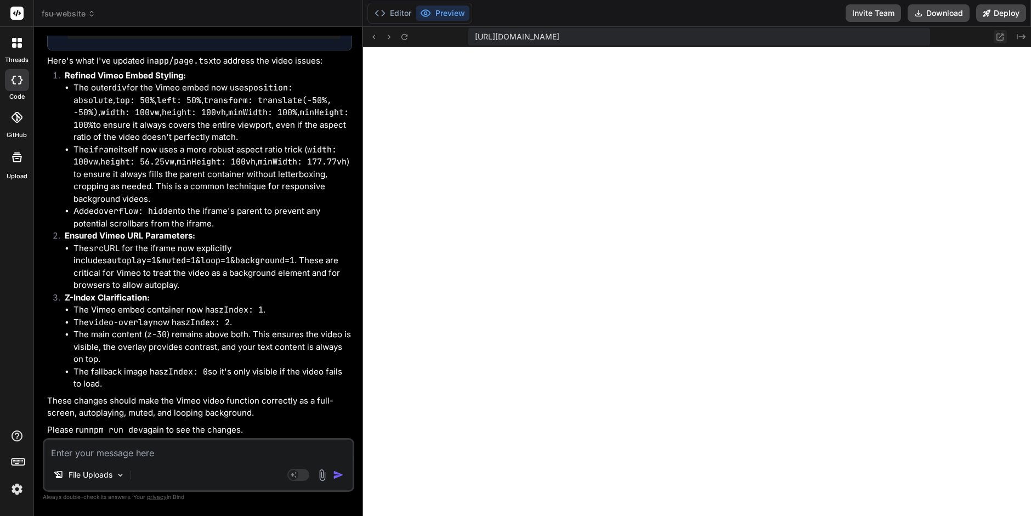
click at [1000, 38] on icon at bounding box center [1000, 36] width 9 height 9
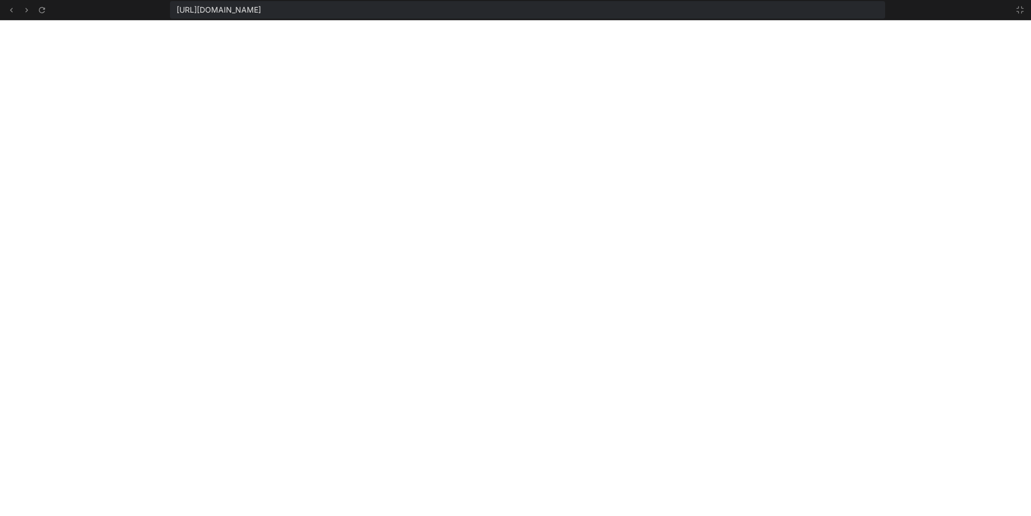
scroll to position [1594, 0]
click at [1021, 9] on icon at bounding box center [1020, 9] width 9 height 9
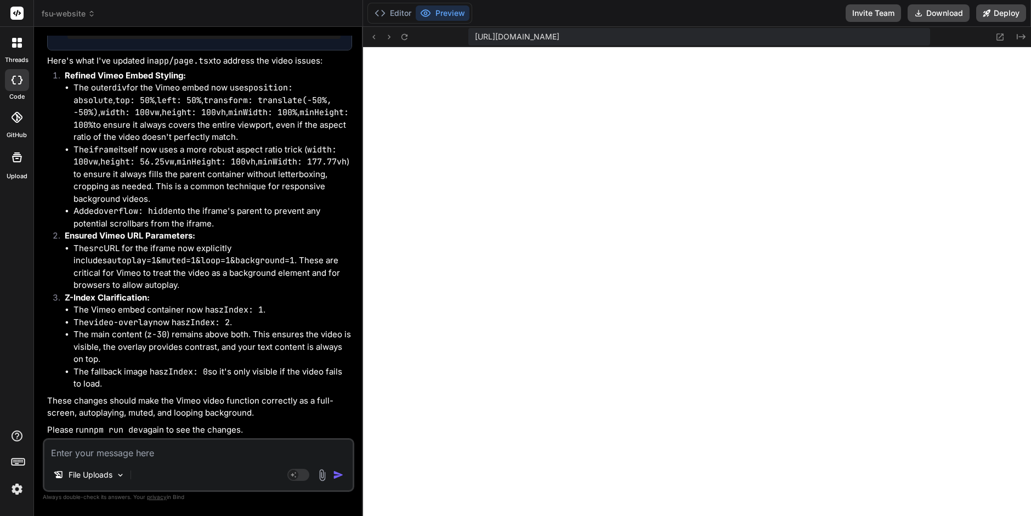
scroll to position [1605, 0]
click at [295, 476] on rect at bounding box center [294, 475] width 10 height 10
click at [197, 475] on div "Claude 4 S.." at bounding box center [185, 475] width 106 height 22
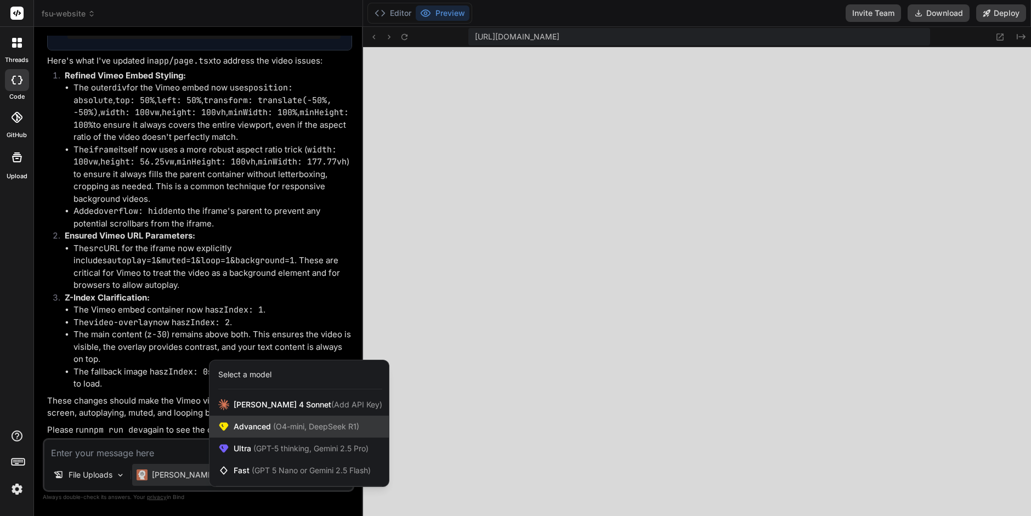
click at [275, 431] on span "(O4-mini, DeepSeek R1)" at bounding box center [315, 426] width 88 height 9
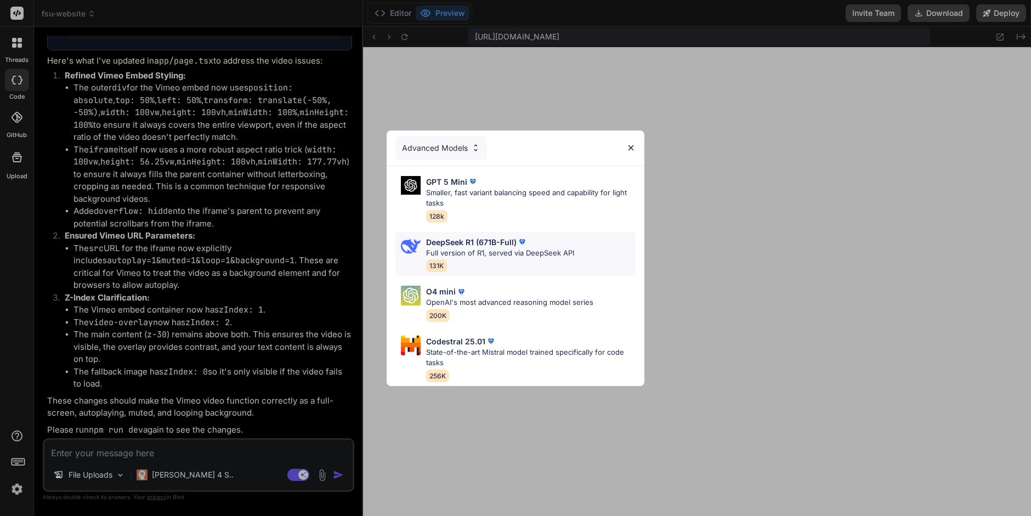
click at [554, 255] on p "Full version of R1, served via DeepSeek API" at bounding box center [500, 253] width 148 height 11
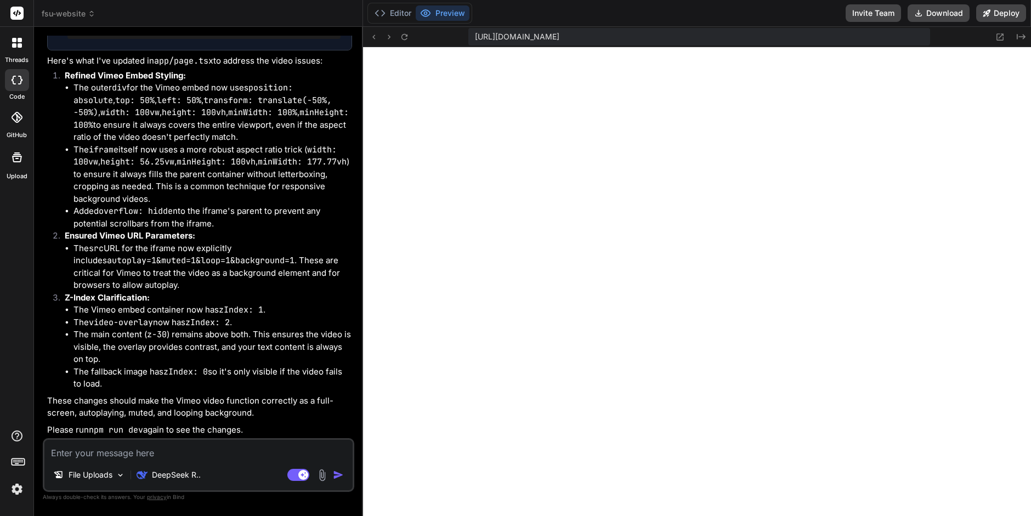
click at [96, 454] on textarea at bounding box center [198, 450] width 308 height 20
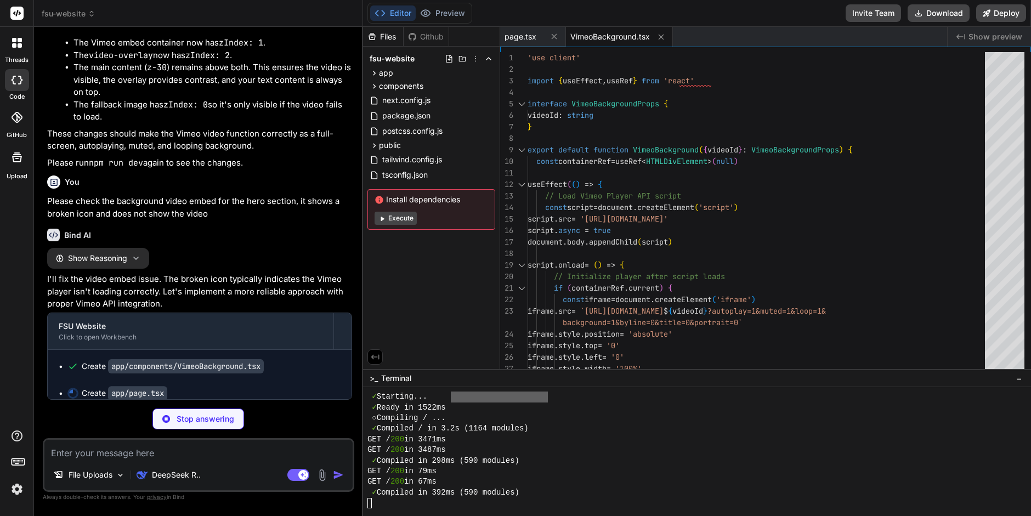
scroll to position [4563, 0]
click at [450, 15] on button "Preview" at bounding box center [443, 12] width 54 height 15
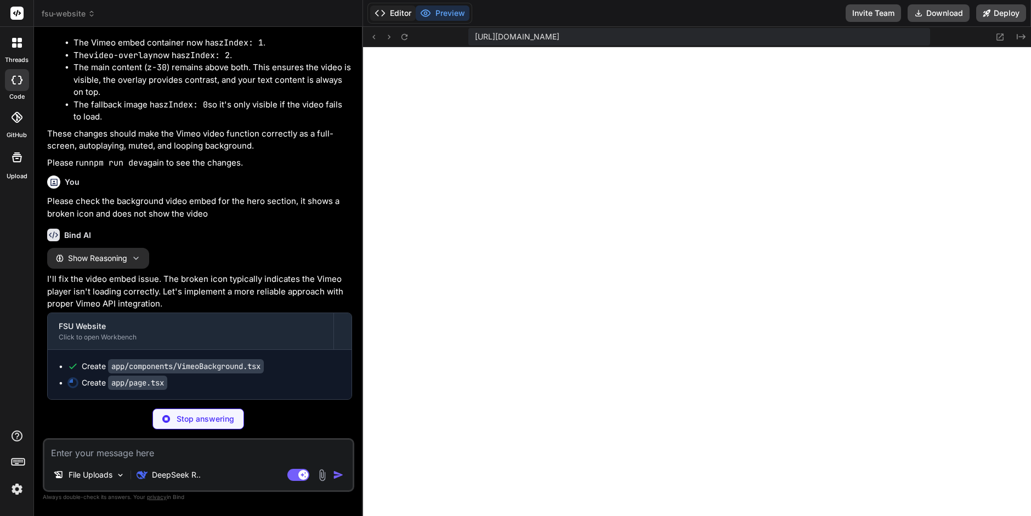
click at [393, 15] on button "Editor" at bounding box center [393, 12] width 46 height 15
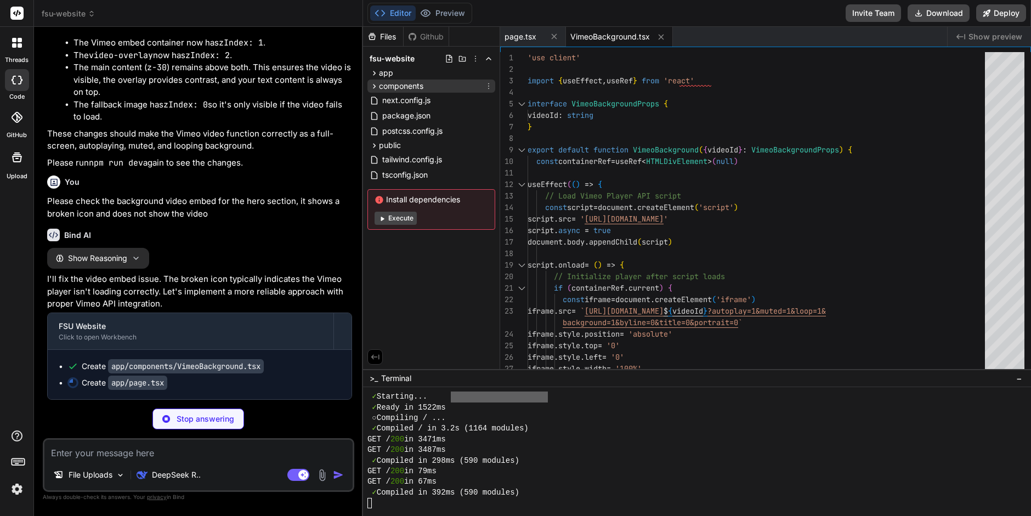
click at [374, 86] on icon at bounding box center [374, 86] width 9 height 9
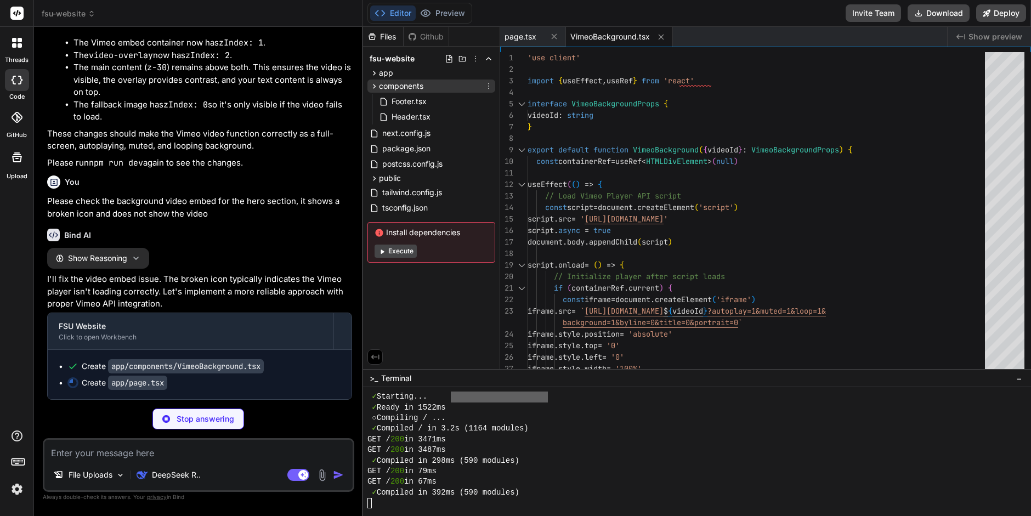
click at [374, 86] on icon at bounding box center [374, 86] width 9 height 9
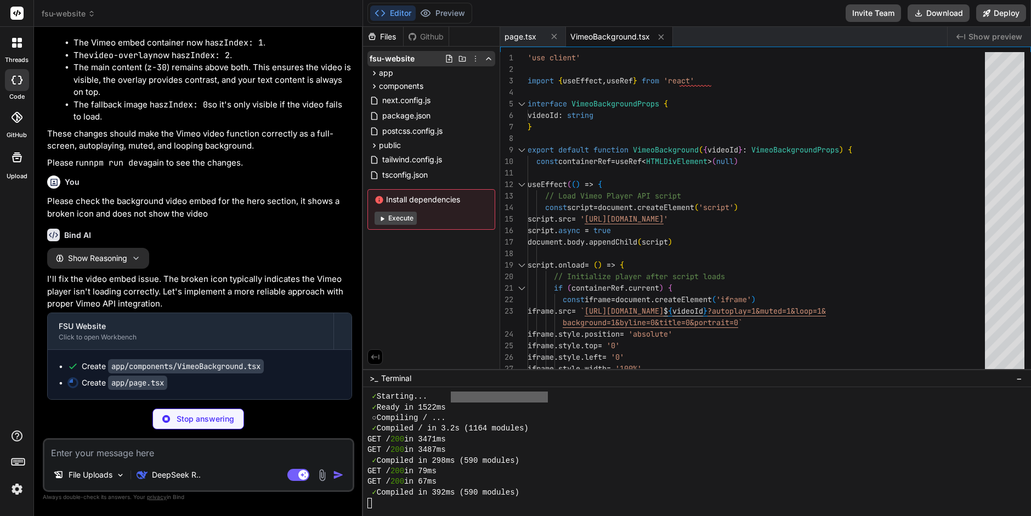
click at [399, 54] on span "fsu-website" at bounding box center [392, 58] width 45 height 11
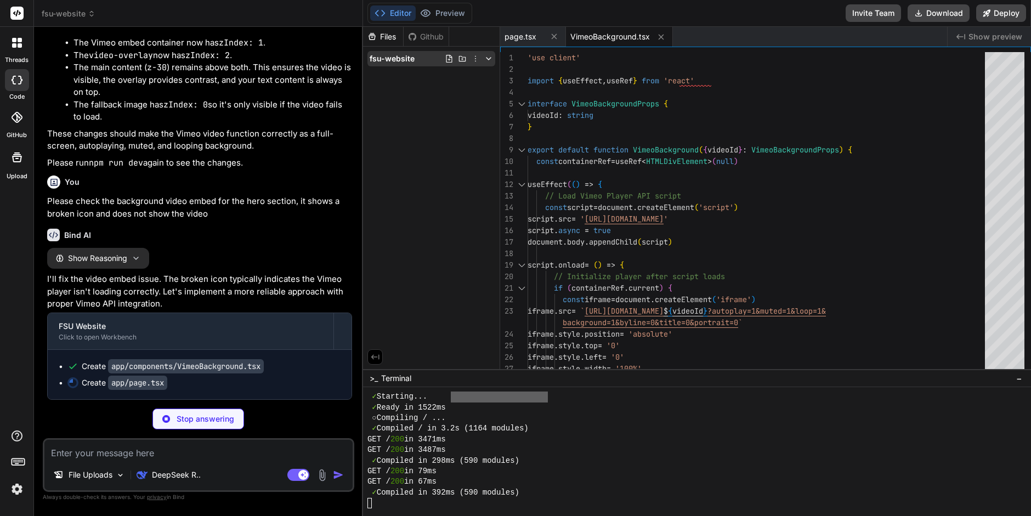
click at [462, 59] on icon at bounding box center [462, 58] width 7 height 5
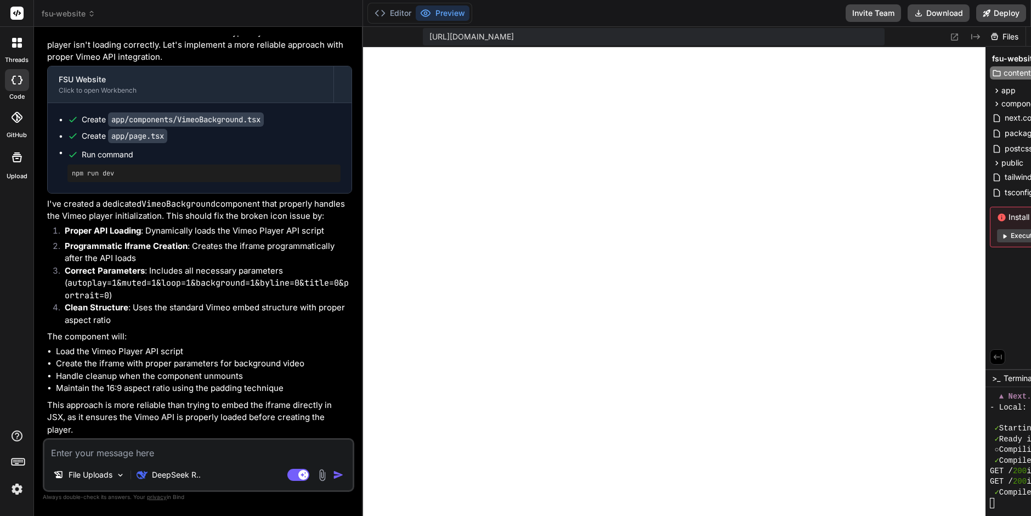
scroll to position [4799, 0]
click at [953, 38] on icon at bounding box center [954, 36] width 9 height 9
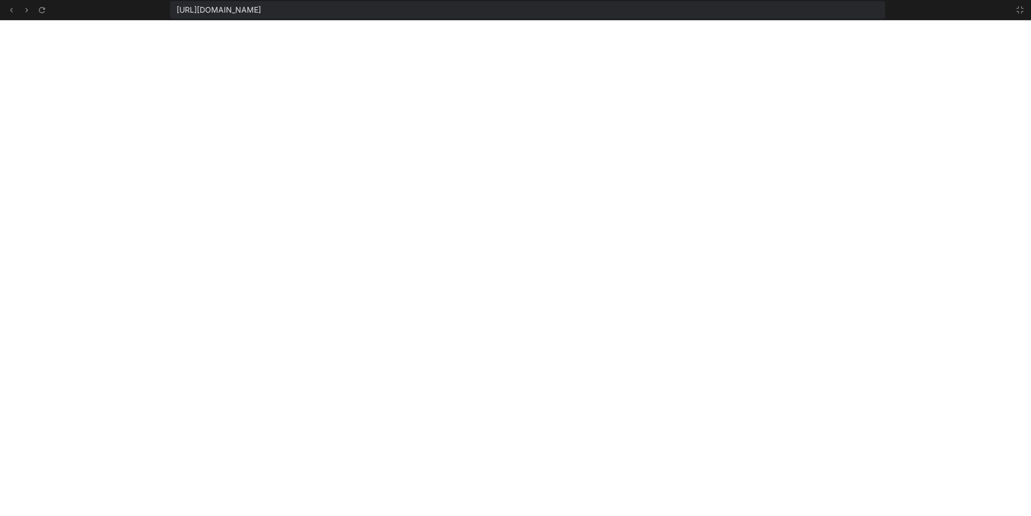
scroll to position [1849, 0]
click at [1020, 9] on icon at bounding box center [1020, 9] width 9 height 9
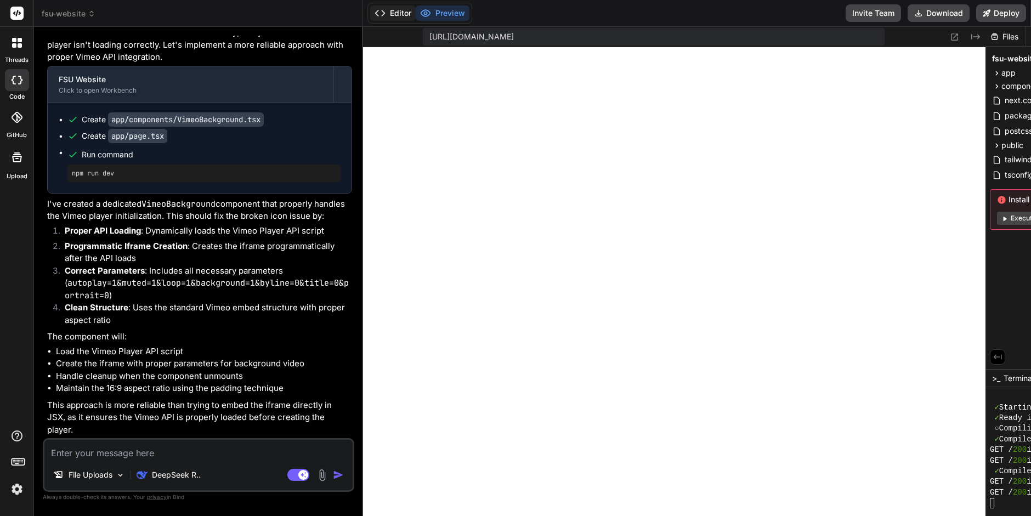
click at [393, 19] on button "Editor" at bounding box center [393, 12] width 46 height 15
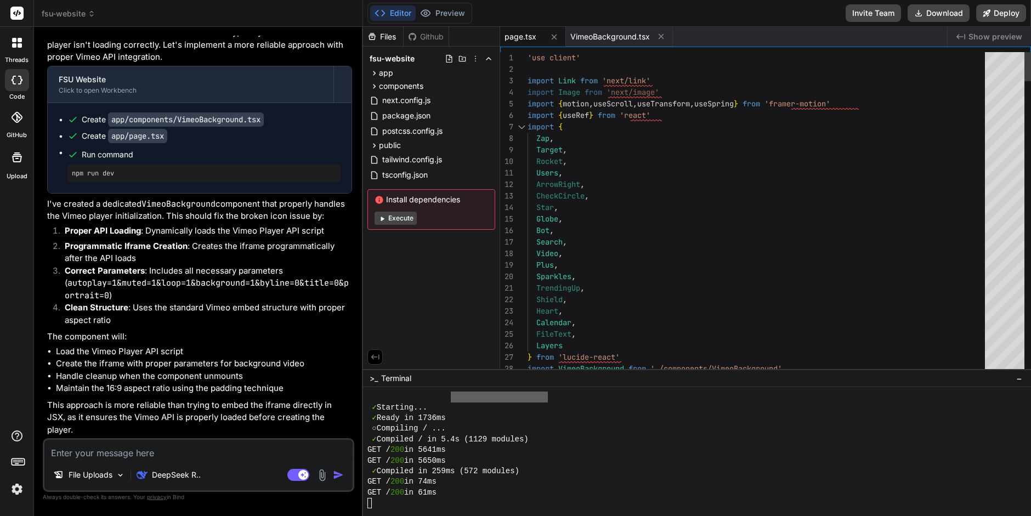
scroll to position [0, 0]
click at [372, 502] on div at bounding box center [691, 503] width 647 height 10
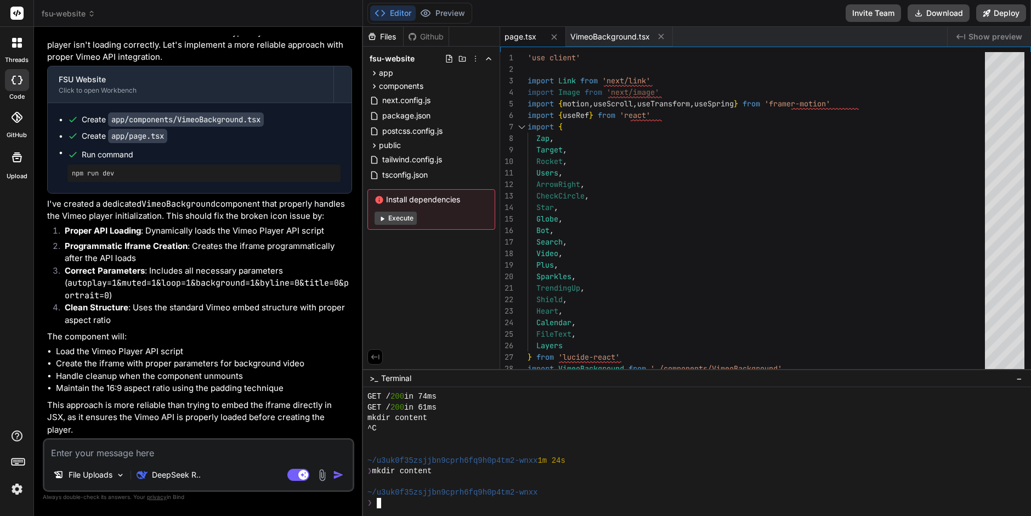
scroll to position [1945, 0]
click at [379, 505] on textarea "Terminal input" at bounding box center [379, 503] width 4 height 10
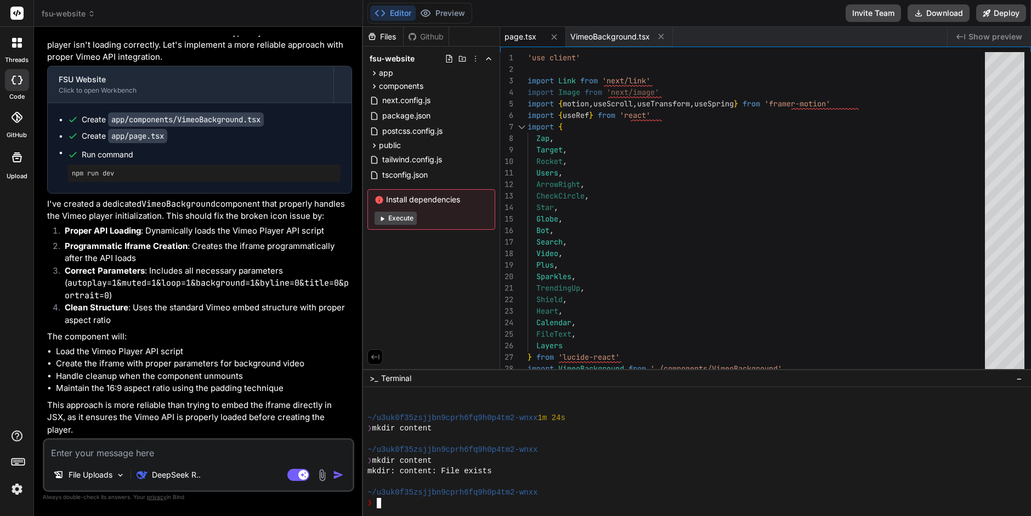
click at [427, 34] on div "Github" at bounding box center [426, 36] width 45 height 11
click at [388, 37] on div "Files" at bounding box center [383, 36] width 40 height 11
click at [487, 59] on polyline at bounding box center [489, 59] width 4 height 2
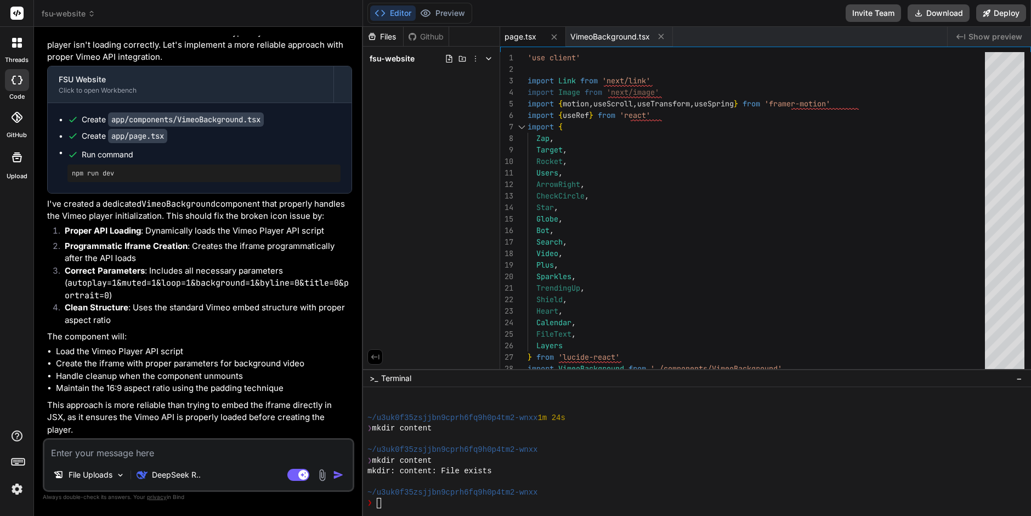
click at [487, 59] on icon at bounding box center [488, 58] width 9 height 9
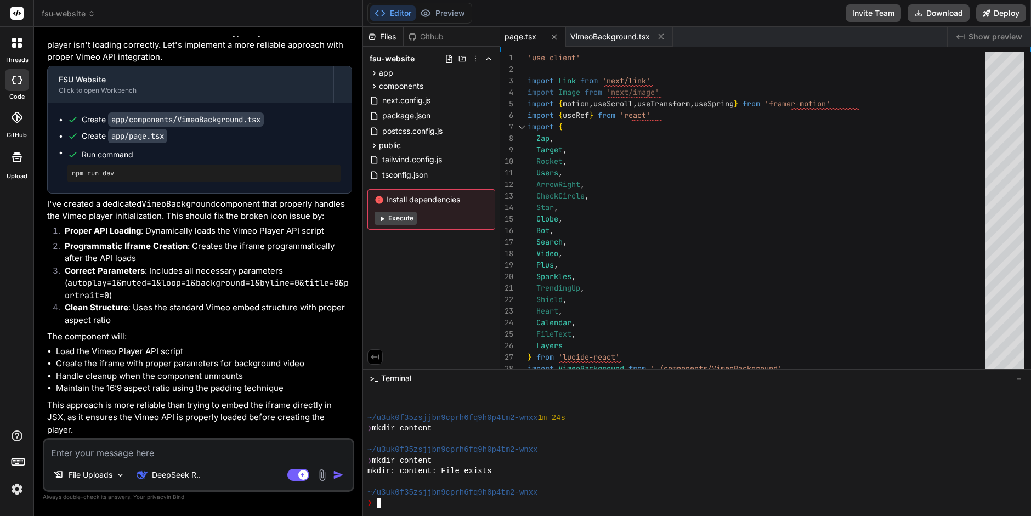
click at [380, 504] on textarea "Terminal input" at bounding box center [379, 503] width 4 height 10
click at [382, 504] on div "❯" at bounding box center [691, 503] width 647 height 10
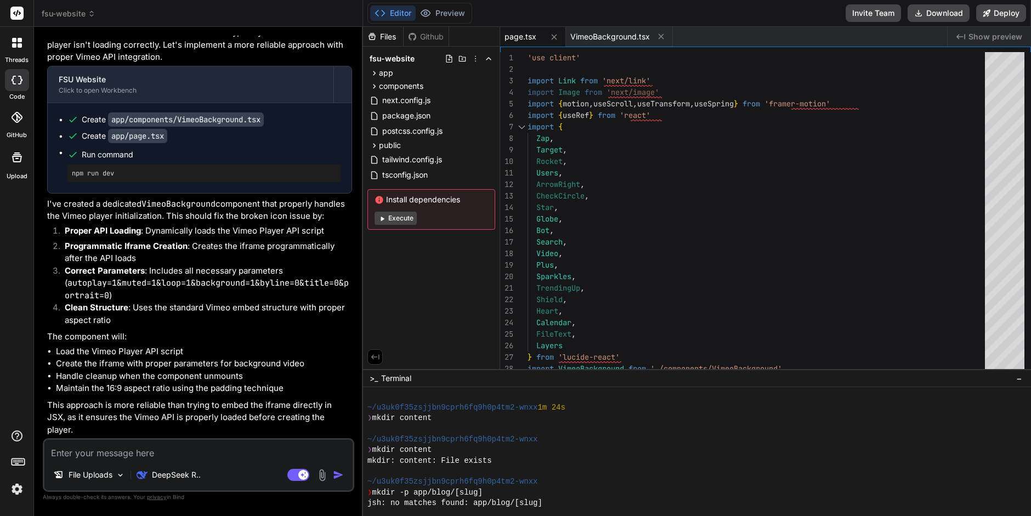
scroll to position [2003, 0]
click at [399, 58] on span "fsu-website" at bounding box center [392, 58] width 45 height 11
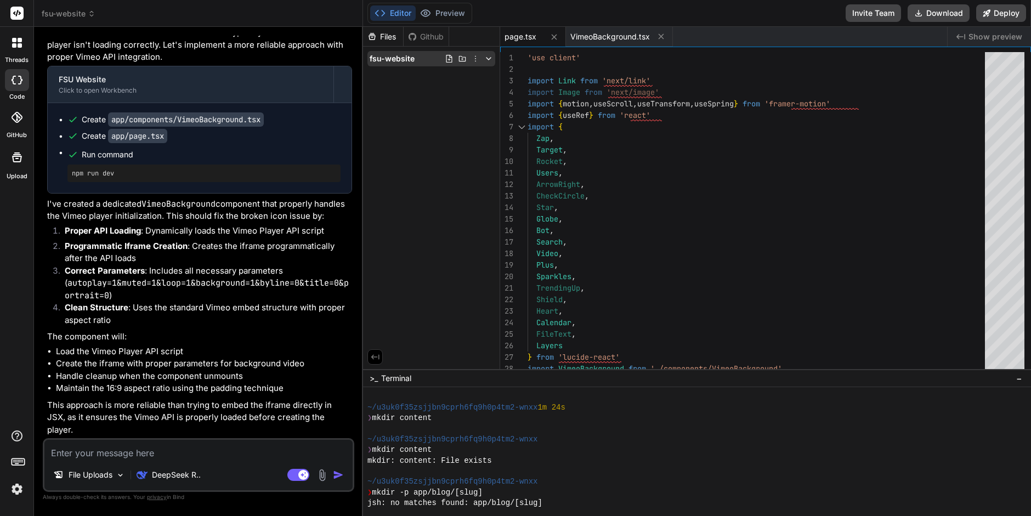
click at [464, 58] on icon at bounding box center [462, 58] width 9 height 9
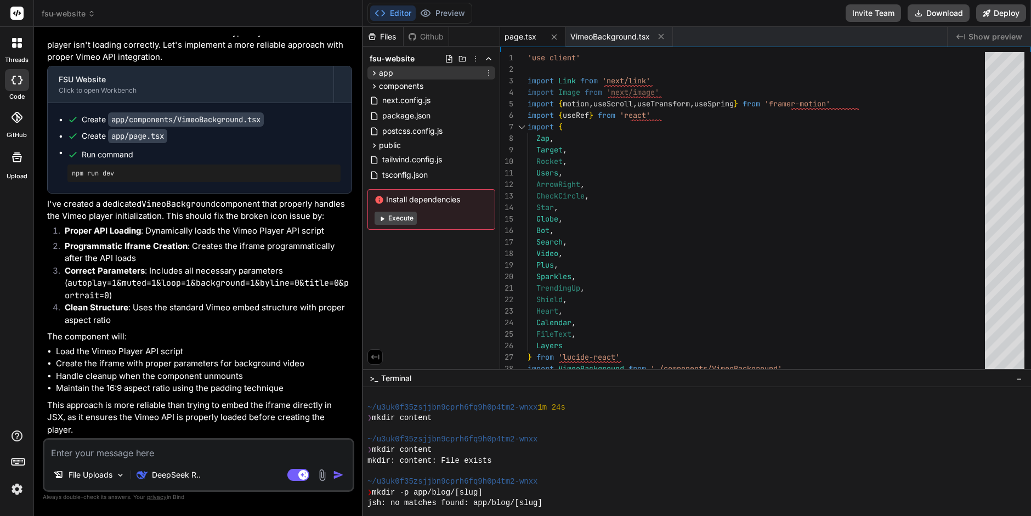
click at [370, 71] on icon at bounding box center [374, 73] width 9 height 9
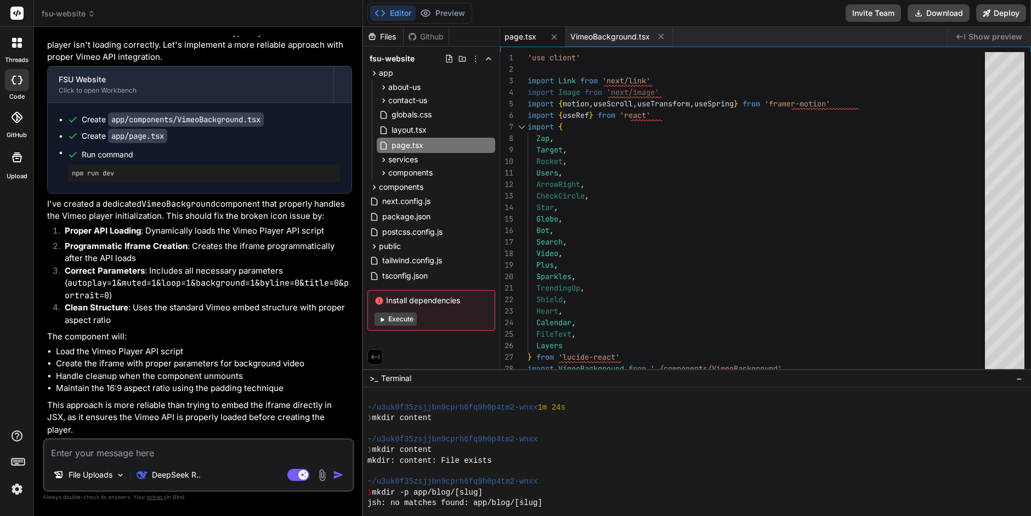
click at [424, 352] on div "Files Github fsu-website app about-us page.tsx contact-us page.tsx globals.css …" at bounding box center [431, 198] width 137 height 342
click at [600, 33] on span "VimeoBackground.tsx" at bounding box center [611, 36] width 80 height 11
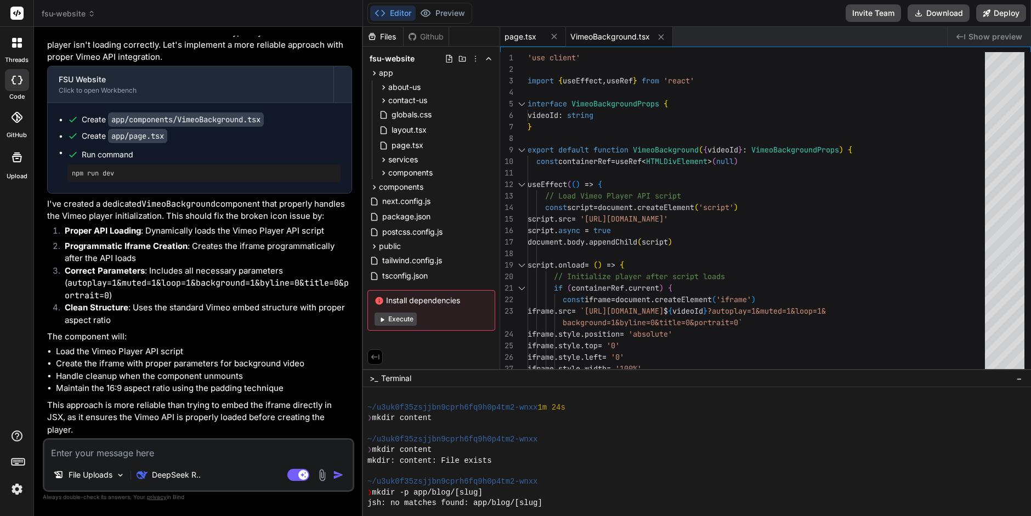
click at [515, 37] on span "page.tsx" at bounding box center [521, 36] width 32 height 11
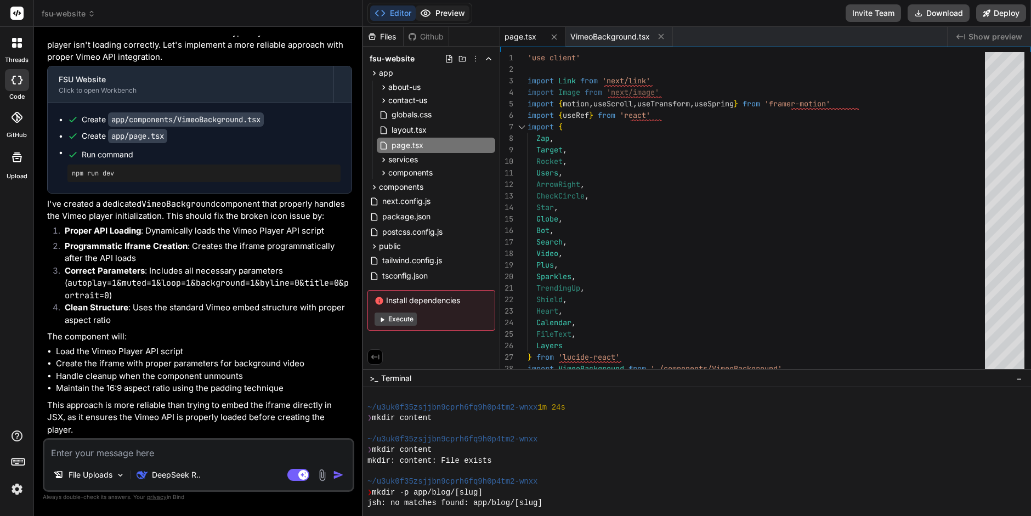
click at [445, 18] on button "Preview" at bounding box center [443, 12] width 54 height 15
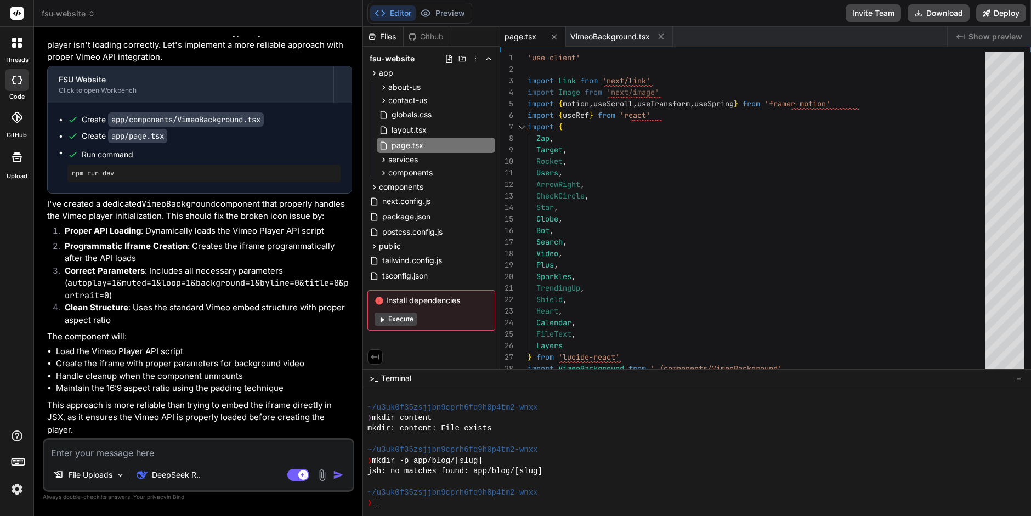
scroll to position [2030, 0]
click at [382, 500] on div "❯" at bounding box center [691, 503] width 647 height 10
click at [383, 170] on icon at bounding box center [383, 172] width 9 height 9
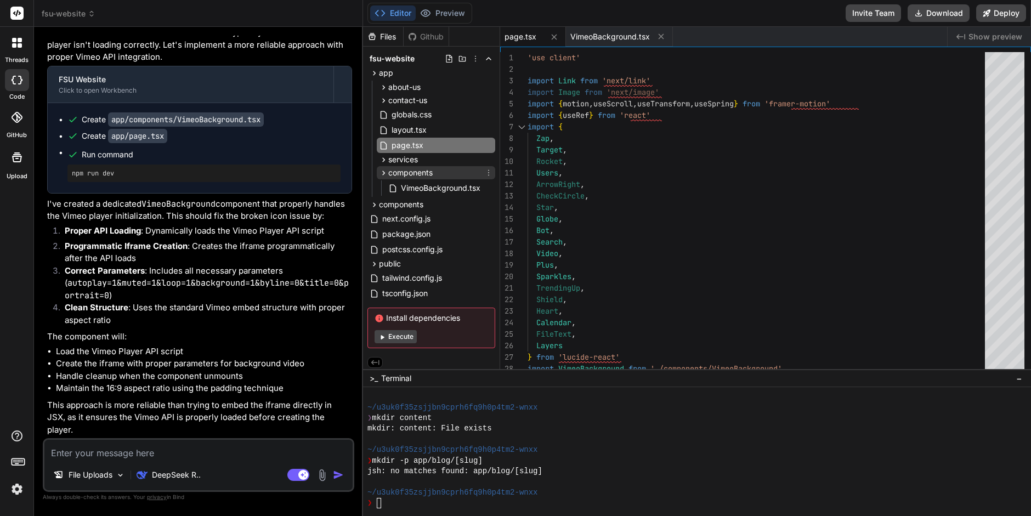
click at [383, 170] on icon at bounding box center [383, 172] width 9 height 9
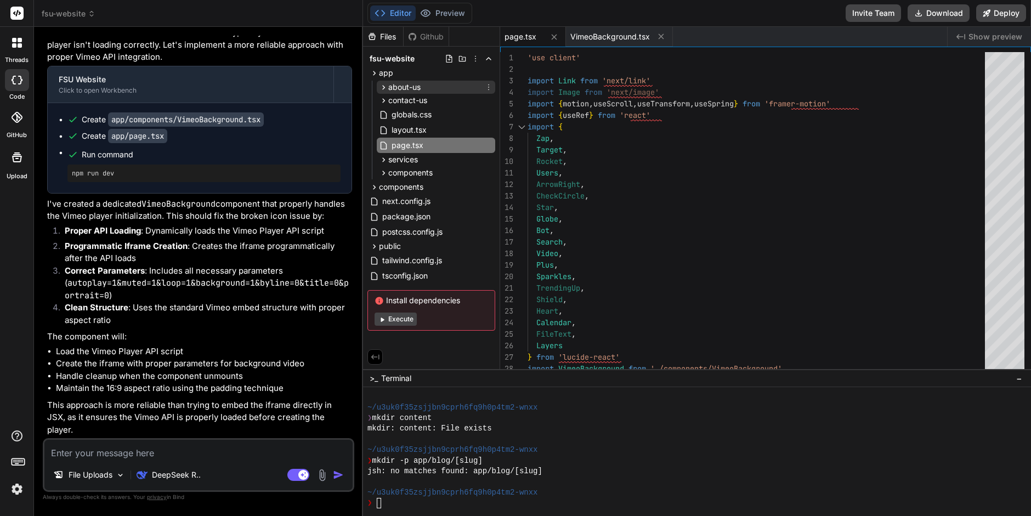
click at [385, 84] on icon at bounding box center [383, 87] width 9 height 9
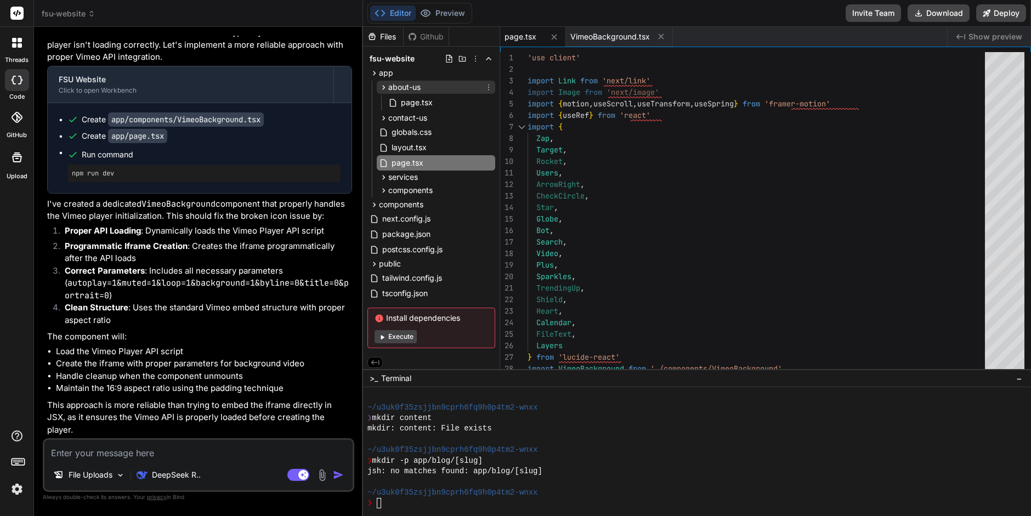
click at [385, 84] on icon at bounding box center [383, 87] width 9 height 9
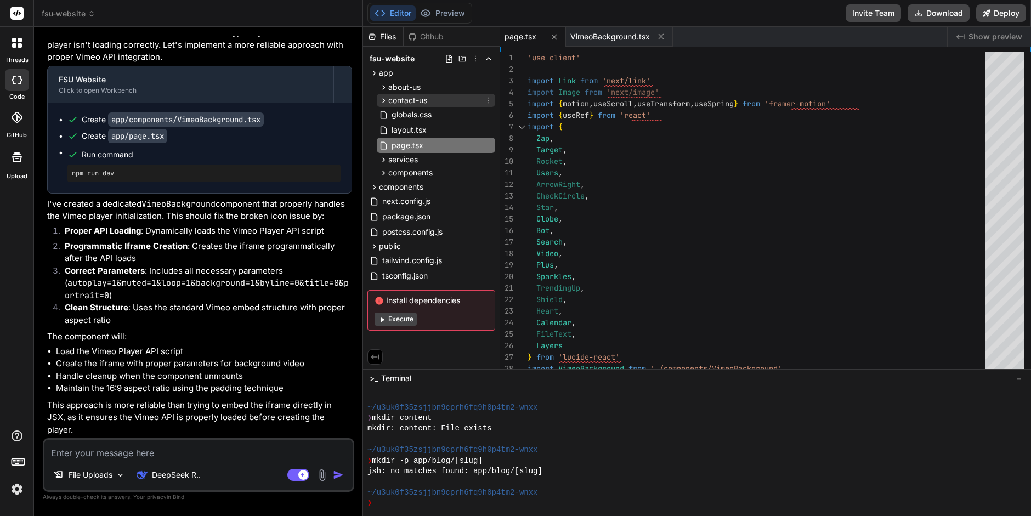
click at [381, 100] on icon at bounding box center [383, 100] width 9 height 9
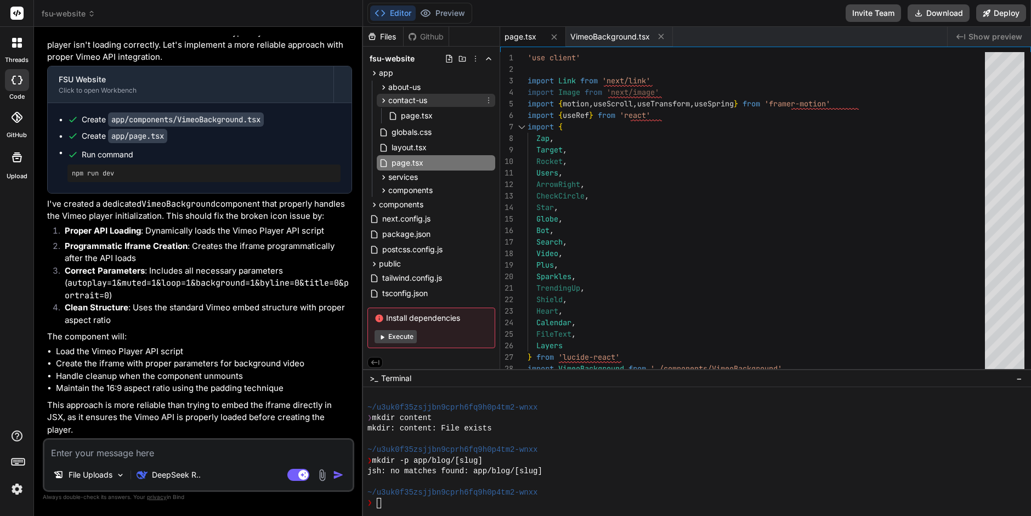
click at [381, 100] on icon at bounding box center [383, 100] width 9 height 9
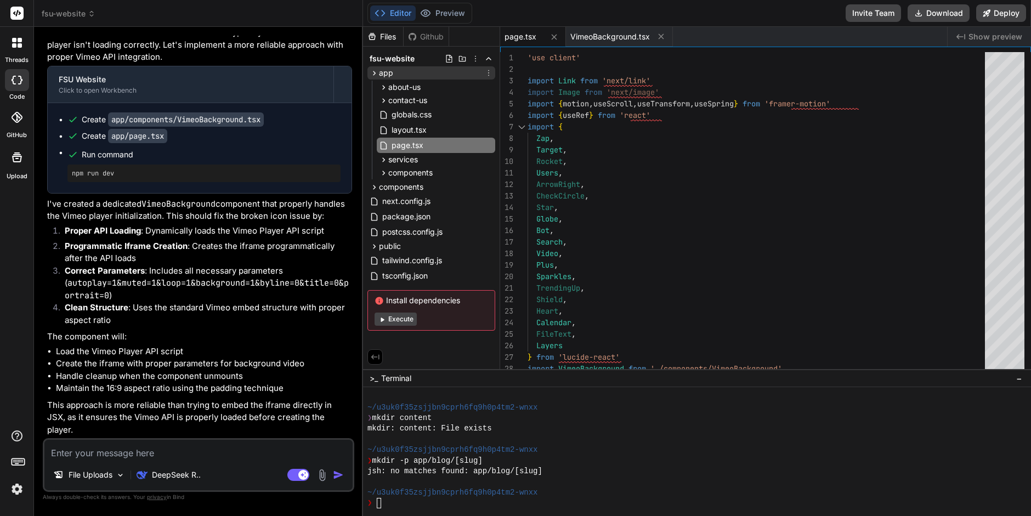
click at [372, 72] on icon at bounding box center [374, 73] width 9 height 9
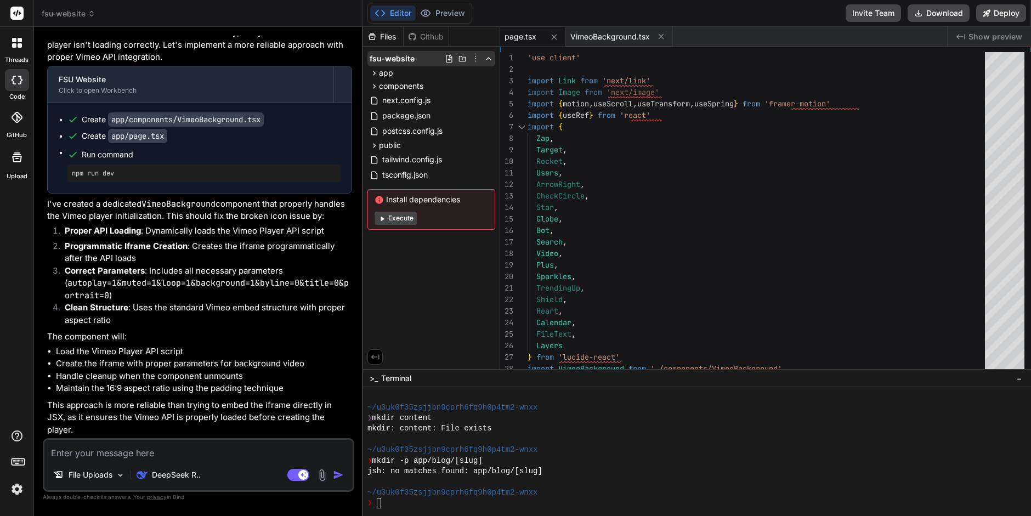
click at [475, 56] on icon at bounding box center [475, 58] width 9 height 9
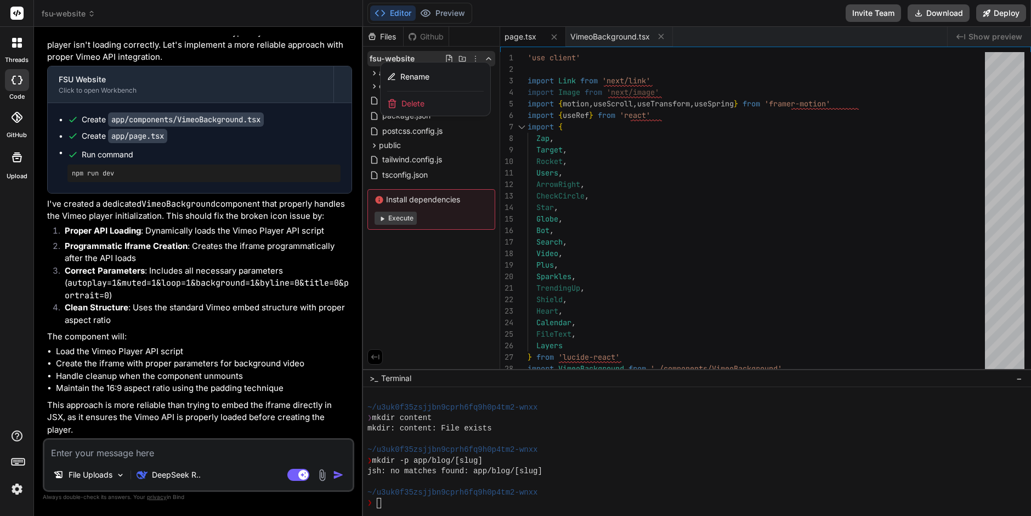
click at [443, 302] on div at bounding box center [697, 271] width 668 height 489
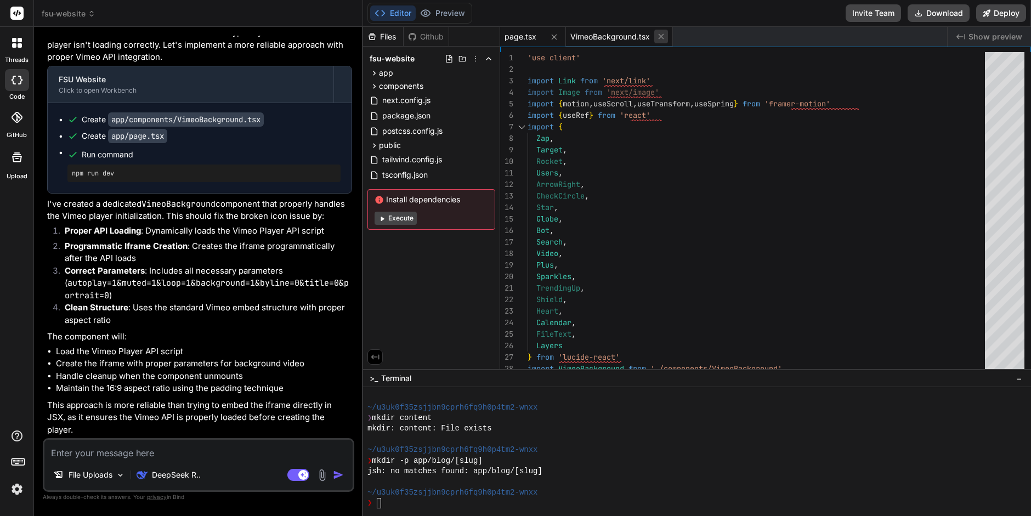
click at [659, 35] on icon at bounding box center [660, 36] width 5 height 5
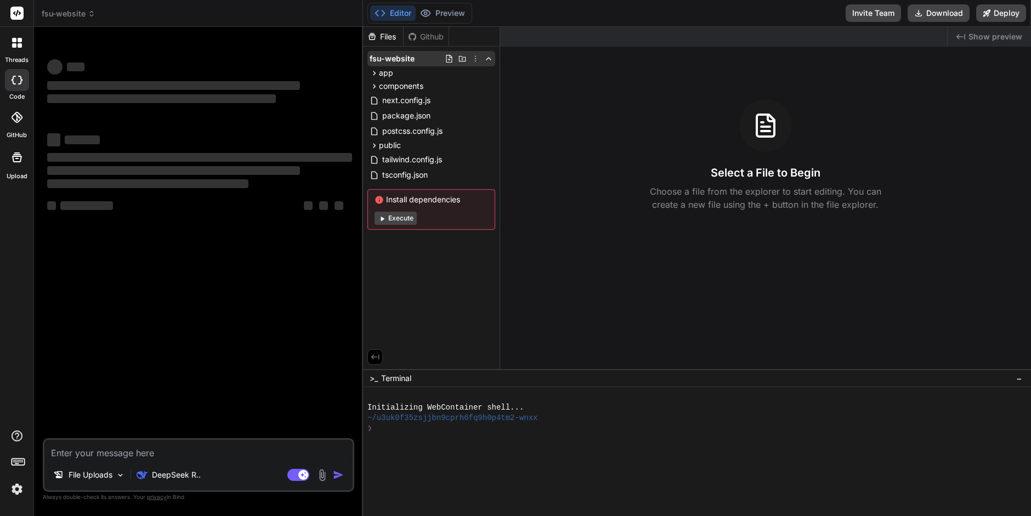
click at [416, 57] on div "fsu-website" at bounding box center [432, 58] width 128 height 15
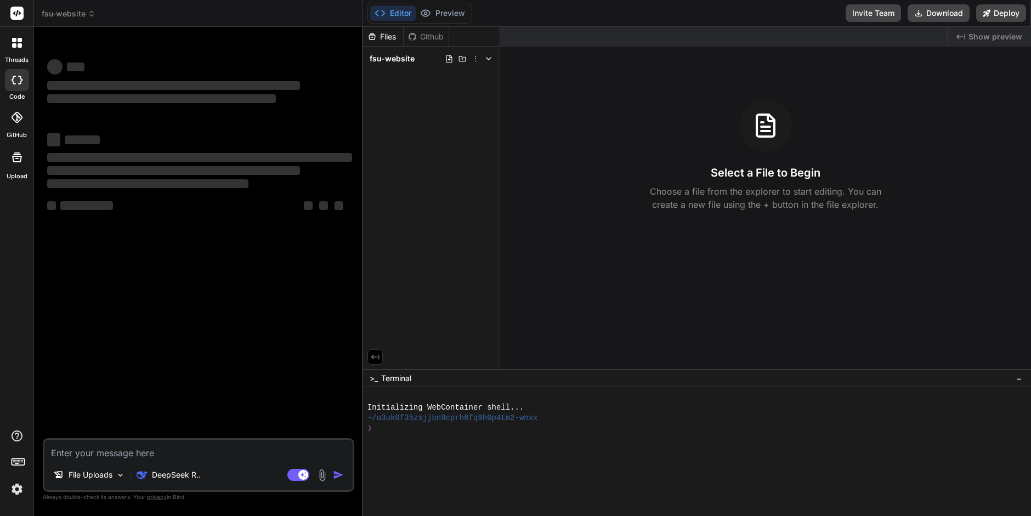
click at [416, 57] on div "fsu-website" at bounding box center [432, 58] width 128 height 15
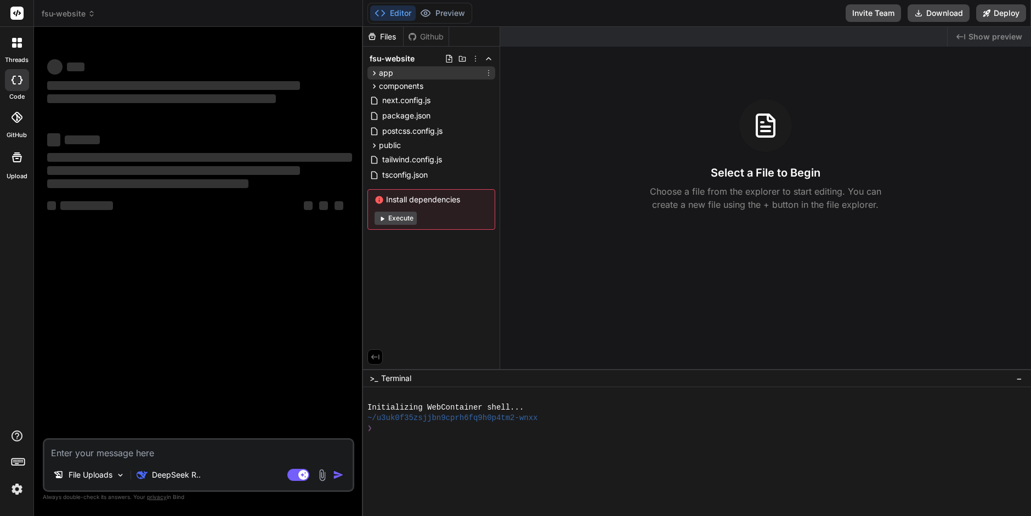
click at [372, 71] on icon at bounding box center [374, 73] width 9 height 9
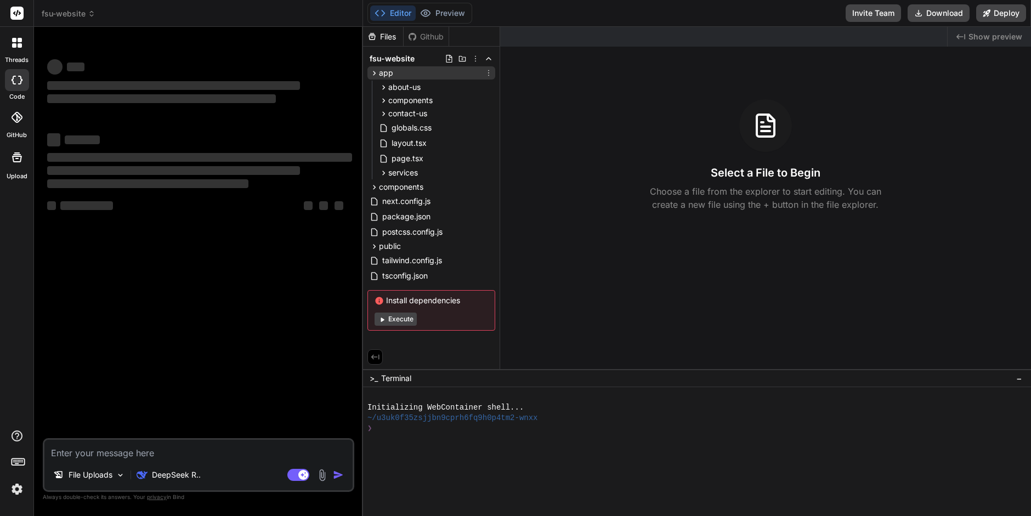
click at [372, 71] on icon at bounding box center [374, 73] width 9 height 9
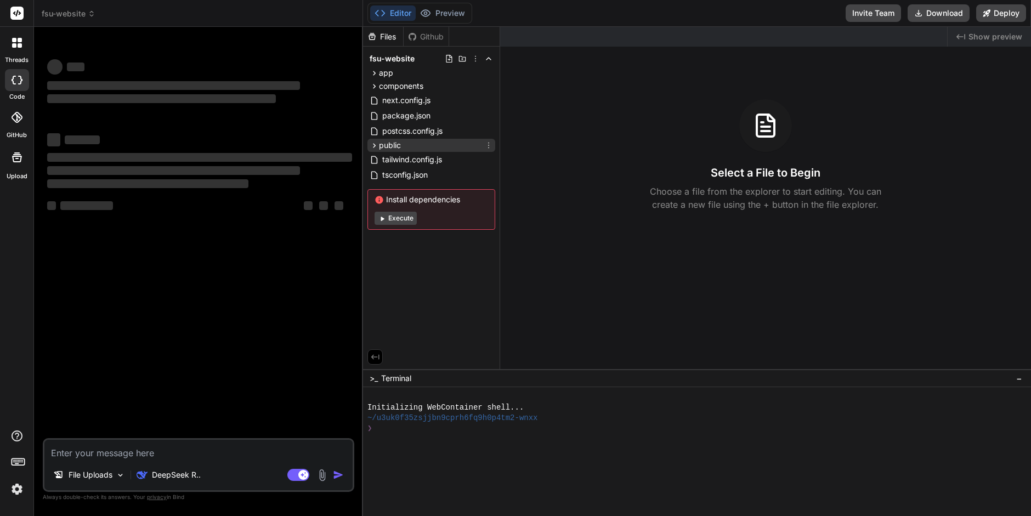
click at [372, 144] on icon at bounding box center [374, 145] width 9 height 9
click at [373, 144] on icon at bounding box center [374, 145] width 9 height 9
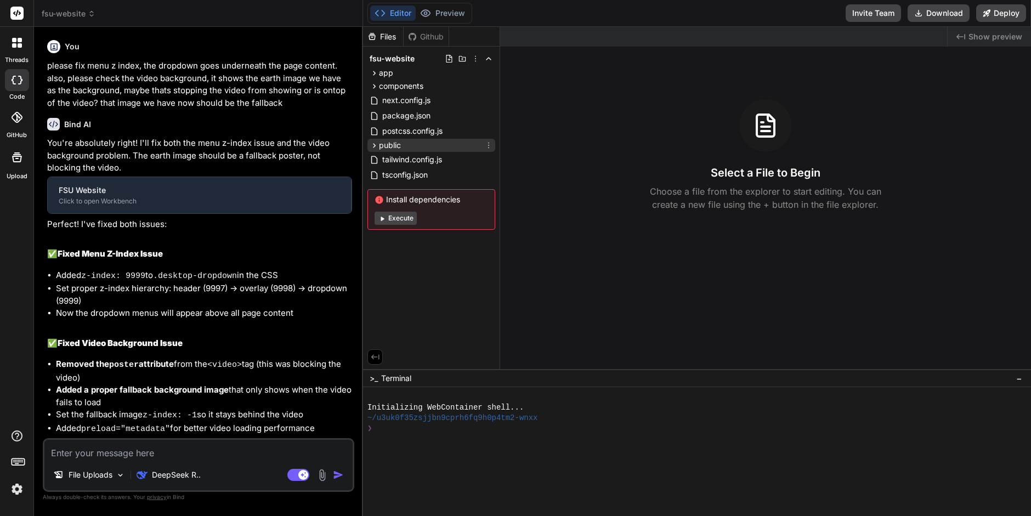
type textarea "x"
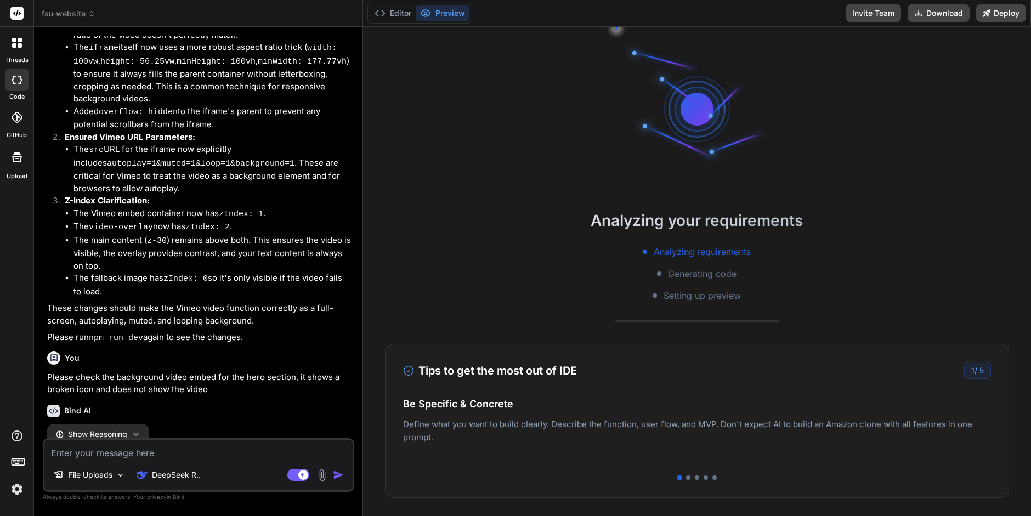
scroll to position [2558, 0]
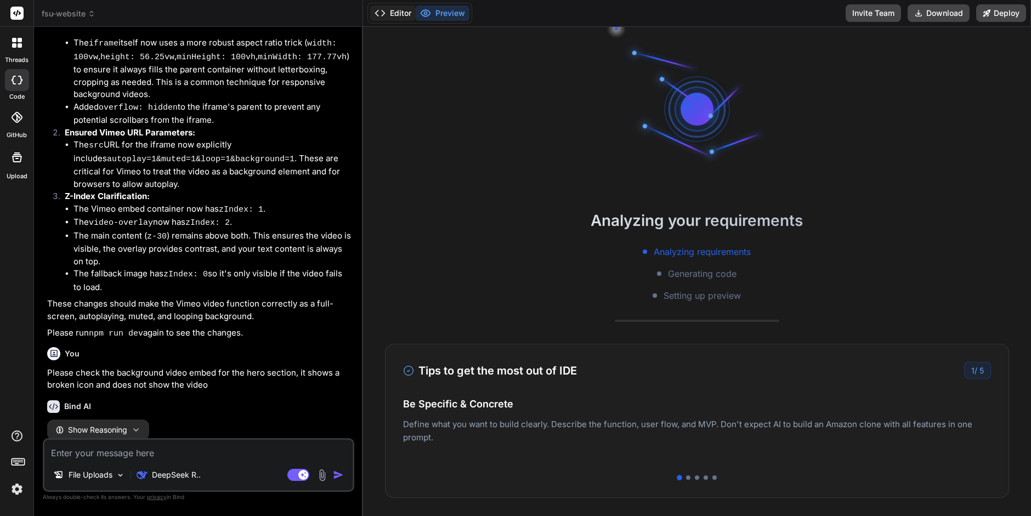
click at [403, 13] on button "Editor" at bounding box center [393, 12] width 46 height 15
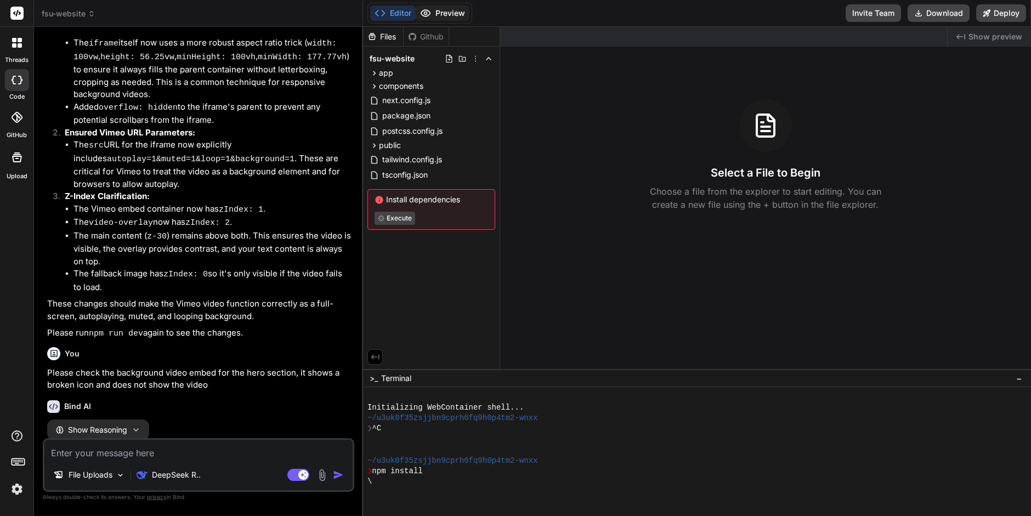
click at [456, 13] on button "Preview" at bounding box center [443, 12] width 54 height 15
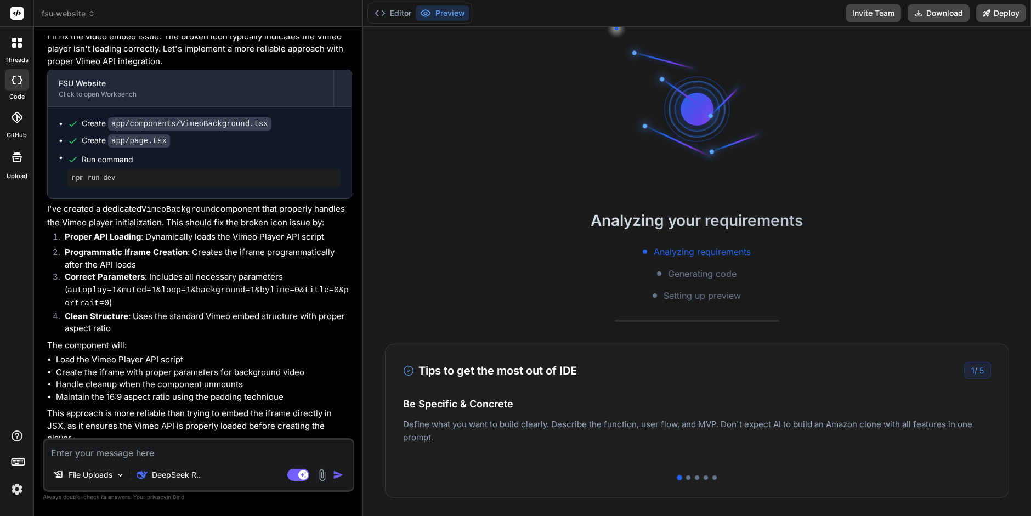
scroll to position [2985, 0]
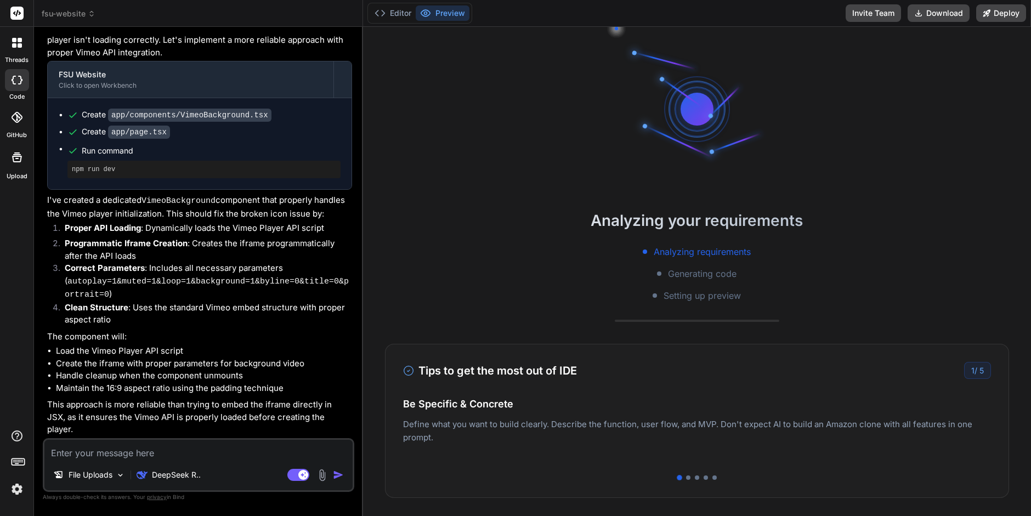
click at [89, 450] on textarea at bounding box center [198, 450] width 308 height 20
type textarea "P"
type textarea "x"
type textarea "Pl"
type textarea "x"
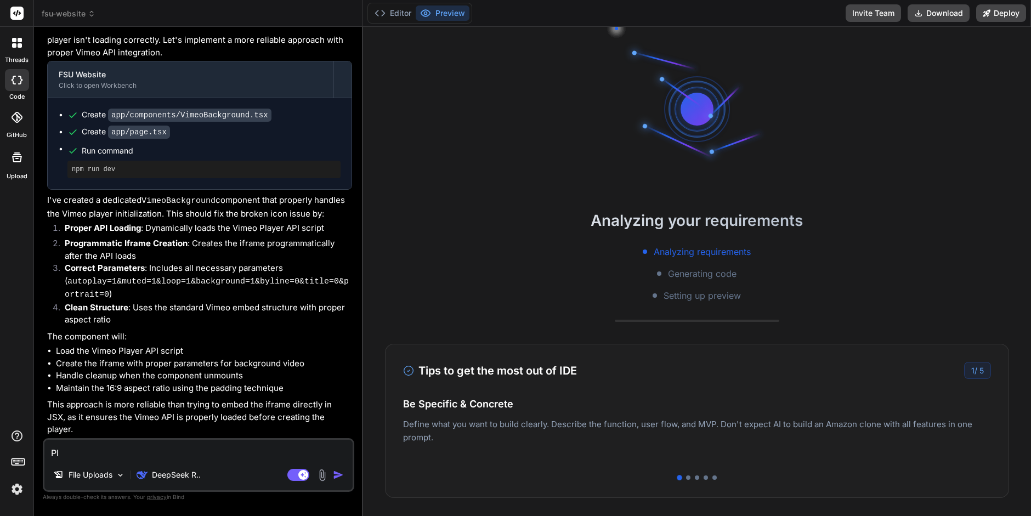
type textarea "Ple"
type textarea "x"
type textarea "Plea"
type textarea "x"
type textarea "Pleas"
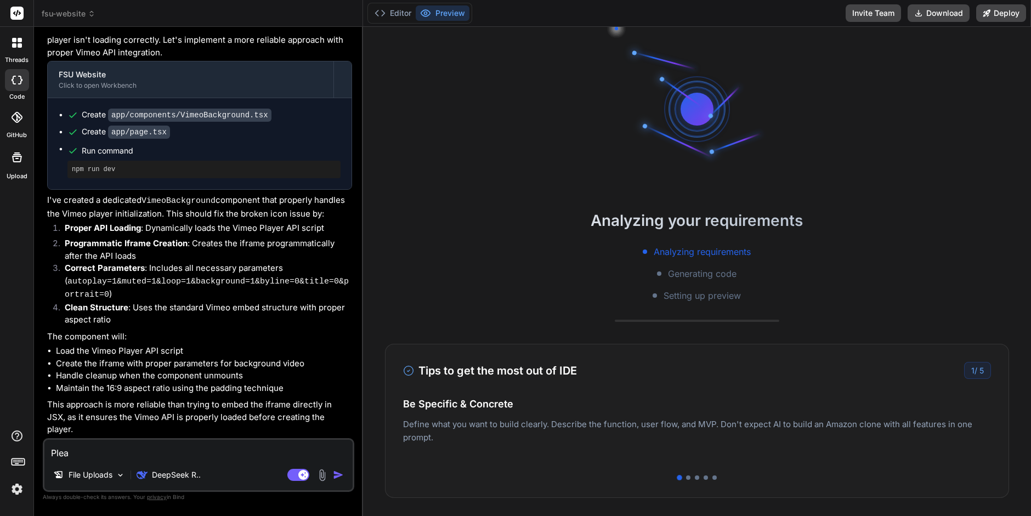
type textarea "x"
type textarea "Please"
type textarea "x"
type textarea "Please"
type textarea "x"
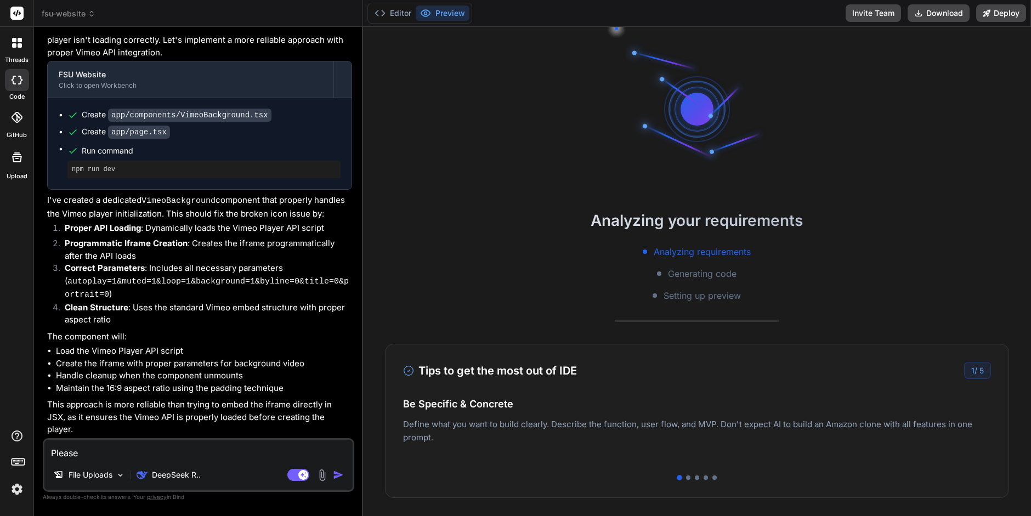
type textarea "Please r"
type textarea "x"
type textarea "Please re"
type textarea "x"
type textarea "Please rem"
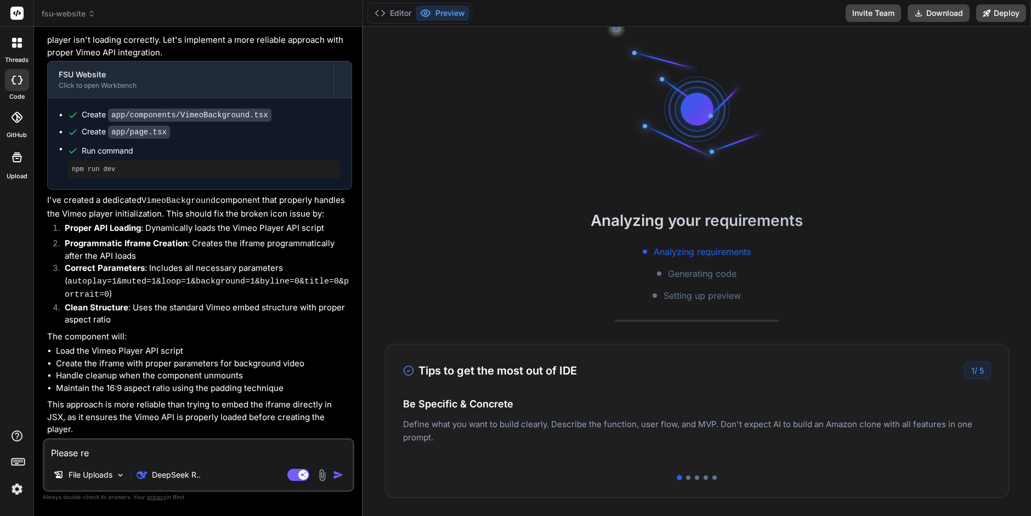
type textarea "x"
type textarea "Please remo"
type textarea "x"
type textarea "Please remov"
type textarea "x"
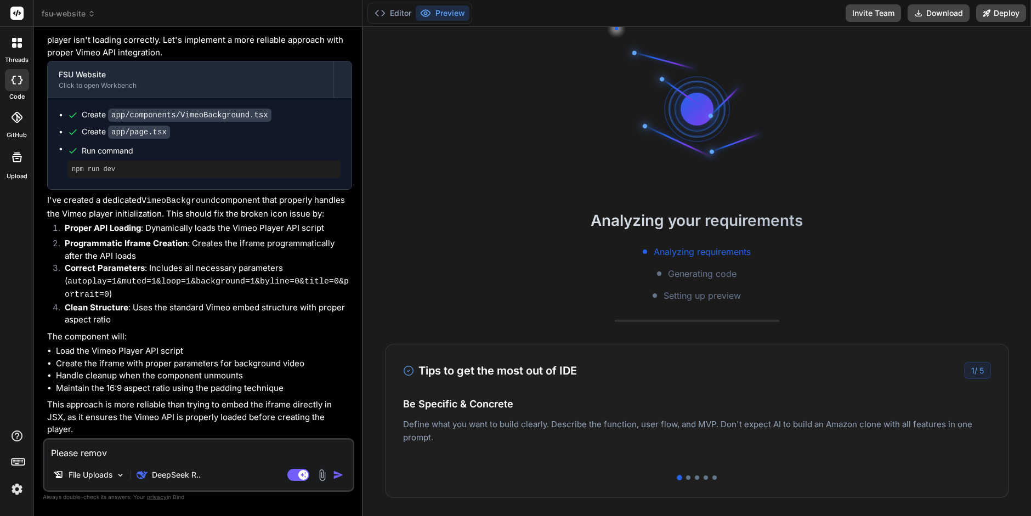
type textarea "Please remove"
type textarea "x"
type textarea "Please remove"
type textarea "x"
type textarea "Please remove w"
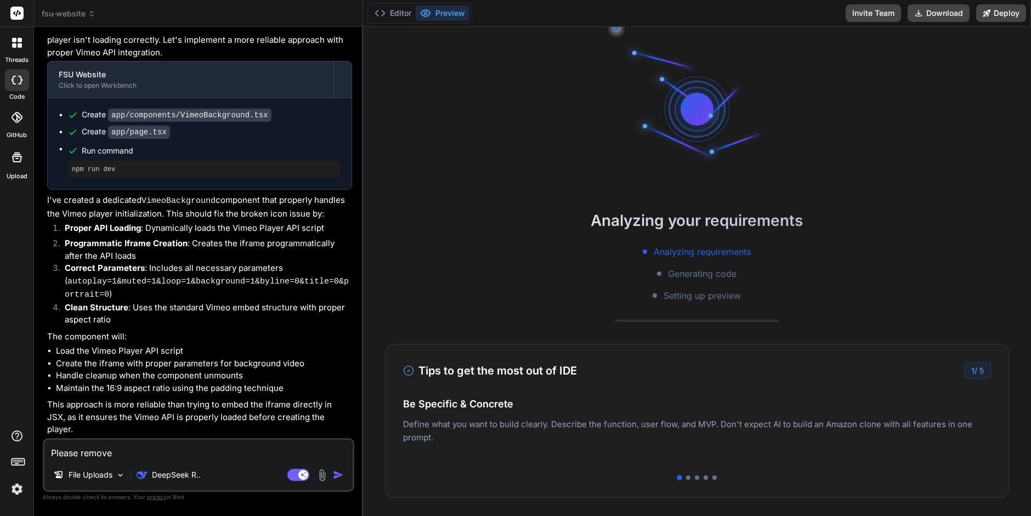
type textarea "x"
type textarea "Please remove wh"
type textarea "x"
type textarea "Please remove wha"
type textarea "x"
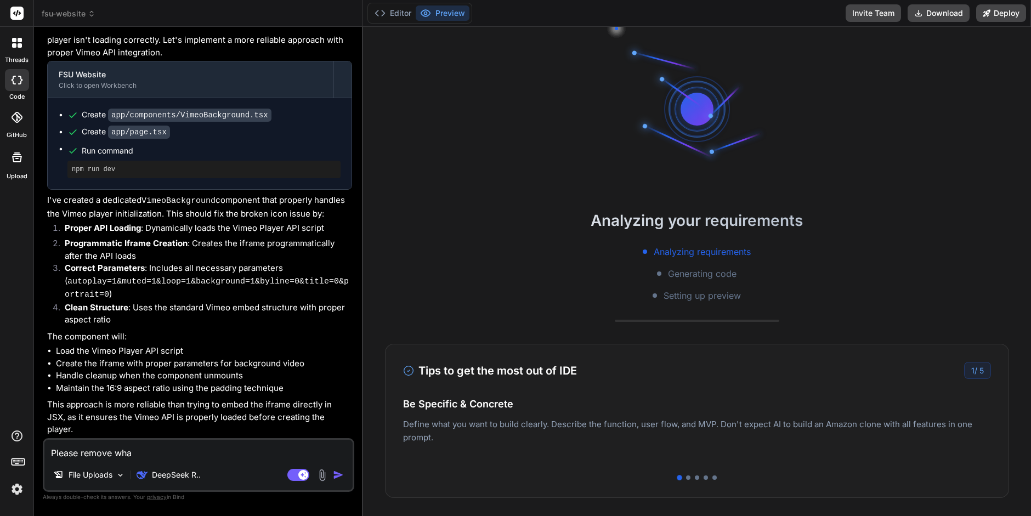
type textarea "Please remove what"
type textarea "x"
type textarea "Please remove what"
type textarea "x"
type textarea "Please remove what y"
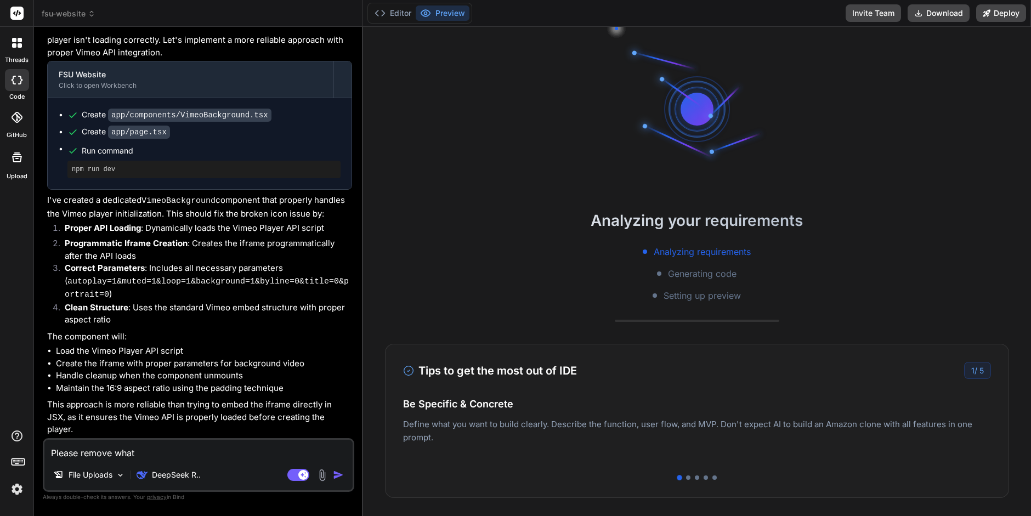
type textarea "x"
type textarea "Please remove what yo"
type textarea "x"
type textarea "Please remove what you"
type textarea "x"
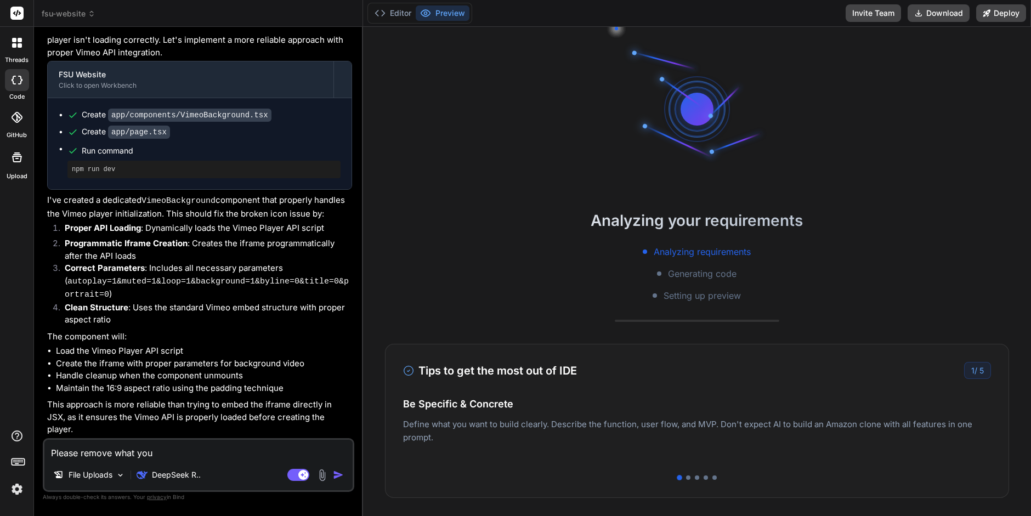
type textarea "Please remove what you"
type textarea "x"
type textarea "Please remove what you h"
type textarea "x"
type textarea "Please remove what you ha"
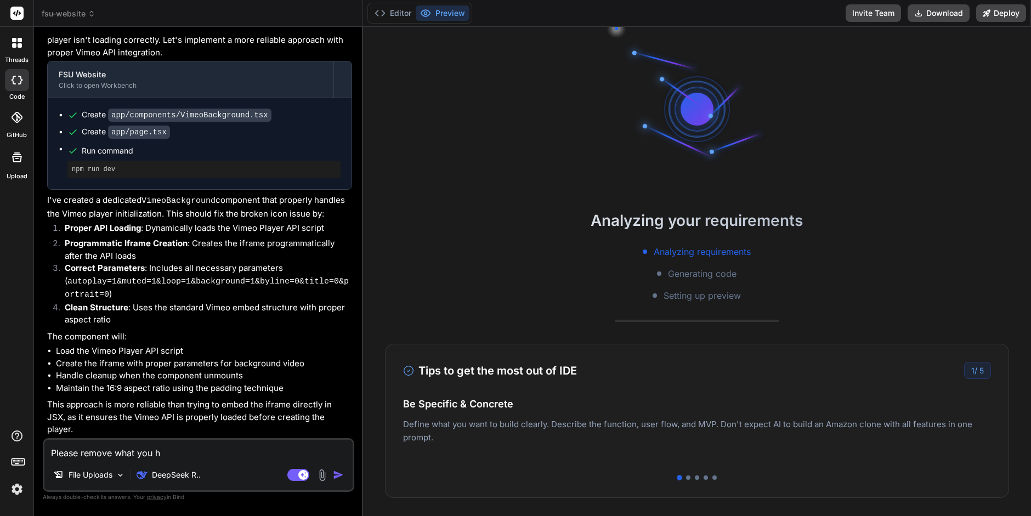
type textarea "x"
type textarea "Please remove what you hav"
type textarea "x"
type textarea "Please remove what you have"
type textarea "x"
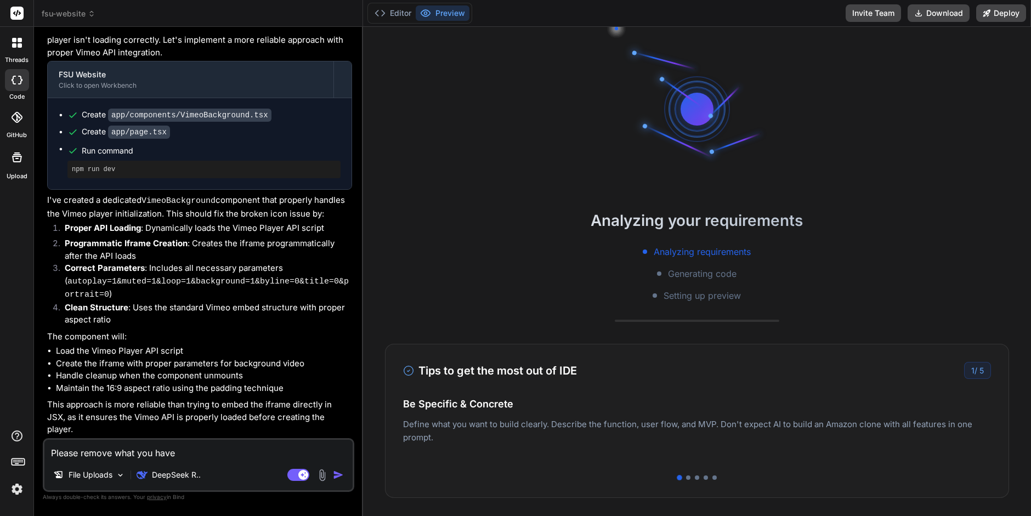
type textarea "Please remove what you have"
type textarea "x"
type textarea "Please remove what you have d"
type textarea "x"
type textarea "Please remove what you have do"
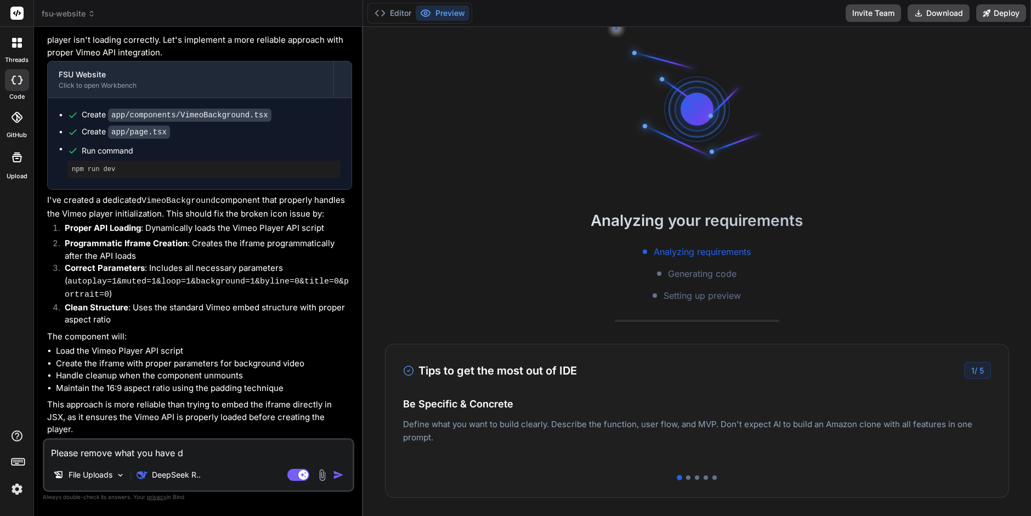
type textarea "x"
type textarea "Please remove what you have don"
type textarea "x"
type textarea "Please remove what you have done"
type textarea "x"
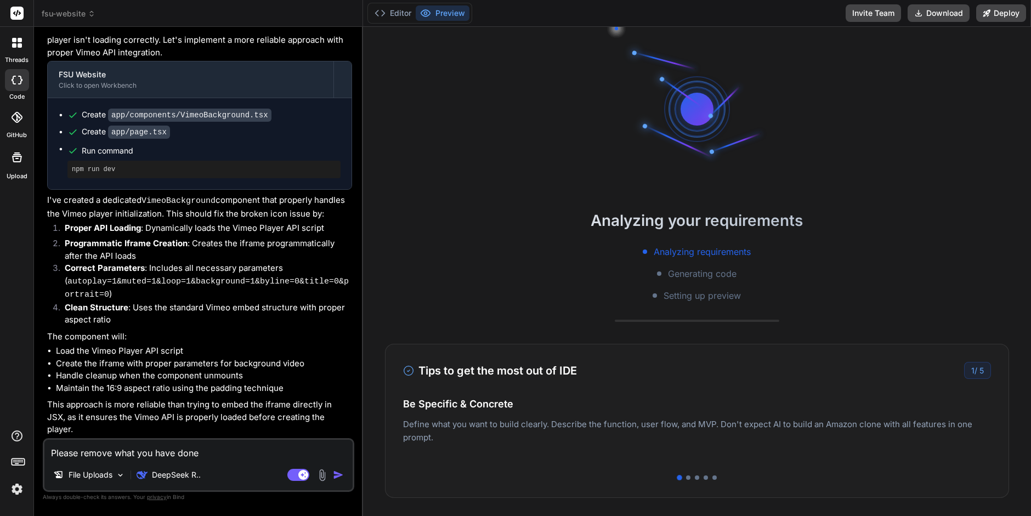
type textarea "Please remove what you have done,"
type textarea "x"
type textarea "Please remove what you have done,"
type textarea "x"
type textarea "Please remove what you have done, w"
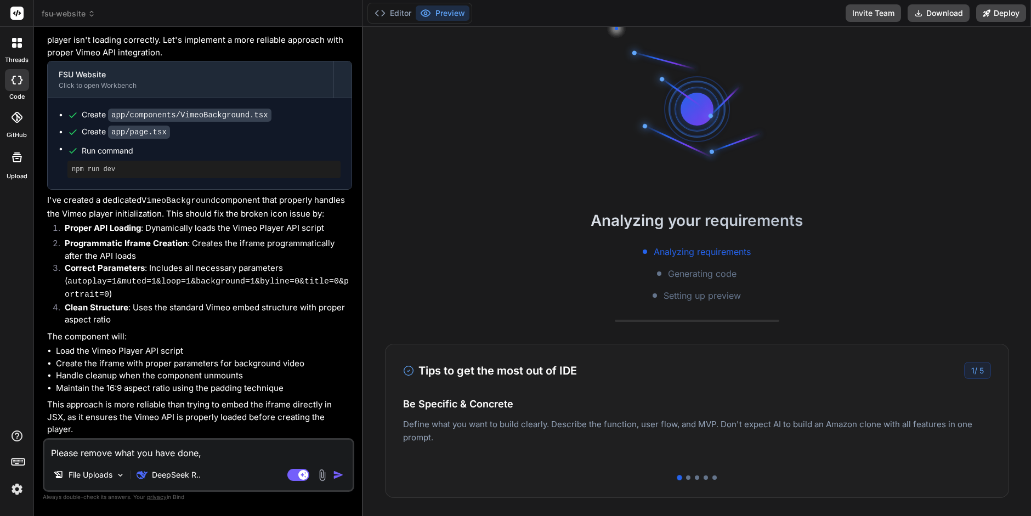
type textarea "x"
type textarea "Please remove what you have done, we"
type textarea "x"
type textarea "Please remove what you have done, we"
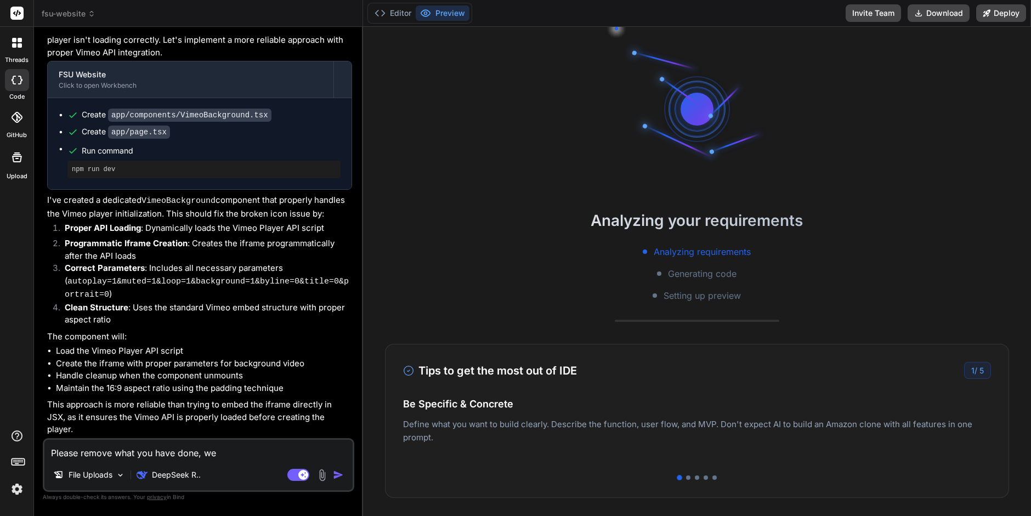
type textarea "x"
type textarea "Please remove what you have done, we a"
type textarea "x"
type textarea "Please remove what you have done, we ar"
type textarea "x"
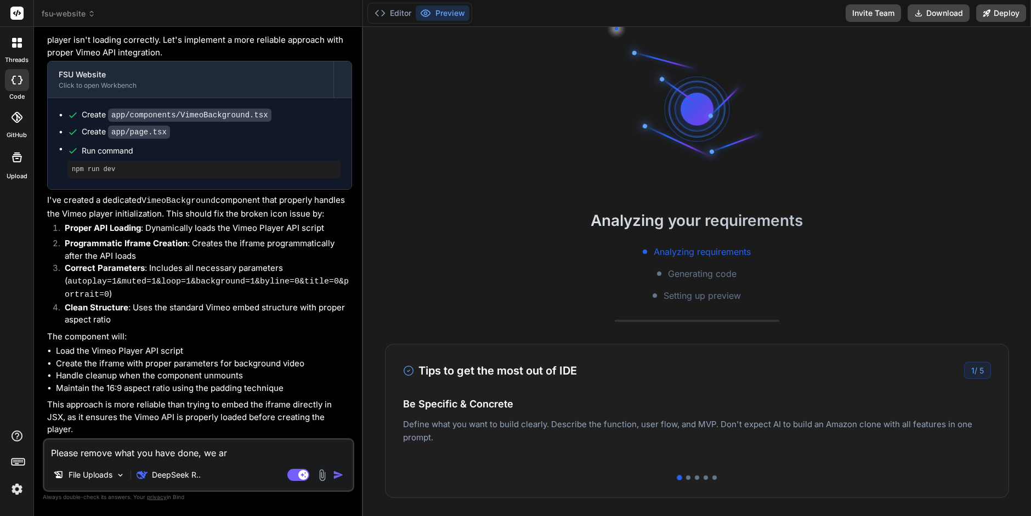
type textarea "Please remove what you have done, we are"
type textarea "x"
type textarea "Please remove what you have done, we are"
type textarea "x"
type textarea "Please remove what you have done, we are g"
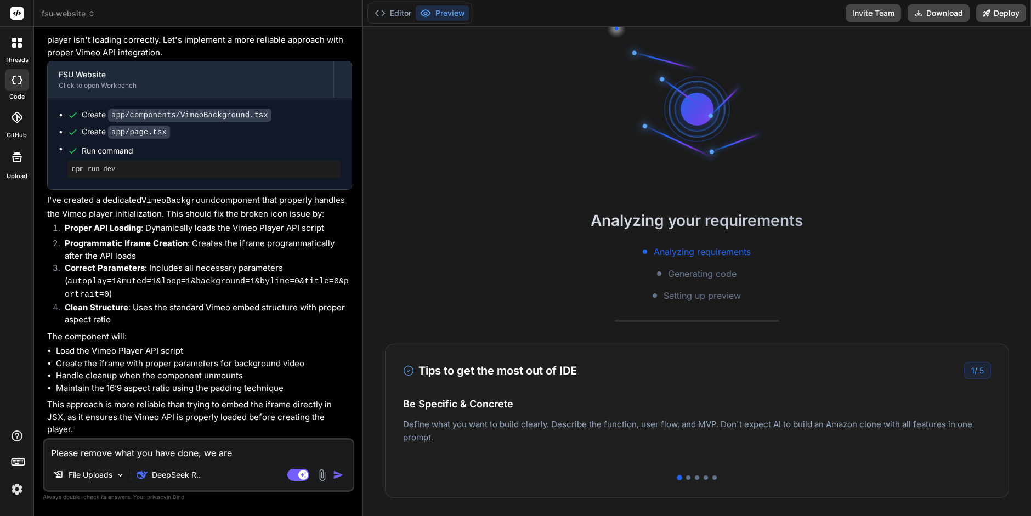
type textarea "x"
type textarea "Please remove what you have done, we are go"
type textarea "x"
type textarea "Please remove what you have done, we are goi"
type textarea "x"
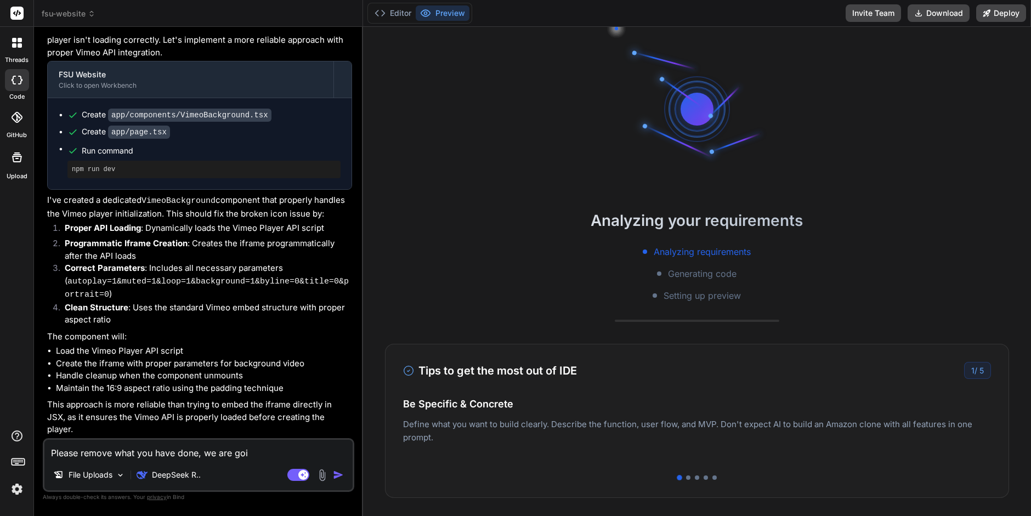
type textarea "Please remove what you have done, we are goin"
type textarea "x"
type textarea "Please remove what you have done, we are going"
type textarea "x"
type textarea "Please remove what you have done, we are going"
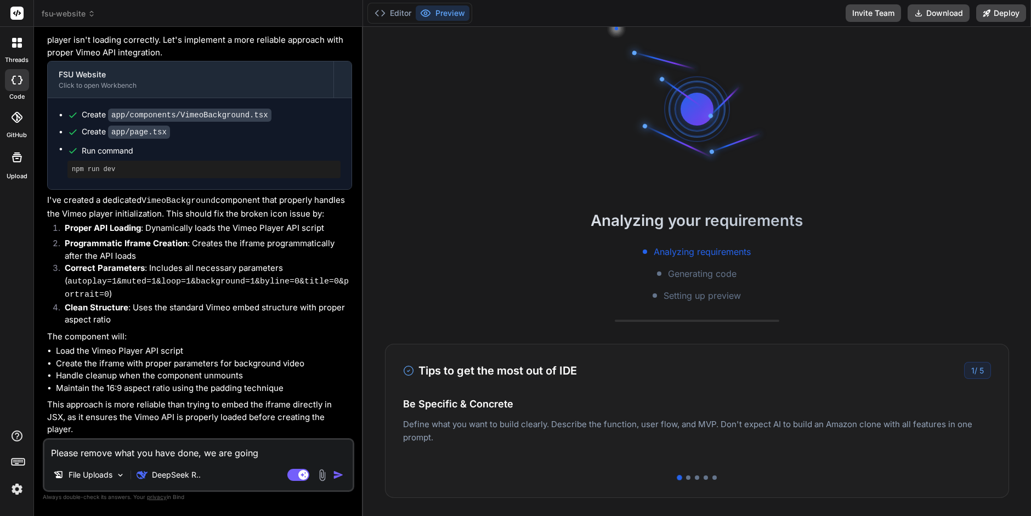
type textarea "x"
type textarea "Please remove what you have done, we are going t"
type textarea "x"
type textarea "Please remove what you have done, we are going to"
type textarea "x"
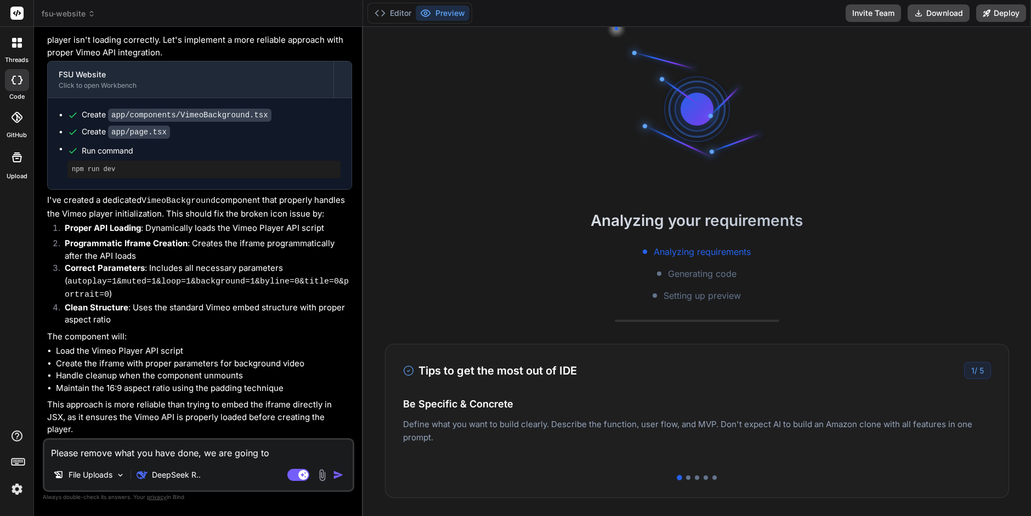
type textarea "Please remove what you have done, we are going to"
type textarea "x"
type textarea "Please remove what you have done, we are going to u"
type textarea "x"
type textarea "Please remove what you have done, we are going to [GEOGRAPHIC_DATA]"
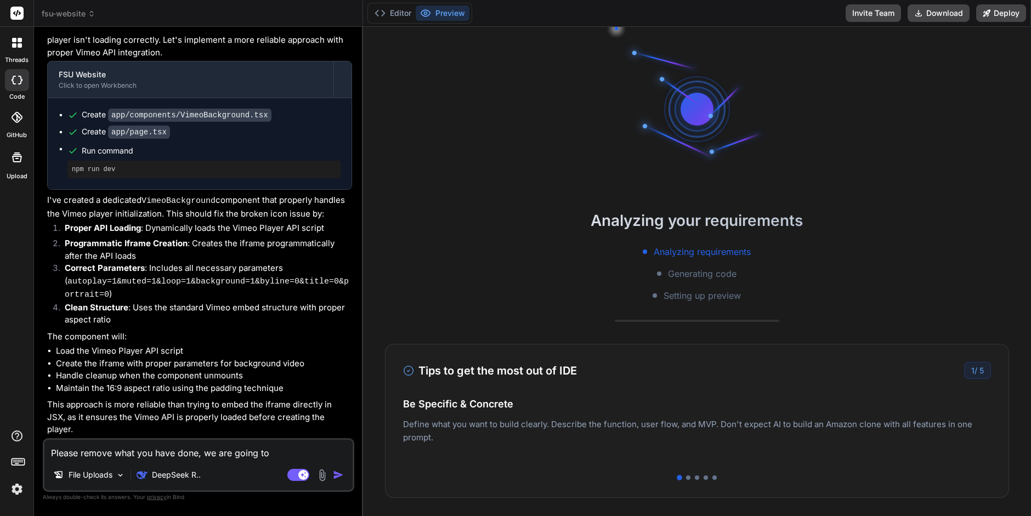
type textarea "x"
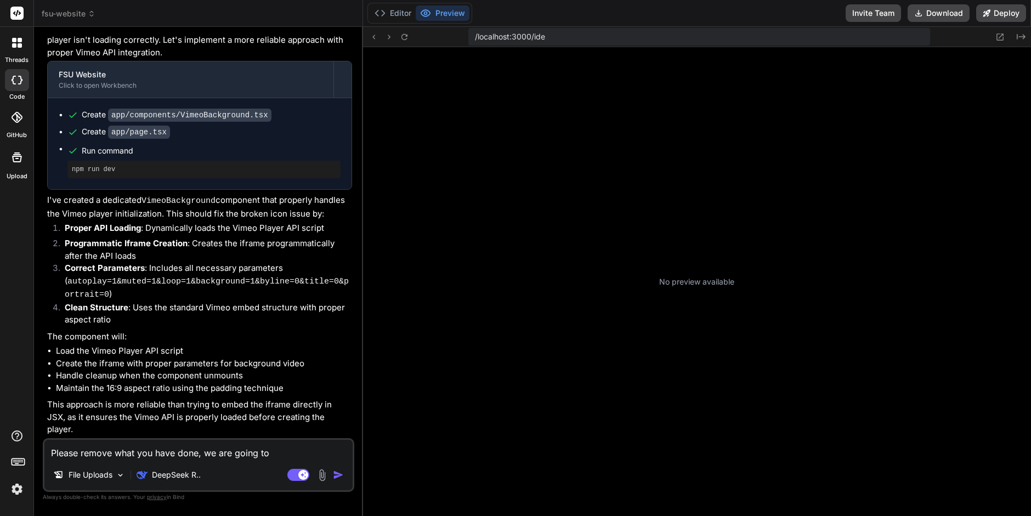
type textarea "Please remove what you have done, we are going to use"
type textarea "x"
type textarea "Please remove what you have done, we are going to use"
type textarea "x"
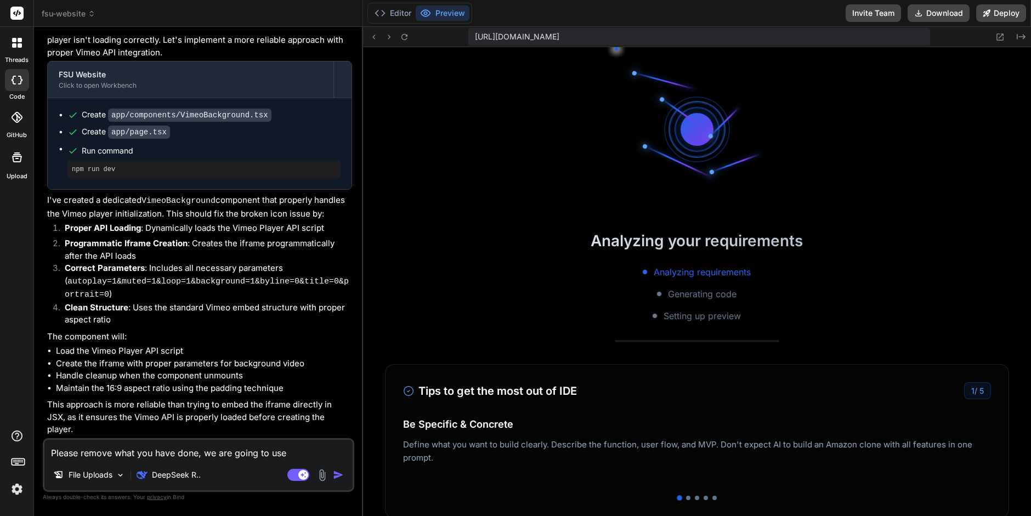
type textarea "Please remove what you have done, we are going to use o"
type textarea "x"
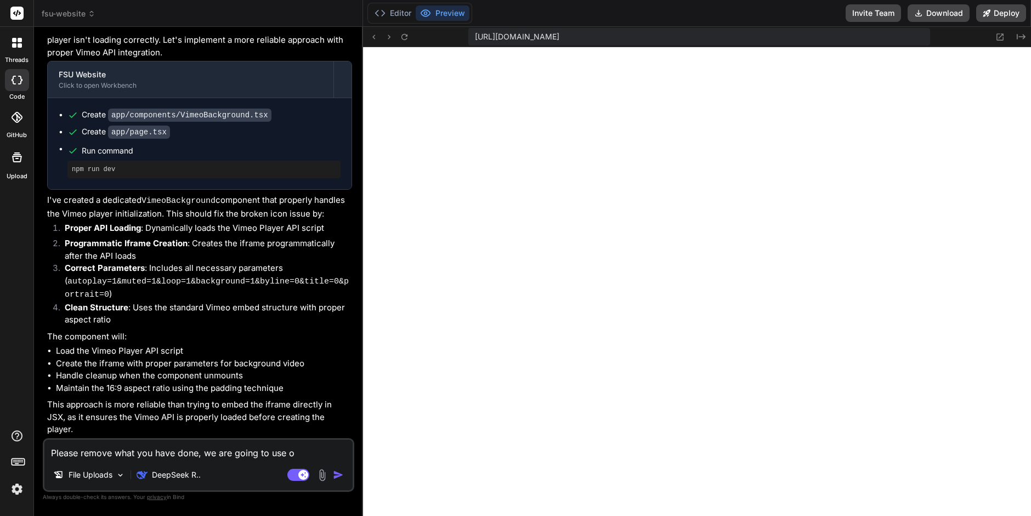
type textarea "Please remove what you have done, we are going to use ou"
type textarea "x"
type textarea "Please remove what you have done, we are going to use our"
type textarea "x"
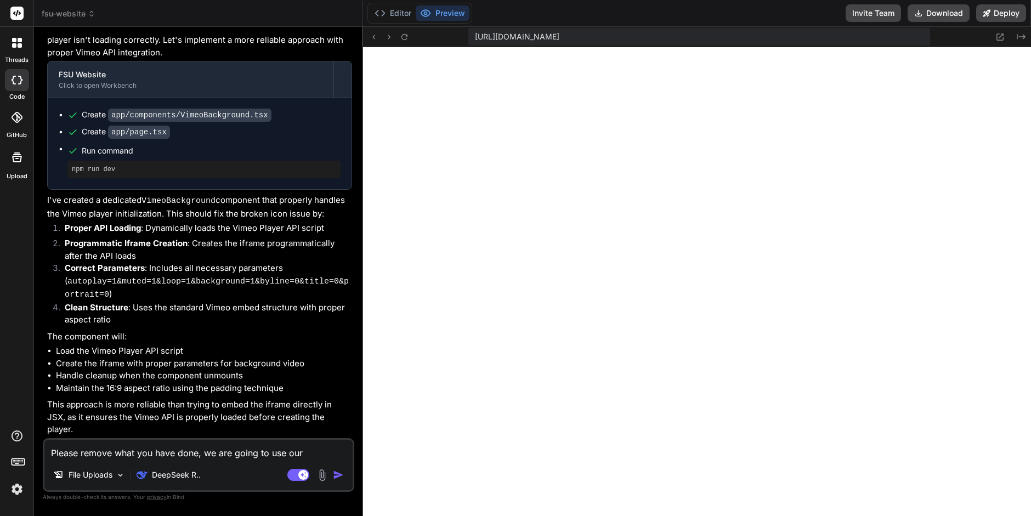
type textarea "Please remove what you have done, we are going to use our"
type textarea "x"
type textarea "Please remove what you have done, we are going to use our b"
type textarea "x"
type textarea "Please remove what you have done, we are going to use our be"
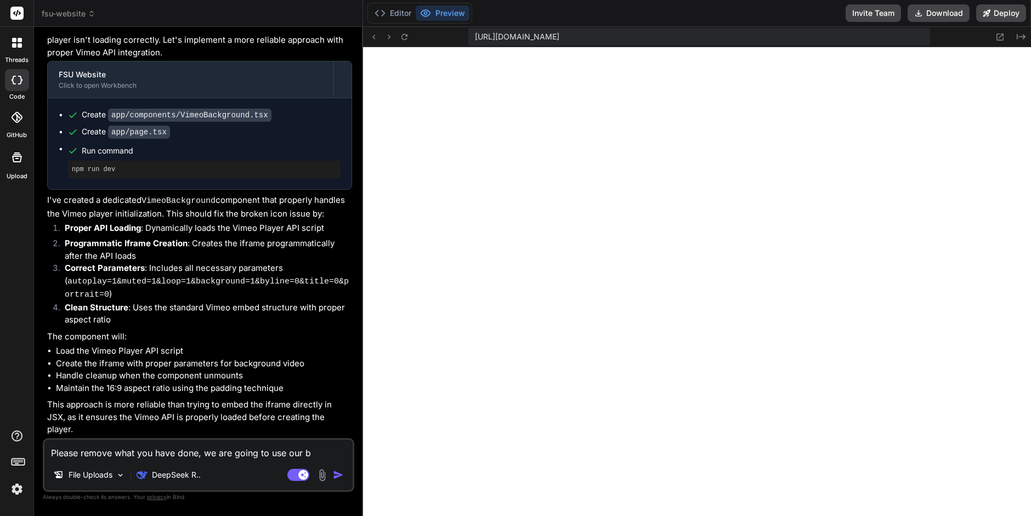
type textarea "x"
type textarea "Please remove what you have done, we are going to use our beu"
type textarea "x"
type textarea "Please remove what you have done, we are going to use our beut"
type textarea "x"
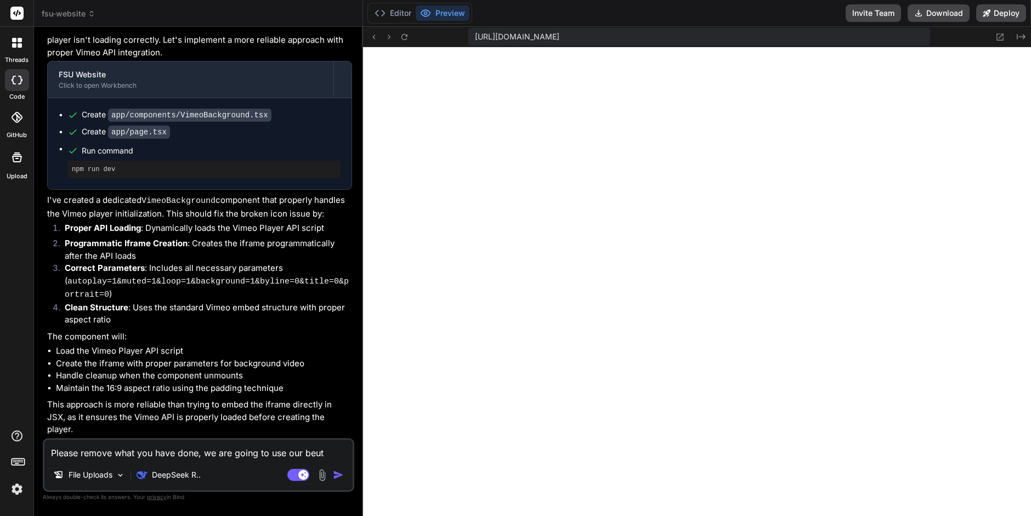
type textarea "Please remove what you have done, we are going to use our beutu"
type textarea "x"
type textarea "Please remove what you have done, we are going to use our beutul"
type textarea "x"
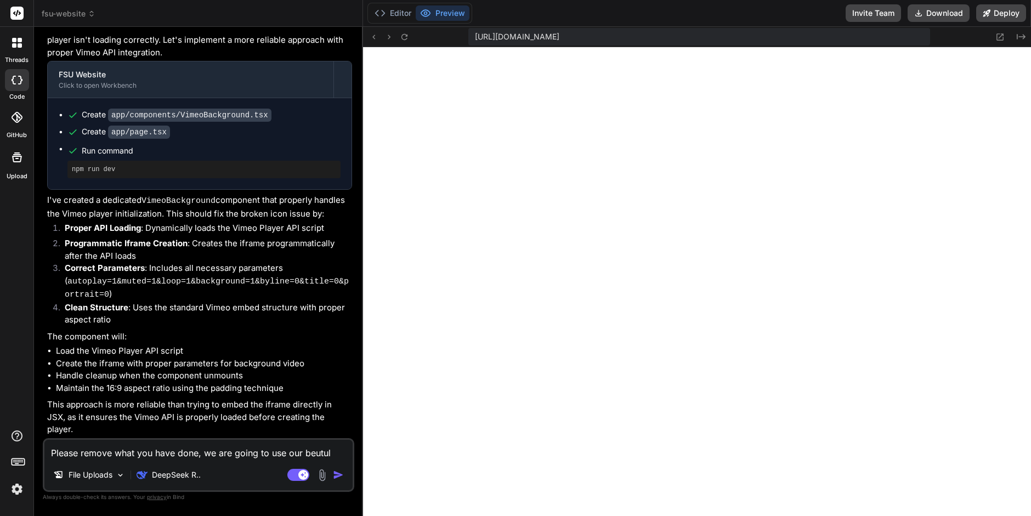
type textarea "Please remove what you have done, we are going to use our beutul"
type textarea "x"
type textarea "Please remove what you have done, we are going to use our beutul a"
type textarea "x"
type textarea "Please remove what you have done, we are going to use our beutul an"
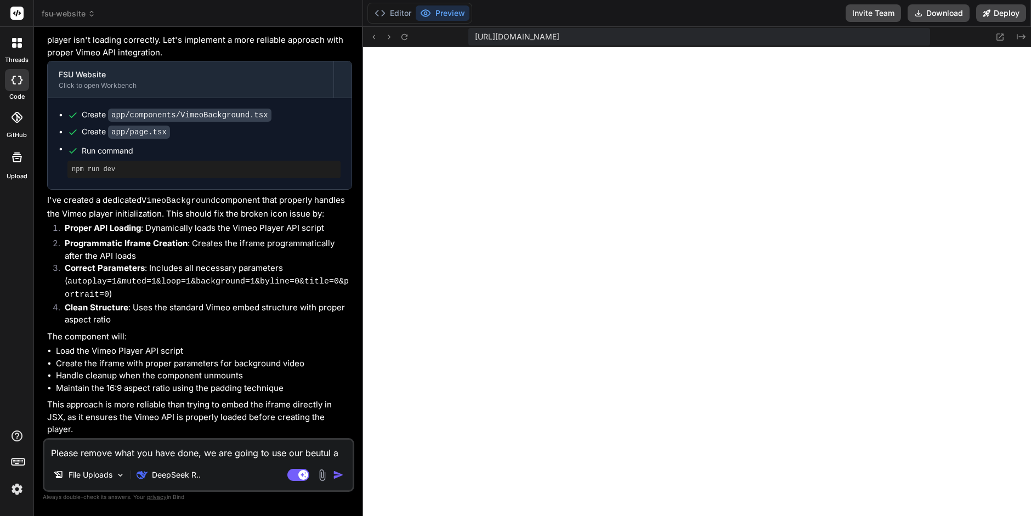
type textarea "x"
type textarea "Please remove what you have done, we are going to use our beutul ani"
type textarea "x"
type textarea "Please remove what you have done, we are going to use our beutul anim"
type textarea "x"
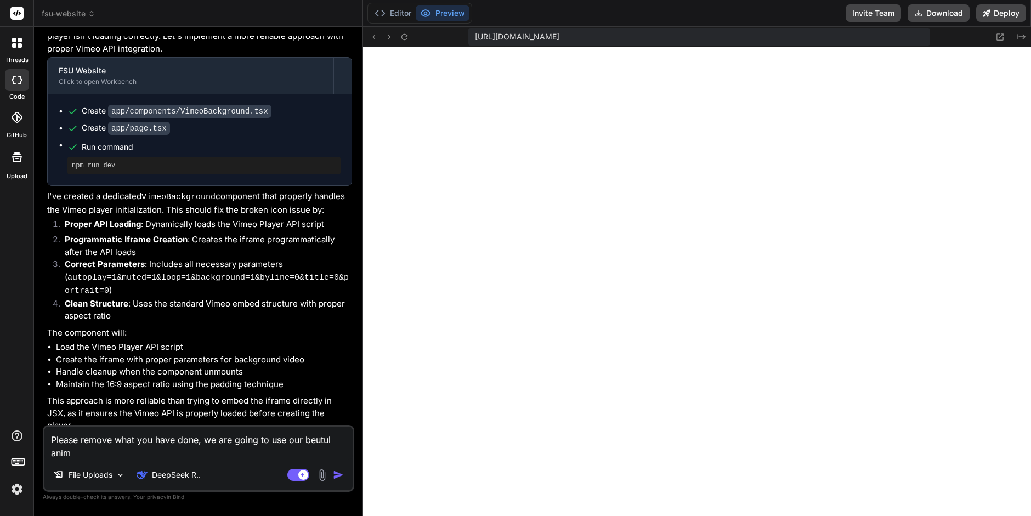
type textarea "Please remove what you have done, we are going to use our beutul anima"
type textarea "x"
type textarea "Please remove what you have done, we are going to use our beutul animat"
type textarea "x"
type textarea "Please remove what you have done, we are going to use our beutul animati"
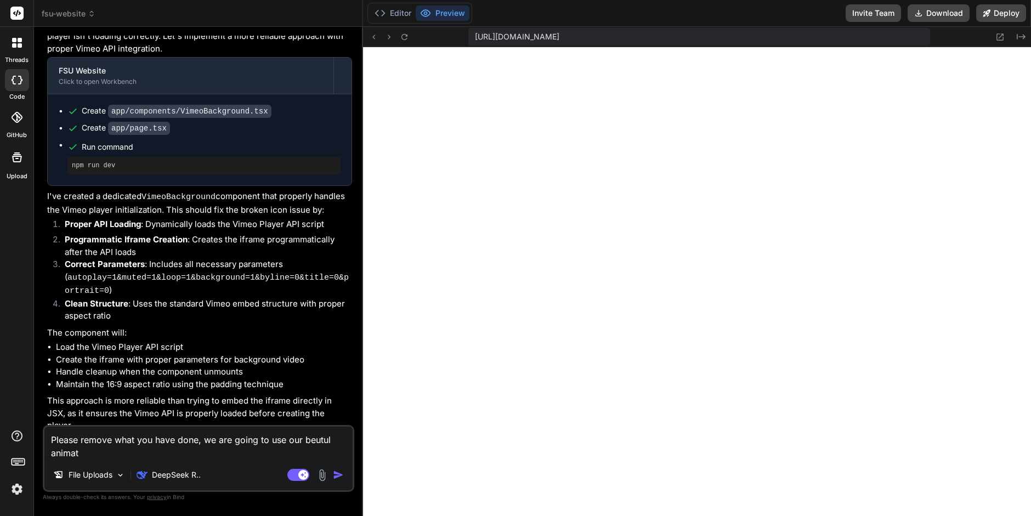
type textarea "x"
type textarea "Please remove what you have done, we are going to use our beutul animatio"
type textarea "x"
type textarea "Please remove what you have done, we are going to use our beutul animation"
type textarea "x"
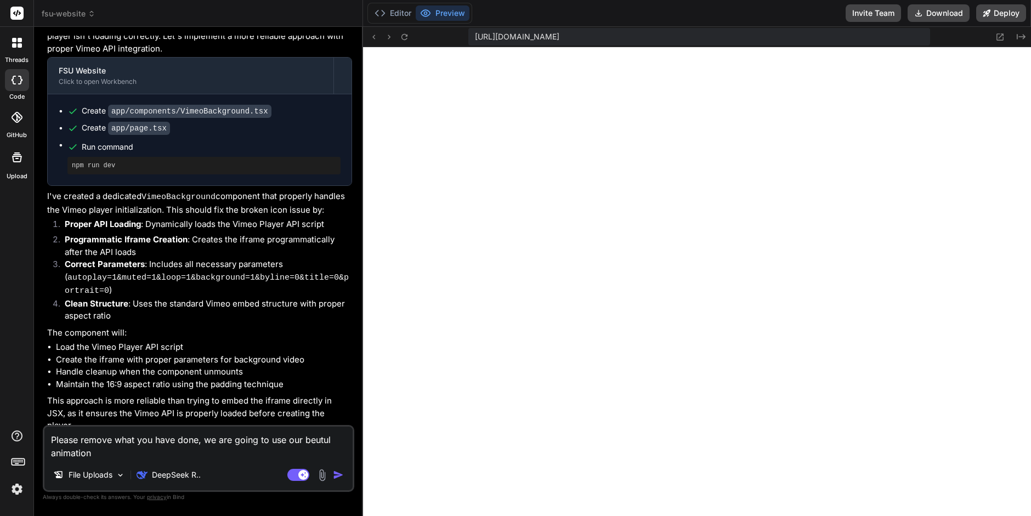
type textarea "Please remove what you have done, we are going to use our beutul animation"
type textarea "x"
type textarea "Please remove what you have done, we are going to use our beutul animation o"
type textarea "x"
type textarea "Please remove what you have done, we are going to use our beutul animation on"
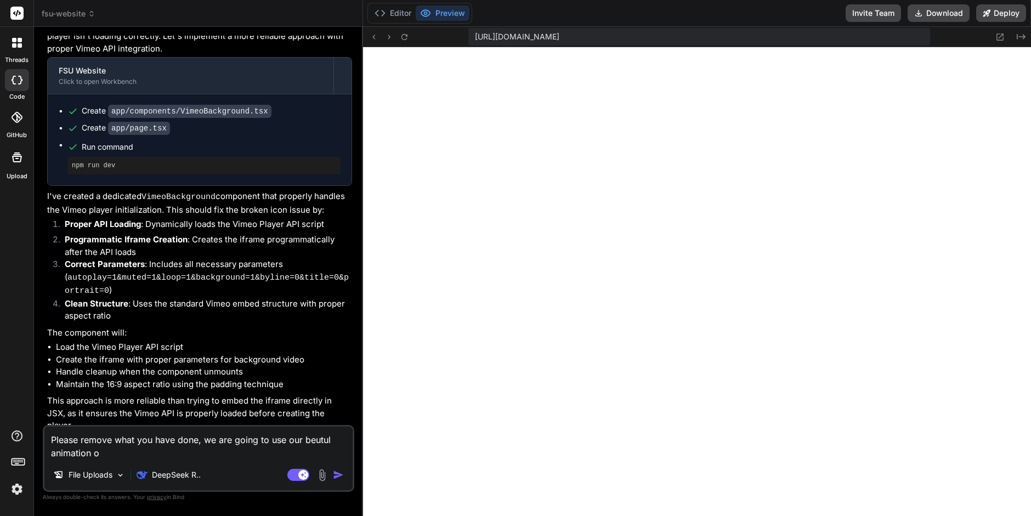
type textarea "x"
type textarea "Please remove what you have done, we are going to use our beutul animation on"
type textarea "x"
type textarea "Please remove what you have done, we are going to use our beutul animation on t"
type textarea "x"
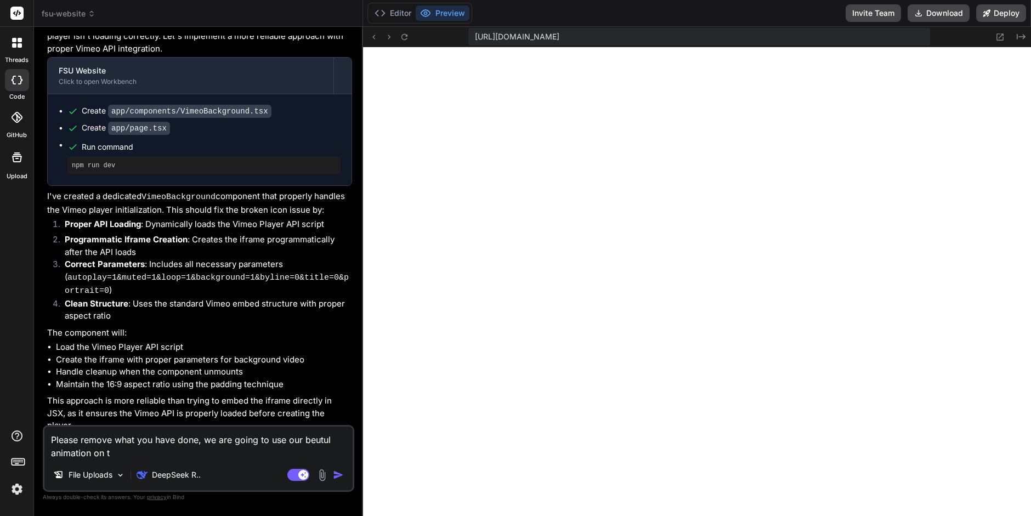
type textarea "Please remove what you have done, we are going to use our beutul animation on th"
type textarea "x"
type textarea "Please remove what you have done, we are going to use our beutul animation on t…"
type textarea "x"
type textarea "Please remove what you have done, we are going to use our beutul animation on t…"
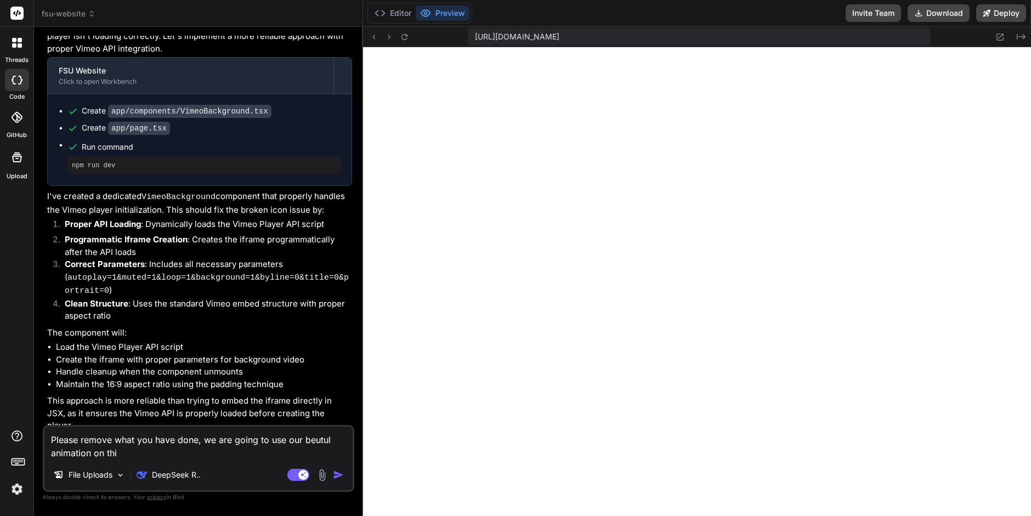
type textarea "x"
type textarea "Please remove what you have done, we are going to use our beutul animation on t…"
type textarea "x"
type textarea "Please remove what you have done, we are going to use our beutul animation on t…"
type textarea "x"
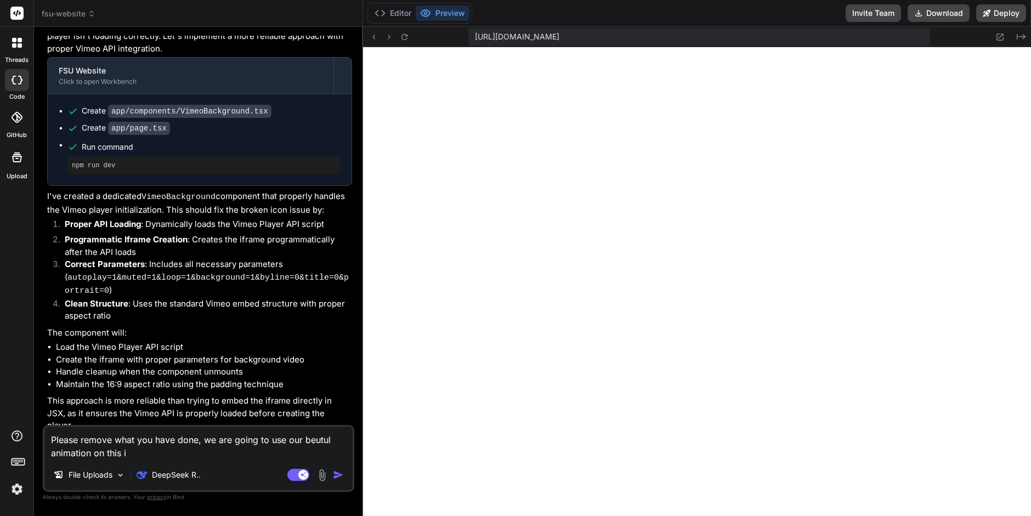
type textarea "Please remove what you have done, we are going to use our beutul animation on t…"
type textarea "x"
type textarea "Please remove what you have done, we are going to use our beutul animation on t…"
type textarea "x"
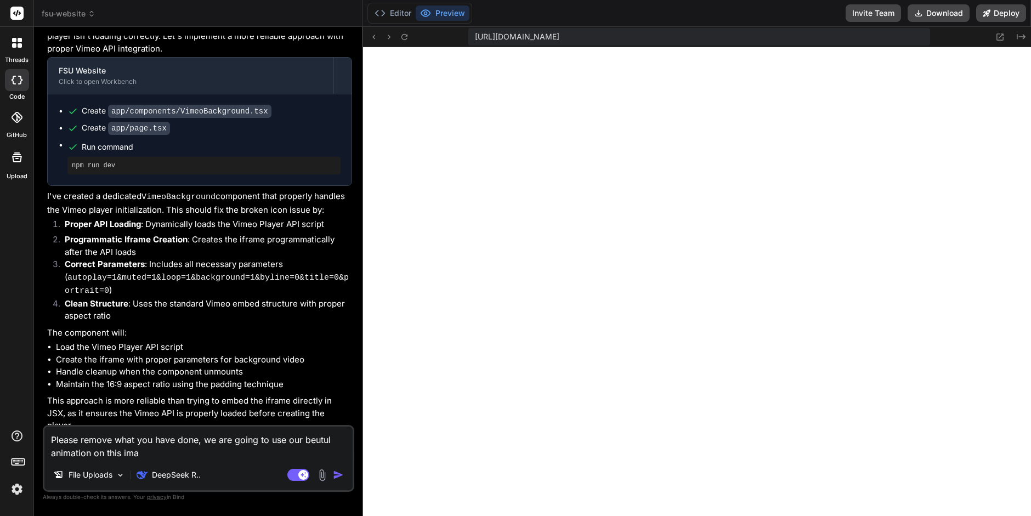
type textarea "Please remove what you have done, we are going to use our beutul animation on t…"
type textarea "x"
type textarea "Please remove what you have done, we are going to use our beutul animation on t…"
type textarea "x"
type textarea "Please remove what you have done, we are going to use our beutul animation on t…"
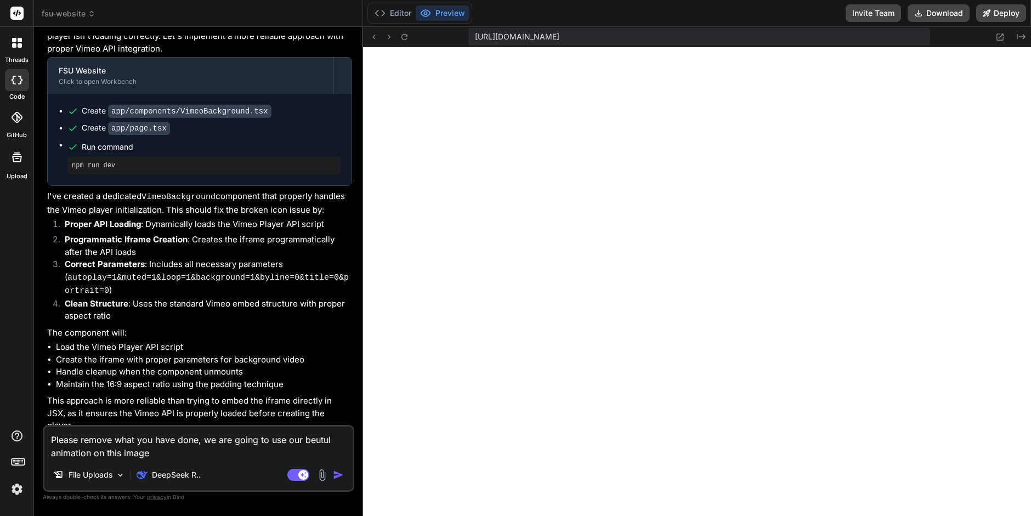
type textarea "x"
type textarea "Please remove what you have done, we are going to use our beutul animation on t…"
type textarea "x"
type textarea "Please remove what you have done, we are going to use our beutul animation on t…"
type textarea "x"
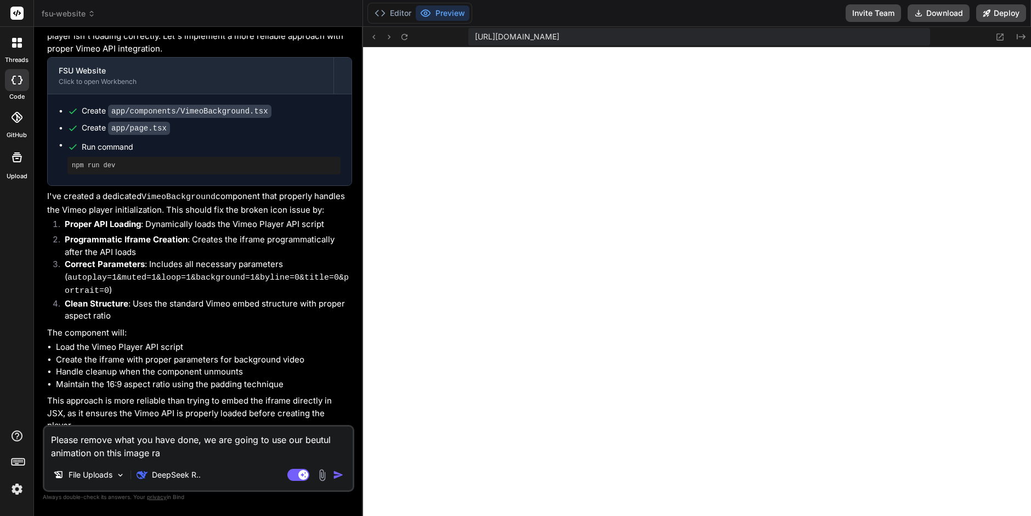
type textarea "Please remove what you have done, we are going to use our beutul animation on t…"
type textarea "x"
type textarea "Please remove what you have done, we are going to use our beutul animation on t…"
type textarea "x"
type textarea "Please remove what you have done, we are going to use our beutul animation on t…"
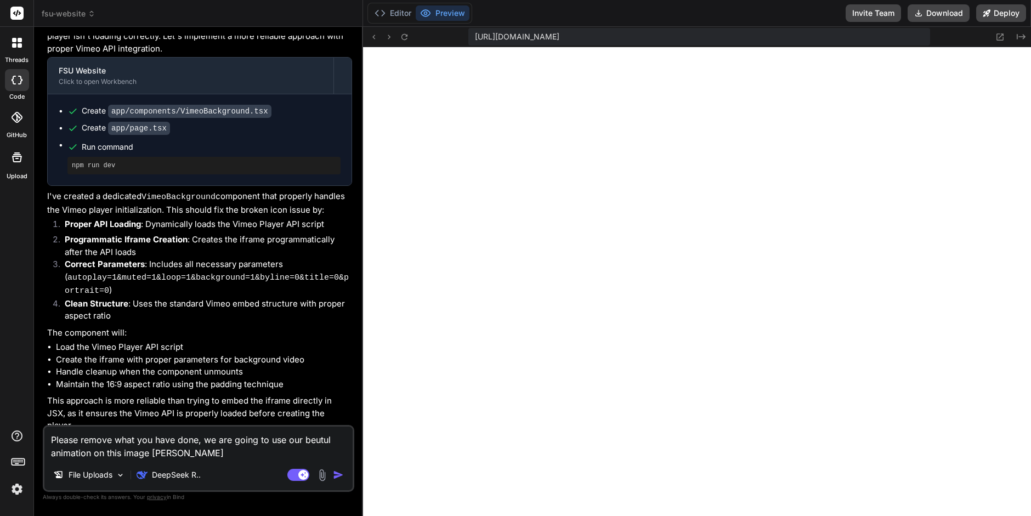
type textarea "x"
type textarea "Please remove what you have done, we are going to use our beutul animation on t…"
type textarea "x"
type textarea "Please remove what you have done, we are going to use our beutul animation on t…"
type textarea "x"
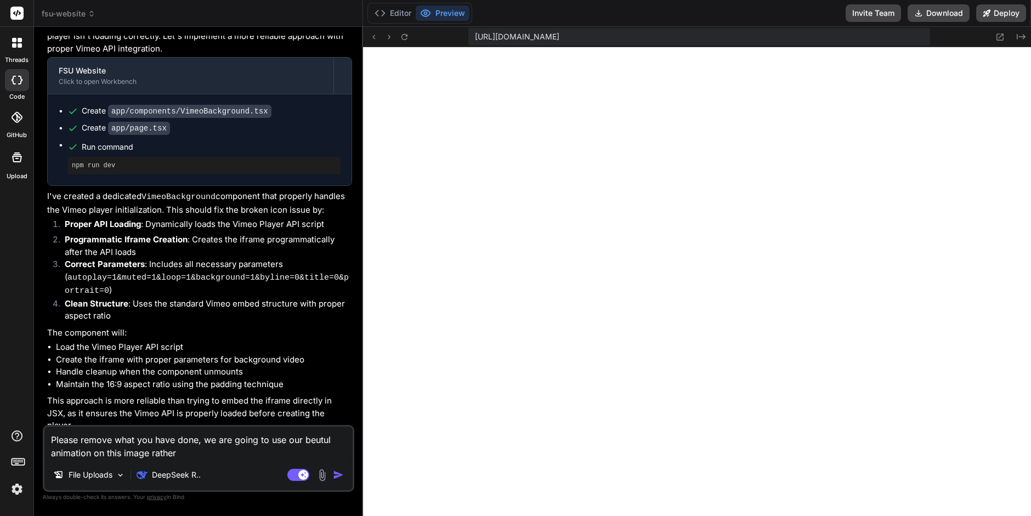
type textarea "Please remove what you have done, we are going to use our beutul animation on t…"
type textarea "x"
type textarea "Please remove what you have done, we are going to use our beutul animation on t…"
type textarea "x"
type textarea "Please remove what you have done, we are going to use our beutul animation on t…"
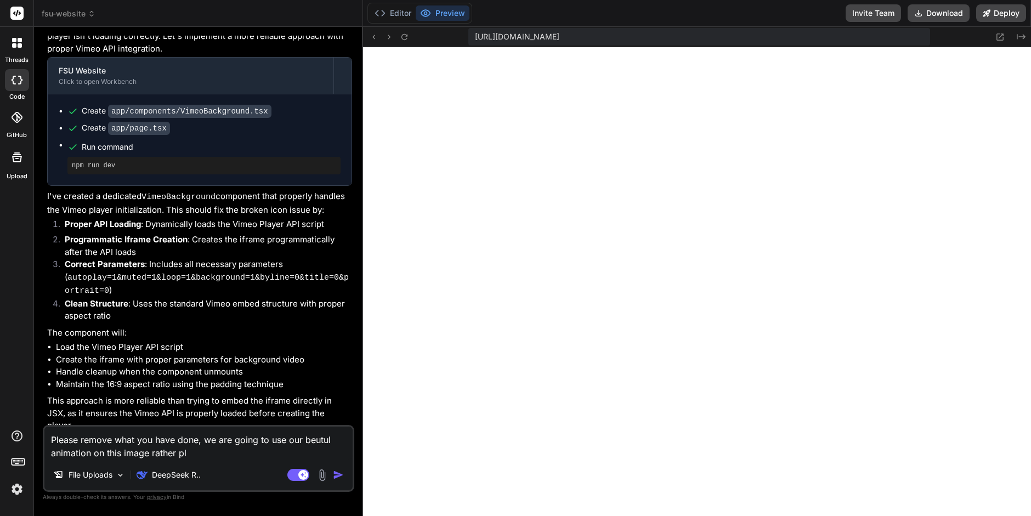
type textarea "x"
type textarea "Please remove what you have done, we are going to use our beutul animation on t…"
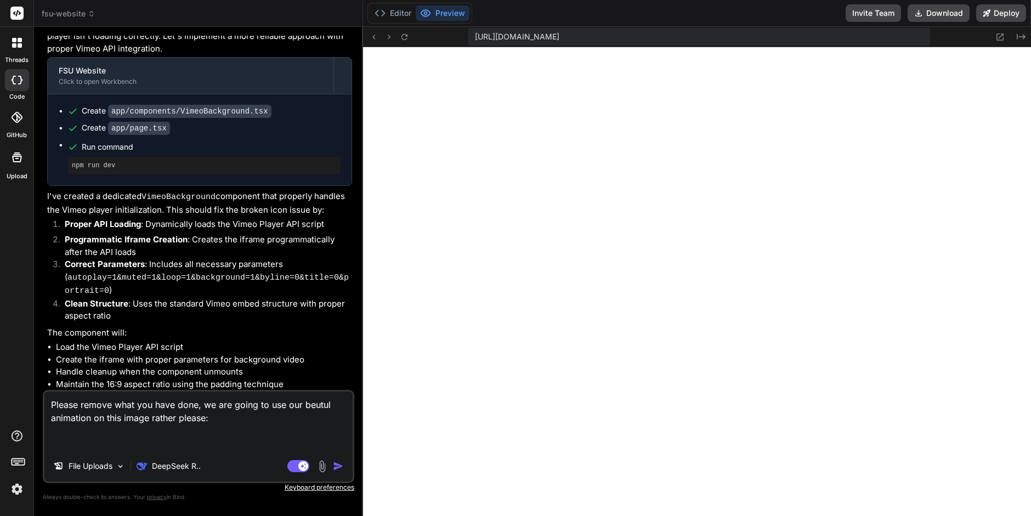
click at [320, 469] on img at bounding box center [322, 466] width 13 height 13
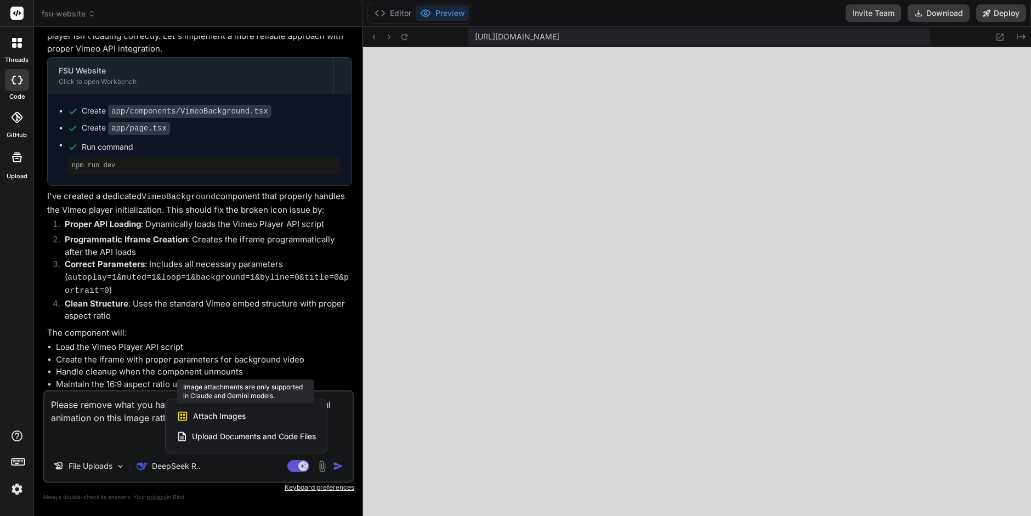
click at [228, 413] on span "Attach Images" at bounding box center [219, 416] width 53 height 11
click at [228, 412] on span "Attach Images" at bounding box center [219, 416] width 53 height 11
click at [115, 445] on div at bounding box center [515, 258] width 1031 height 516
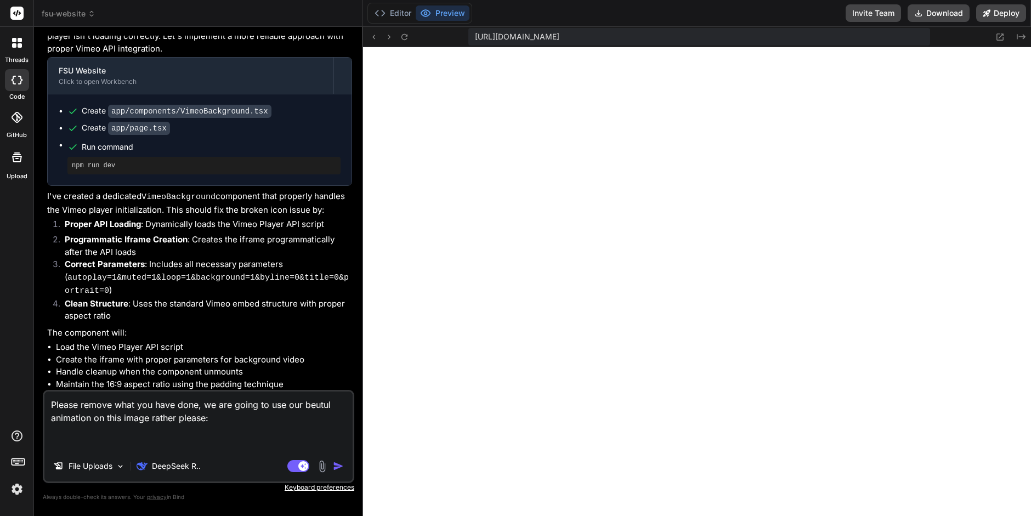
click at [121, 434] on textarea "Please remove what you have done, we are going to use our beutul animation on t…" at bounding box center [198, 421] width 308 height 59
click at [119, 468] on img at bounding box center [120, 466] width 9 height 9
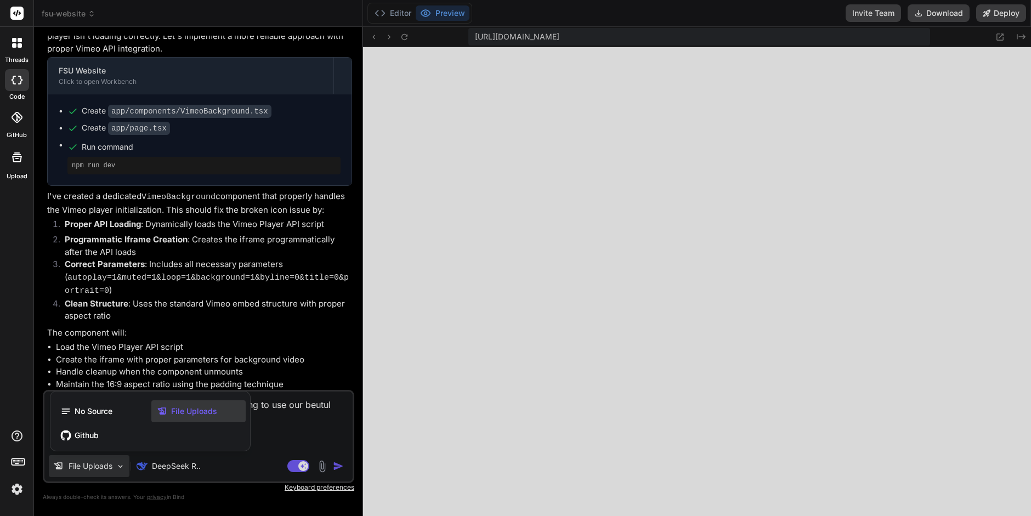
click at [304, 428] on div at bounding box center [515, 258] width 1031 height 516
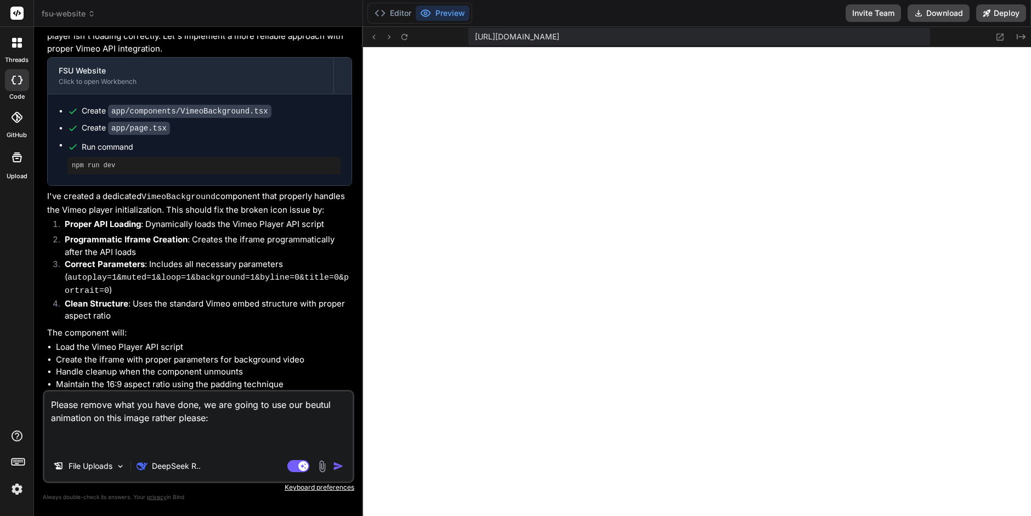
click at [247, 416] on textarea "Please remove what you have done, we are going to use our beutul animation on t…" at bounding box center [198, 421] width 308 height 59
click at [400, 14] on button "Editor" at bounding box center [393, 12] width 46 height 15
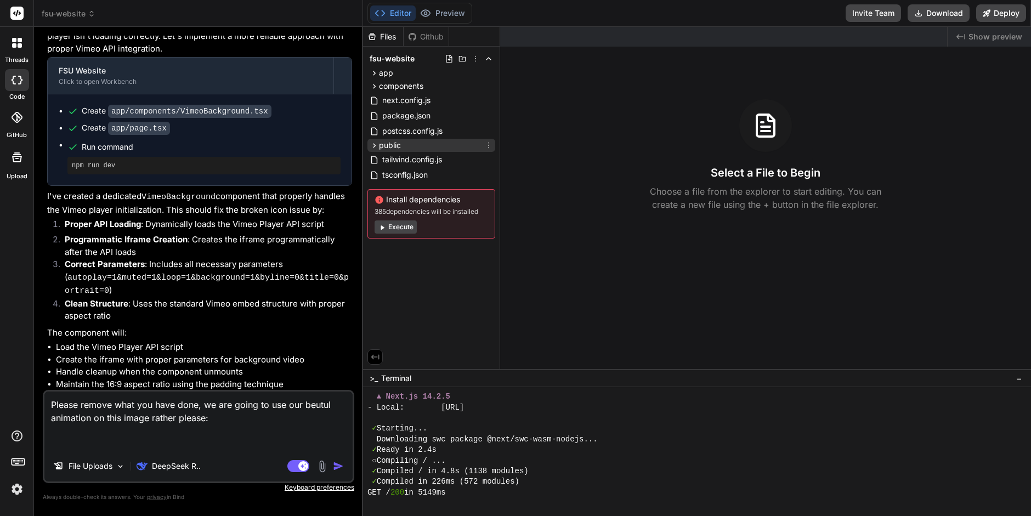
click at [374, 144] on icon at bounding box center [374, 145] width 3 height 4
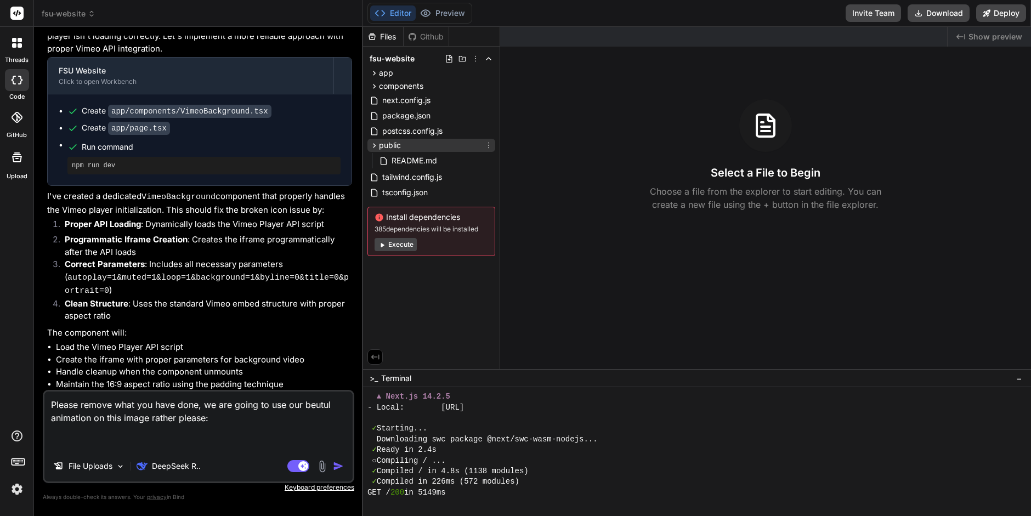
click at [400, 144] on span "public" at bounding box center [390, 145] width 22 height 11
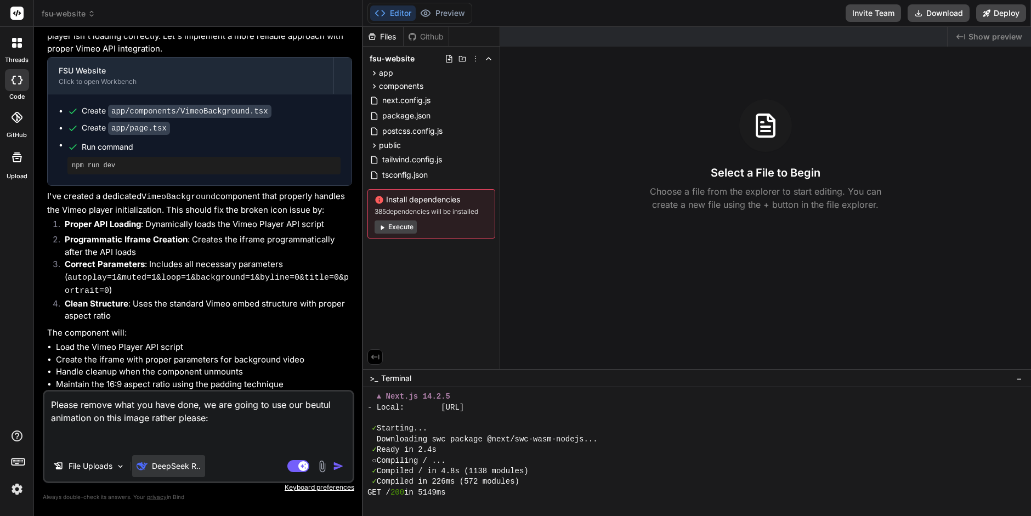
click at [182, 466] on p "DeepSeek R.." at bounding box center [176, 466] width 49 height 11
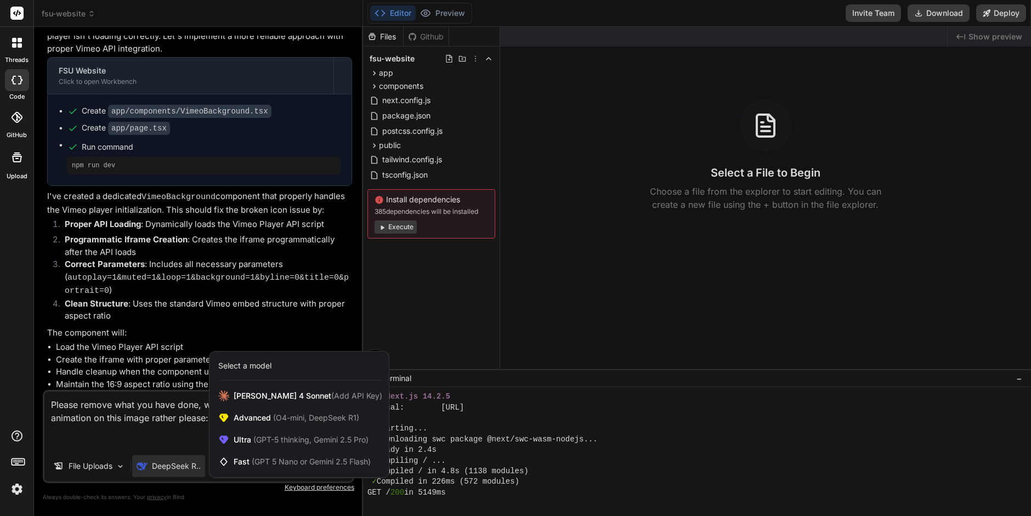
click at [181, 439] on div at bounding box center [515, 258] width 1031 height 516
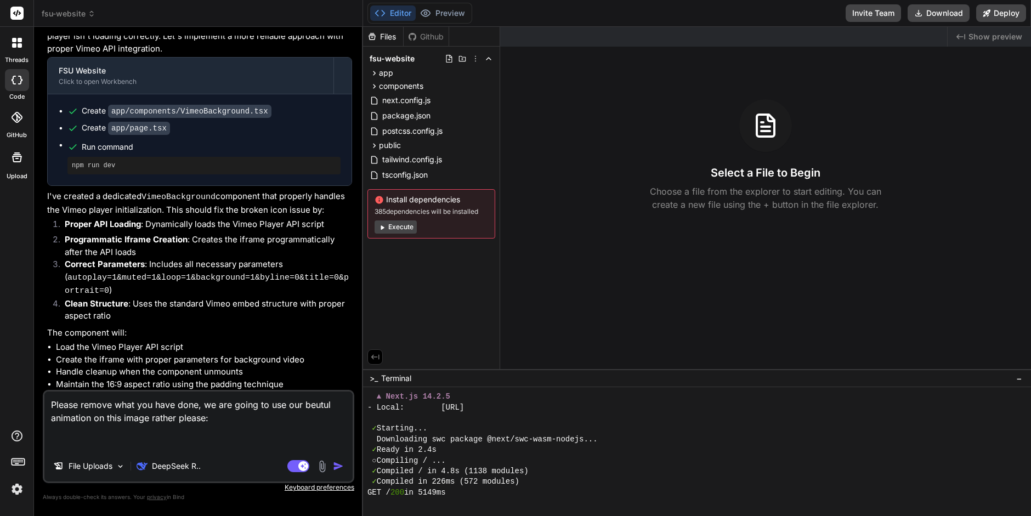
click at [235, 425] on textarea "Please remove what you have done, we are going to use our beutul animation on t…" at bounding box center [198, 421] width 308 height 59
click at [401, 144] on div "public" at bounding box center [432, 145] width 128 height 13
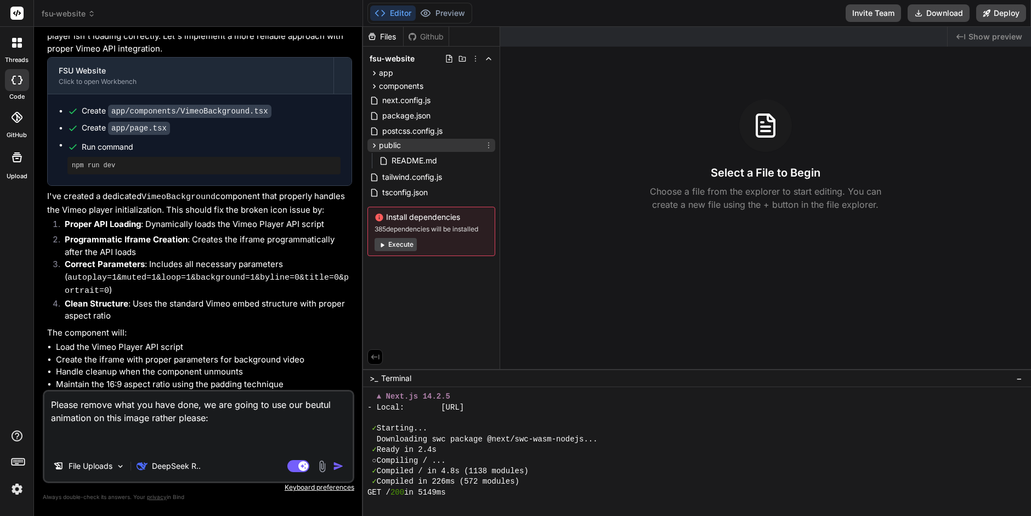
click at [373, 146] on icon at bounding box center [374, 145] width 3 height 4
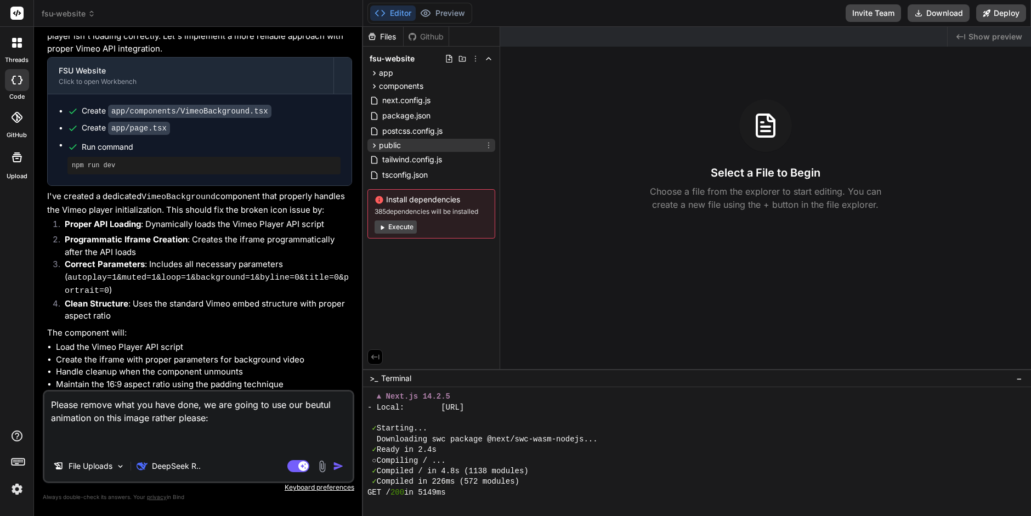
click at [373, 146] on icon at bounding box center [374, 145] width 3 height 4
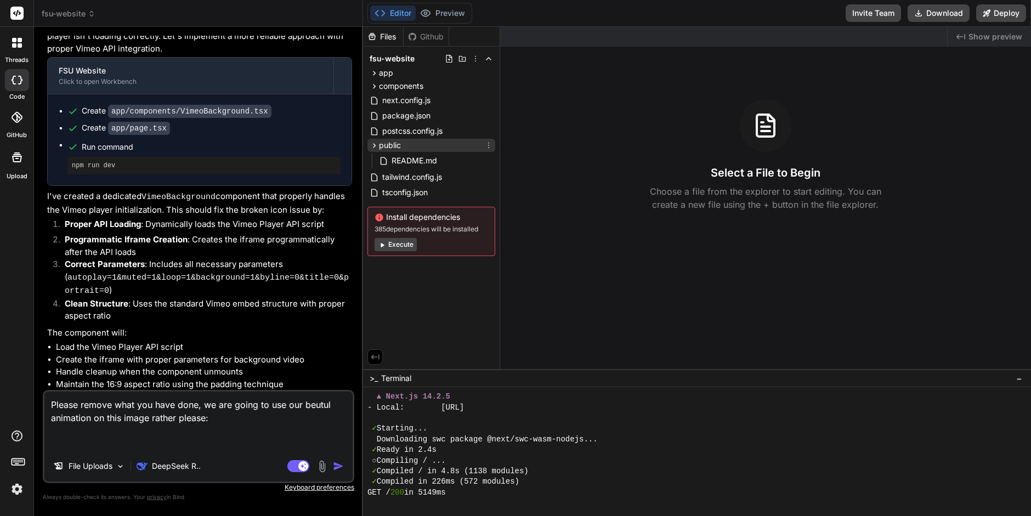
click at [411, 140] on div "public" at bounding box center [432, 145] width 128 height 13
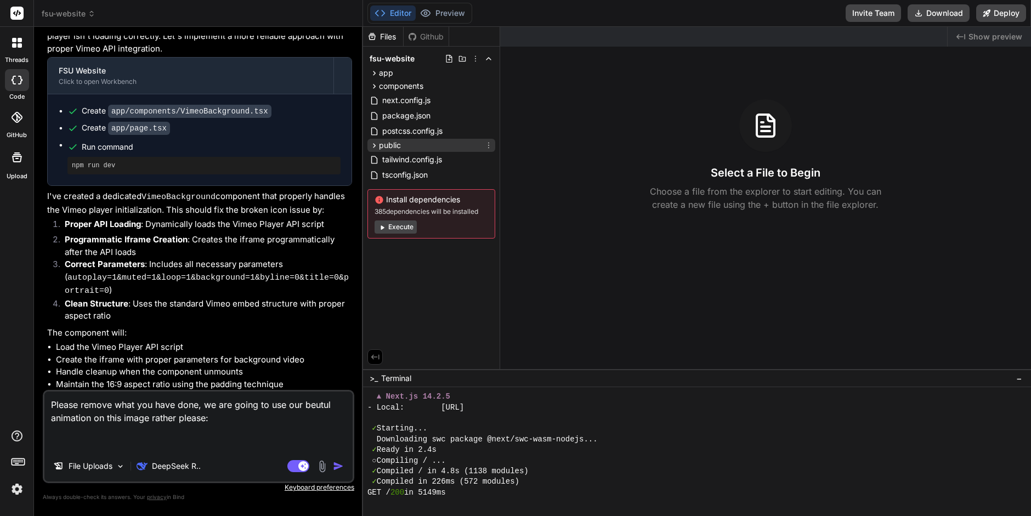
click at [486, 144] on icon at bounding box center [488, 145] width 9 height 9
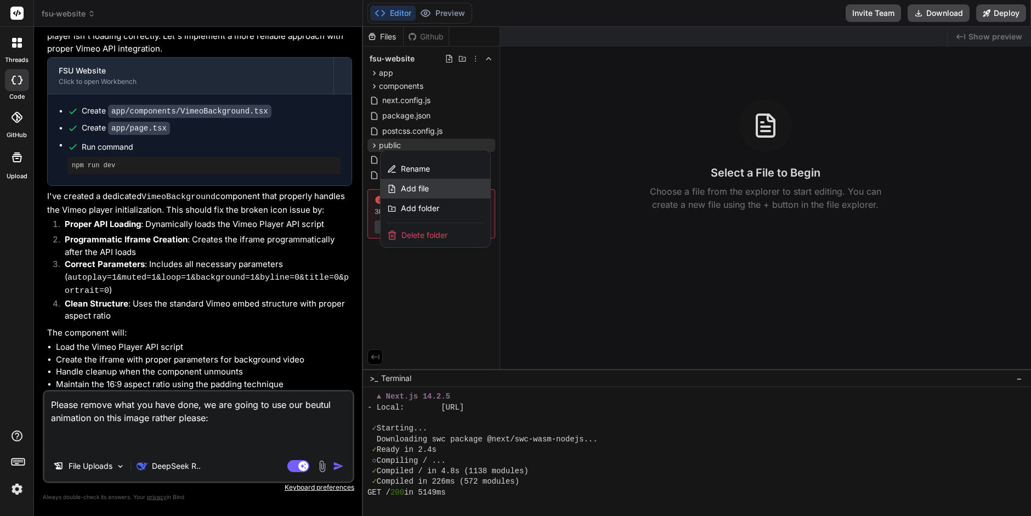
click at [437, 188] on div "Add file" at bounding box center [436, 189] width 110 height 20
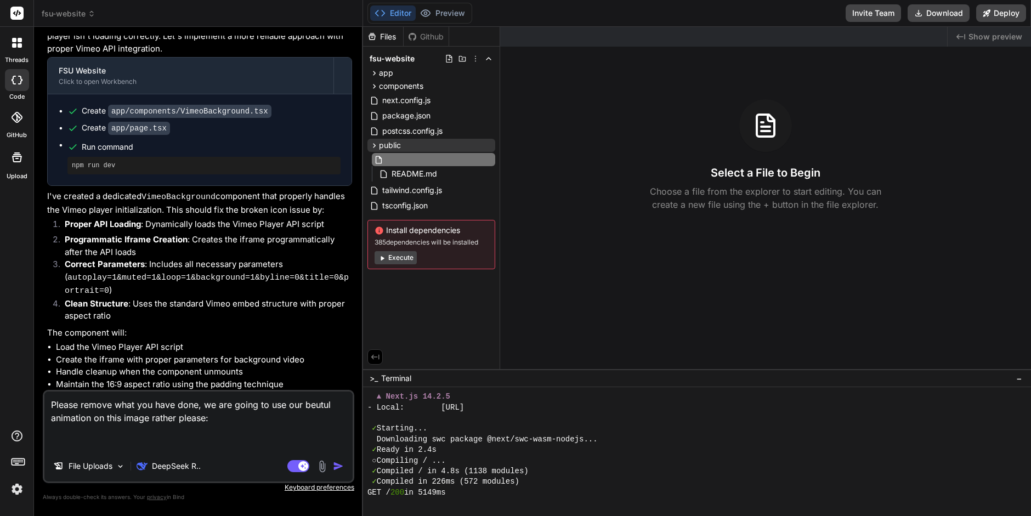
click at [414, 335] on div "Files Github fsu-website app about-us page.tsx components VimeoBackground.tsx c…" at bounding box center [431, 198] width 137 height 342
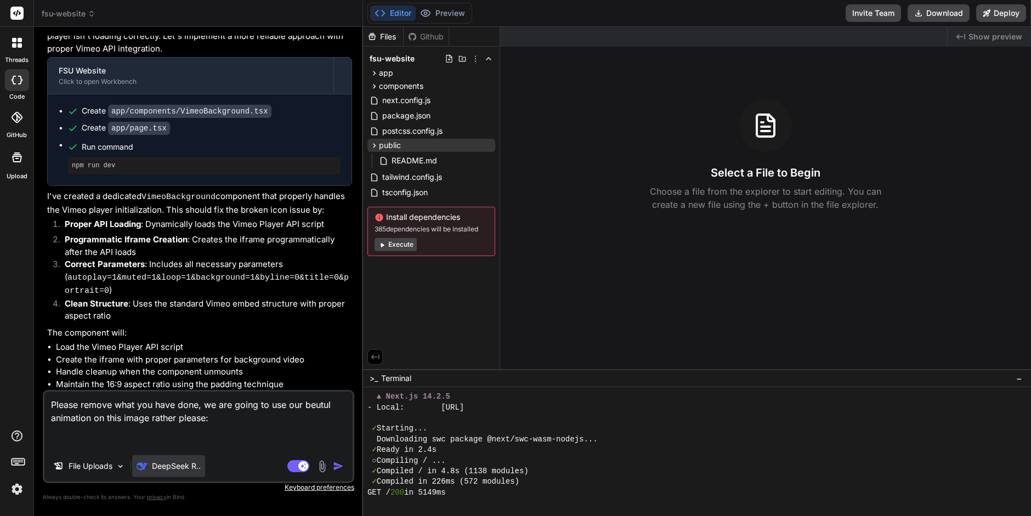
click at [188, 470] on p "DeepSeek R.." at bounding box center [176, 466] width 49 height 11
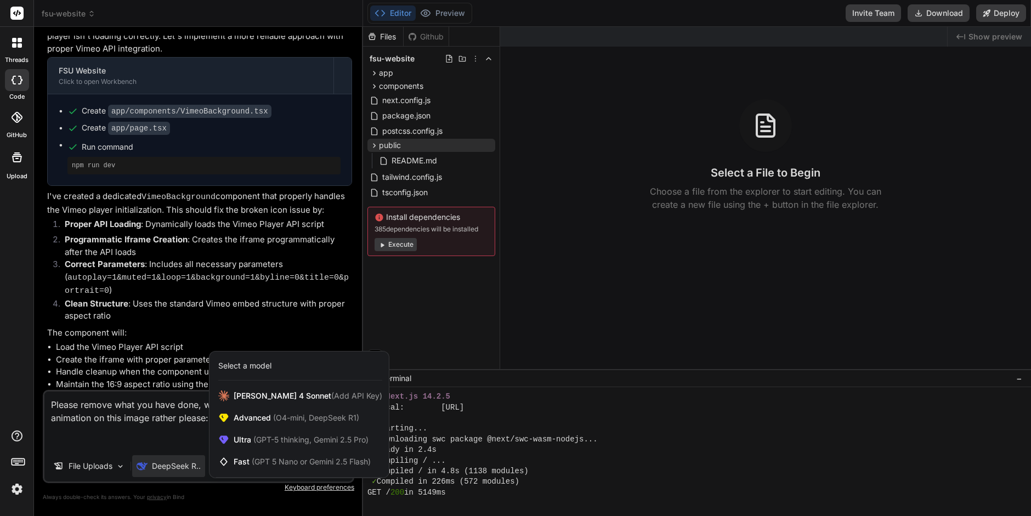
click at [194, 436] on div at bounding box center [515, 258] width 1031 height 516
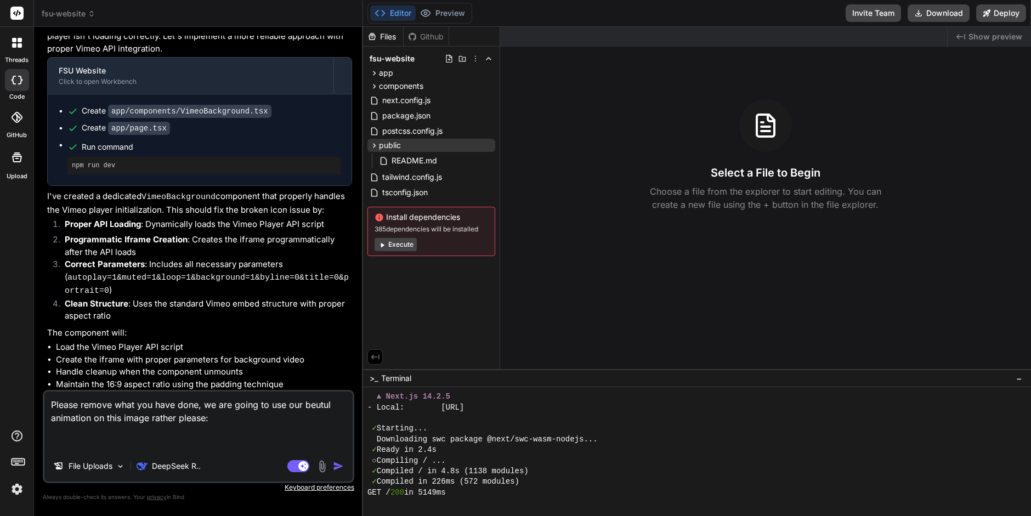
click at [220, 420] on textarea "Please remove what you have done, we are going to use our beutul animation on t…" at bounding box center [198, 421] width 308 height 59
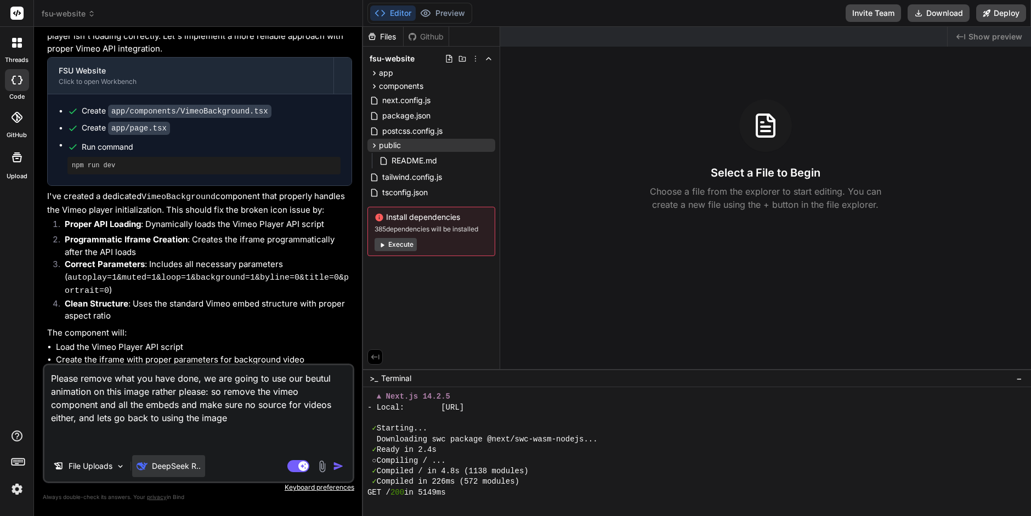
click at [173, 469] on p "DeepSeek R.." at bounding box center [176, 466] width 49 height 11
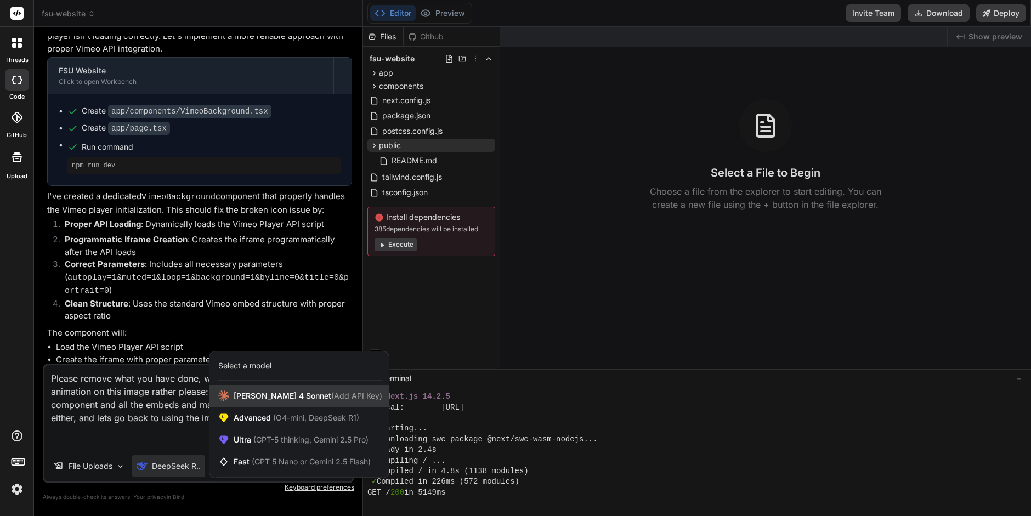
click at [264, 398] on span "[PERSON_NAME] 4 Sonnet (Add API Key)" at bounding box center [308, 396] width 149 height 11
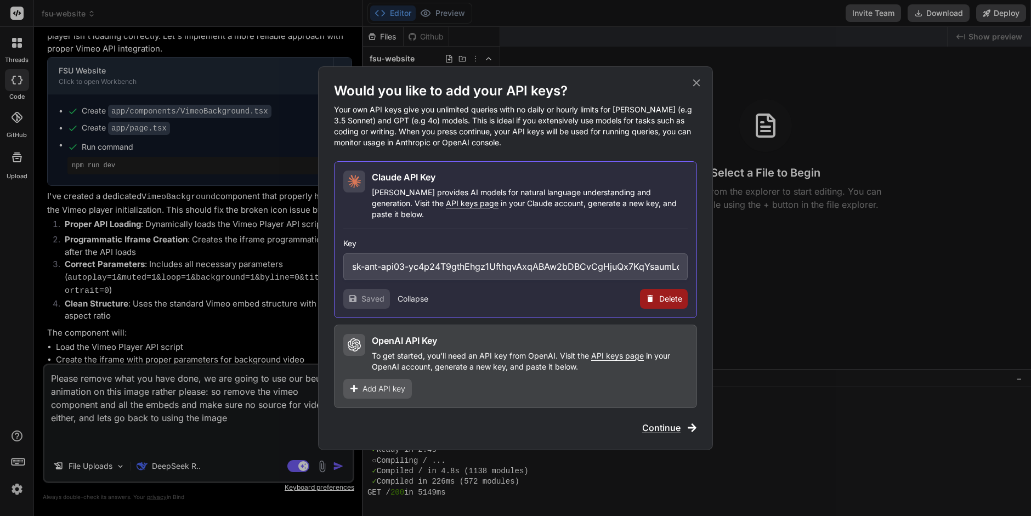
click at [653, 295] on icon at bounding box center [650, 298] width 9 height 9
click at [642, 293] on button "Delete" at bounding box center [641, 298] width 23 height 11
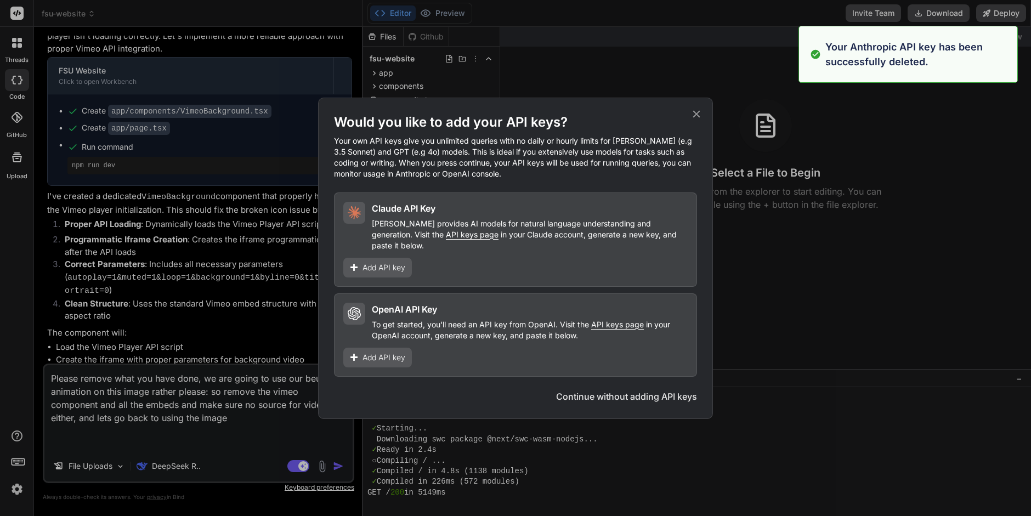
click at [693, 120] on icon at bounding box center [697, 114] width 12 height 12
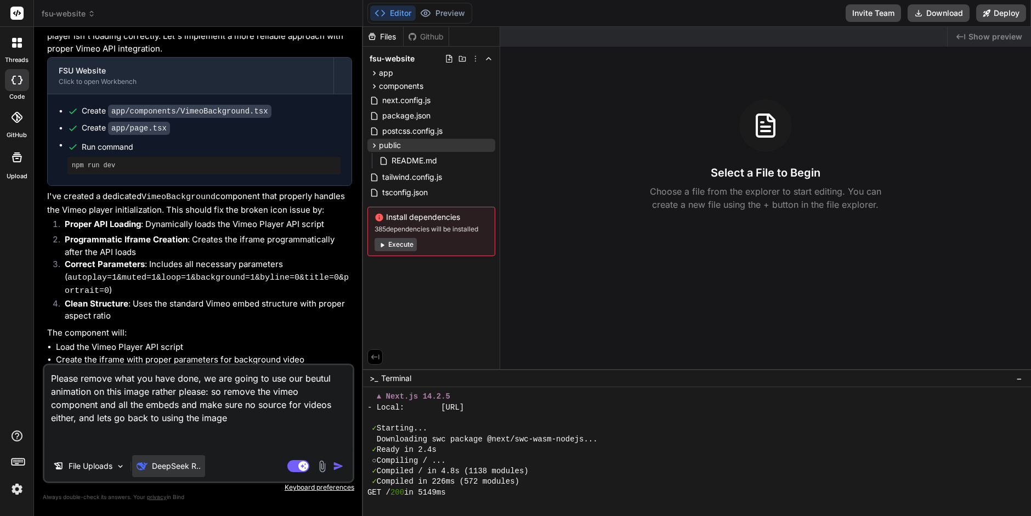
click at [187, 465] on p "DeepSeek R.." at bounding box center [176, 466] width 49 height 11
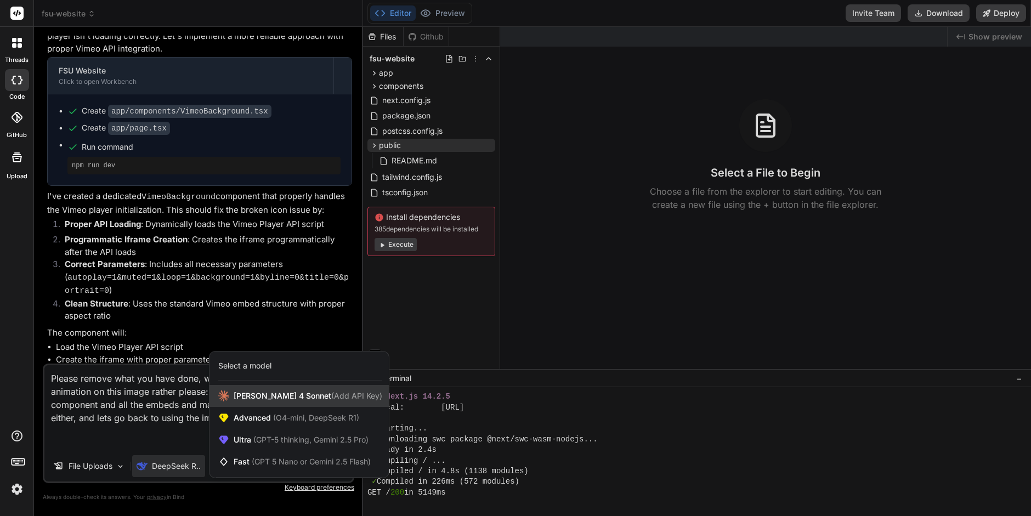
click at [258, 399] on span "[PERSON_NAME] 4 Sonnet (Add API Key)" at bounding box center [308, 396] width 149 height 11
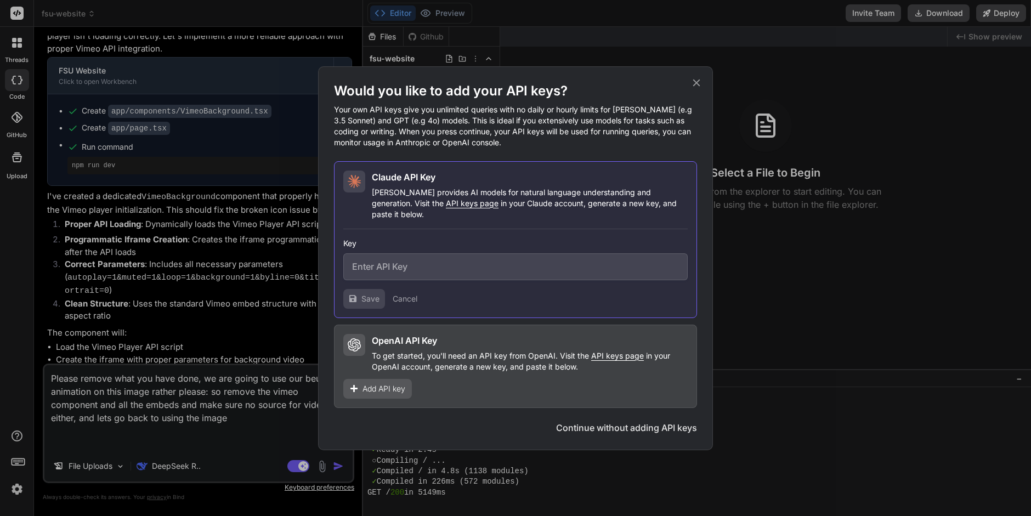
click at [698, 88] on icon at bounding box center [697, 83] width 12 height 12
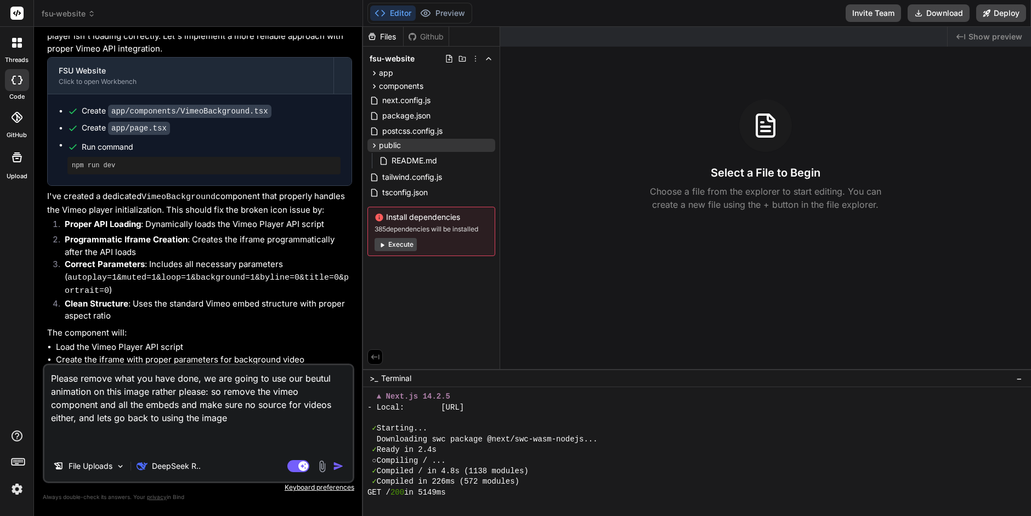
click at [253, 410] on textarea "Please remove what you have done, we are going to use our beutul animation on t…" at bounding box center [198, 408] width 308 height 86
click at [245, 421] on textarea "Please remove what you have done, we are going to use our beutul animation on t…" at bounding box center [198, 408] width 308 height 86
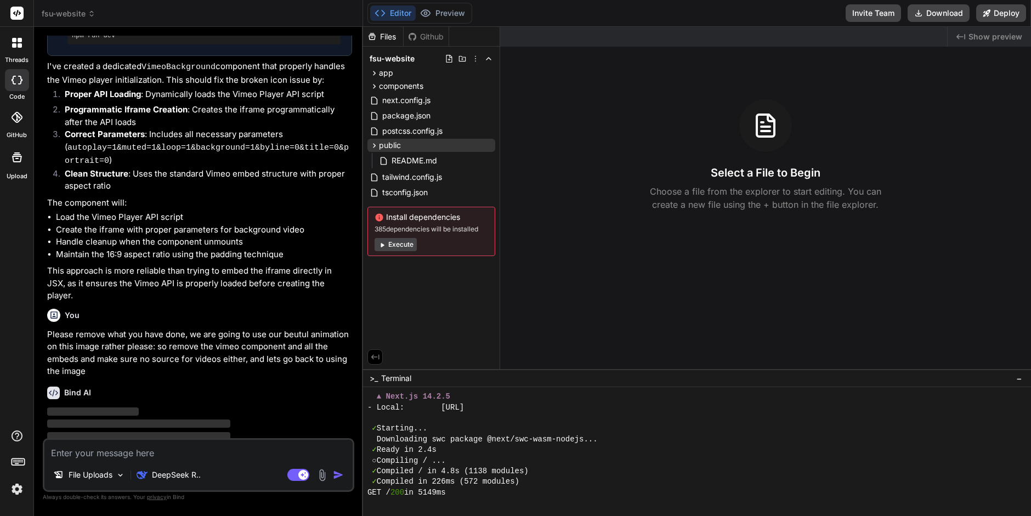
scroll to position [3136, 0]
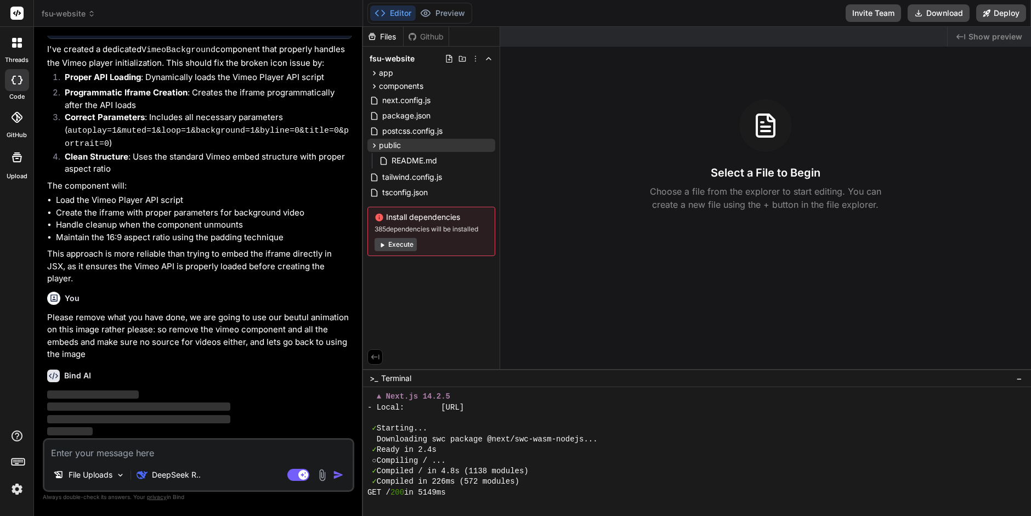
click at [433, 303] on div "Files Github fsu-website app about-us page.tsx components VimeoBackground.tsx c…" at bounding box center [431, 198] width 137 height 342
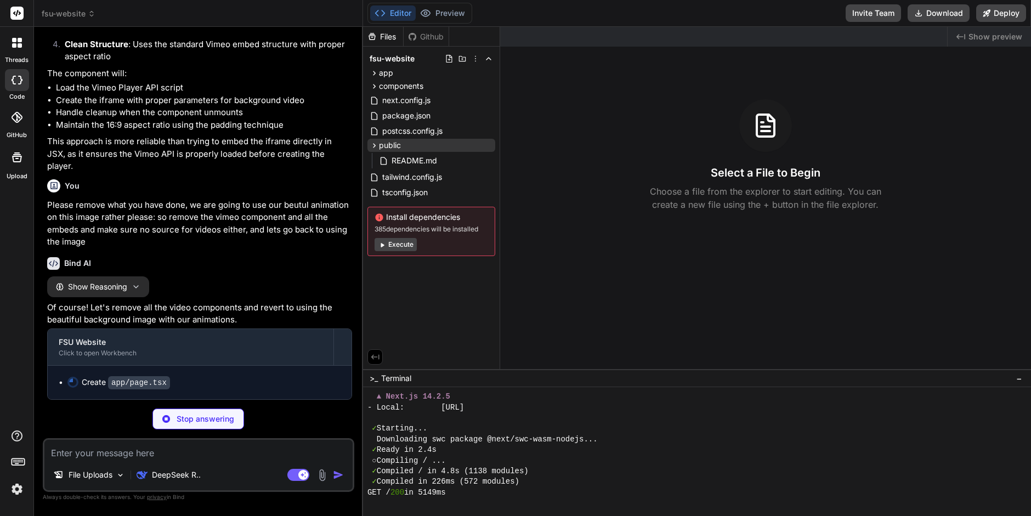
scroll to position [3247, 0]
click at [372, 72] on icon at bounding box center [374, 73] width 9 height 9
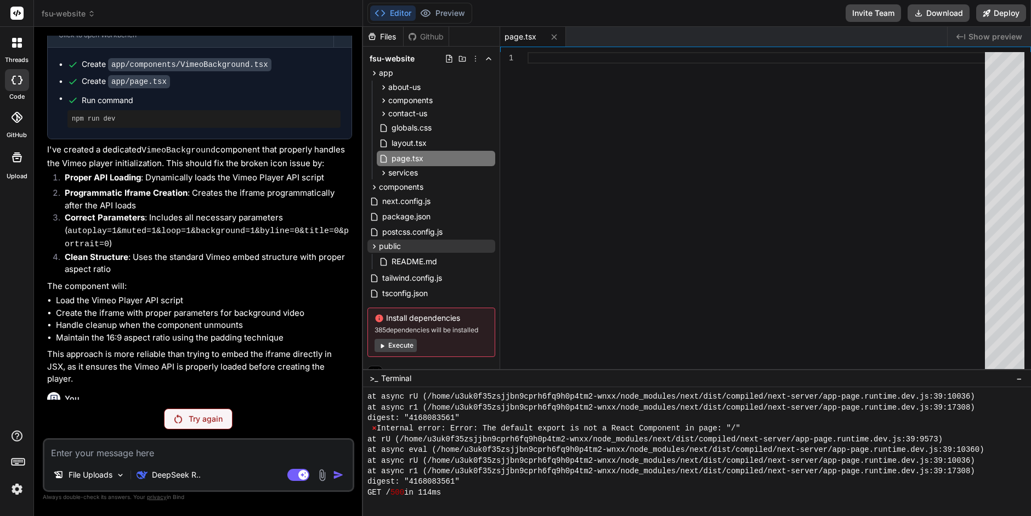
scroll to position [3023, 0]
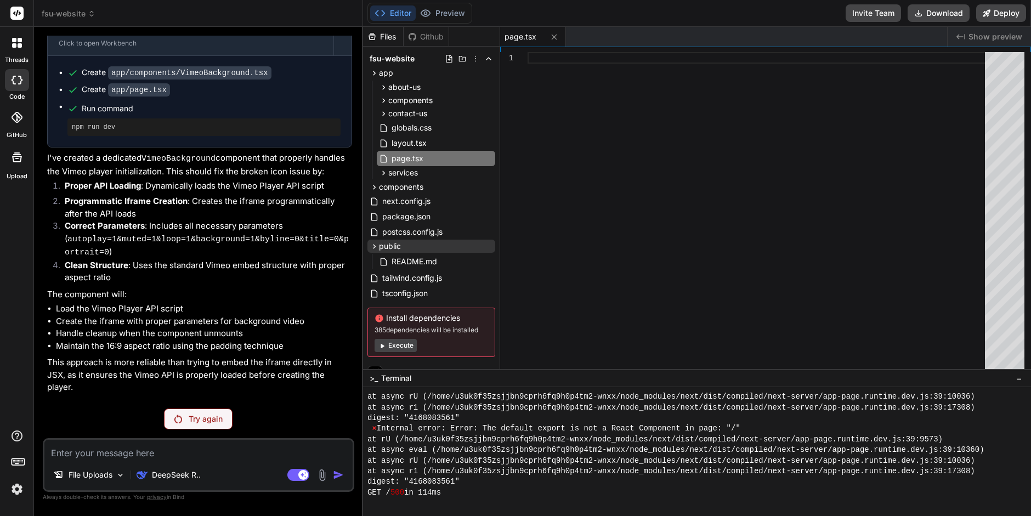
click at [200, 412] on div "Try again" at bounding box center [198, 419] width 69 height 21
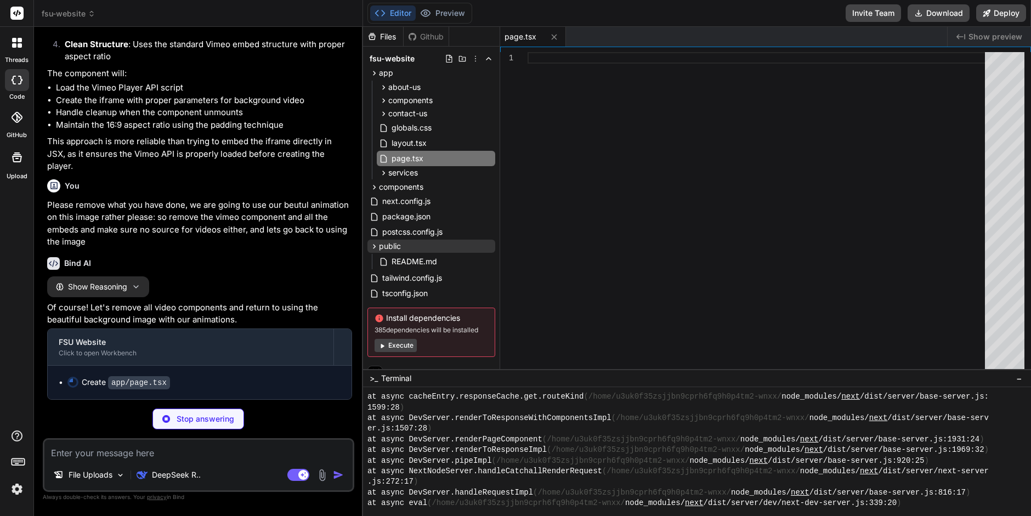
scroll to position [1286, 0]
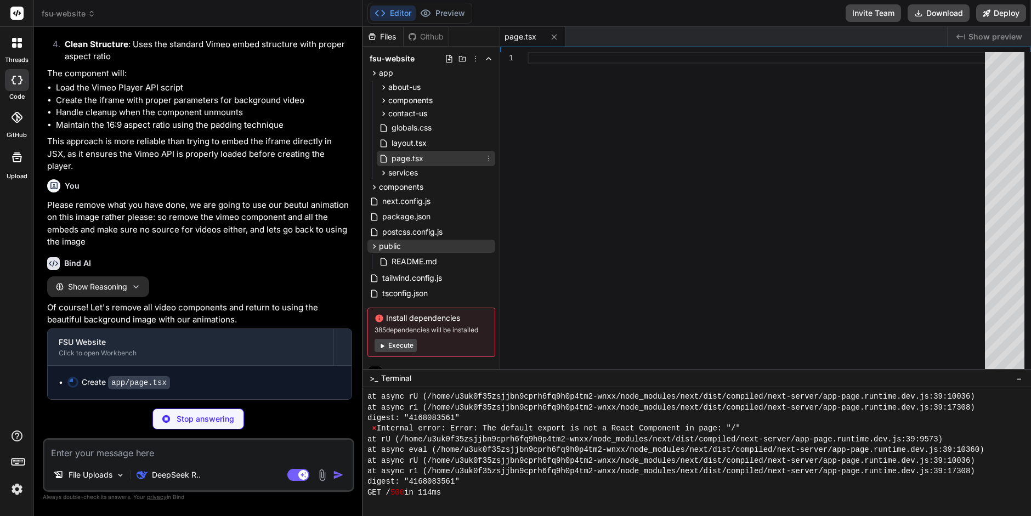
click at [413, 160] on span "page.tsx" at bounding box center [408, 158] width 34 height 13
click at [385, 504] on div at bounding box center [691, 503] width 647 height 10
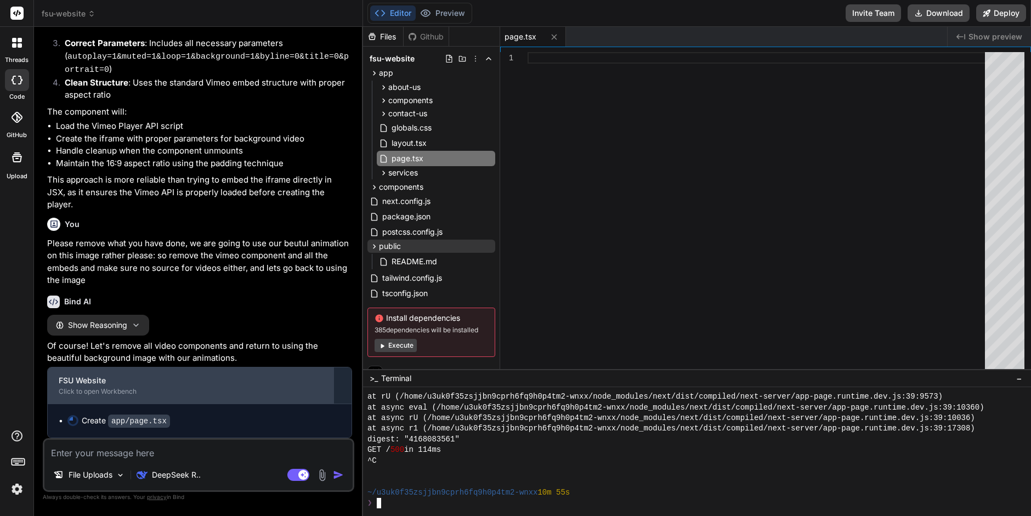
scroll to position [3238, 0]
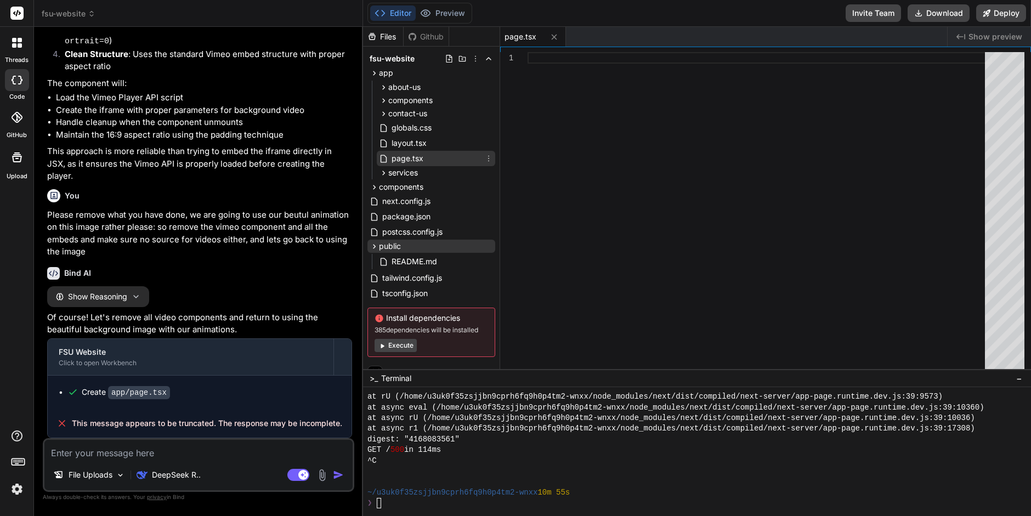
click at [418, 159] on span "page.tsx" at bounding box center [408, 158] width 34 height 13
click at [417, 84] on span "about-us" at bounding box center [404, 87] width 32 height 11
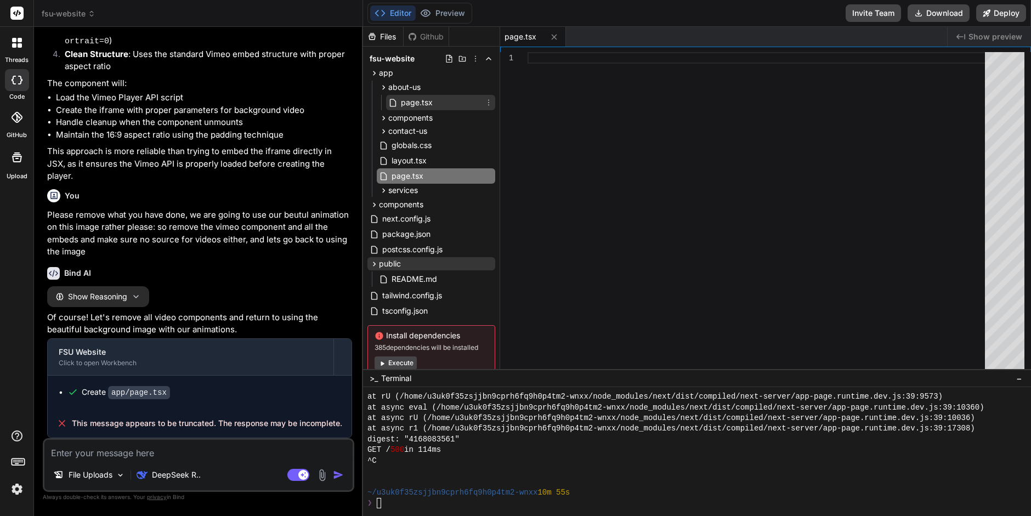
click at [403, 104] on span "page.tsx" at bounding box center [417, 102] width 34 height 13
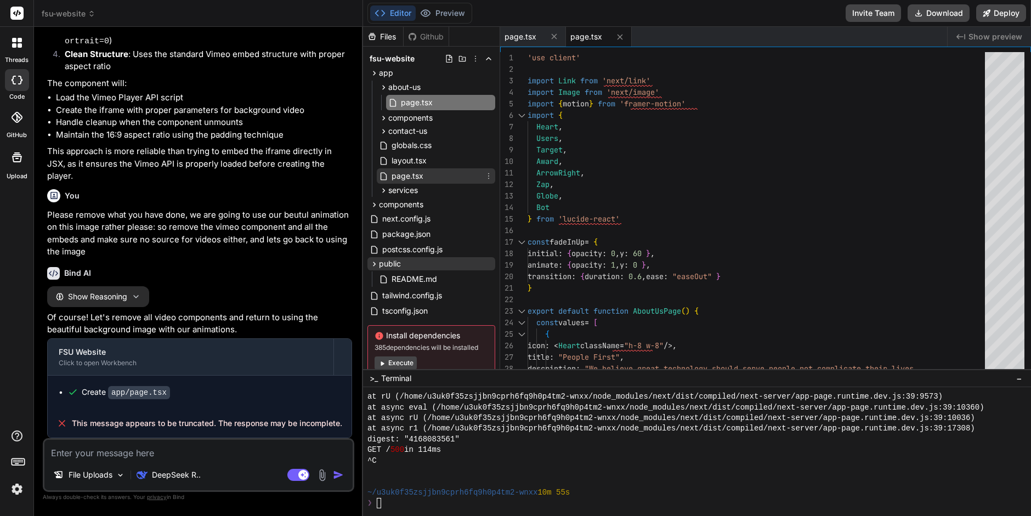
click at [410, 178] on span "page.tsx" at bounding box center [408, 176] width 34 height 13
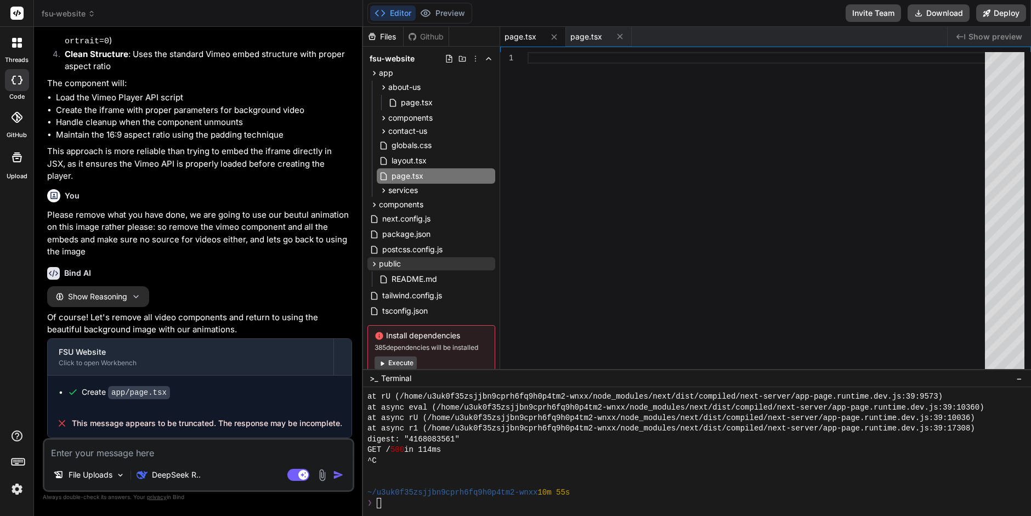
click at [521, 42] on div "page.tsx" at bounding box center [533, 37] width 66 height 20
click at [617, 35] on icon at bounding box center [620, 36] width 9 height 9
click at [403, 163] on span "layout.tsx" at bounding box center [409, 160] width 37 height 13
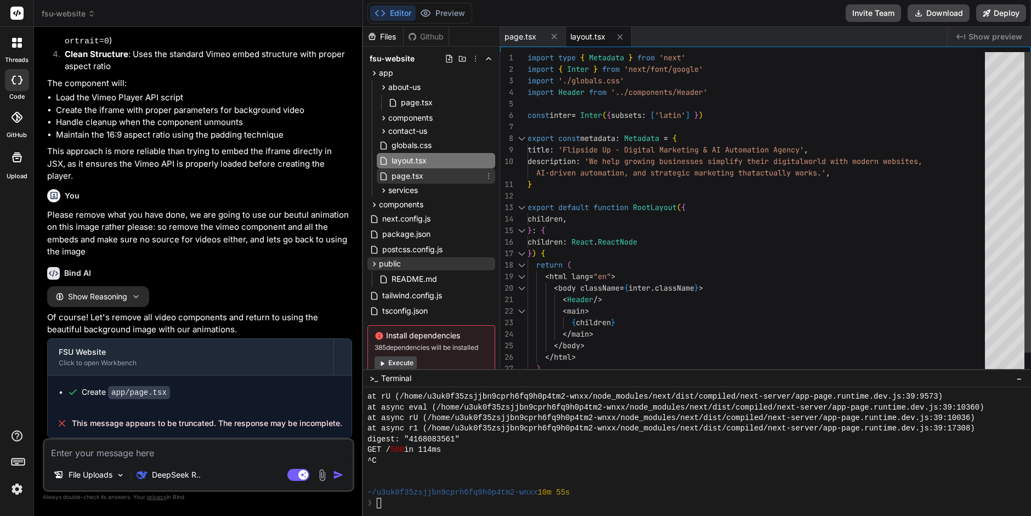
click at [402, 174] on span "page.tsx" at bounding box center [408, 176] width 34 height 13
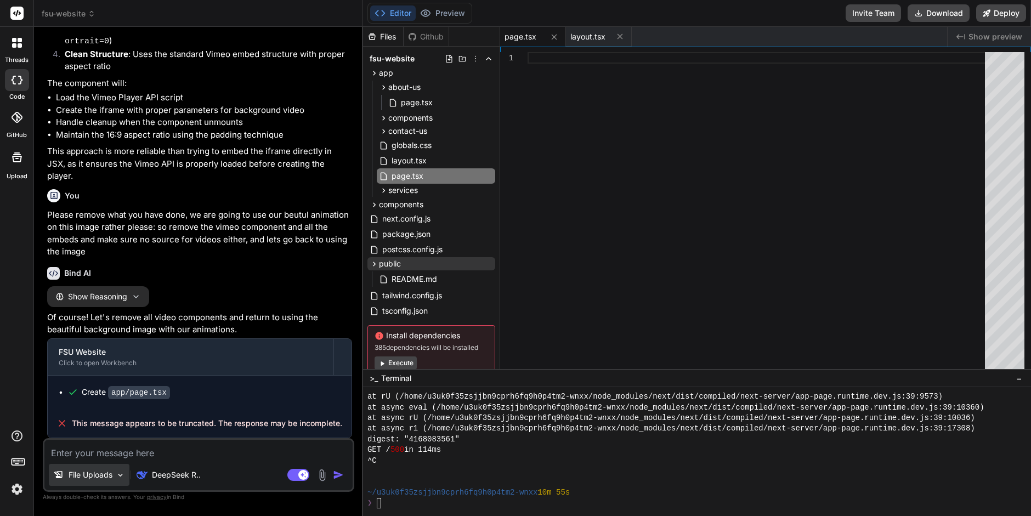
click at [117, 474] on img at bounding box center [120, 475] width 9 height 9
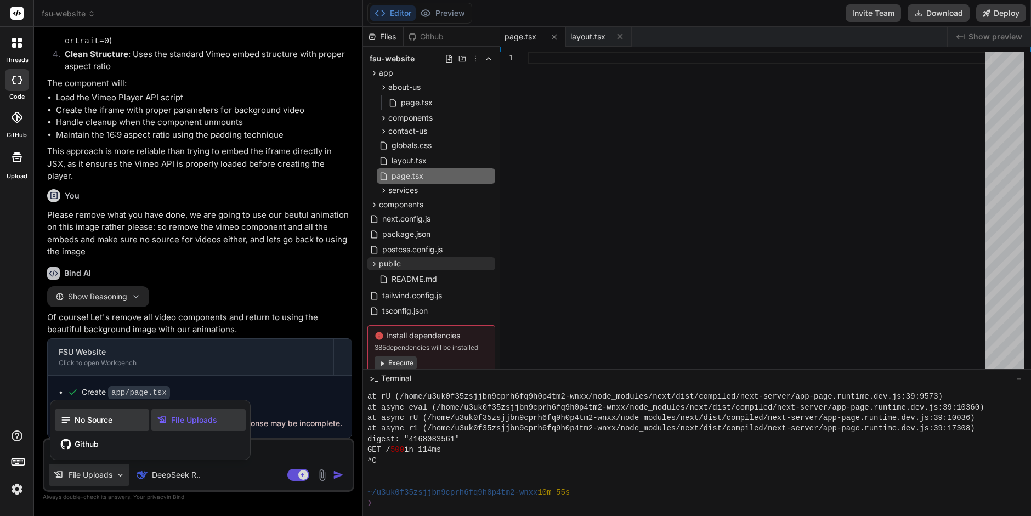
click at [92, 419] on span "No Source" at bounding box center [94, 420] width 38 height 11
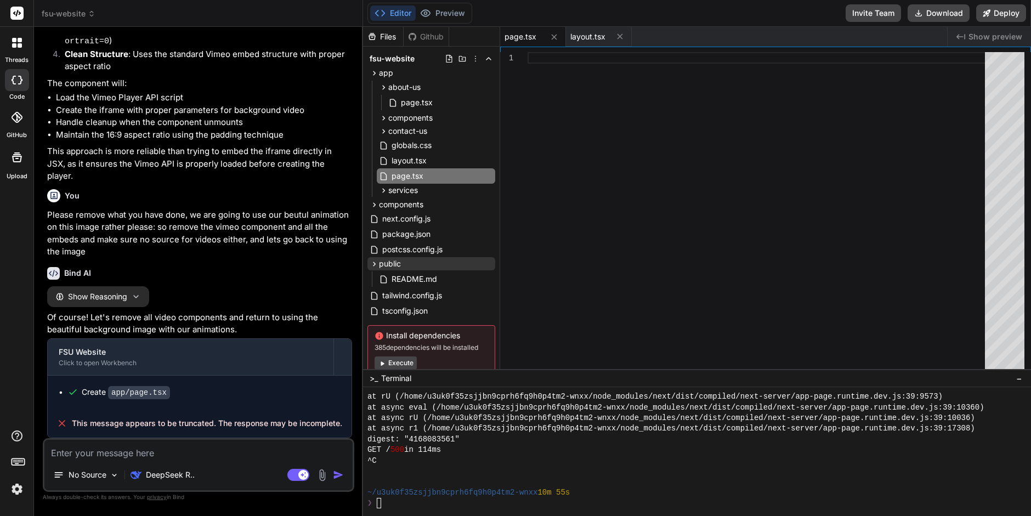
click at [199, 421] on span "This message appears to be truncated. The response may be incomplete." at bounding box center [207, 423] width 270 height 11
click at [559, 256] on div at bounding box center [760, 213] width 464 height 323
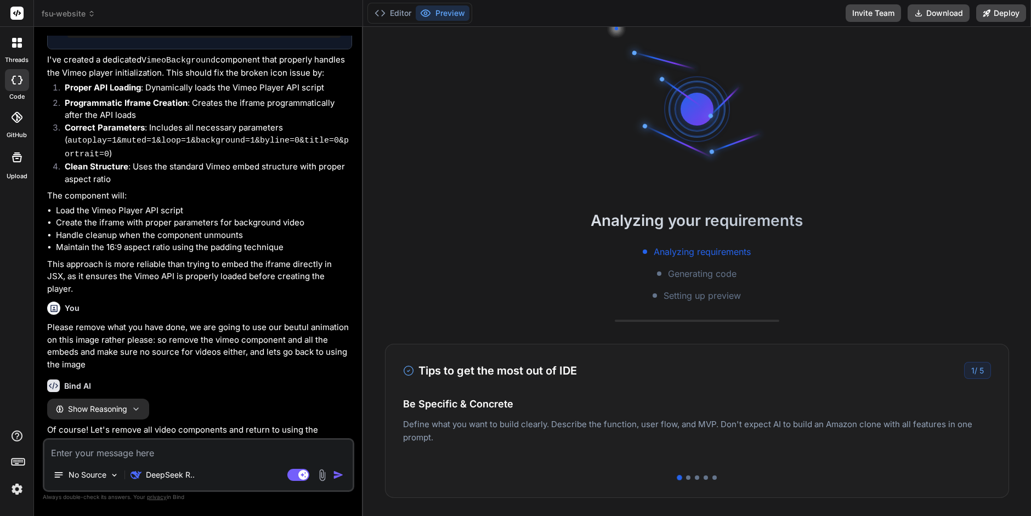
scroll to position [2636, 0]
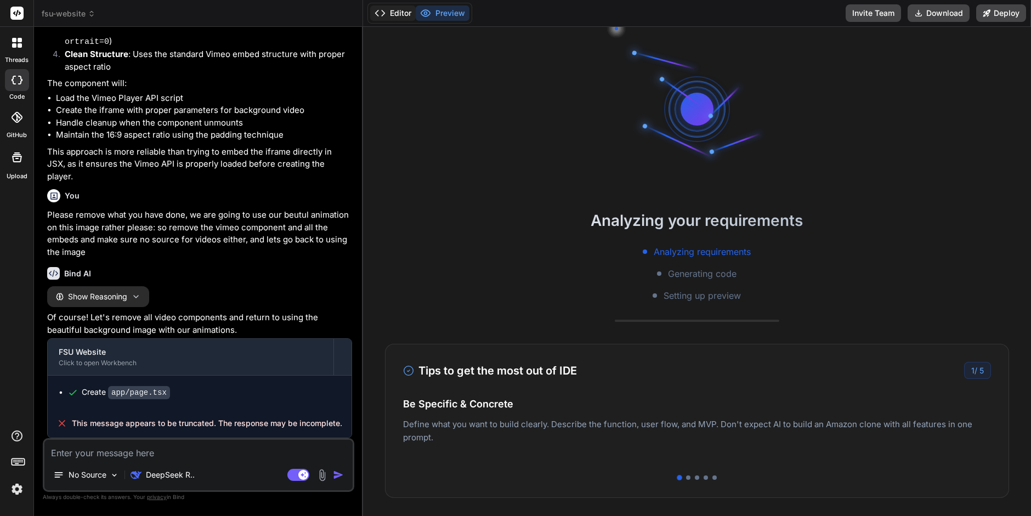
click at [396, 14] on button "Editor" at bounding box center [393, 12] width 46 height 15
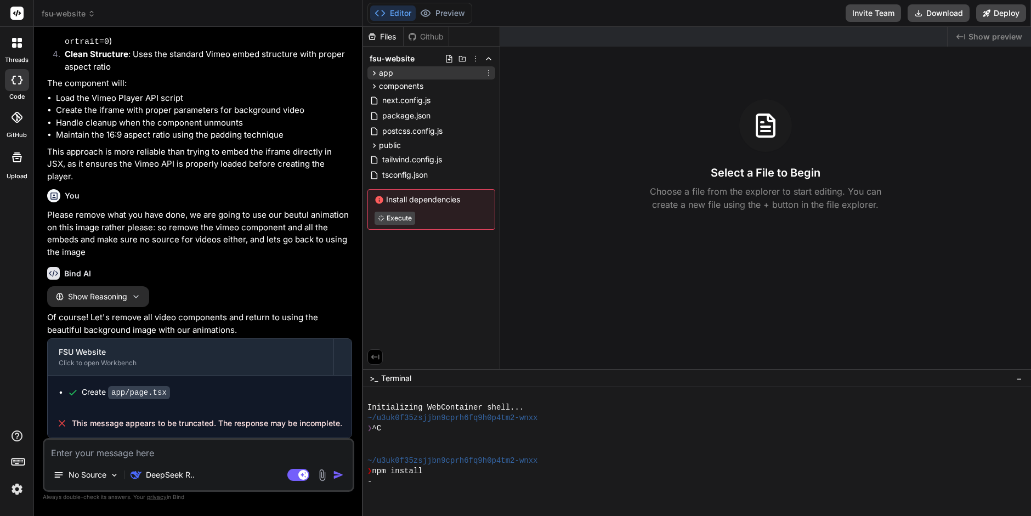
click at [374, 70] on icon at bounding box center [374, 73] width 9 height 9
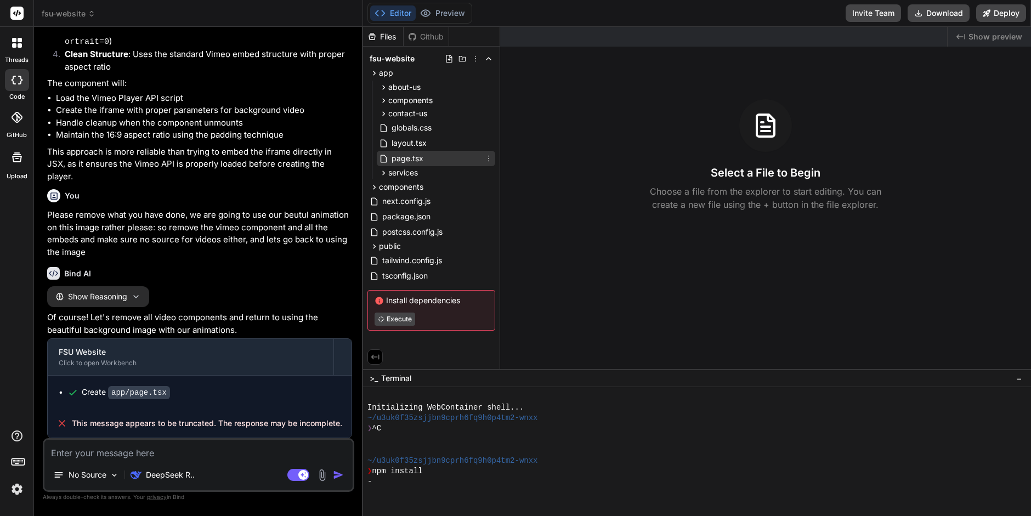
click at [411, 156] on span "page.tsx" at bounding box center [408, 158] width 34 height 13
type textarea "x"
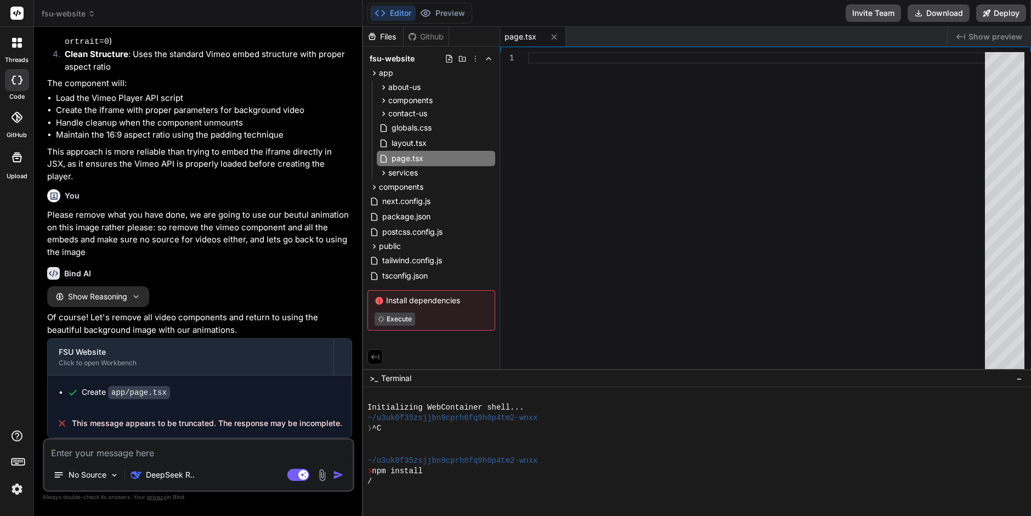
click at [134, 455] on textarea at bounding box center [198, 450] width 308 height 20
type textarea "t"
type textarea "x"
type textarea "th"
type textarea "x"
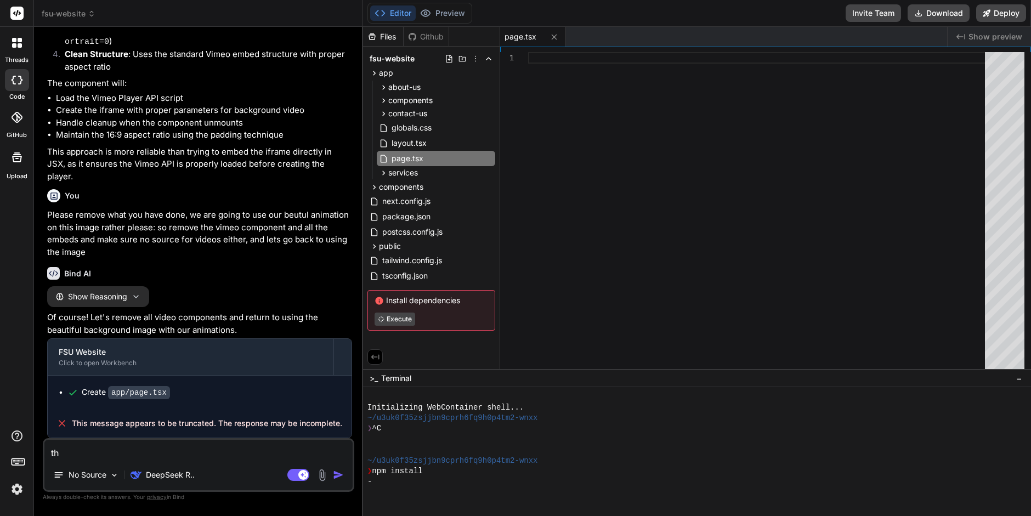
type textarea "the"
type textarea "x"
type textarea "the"
type textarea "x"
type textarea "the h"
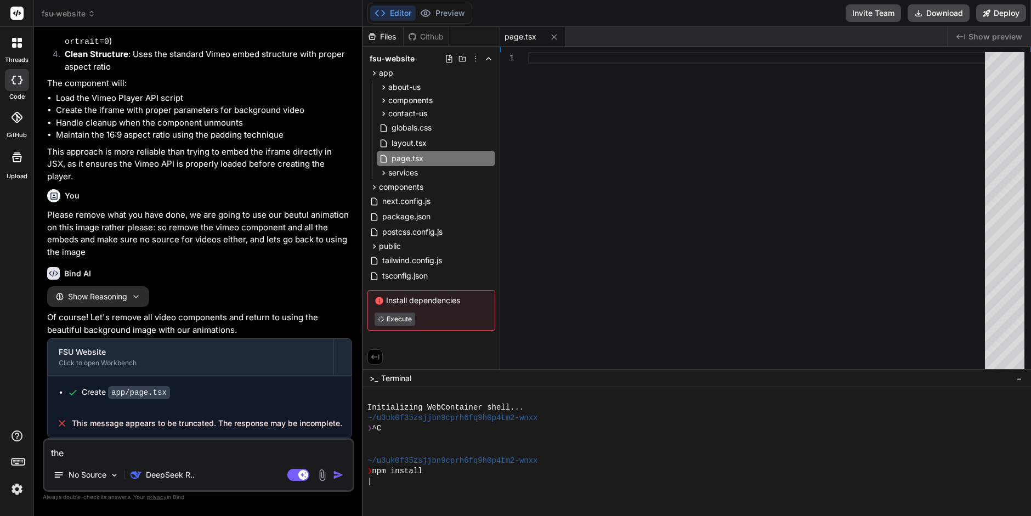
type textarea "x"
type textarea "the ho"
type textarea "x"
type textarea "the hom"
type textarea "x"
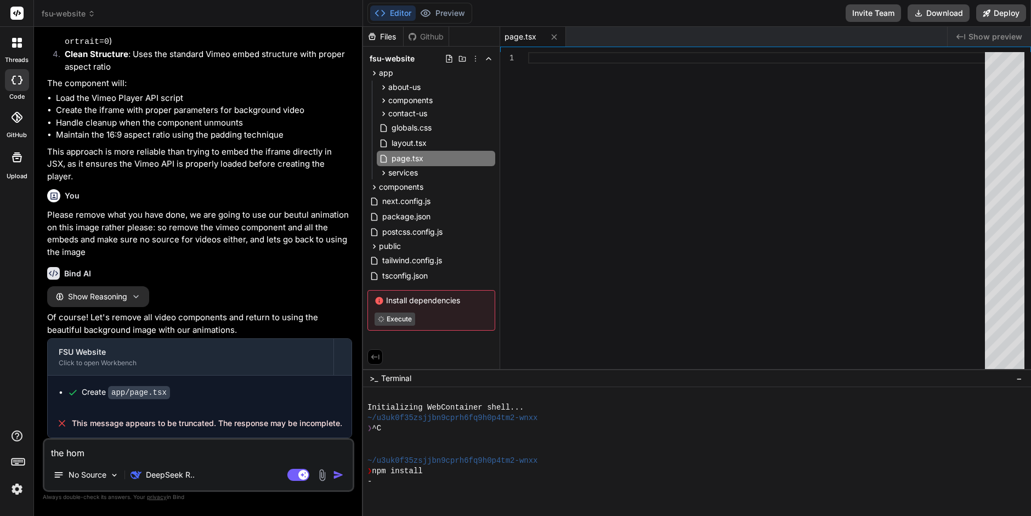
type textarea "the home"
type textarea "x"
type textarea "the home"
type textarea "x"
type textarea "the home p"
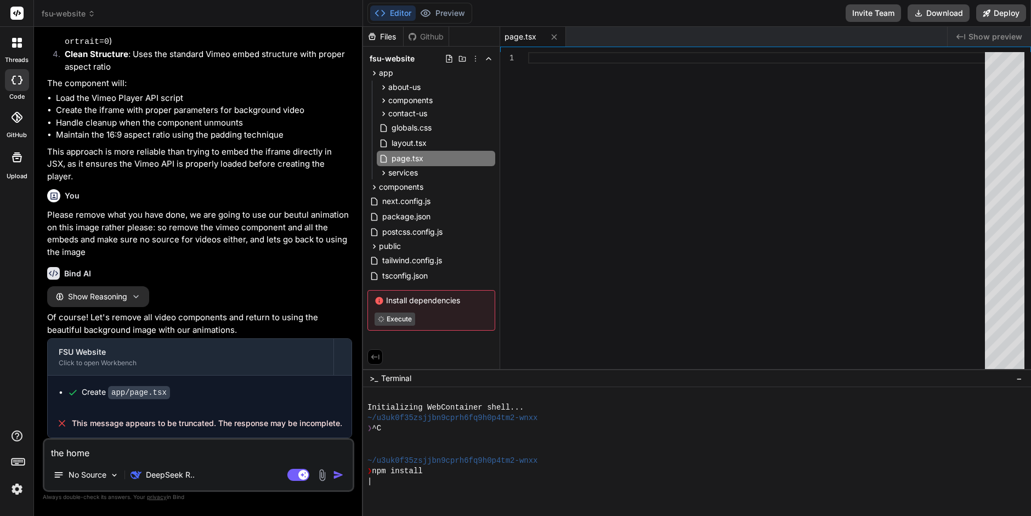
type textarea "x"
type textarea "the home pa"
type textarea "x"
type textarea "the home pag"
type textarea "x"
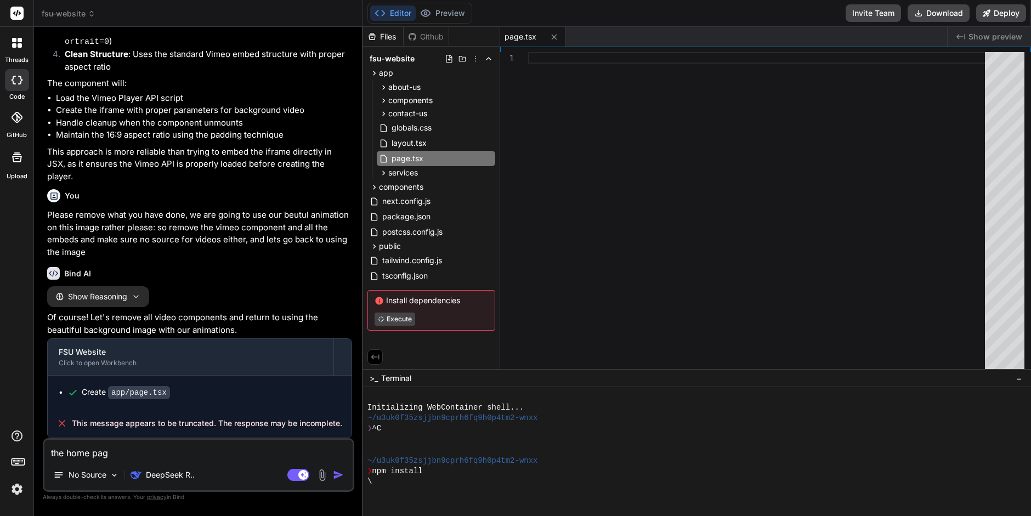
type textarea "the home page"
type textarea "x"
type textarea "the home page"
type textarea "x"
type textarea "the home page h"
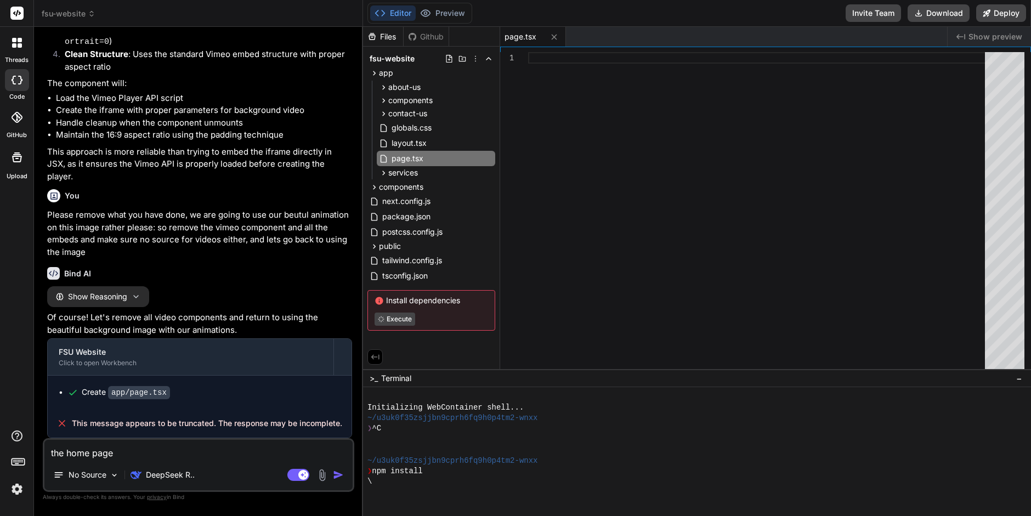
type textarea "x"
type textarea "the home page ha"
type textarea "x"
type textarea "the home page has"
type textarea "x"
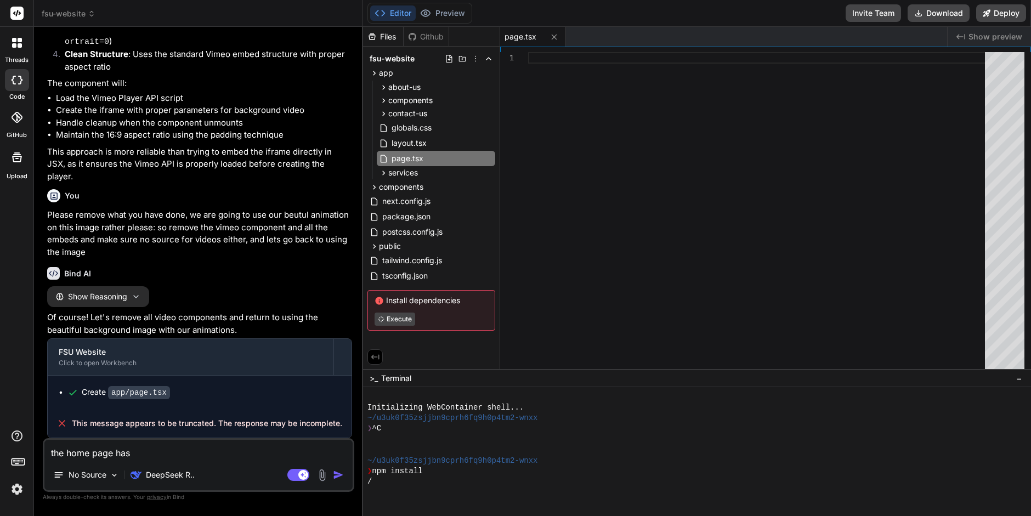
type textarea "the home page has"
type textarea "x"
type textarea "the home page has d"
type textarea "x"
type textarea "the home page has di"
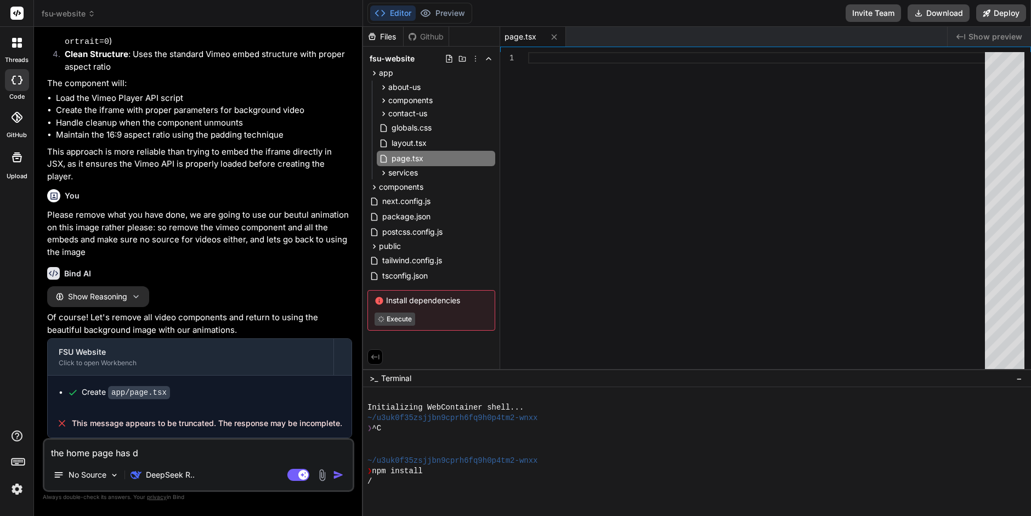
type textarea "x"
type textarea "the home page has dis"
type textarea "x"
type textarea "the home page has diss"
type textarea "x"
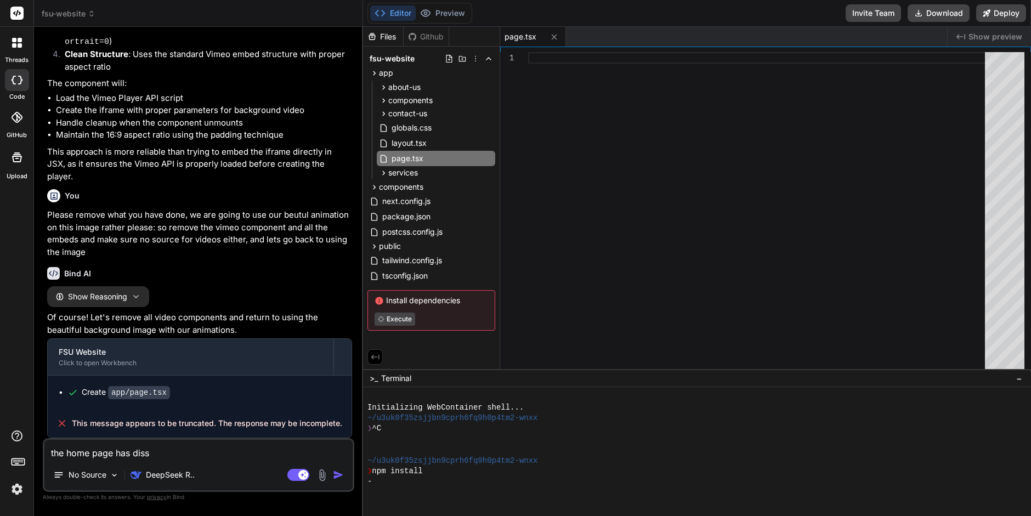
type textarea "the home page has dissa"
type textarea "x"
type textarea "the home page has dissap"
type textarea "x"
type textarea "the home page has dissape"
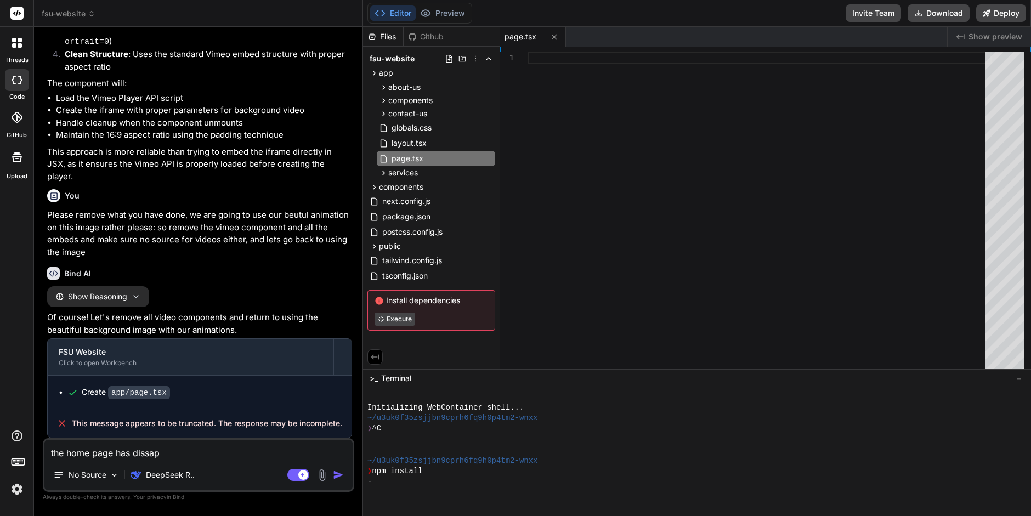
type textarea "x"
type textarea "the home page has dissapea"
type textarea "x"
type textarea "the home page has dissapear"
type textarea "x"
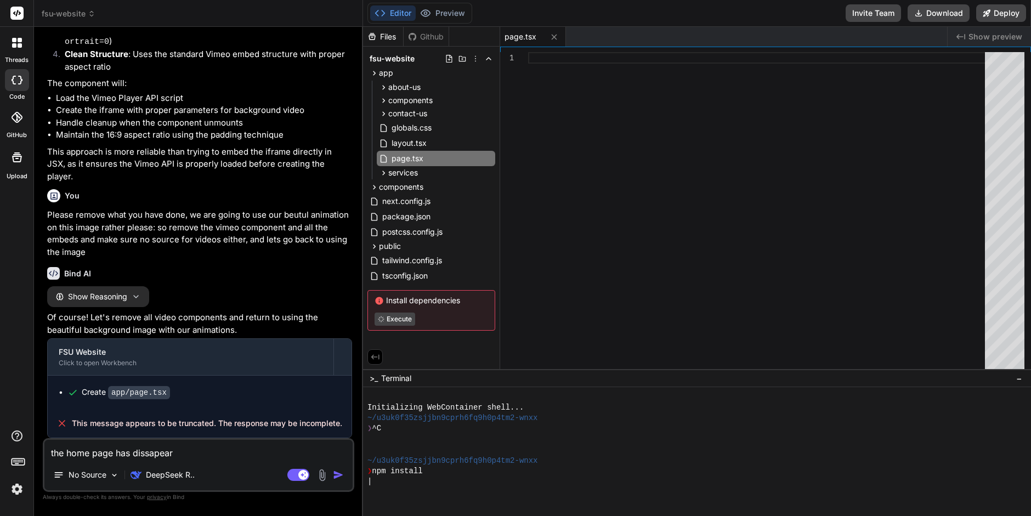
type textarea "the home page has dissapeare"
type textarea "x"
type textarea "the home page has dissapeared"
type textarea "x"
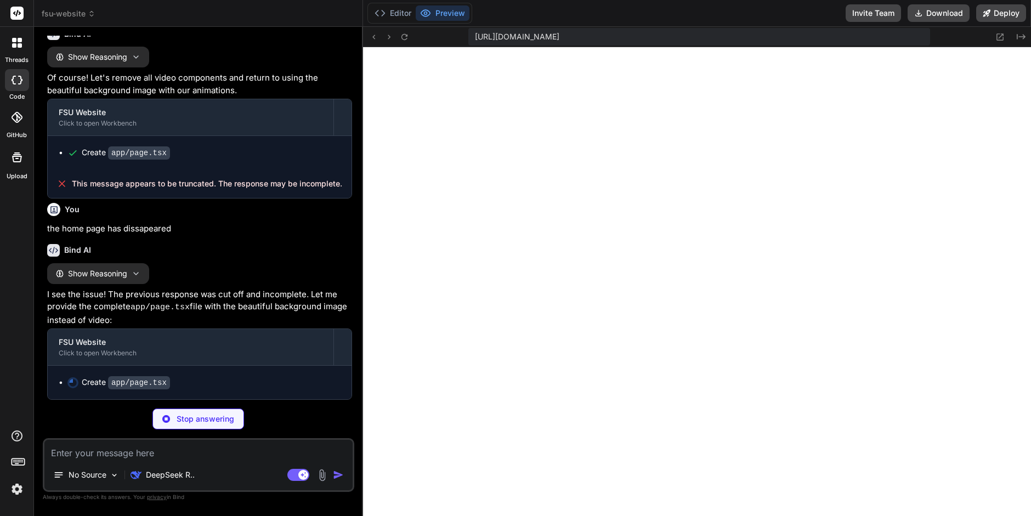
scroll to position [414, 0]
click at [396, 8] on button "Editor" at bounding box center [393, 12] width 46 height 15
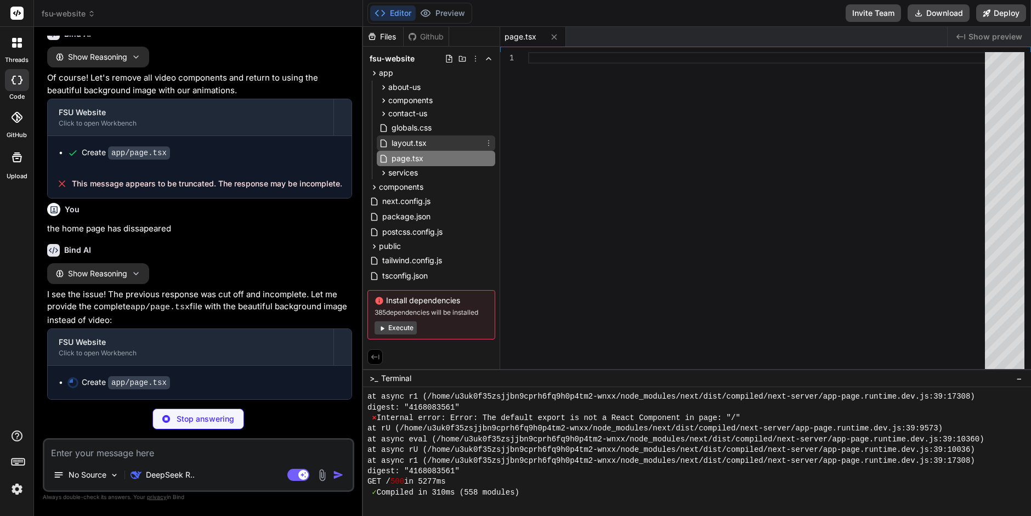
type textarea "x"
click at [409, 142] on span "layout.tsx" at bounding box center [409, 143] width 37 height 13
type textarea "<body className={inter.className}> <Header /> <main> {children} </main> </body>…"
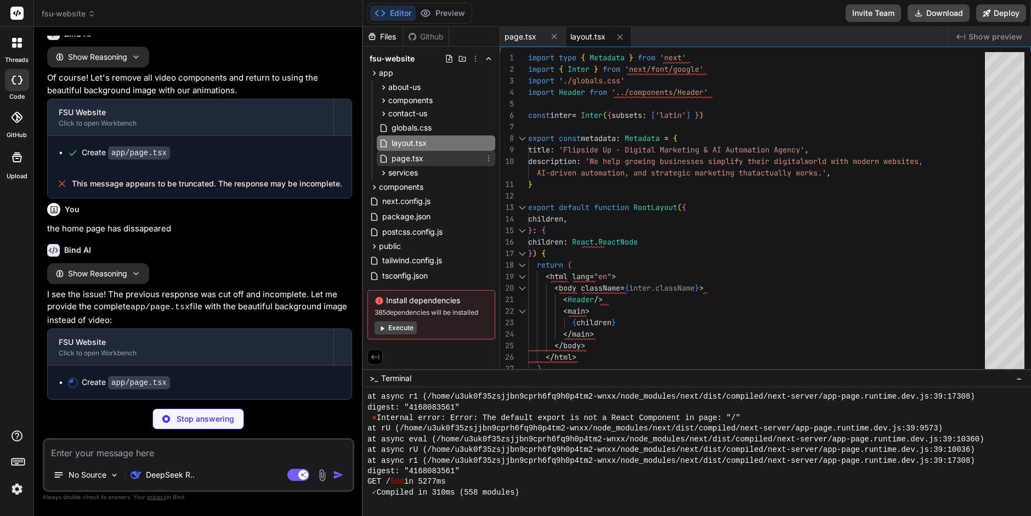
type textarea "x"
click at [410, 153] on span "page.tsx" at bounding box center [408, 158] width 34 height 13
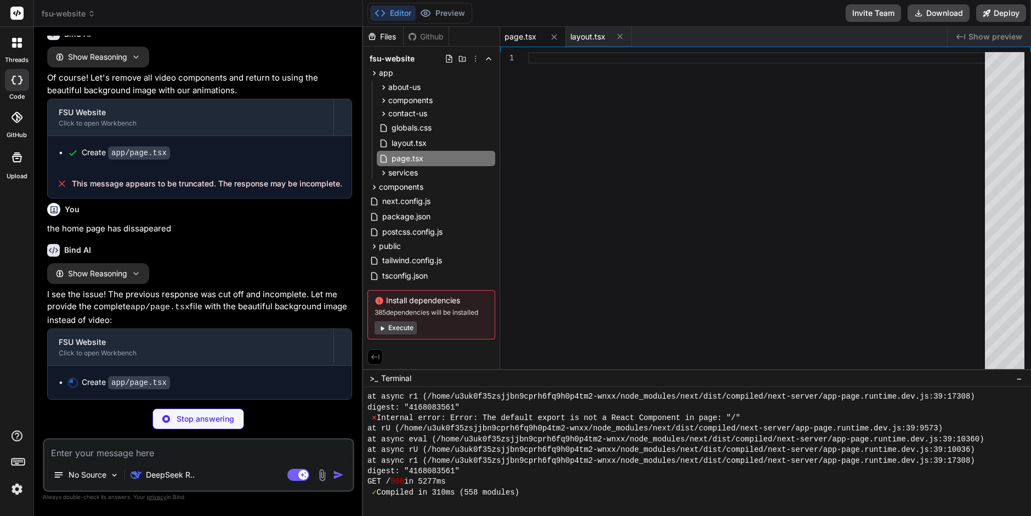
click at [296, 417] on div "Stop answering" at bounding box center [199, 419] width 312 height 21
click at [446, 10] on button "Preview" at bounding box center [443, 12] width 54 height 15
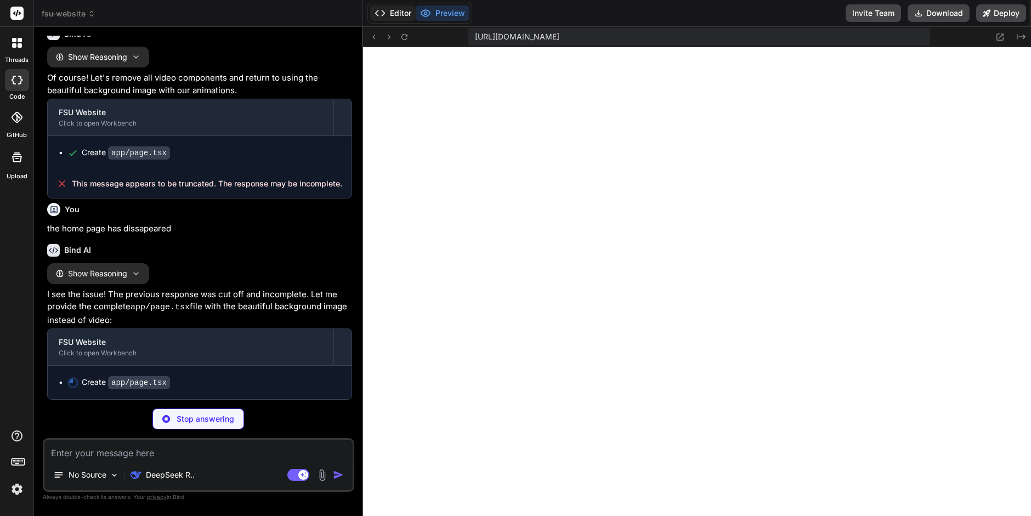
click at [392, 16] on button "Editor" at bounding box center [393, 12] width 46 height 15
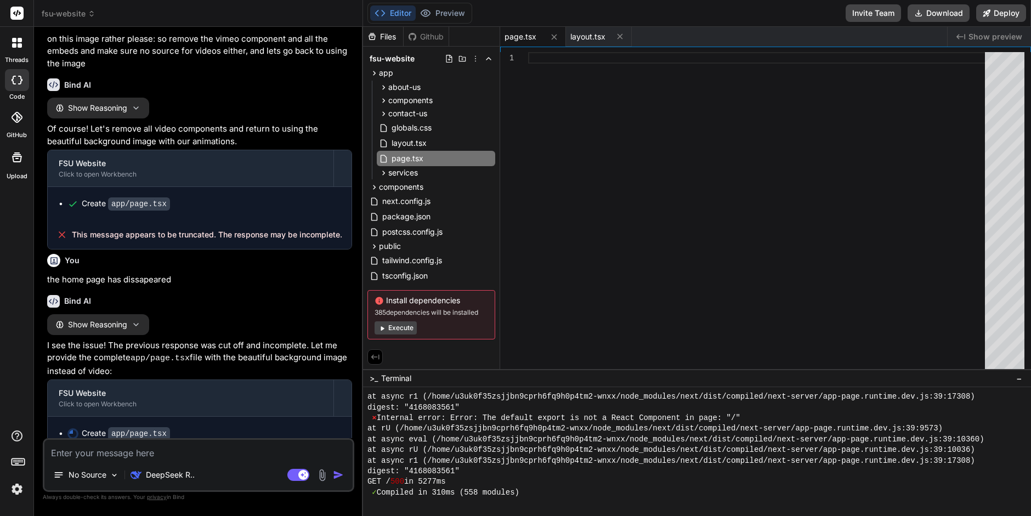
scroll to position [2835, 0]
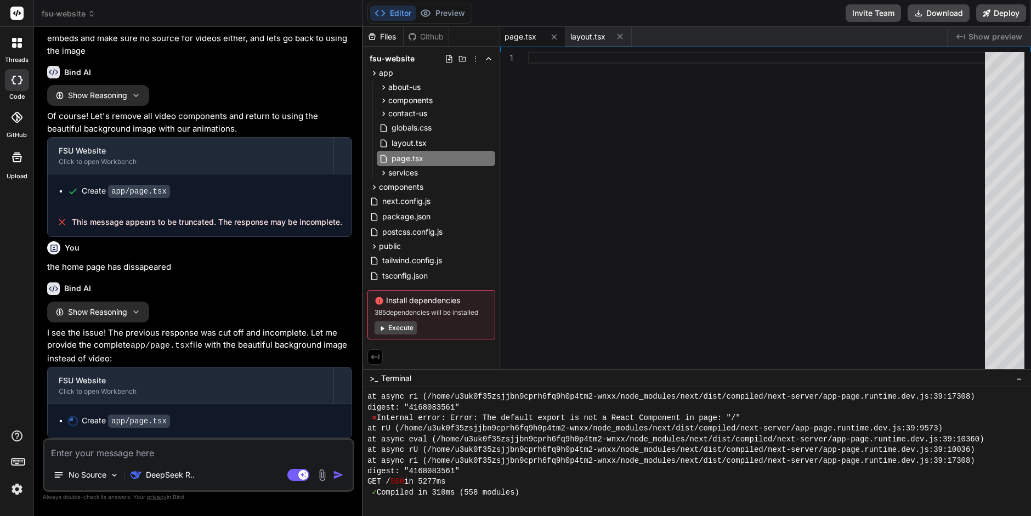
click at [156, 422] on code "app/page.tsx" at bounding box center [139, 421] width 62 height 13
click at [102, 420] on div "Create app/page.tsx" at bounding box center [126, 421] width 88 height 12
click at [998, 39] on span "Show preview" at bounding box center [996, 36] width 54 height 11
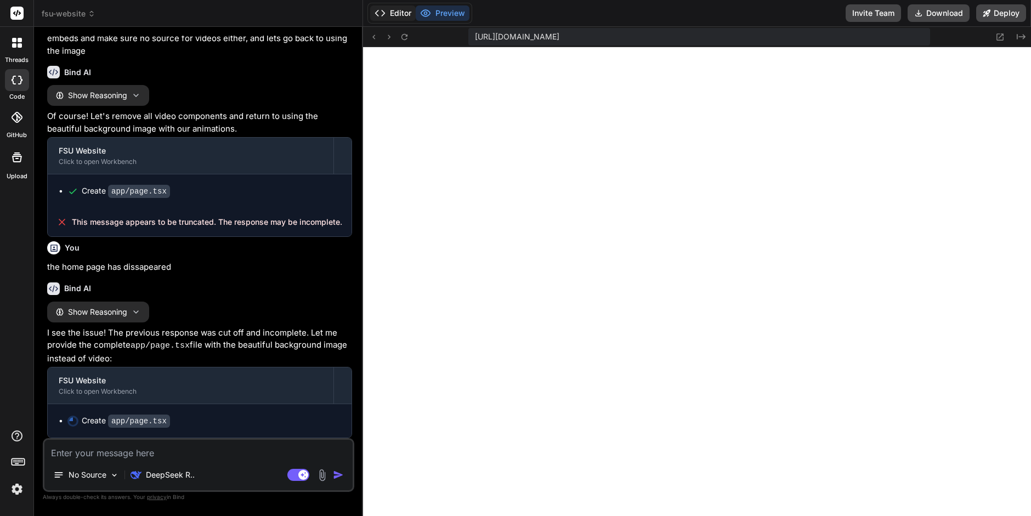
click at [397, 12] on button "Editor" at bounding box center [393, 12] width 46 height 15
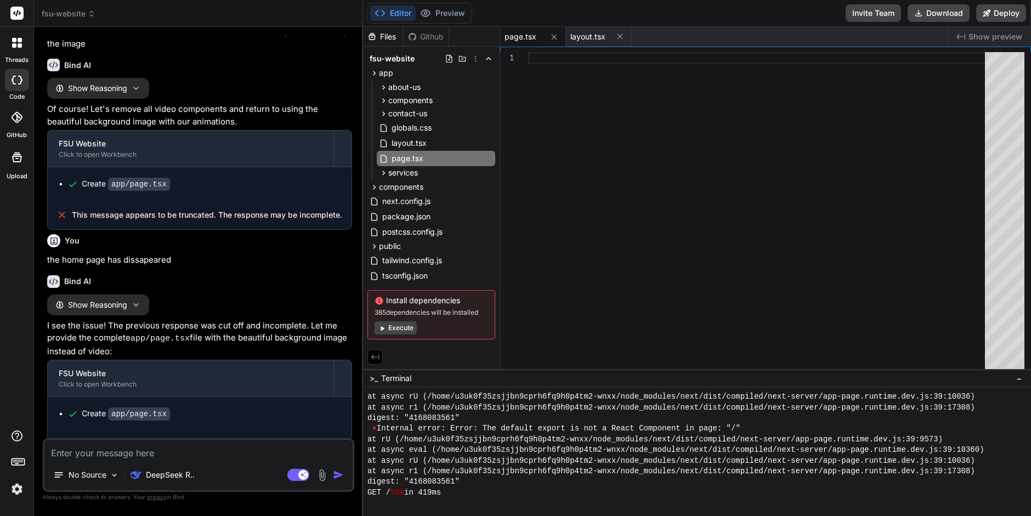
scroll to position [2864, 0]
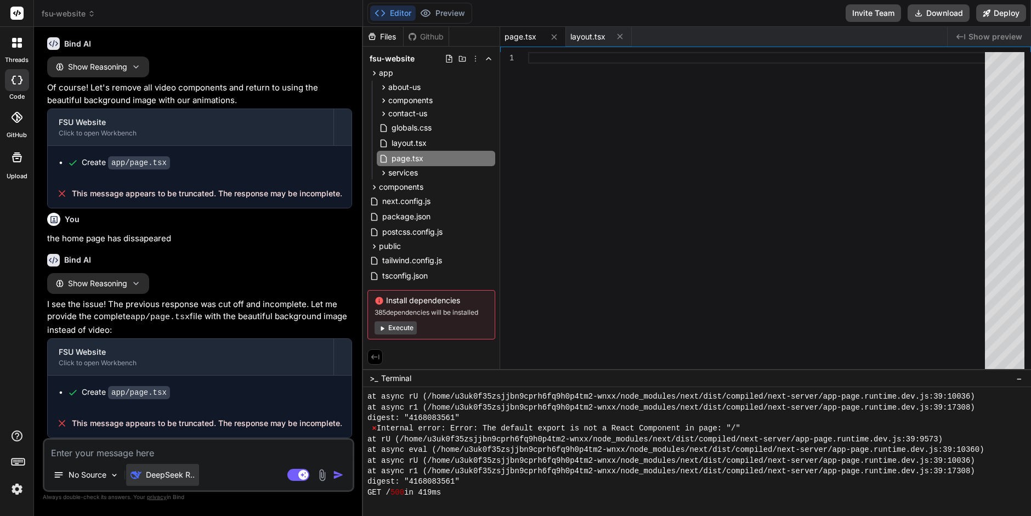
click at [183, 474] on p "DeepSeek R.." at bounding box center [170, 475] width 49 height 11
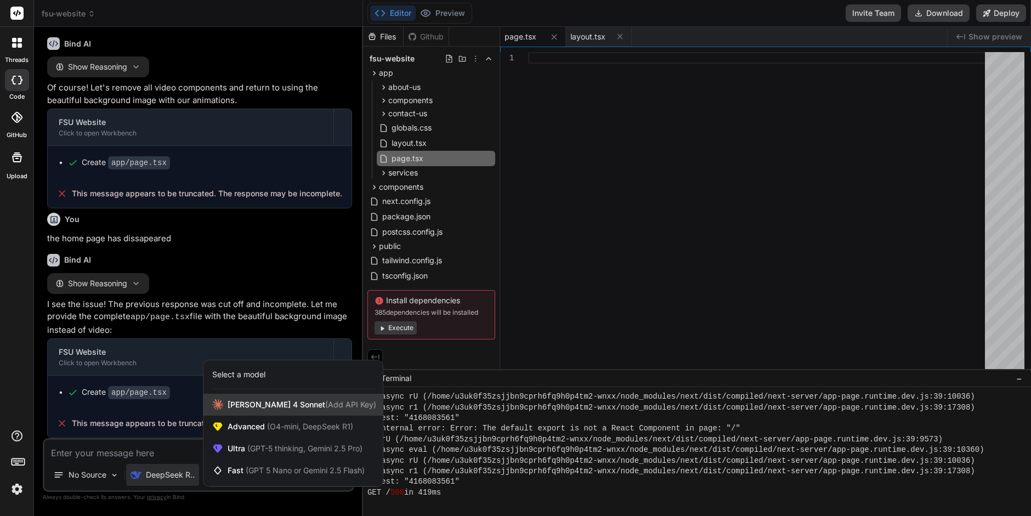
click at [233, 406] on span "[PERSON_NAME] 4 Sonnet (Add API Key)" at bounding box center [302, 404] width 149 height 11
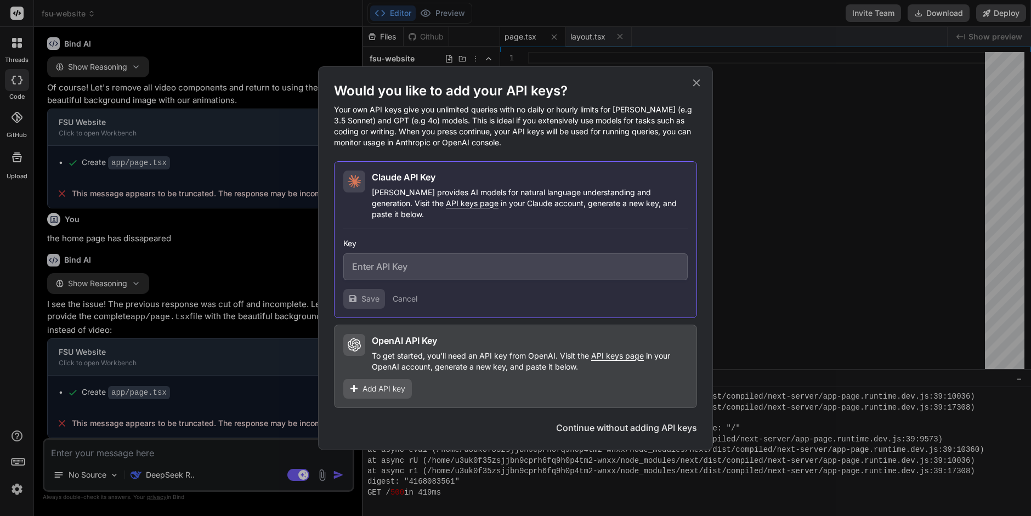
click at [609, 422] on button "Continue without adding API keys" at bounding box center [626, 427] width 141 height 13
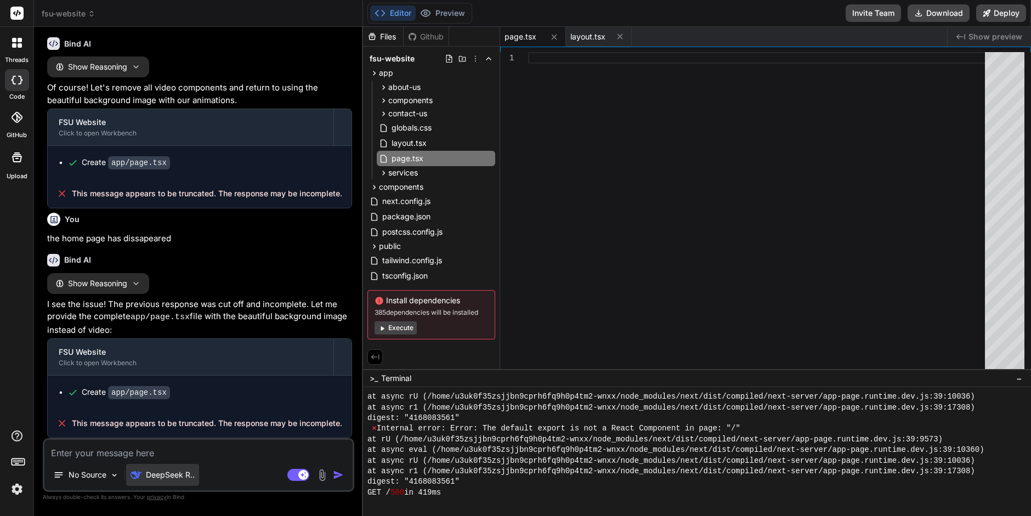
click at [178, 476] on p "DeepSeek R.." at bounding box center [170, 475] width 49 height 11
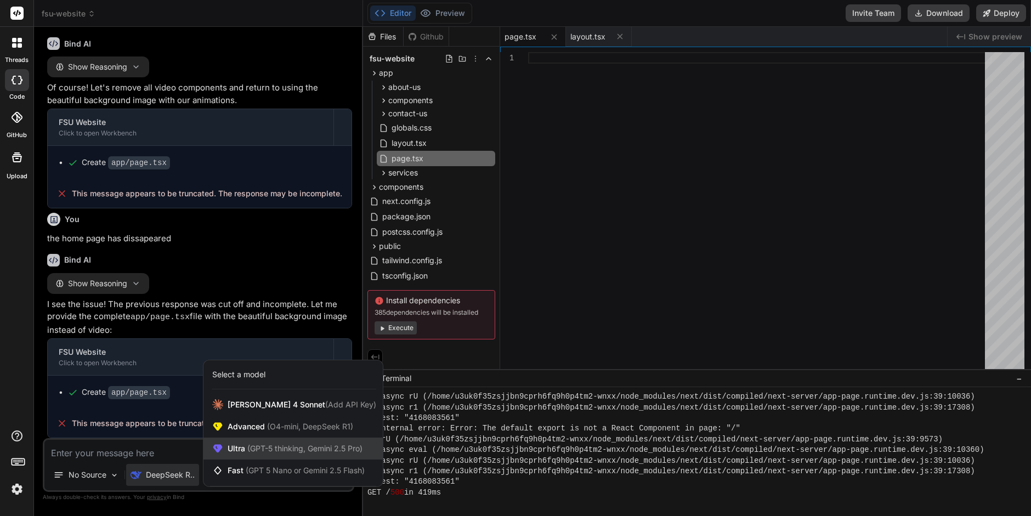
click at [280, 445] on span "(GPT-5 thinking, Gemini 2.5 Pro)" at bounding box center [303, 448] width 117 height 9
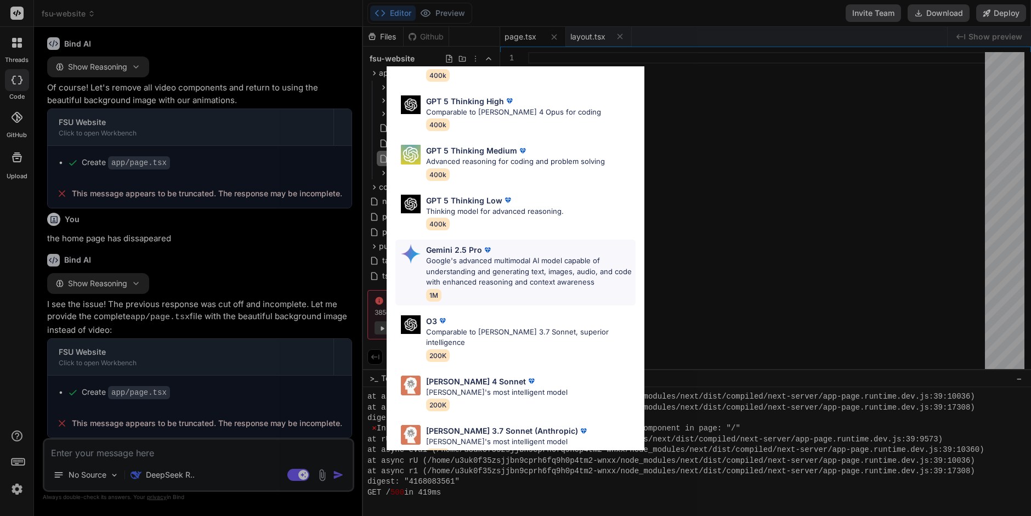
scroll to position [80, 0]
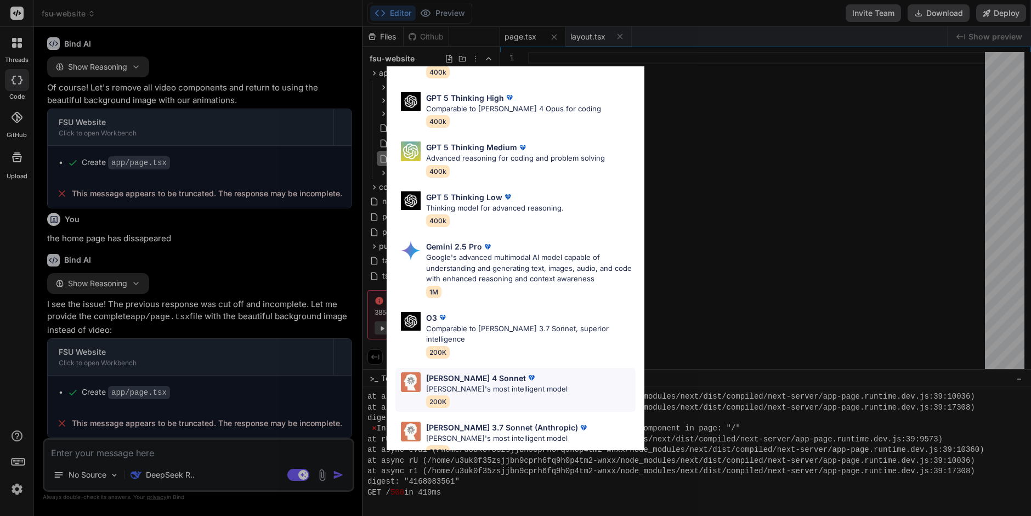
click at [526, 384] on p "[PERSON_NAME]'s most intelligent model" at bounding box center [497, 389] width 142 height 11
type textarea "x"
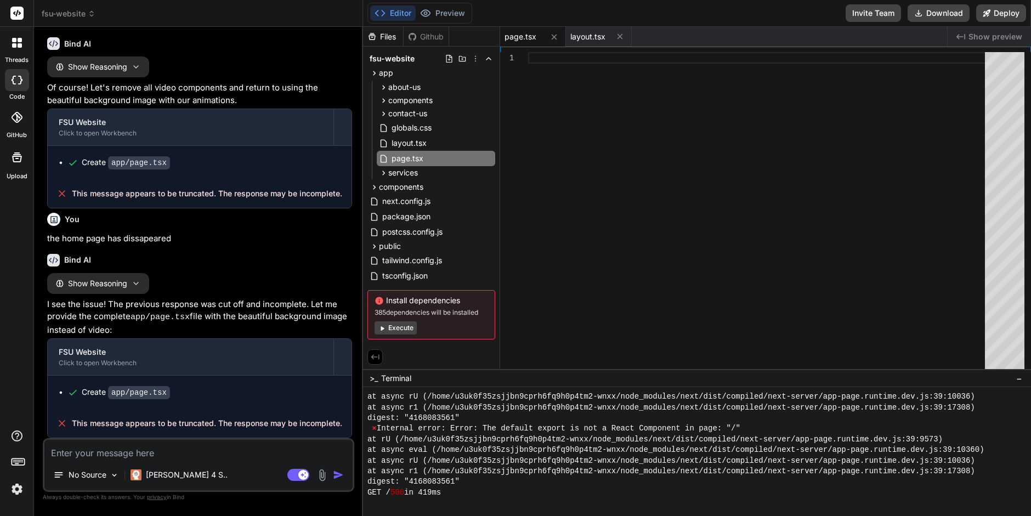
click at [121, 451] on textarea at bounding box center [198, 450] width 308 height 20
click at [167, 451] on textarea at bounding box center [198, 450] width 308 height 20
type textarea "M"
type textarea "x"
type textarea "My"
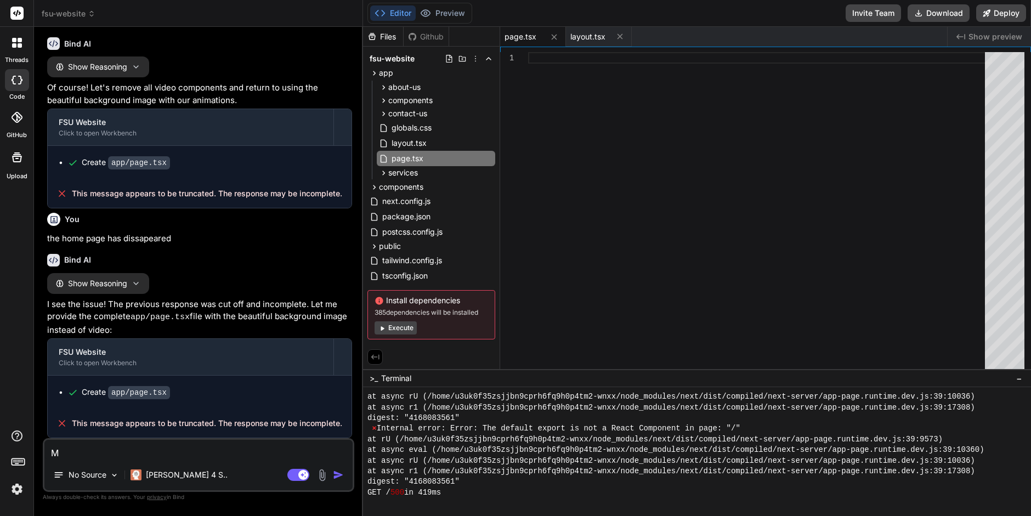
type textarea "x"
type textarea "My"
type textarea "x"
type textarea "My h"
type textarea "x"
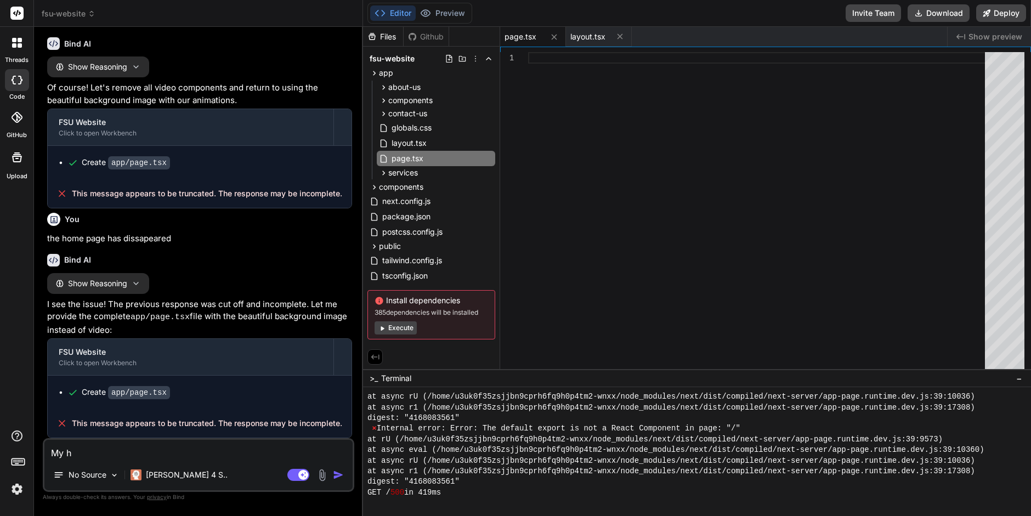
type textarea "My ho"
type textarea "x"
type textarea "My hom"
type textarea "x"
type textarea "My home"
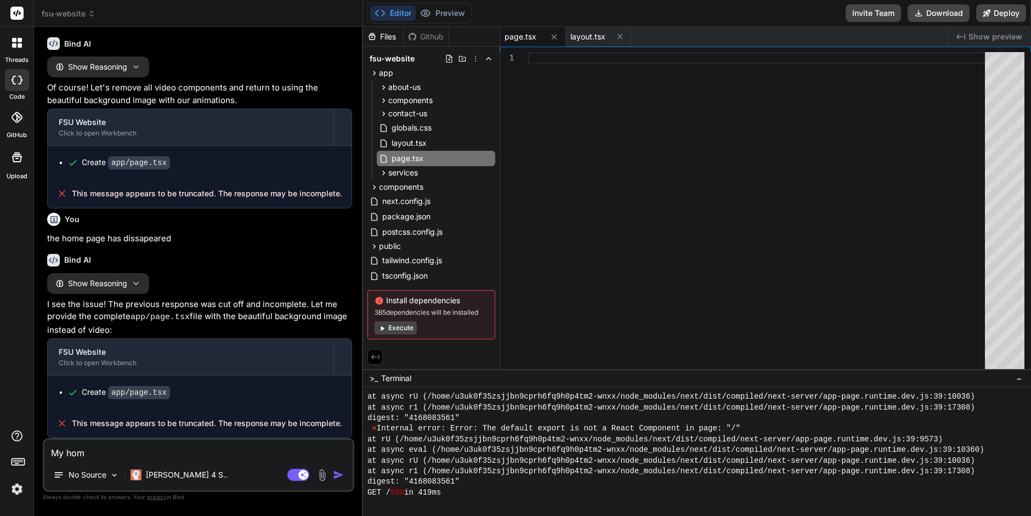
type textarea "x"
type textarea "My home"
type textarea "x"
type textarea "My home p"
type textarea "x"
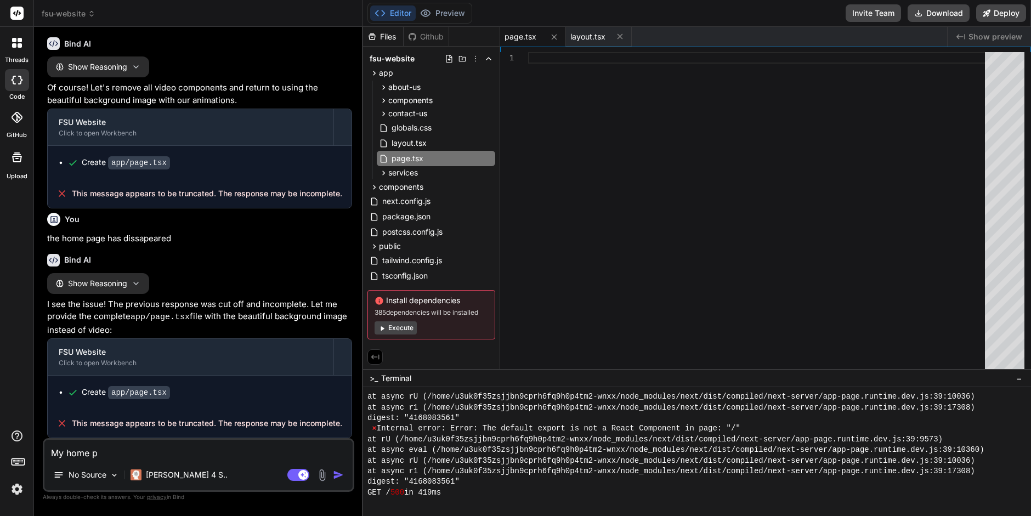
type textarea "My home pa"
type textarea "x"
type textarea "My home pag"
type textarea "x"
type textarea "My home page"
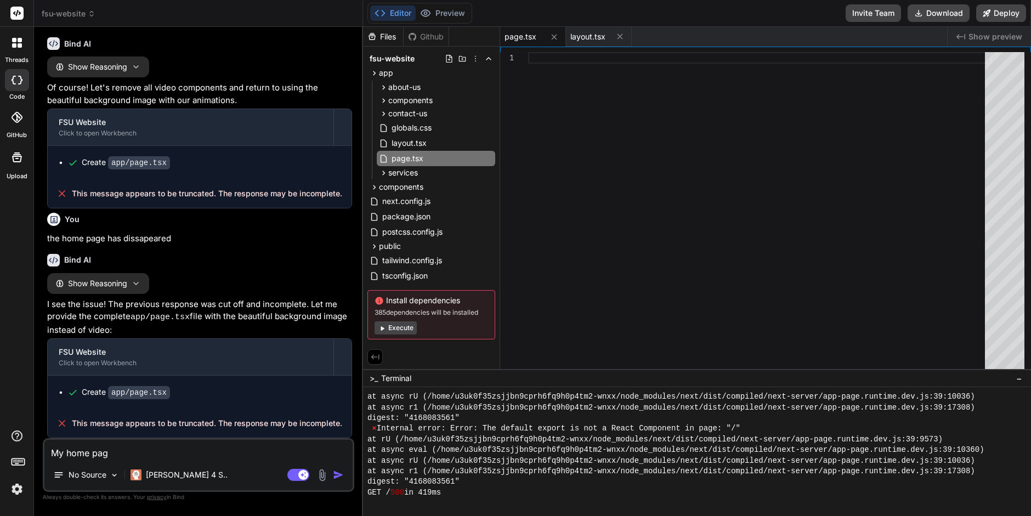
type textarea "x"
type textarea "My home page"
type textarea "x"
type textarea "My home page i"
type textarea "x"
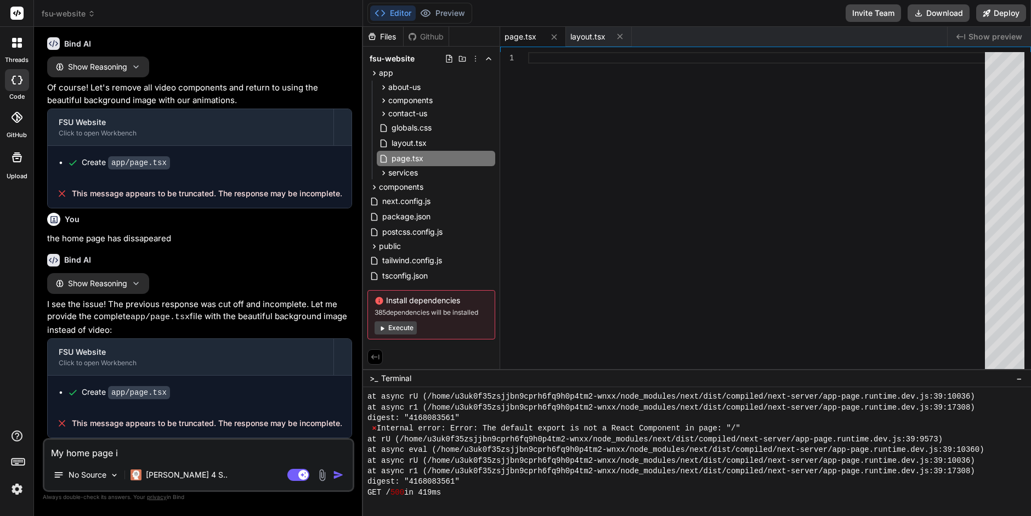
type textarea "My home page is"
type textarea "x"
type textarea "My home page is"
type textarea "x"
type textarea "My home page is c"
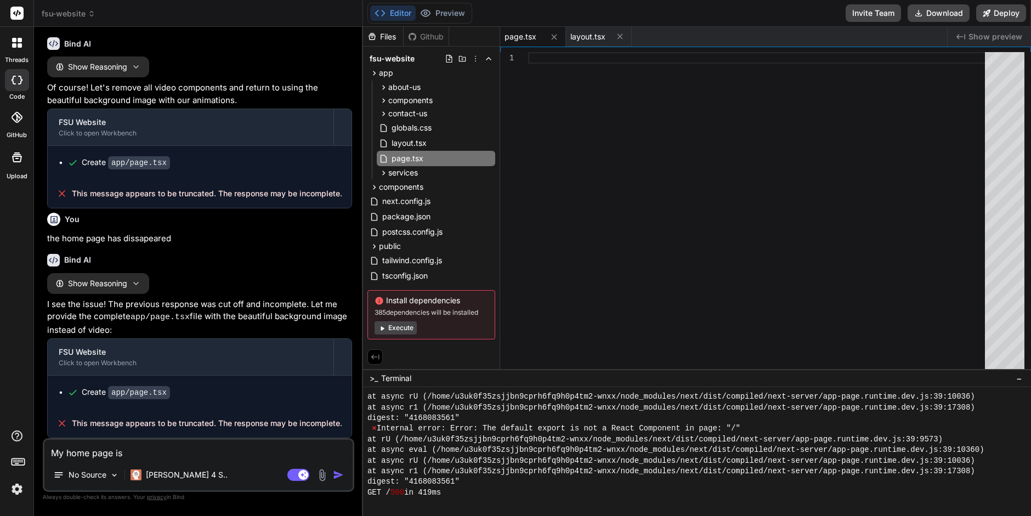
type textarea "x"
type textarea "My home page is co"
type textarea "x"
type textarea "My home page is com"
type textarea "x"
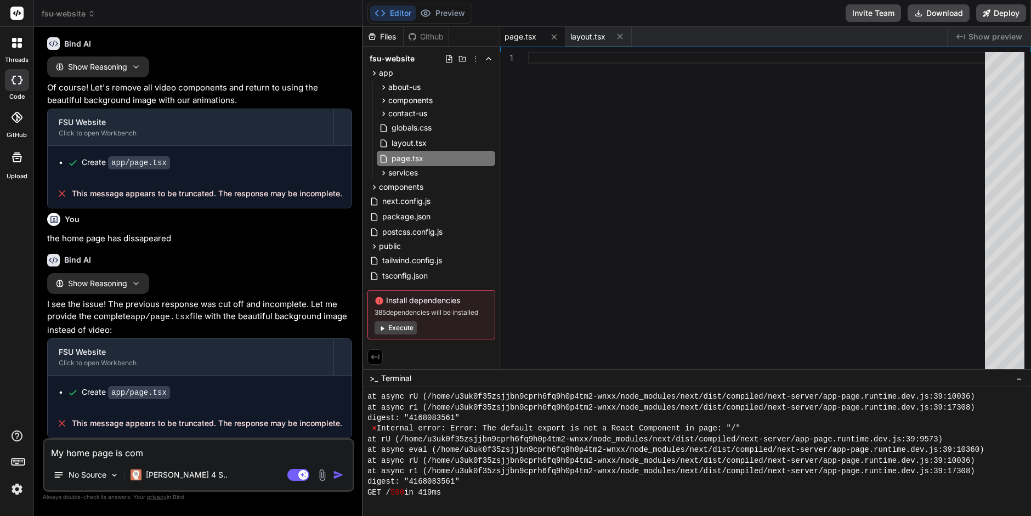
type textarea "My home page is comp"
type textarea "x"
type textarea "My home page is compl"
type textarea "x"
type textarea "My home page is comple"
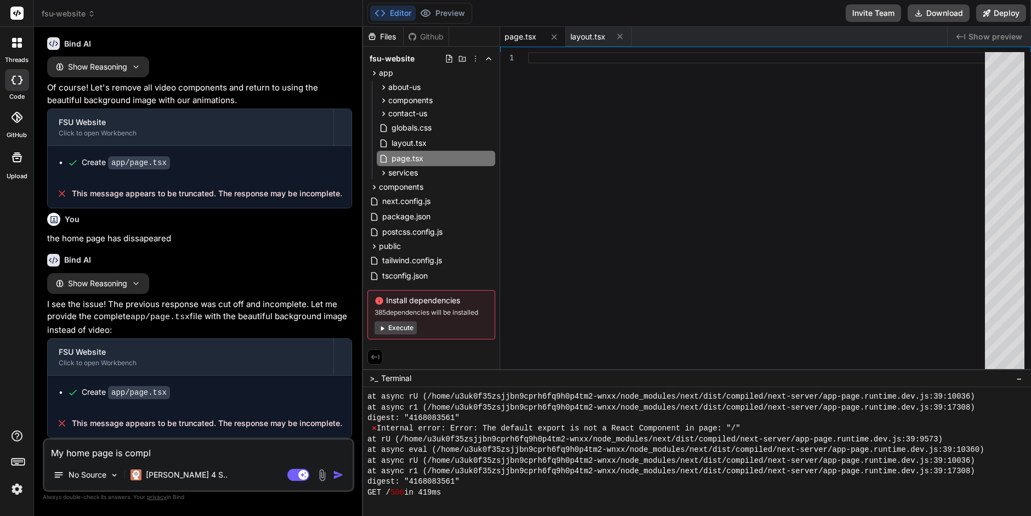
type textarea "x"
type textarea "My home page is complet"
type textarea "x"
type textarea "My home page is complete"
type textarea "x"
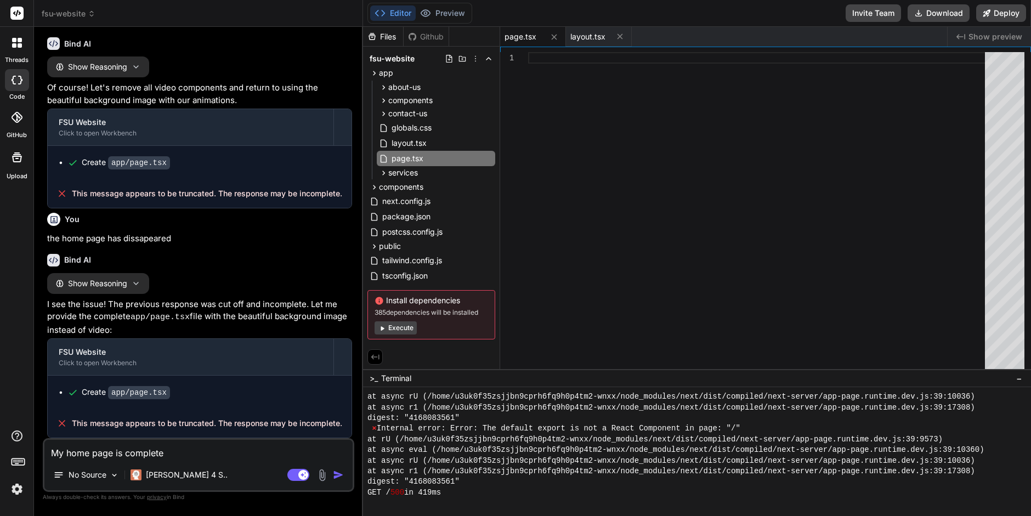
type textarea "My home page is completel"
type textarea "x"
type textarea "My home page is completely"
type textarea "x"
type textarea "My home page is completely"
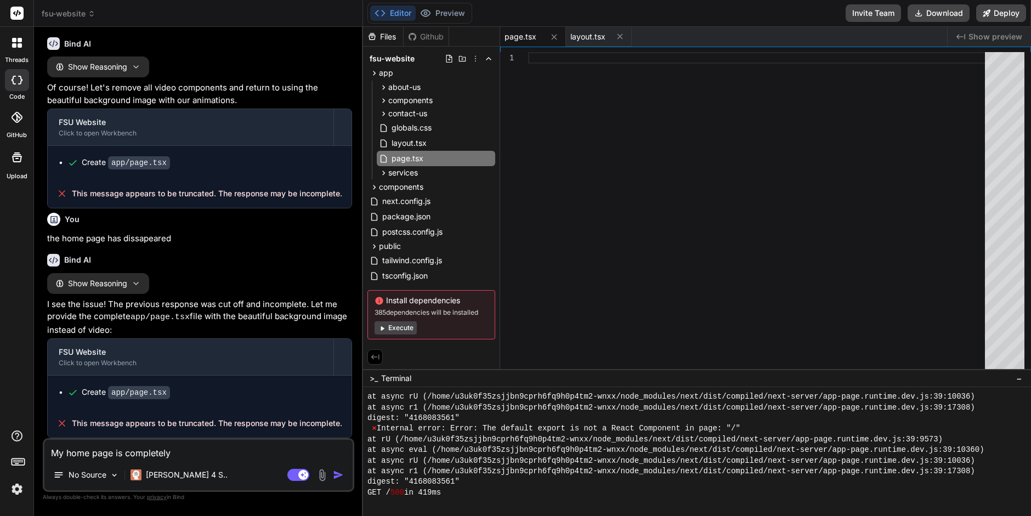
type textarea "x"
type textarea "My home page is completely g"
type textarea "x"
type textarea "My home page is completely go"
type textarea "x"
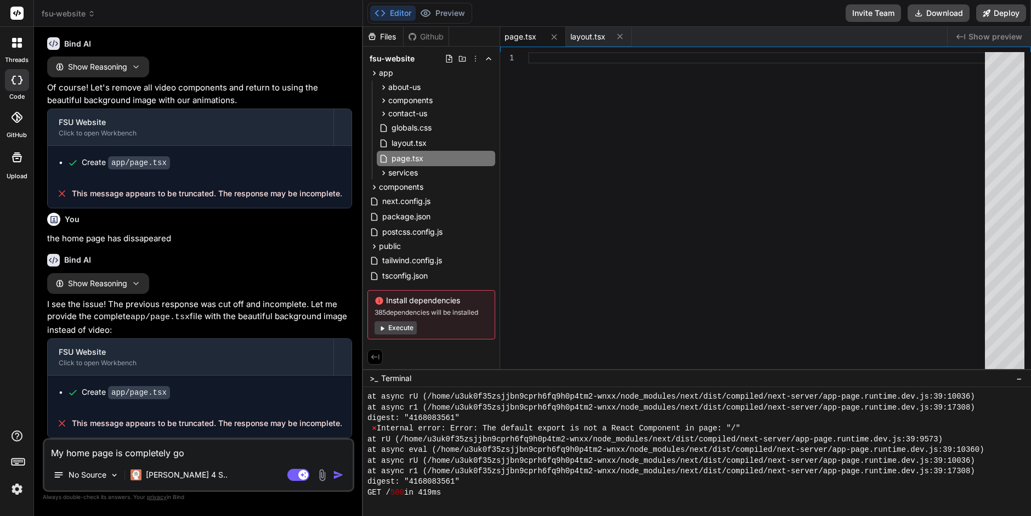
type textarea "My home page is completely gon"
type textarea "x"
type textarea "My home page is completely gone"
type textarea "x"
type textarea "My home page is completely gone,"
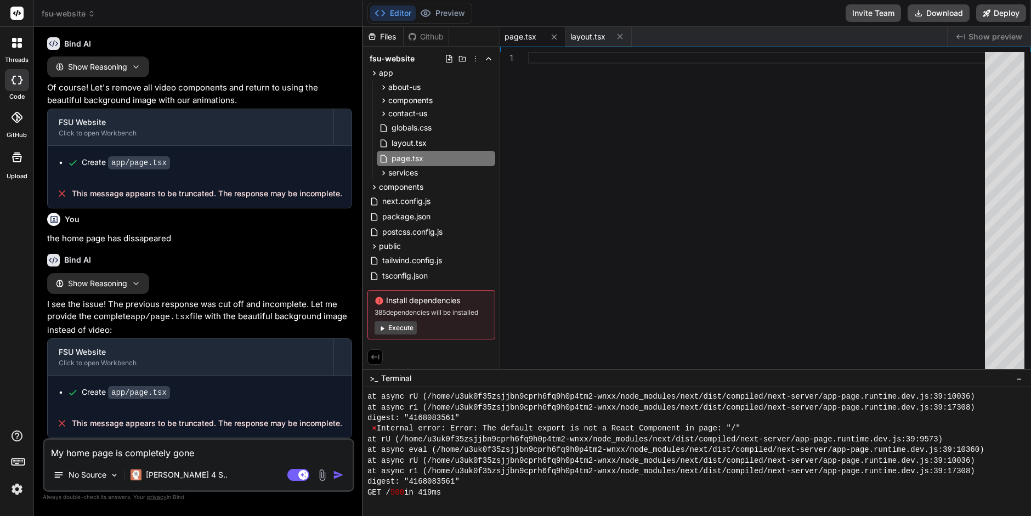
type textarea "x"
type textarea "My home page is completely gone,"
type textarea "x"
type textarea "My home page is completely gone, i"
type textarea "x"
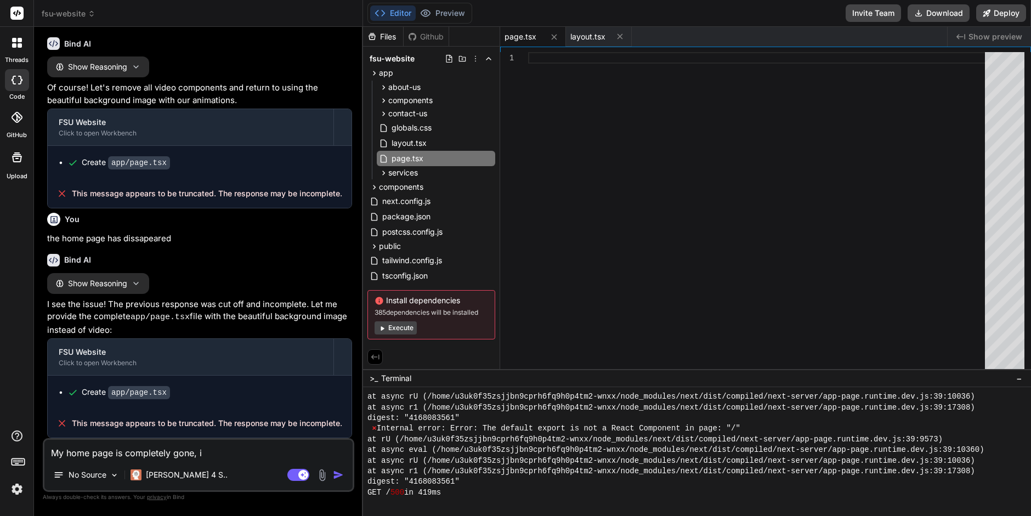
type textarea "My home page is completely gone, i"
type textarea "x"
type textarea "My home page is completely gone, i w"
type textarea "x"
type textarea "My home page is completely gone, i [GEOGRAPHIC_DATA]"
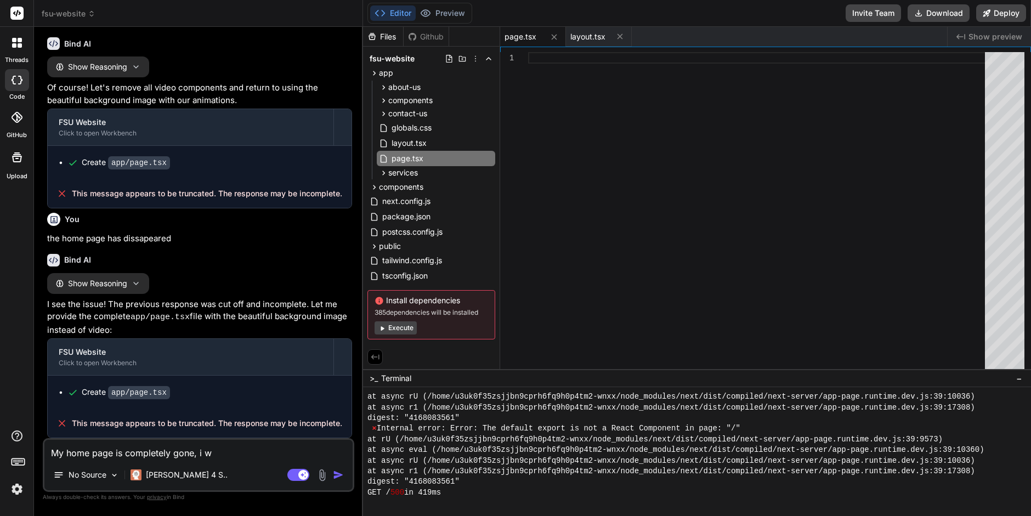
type textarea "x"
type textarea "My home page is completely gone, i was"
type textarea "x"
type textarea "My home page is completely gone, i was"
type textarea "x"
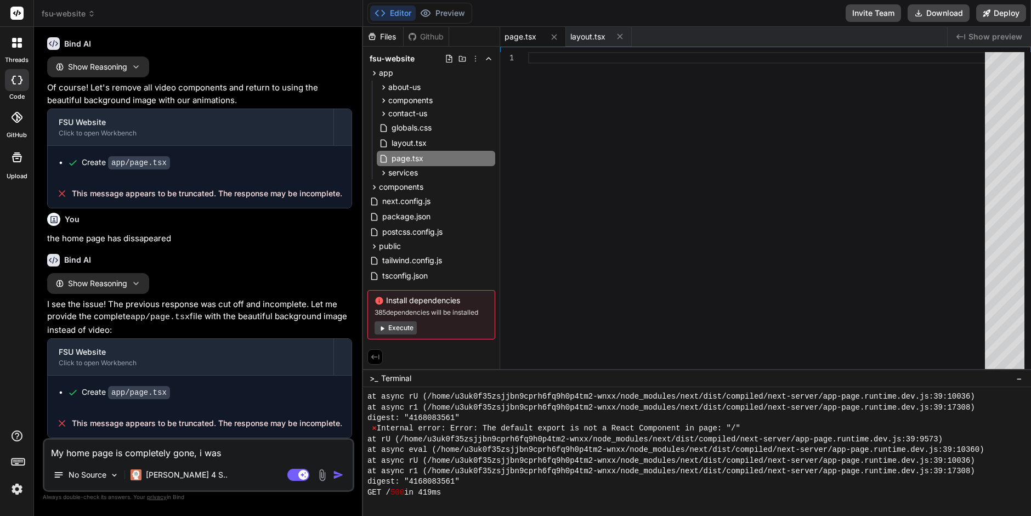
type textarea "My home page is completely gone, i was j"
type textarea "x"
type textarea "My home page is completely gone, i was ju"
type textarea "x"
type textarea "My home page is completely gone, i was jus"
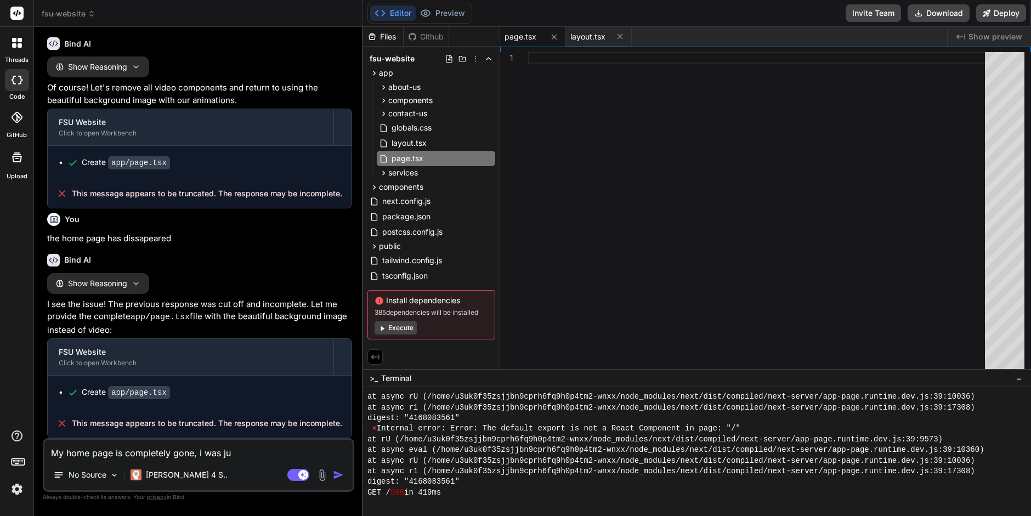
type textarea "x"
type textarea "My home page is completely gone, i was just"
type textarea "x"
type textarea "My home page is completely gone, i was just"
type textarea "x"
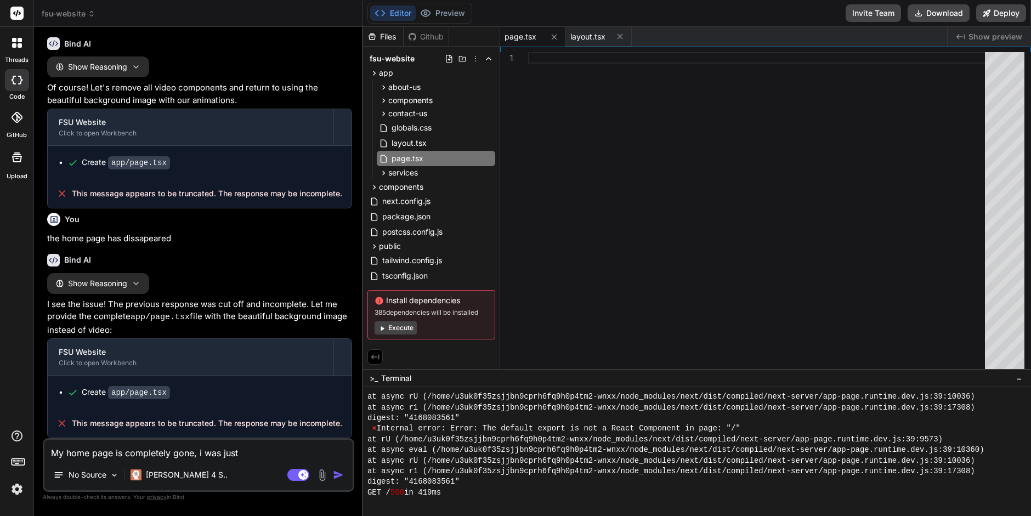
type textarea "My home page is completely gone, i was just a"
type textarea "x"
type textarea "My home page is completely gone, i was just as"
type textarea "x"
type textarea "My home page is completely gone, i was just ask"
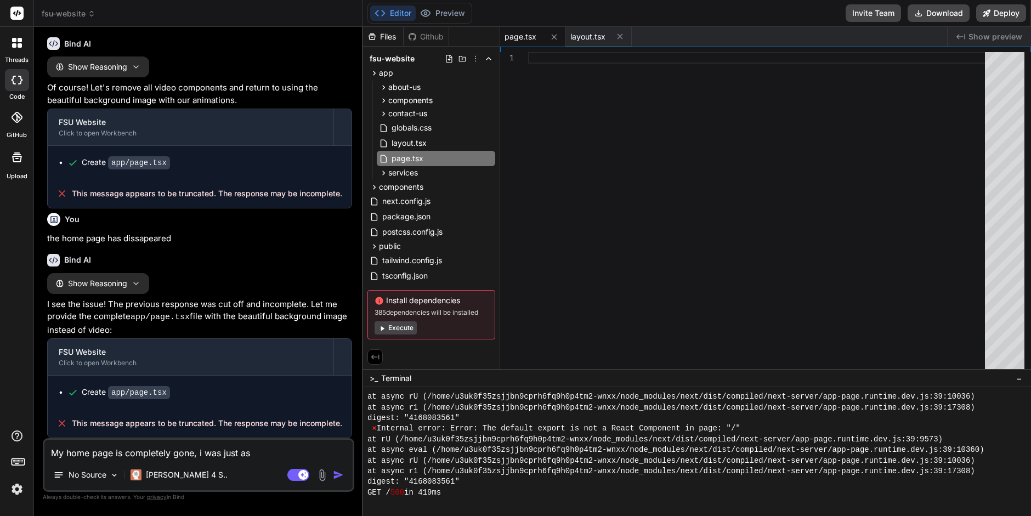
type textarea "x"
type textarea "My home page is completely gone, i was just aski"
type textarea "x"
type textarea "My home page is completely gone, i was just askin"
type textarea "x"
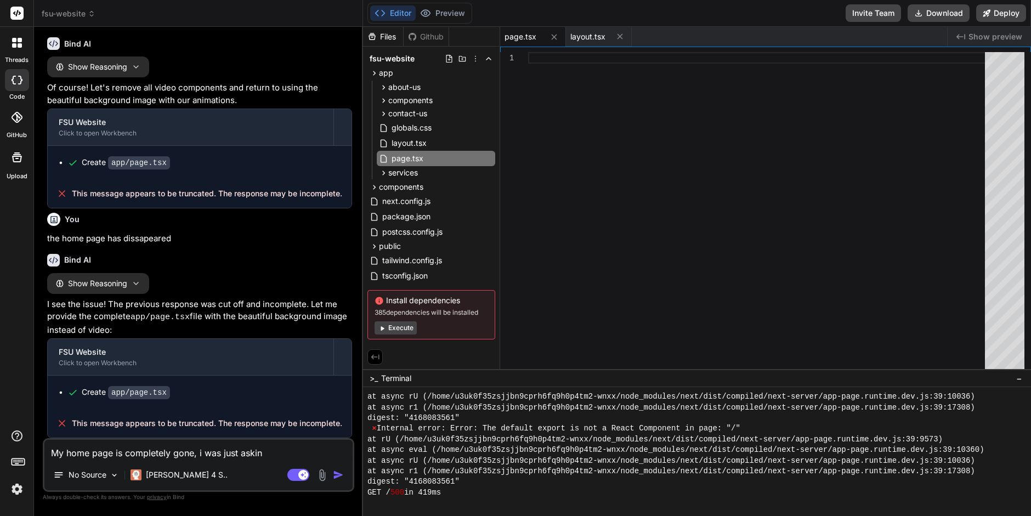
type textarea "My home page is completely gone, i was just asking"
type textarea "x"
type textarea "My home page is completely gone, i was just asking"
type textarea "x"
type textarea "My home page is completely gone, i was just asking t"
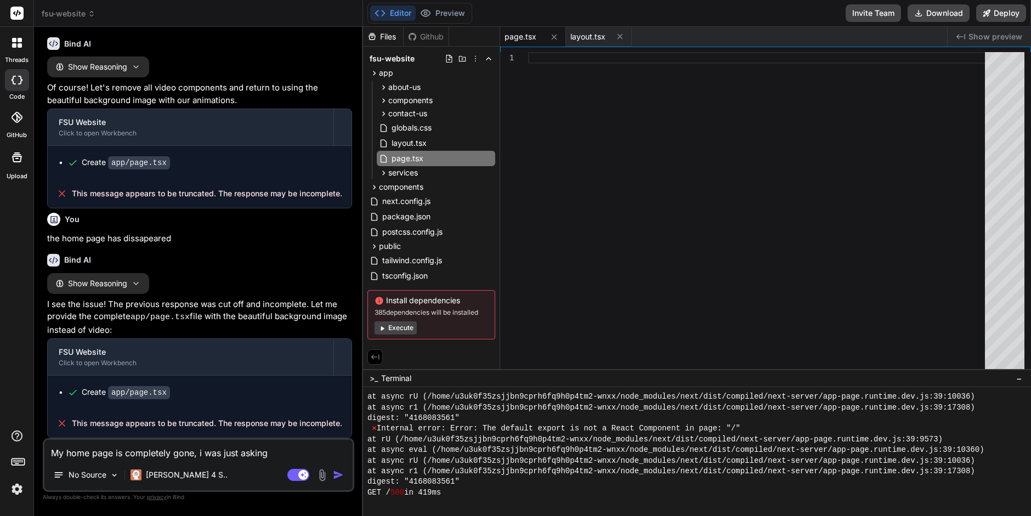
type textarea "x"
type textarea "My home page is completely gone, i was just asking to"
type textarea "x"
type textarea "My home page is completely gone, i was just asking to"
type textarea "x"
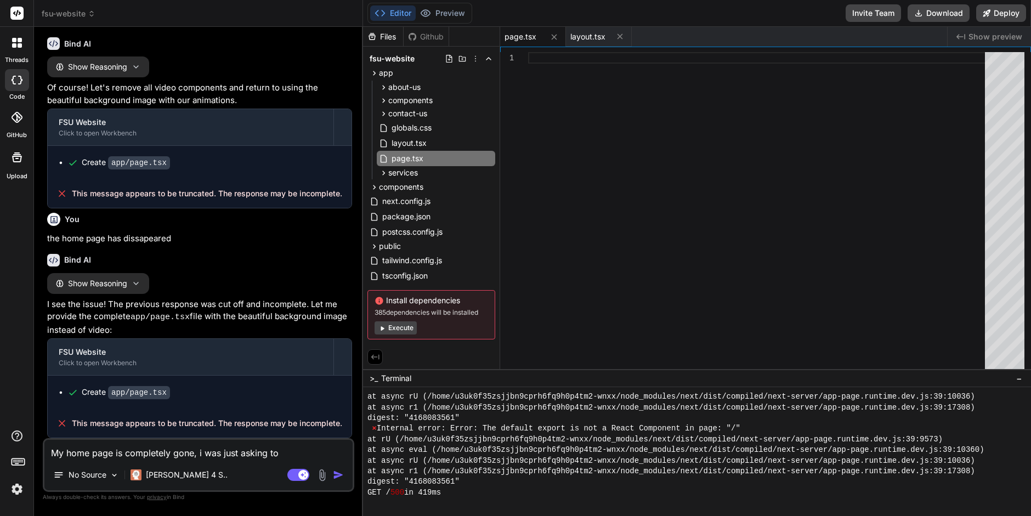
type textarea "My home page is completely gone, i was just asking to t"
type textarea "x"
type textarea "My home page is completely gone, i was just asking to ta"
type textarea "x"
type textarea "My home page is completely gone, i was just asking to tak"
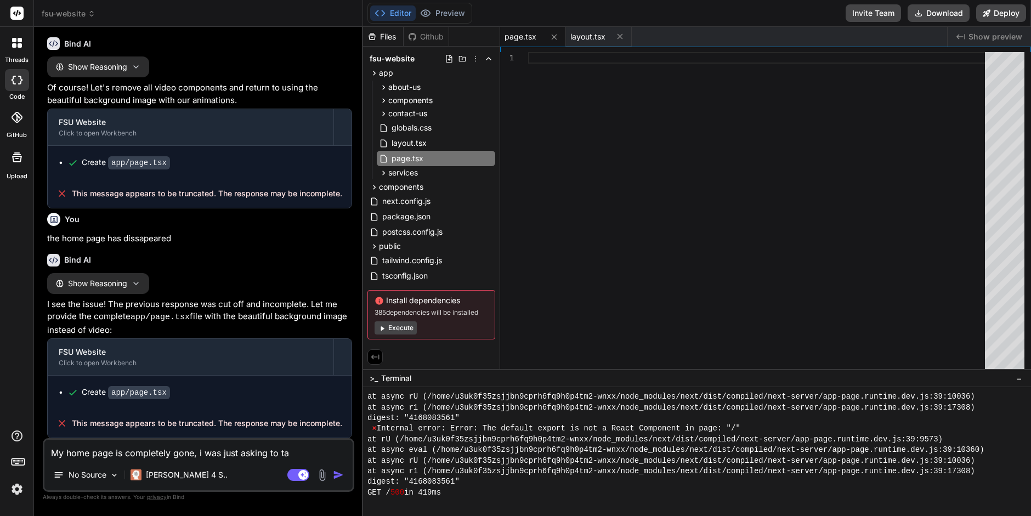
type textarea "x"
type textarea "My home page is completely gone, i was just asking to take"
type textarea "x"
type textarea "My home page is completely gone, i was just asking to take"
type textarea "x"
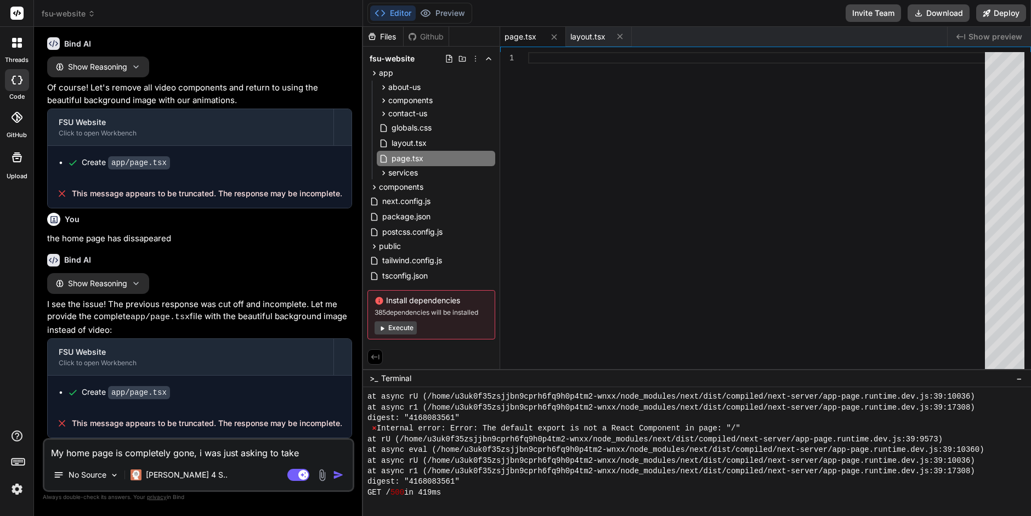
type textarea "My home page is completely gone, i was just asking to take a"
type textarea "x"
type textarea "My home page is completely gone, i was just asking to take al"
type textarea "x"
type textarea "My home page is completely gone, i was just asking to take all"
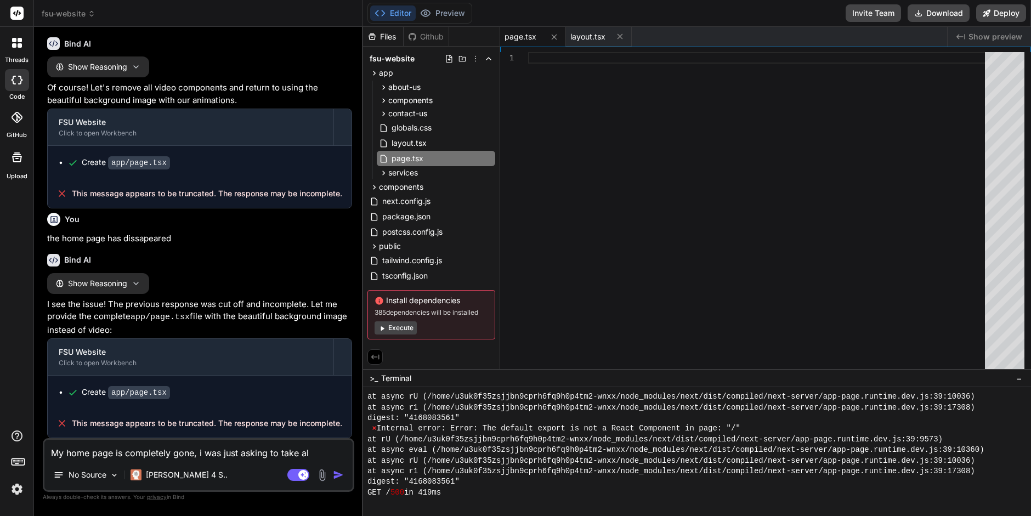
type textarea "x"
type textarea "My home page is completely gone, i was just asking to take all"
type textarea "x"
type textarea "My home page is completely gone, i was just asking to take all t"
type textarea "x"
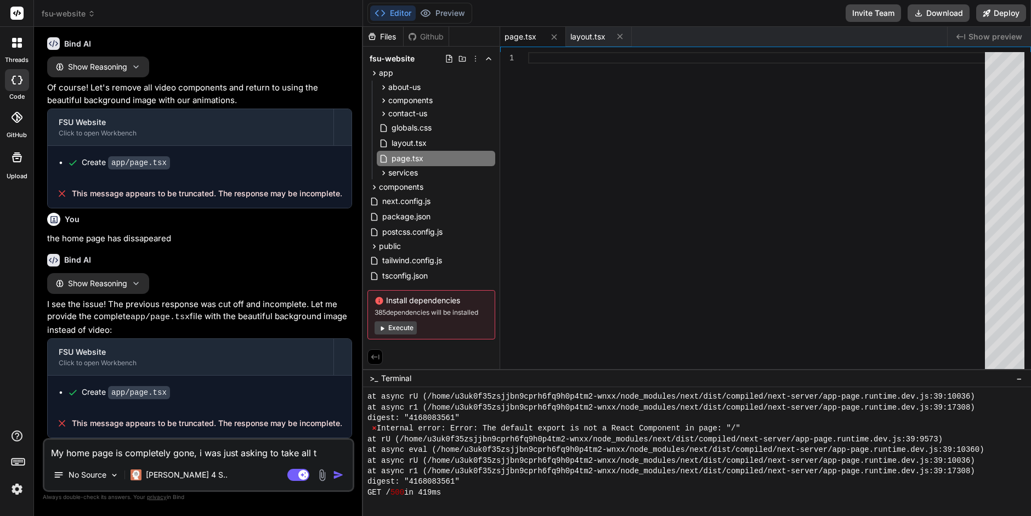
type textarea "My home page is completely gone, i was just asking to take all th"
type textarea "x"
type textarea "My home page is completely gone, i was just asking to take all the"
type textarea "x"
type textarea "My home page is completely gone, i was just asking to take all the"
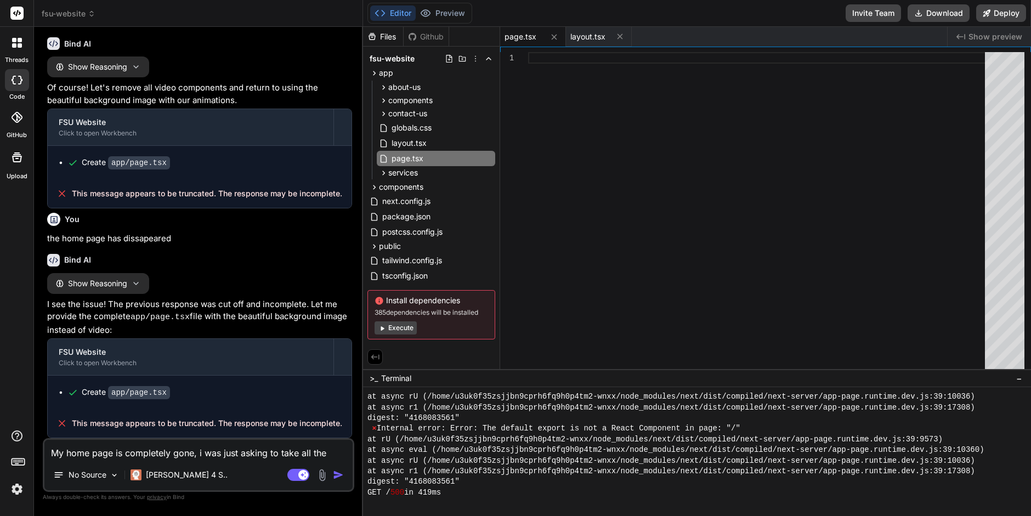
type textarea "x"
type textarea "My home page is completely gone, i was just asking to take all the v"
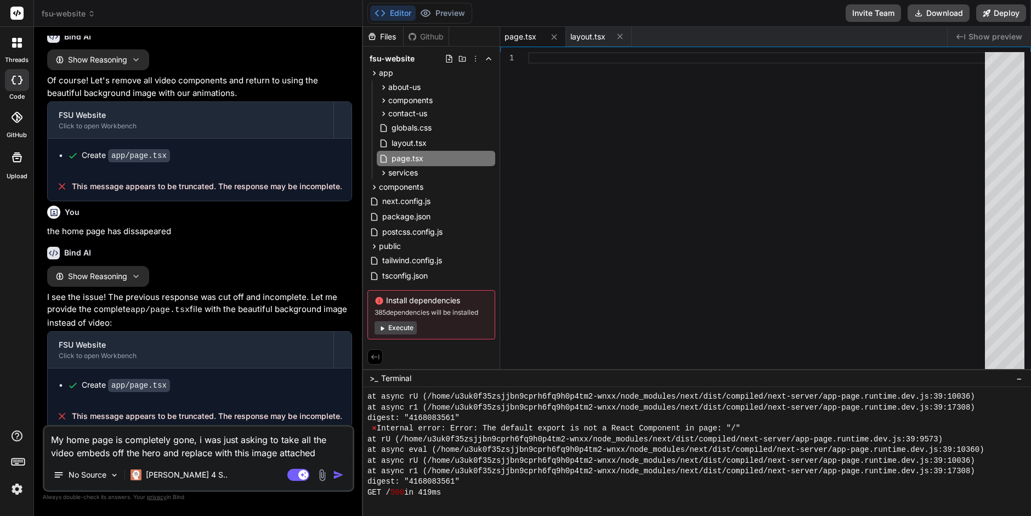
click at [320, 474] on img at bounding box center [322, 475] width 13 height 13
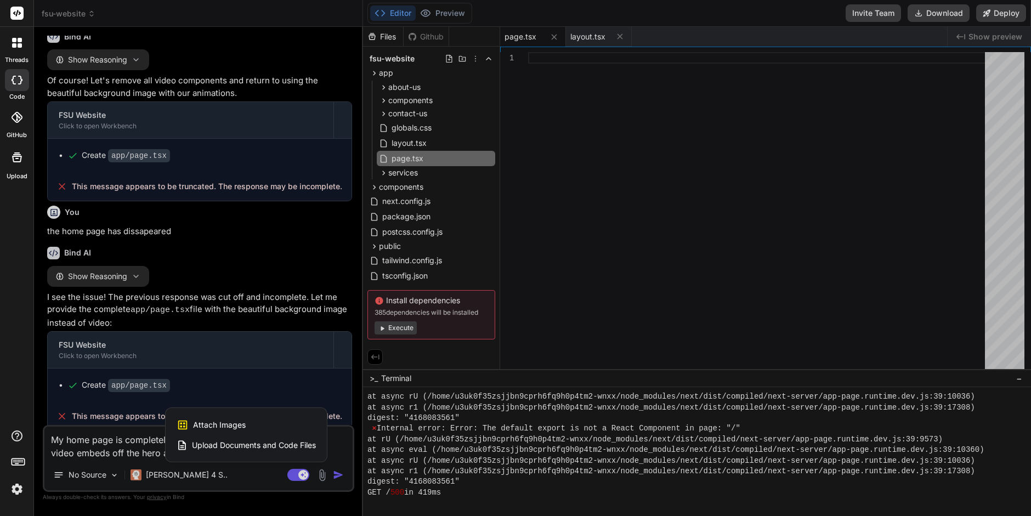
click at [233, 424] on span "Attach Images" at bounding box center [219, 425] width 53 height 11
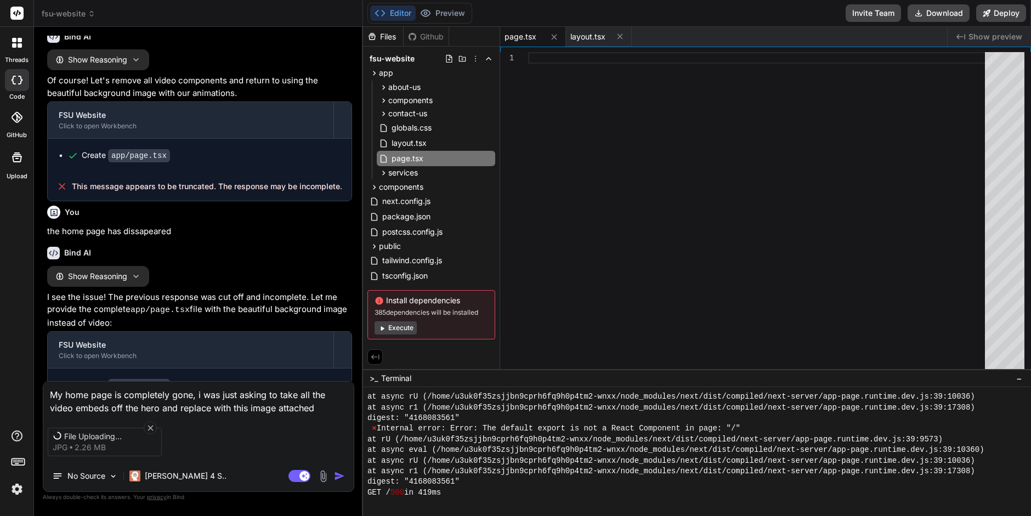
click at [325, 408] on textarea "My home page is completely gone, i was just asking to take all the video embeds…" at bounding box center [198, 398] width 311 height 33
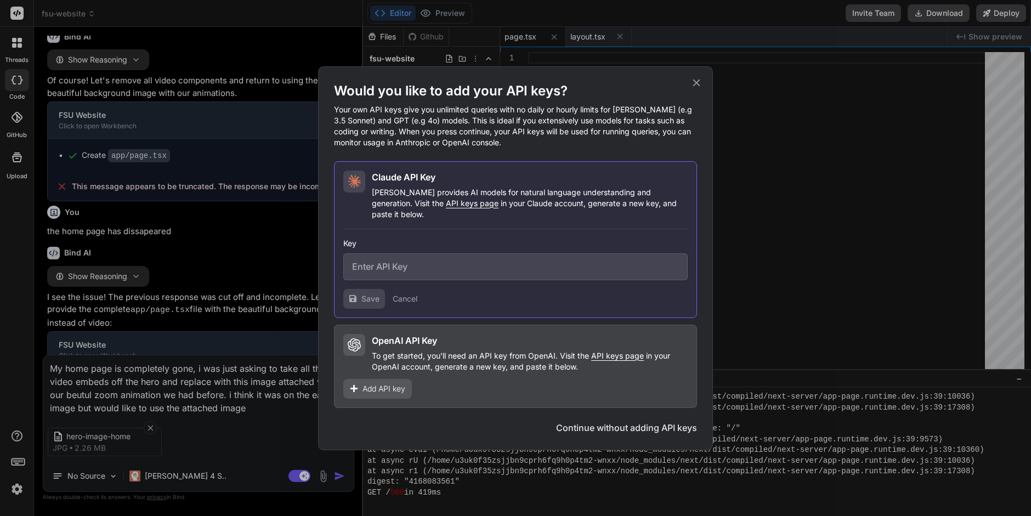
click at [599, 421] on button "Continue without adding API keys" at bounding box center [626, 427] width 141 height 13
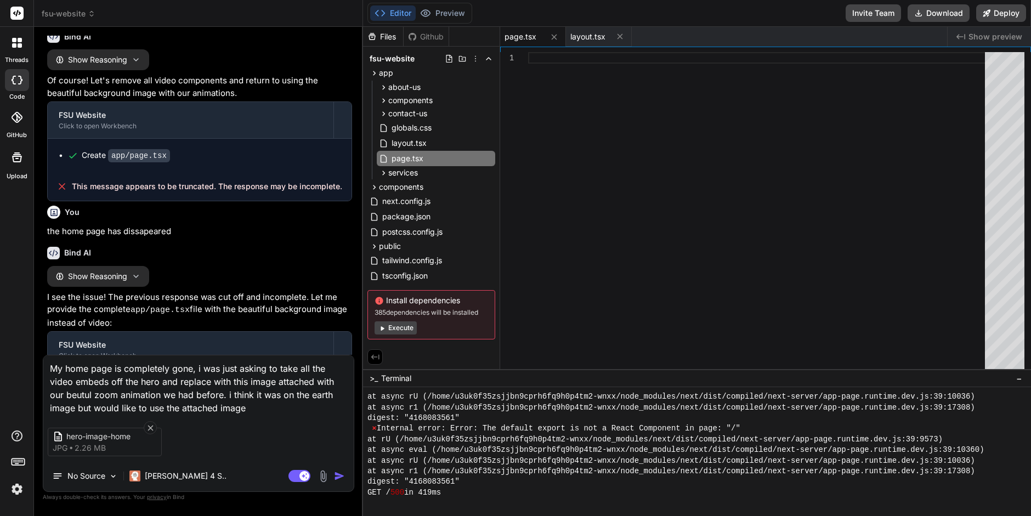
click at [337, 475] on img "button" at bounding box center [339, 476] width 11 height 11
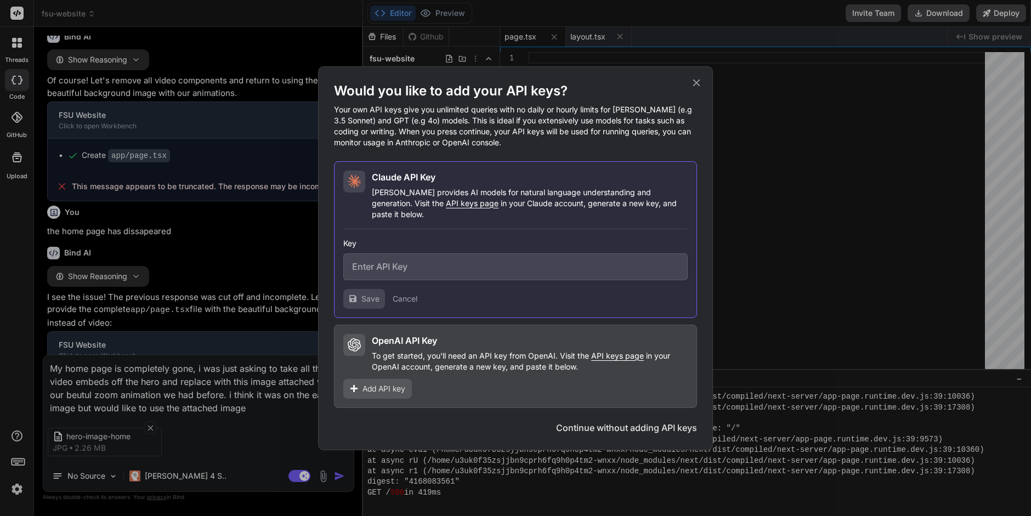
click at [695, 89] on icon at bounding box center [697, 83] width 12 height 12
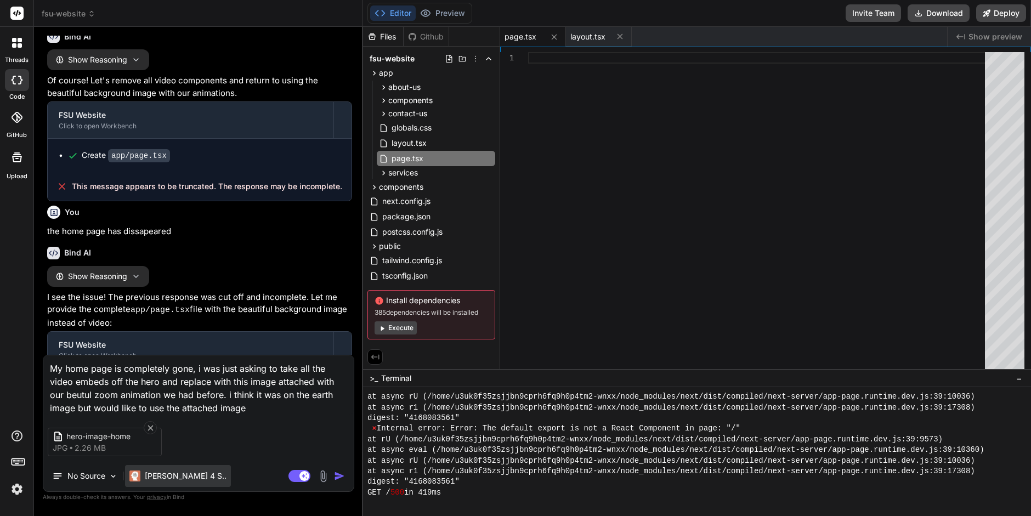
click at [167, 475] on p "[PERSON_NAME] 4 S.." at bounding box center [186, 476] width 82 height 11
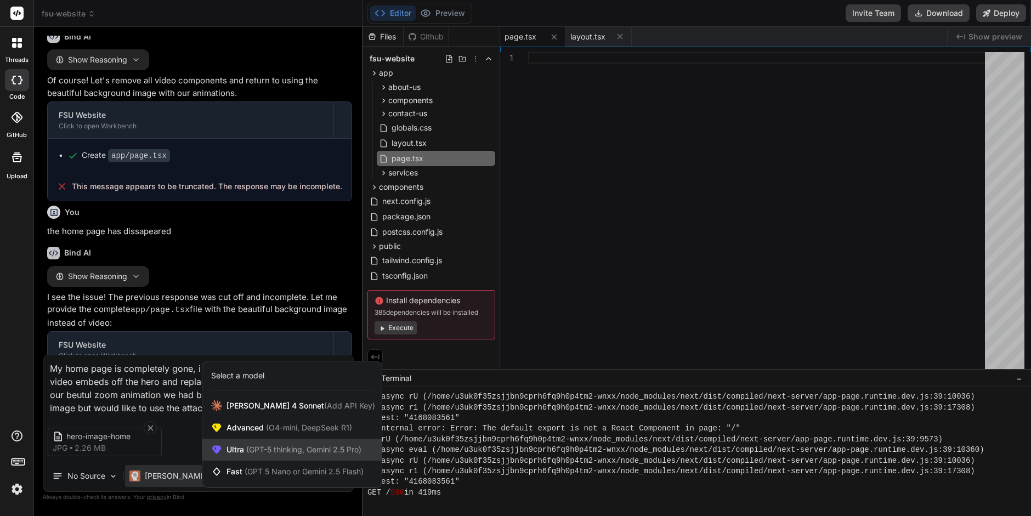
click at [244, 451] on span "(GPT-5 thinking, Gemini 2.5 Pro)" at bounding box center [302, 449] width 117 height 9
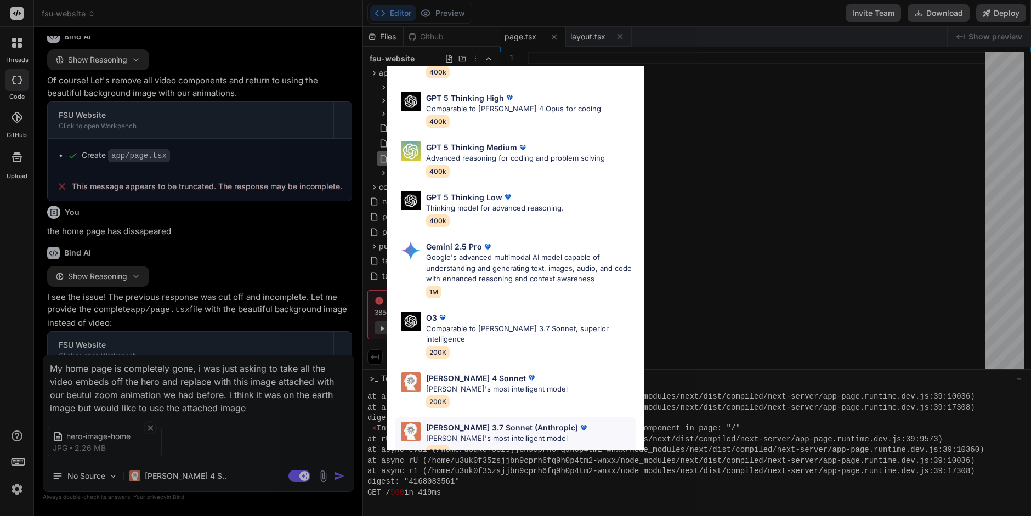
click at [481, 433] on p "[PERSON_NAME]'s most intelligent model" at bounding box center [507, 438] width 163 height 11
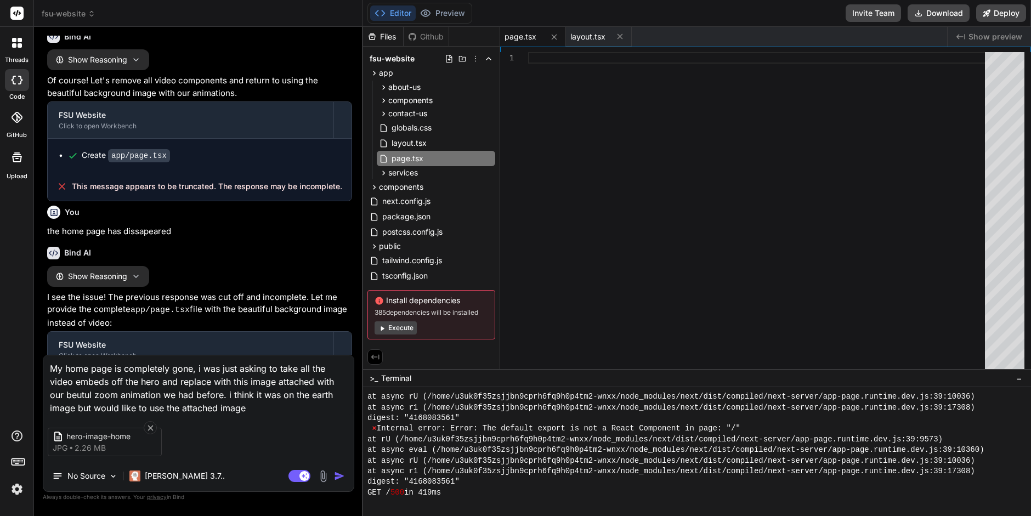
click at [337, 476] on img "button" at bounding box center [339, 476] width 11 height 11
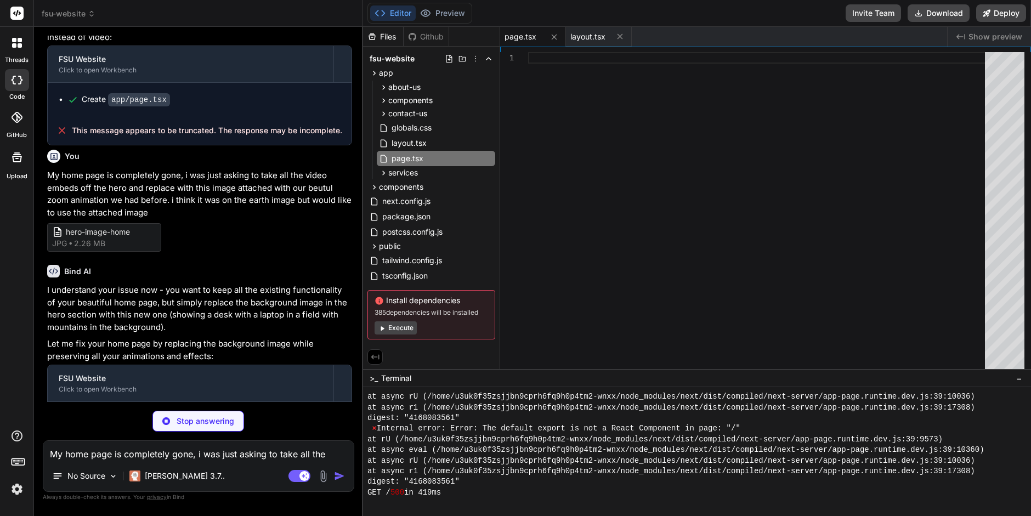
scroll to position [3190, 0]
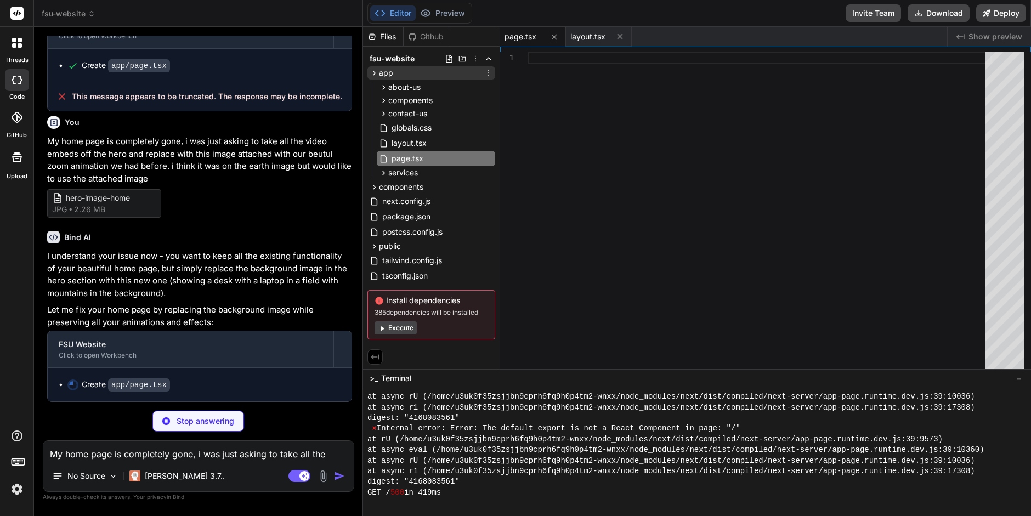
click at [374, 72] on icon at bounding box center [374, 73] width 9 height 9
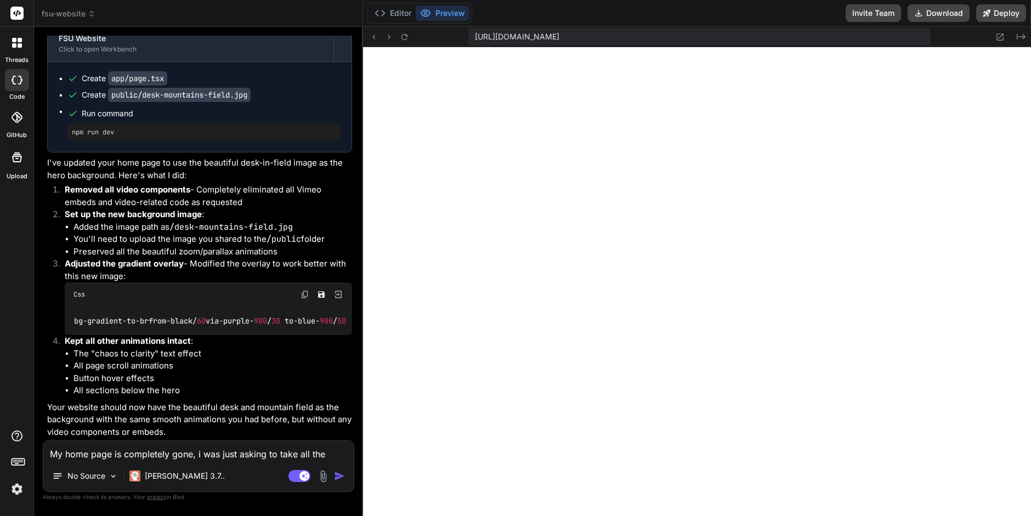
scroll to position [3497, 0]
click at [67, 455] on textarea "My home page is completely gone, i was just asking to take all the video embeds…" at bounding box center [198, 451] width 311 height 20
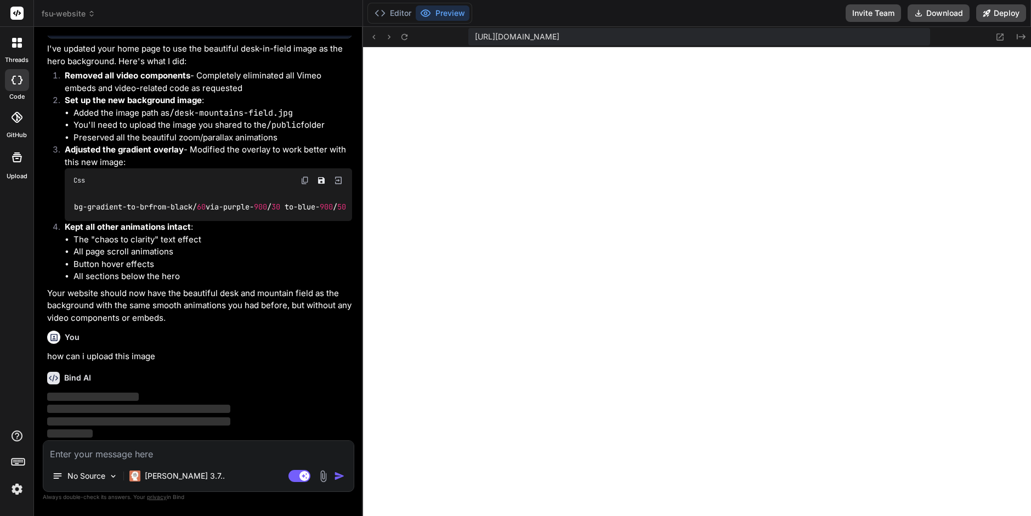
scroll to position [3610, 0]
click at [400, 14] on button "Editor" at bounding box center [393, 12] width 46 height 15
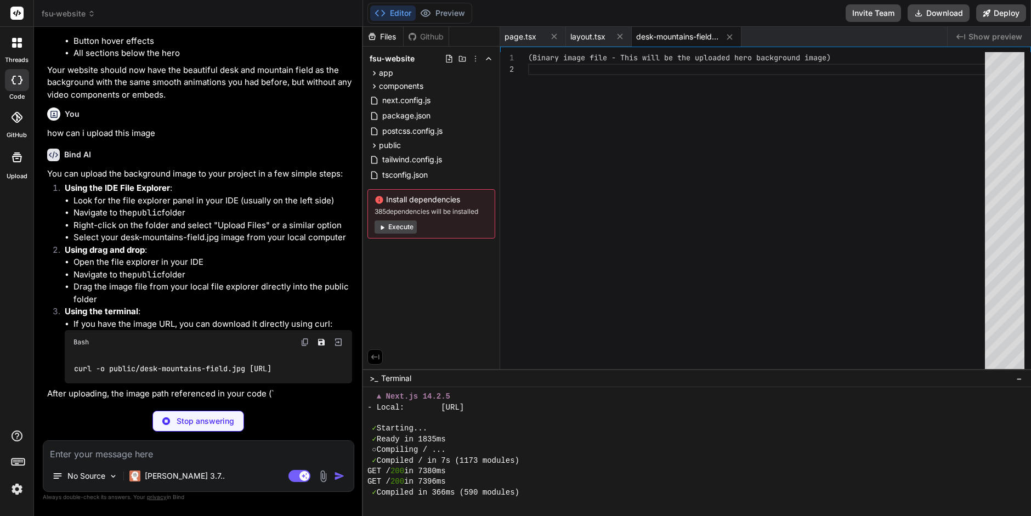
scroll to position [3821, 0]
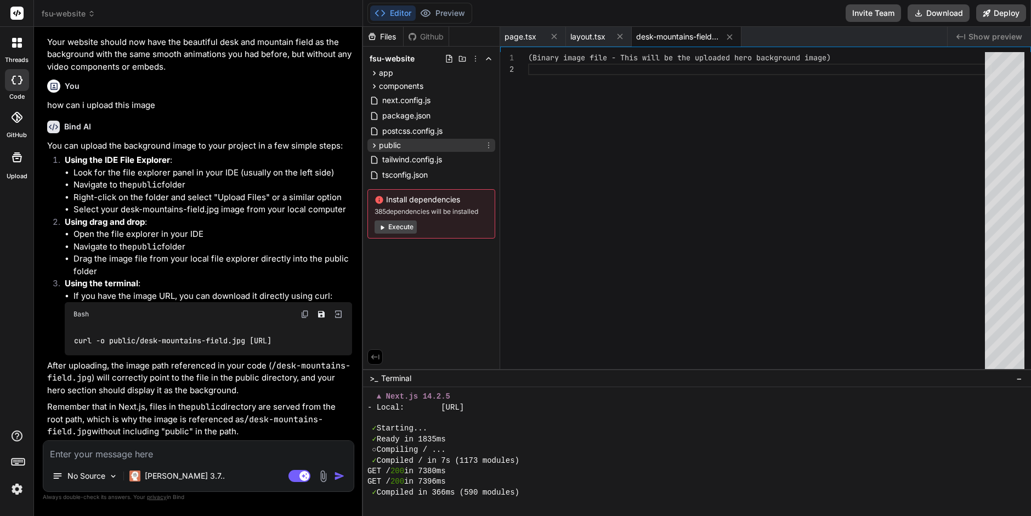
click at [400, 142] on span "public" at bounding box center [390, 145] width 22 height 11
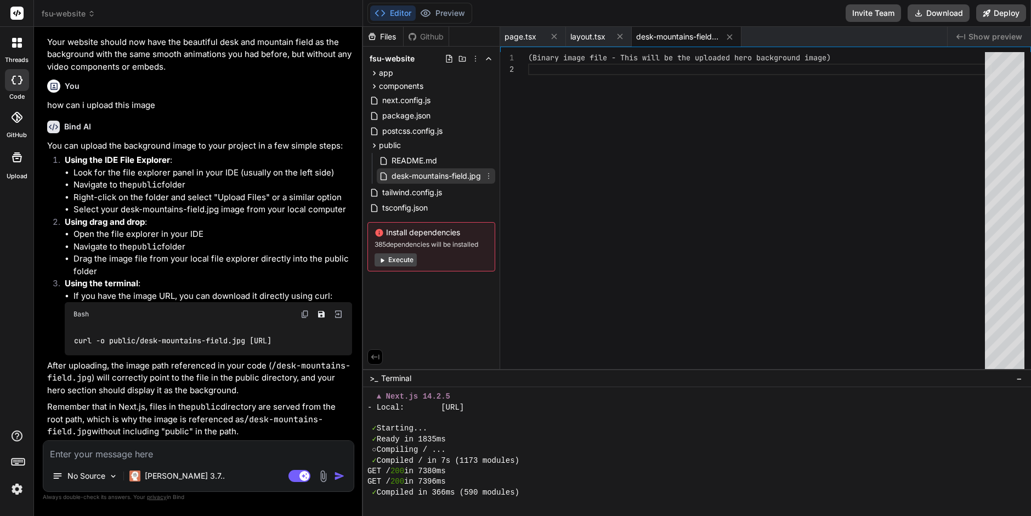
click at [413, 174] on span "desk-mountains-field.jpg" at bounding box center [437, 176] width 92 height 13
click at [488, 172] on icon at bounding box center [488, 176] width 9 height 9
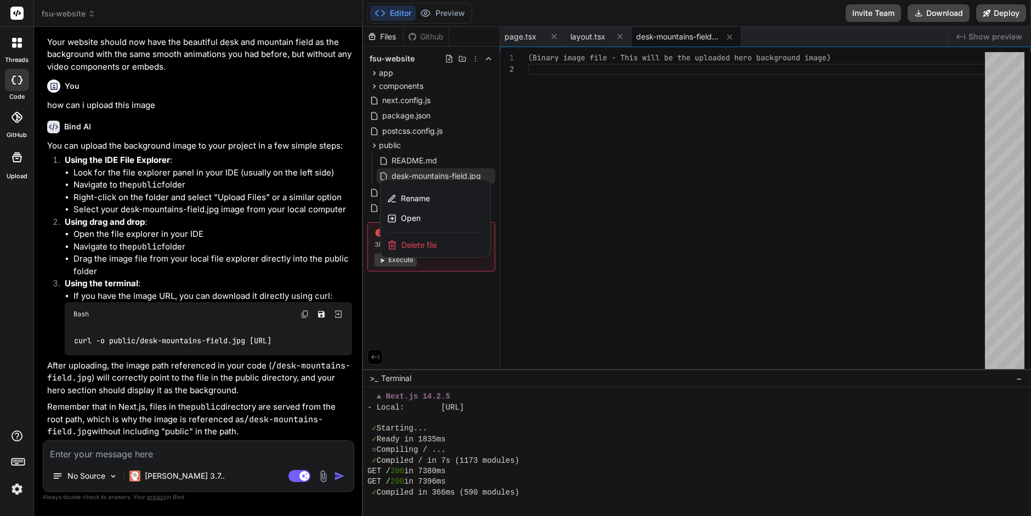
scroll to position [0, 0]
click at [84, 455] on textarea at bounding box center [198, 451] width 311 height 20
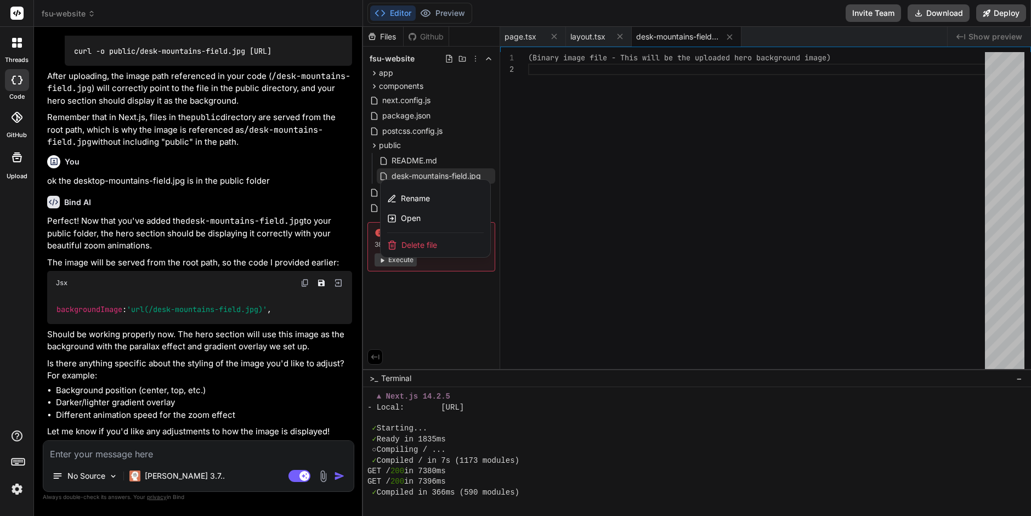
scroll to position [4152, 0]
click at [442, 11] on button "Preview" at bounding box center [443, 12] width 54 height 15
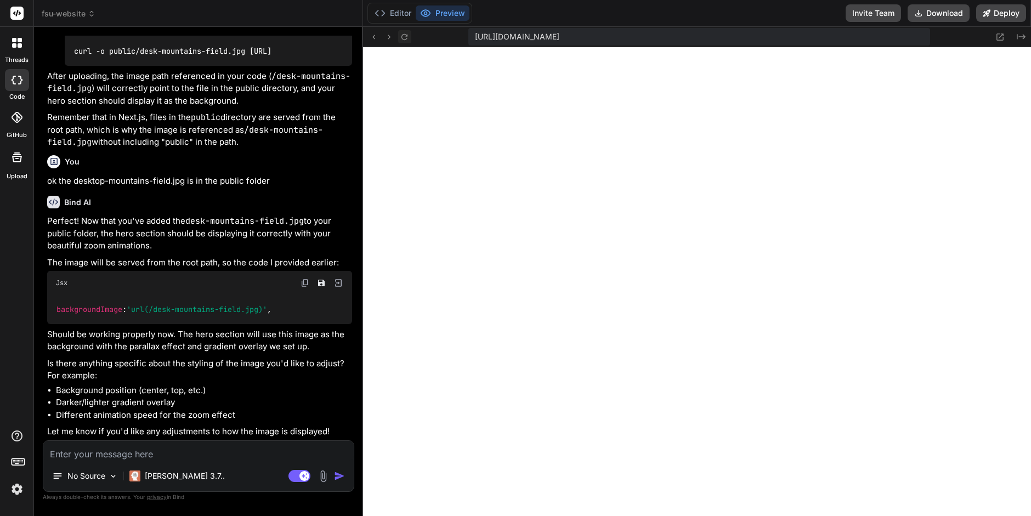
click at [403, 38] on icon at bounding box center [405, 36] width 6 height 6
click at [1002, 38] on icon at bounding box center [1000, 36] width 9 height 9
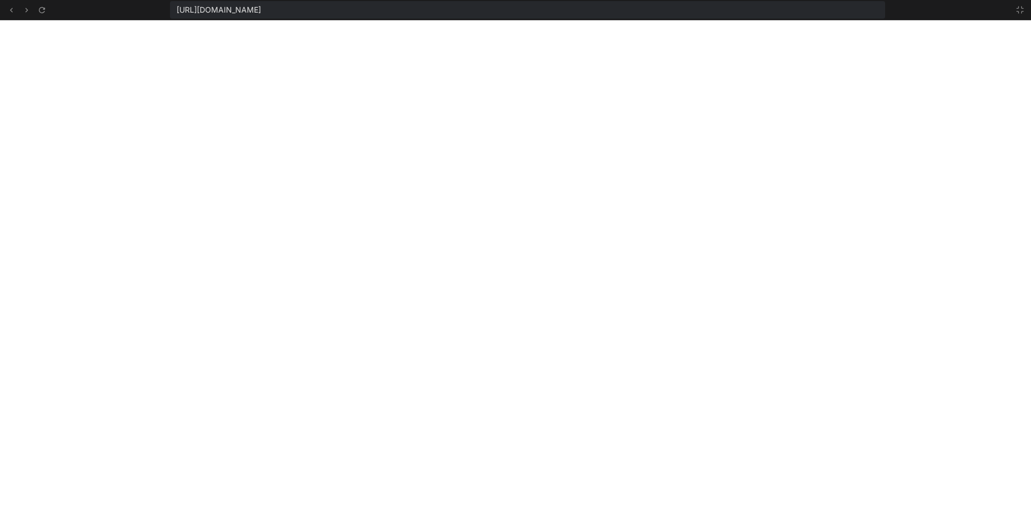
scroll to position [839, 0]
click at [1020, 10] on icon at bounding box center [1020, 9] width 9 height 9
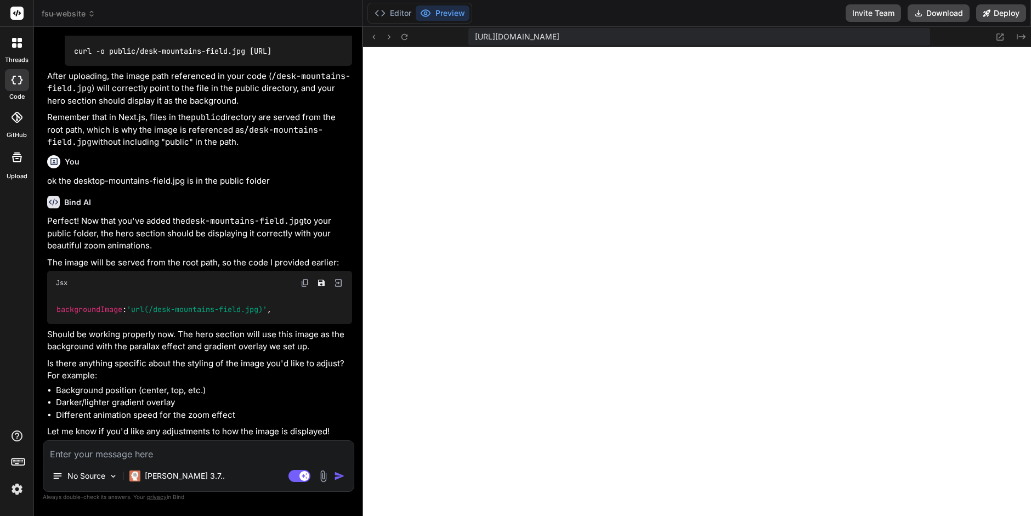
scroll to position [850, 0]
click at [94, 455] on textarea at bounding box center [198, 451] width 311 height 20
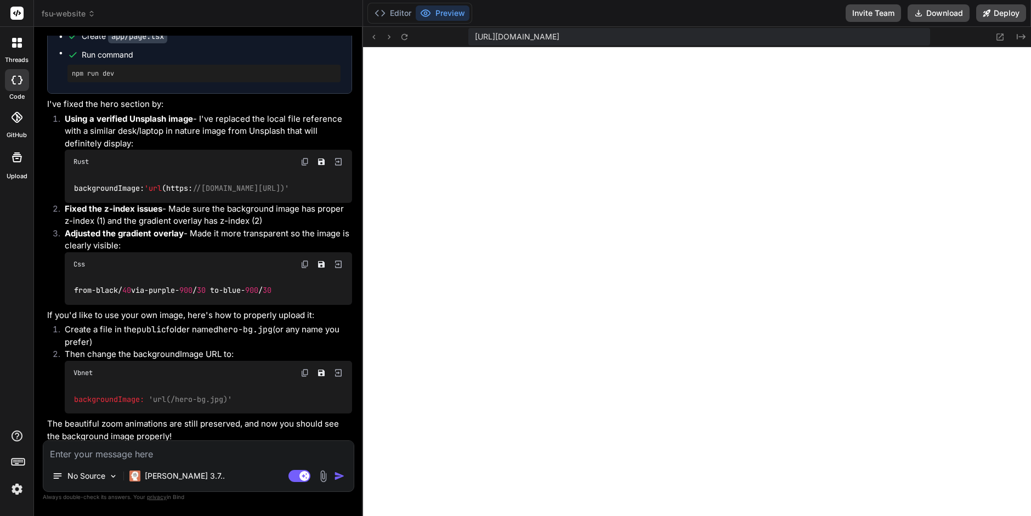
scroll to position [4730, 0]
